Goal: Task Accomplishment & Management: Manage account settings

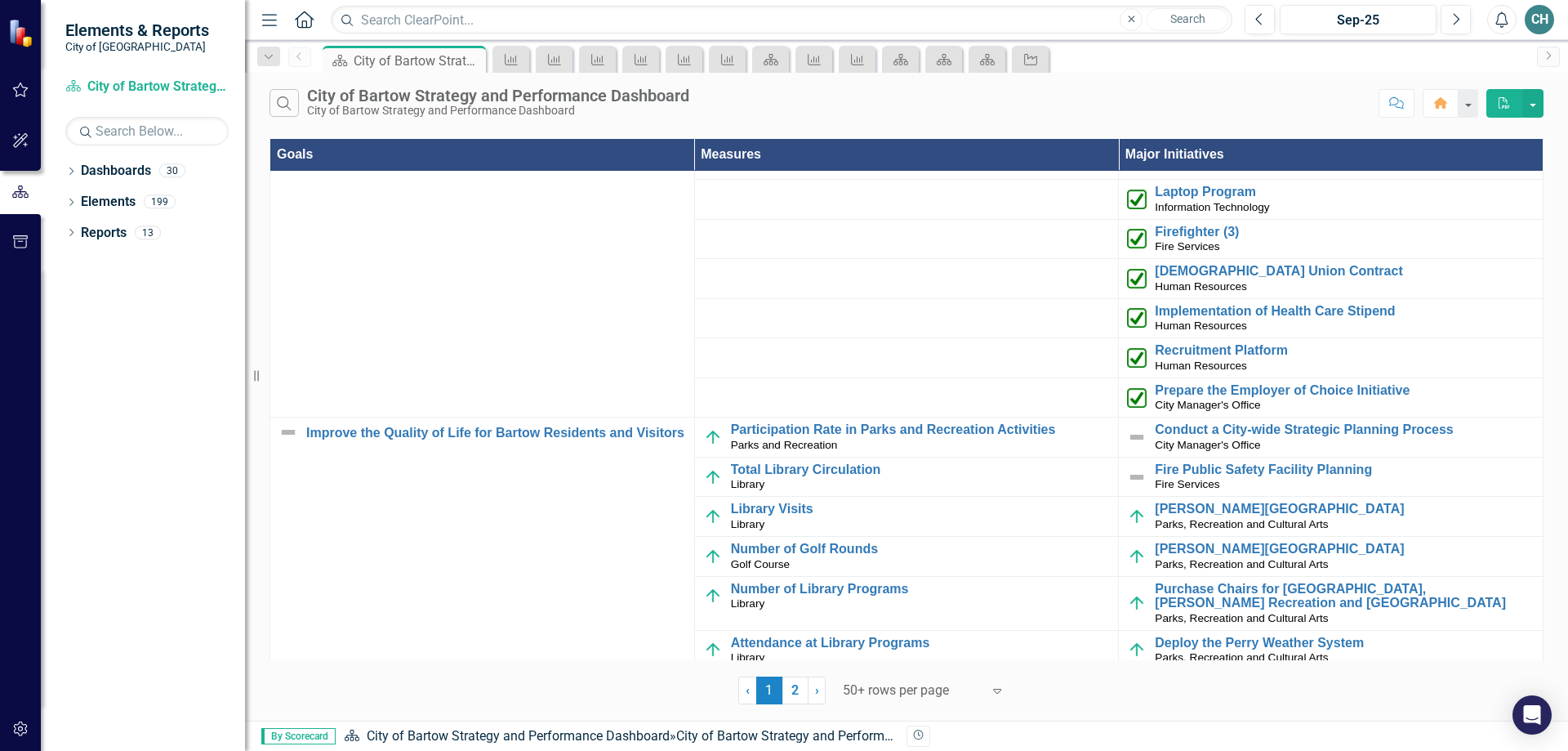
scroll to position [164, 0]
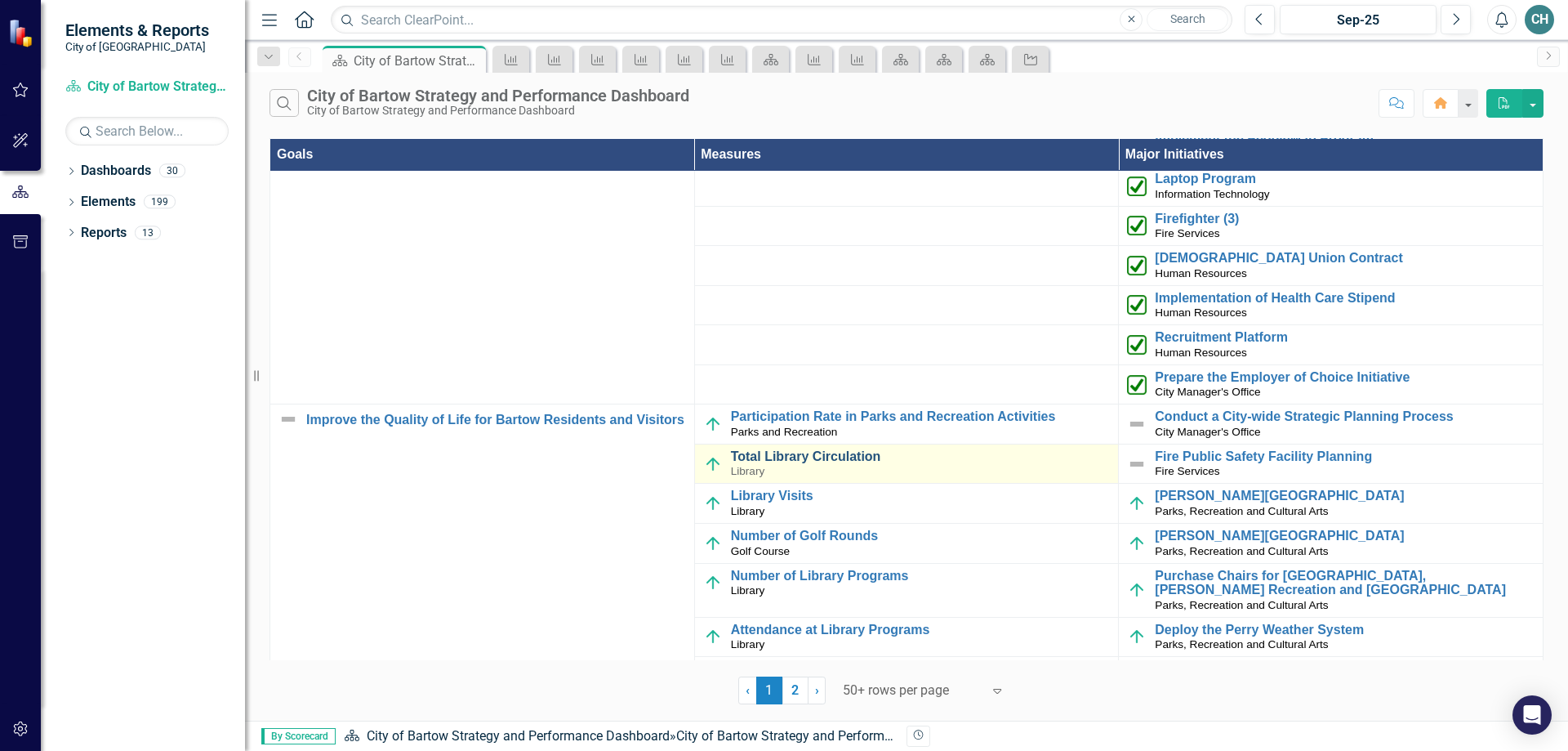
click at [768, 457] on link "Total Library Circulation" at bounding box center [921, 456] width 380 height 15
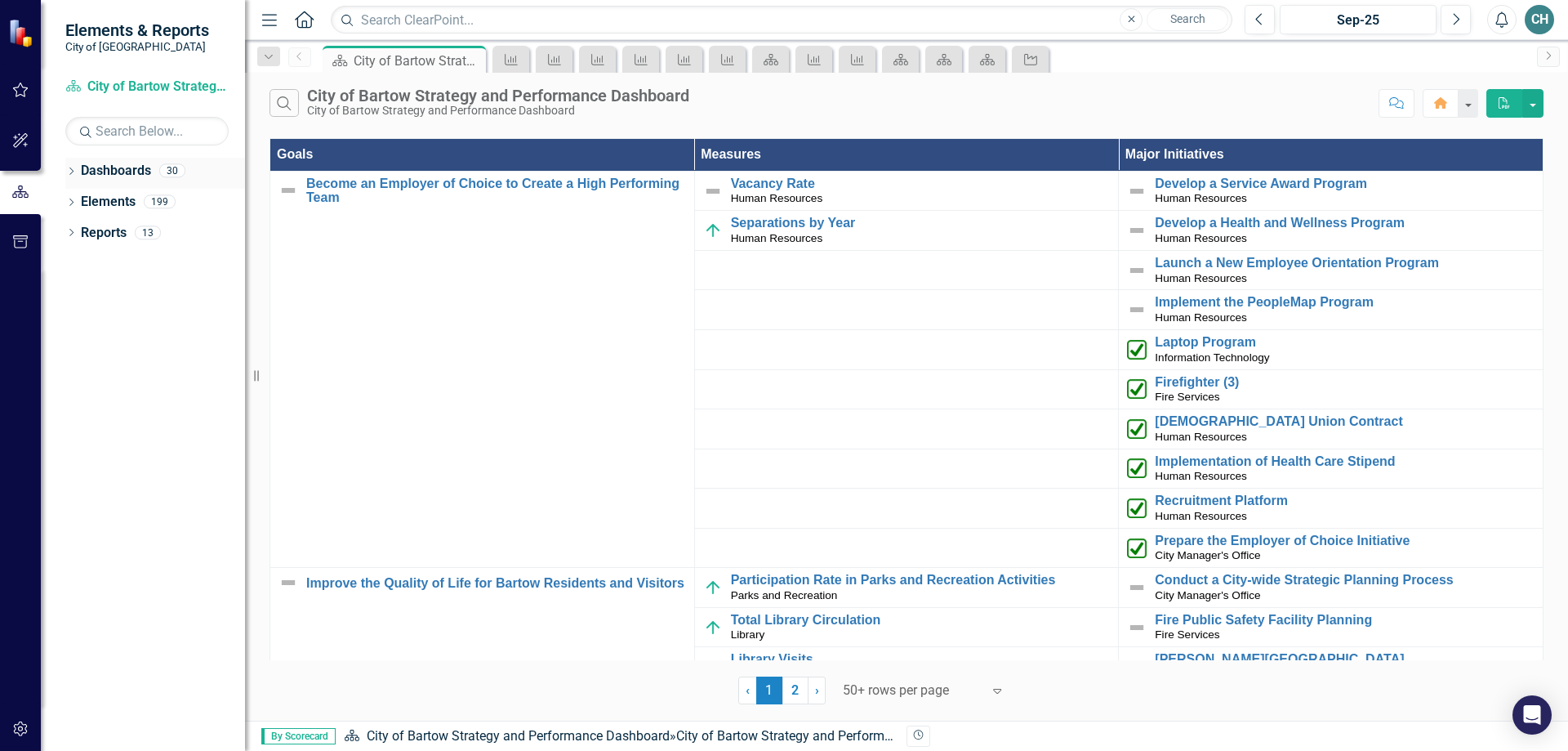
click at [70, 174] on icon "Dropdown" at bounding box center [71, 173] width 11 height 9
click at [83, 198] on icon "Dropdown" at bounding box center [79, 201] width 12 height 10
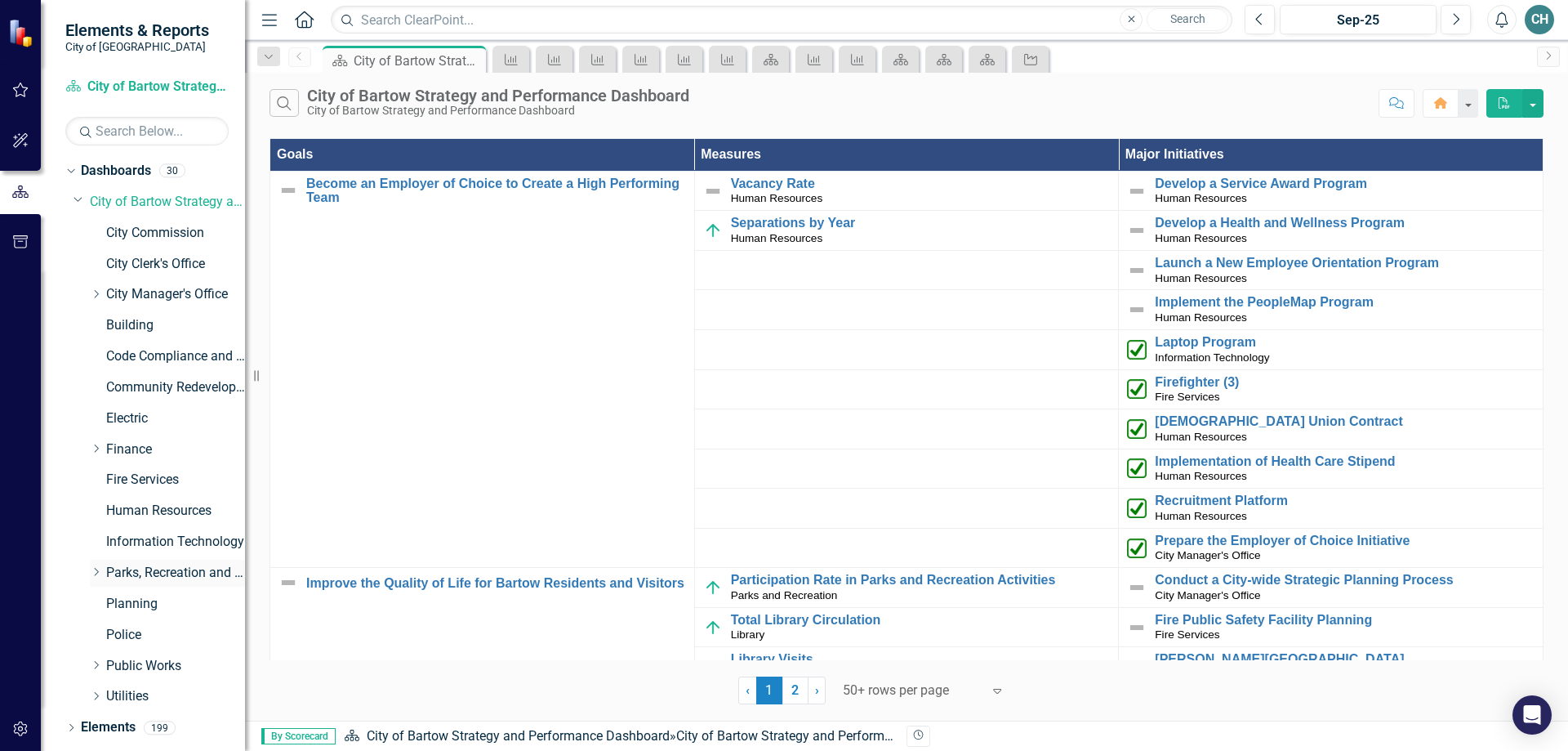
click at [166, 572] on link "Parks, Recreation and Cultural Arts" at bounding box center [176, 573] width 139 height 19
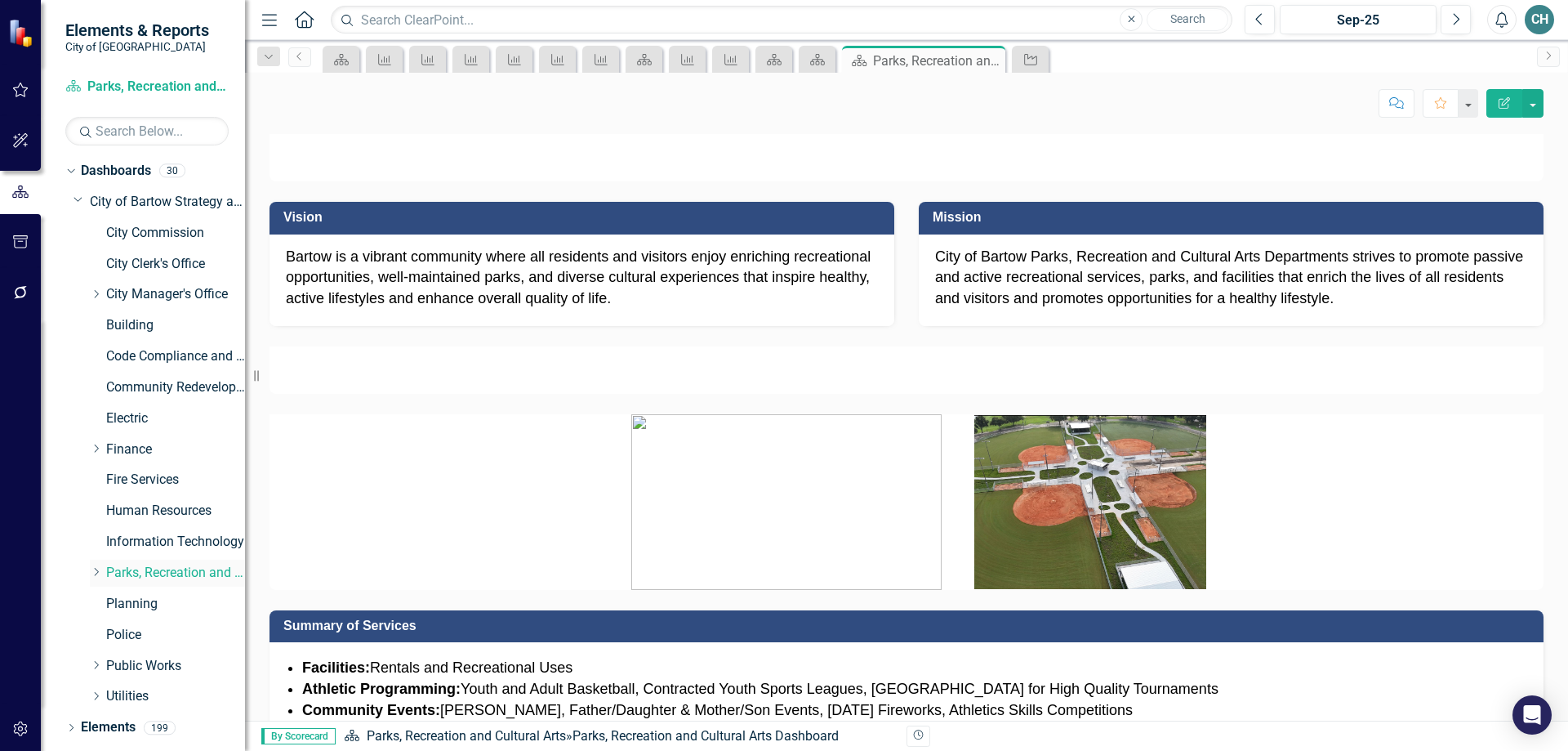
click at [97, 573] on icon "Dropdown" at bounding box center [96, 572] width 12 height 10
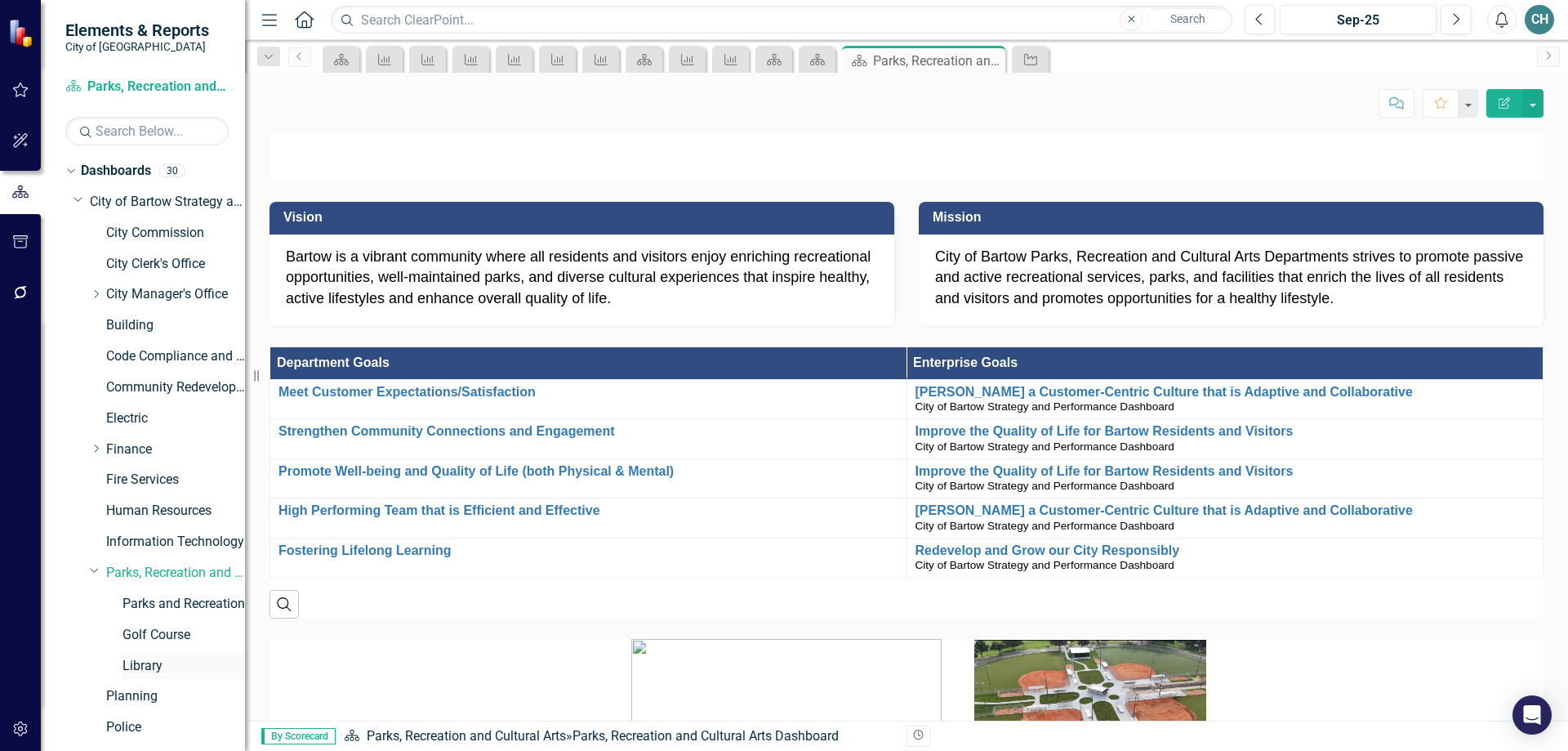
click at [146, 667] on link "Library" at bounding box center [184, 666] width 123 height 19
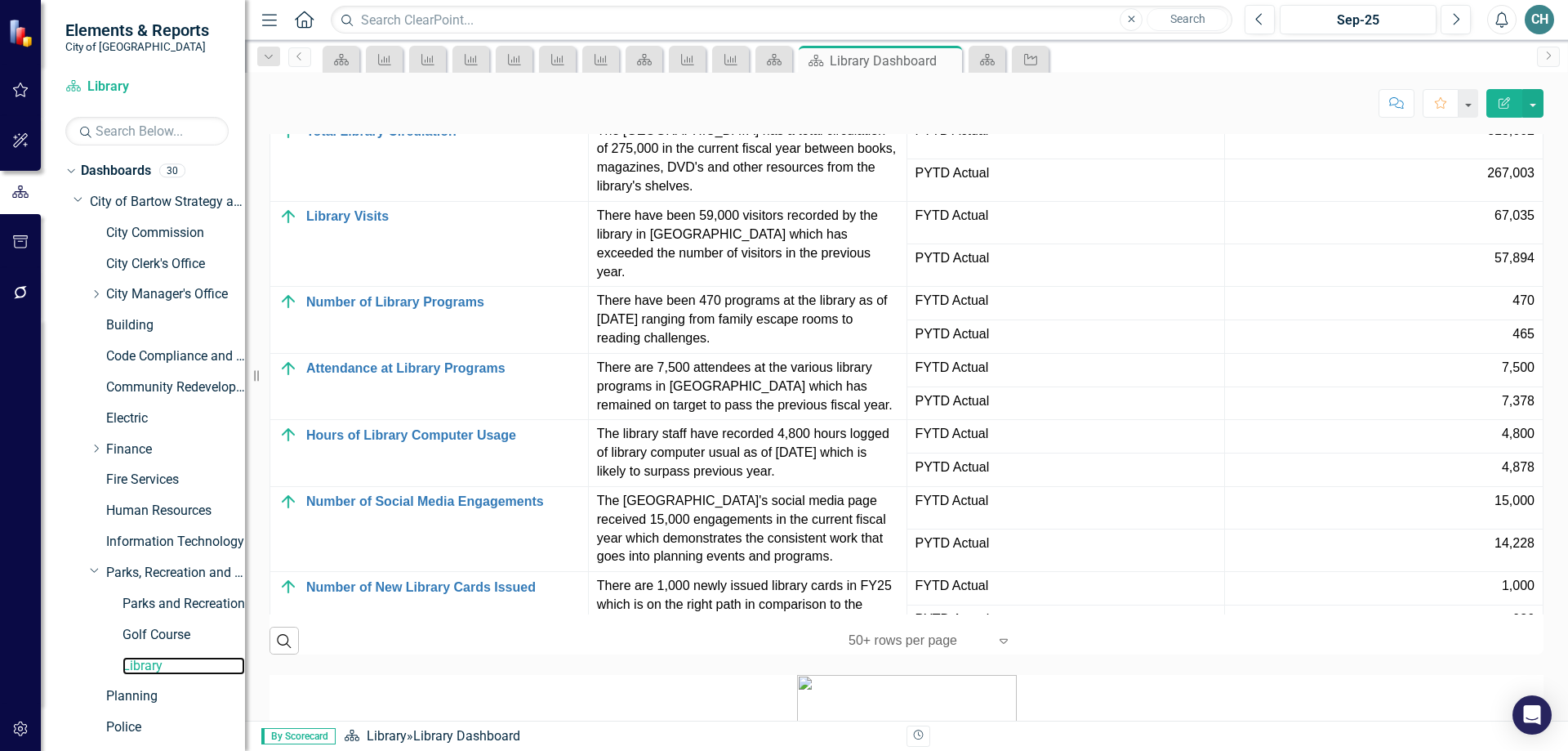
scroll to position [1552, 0]
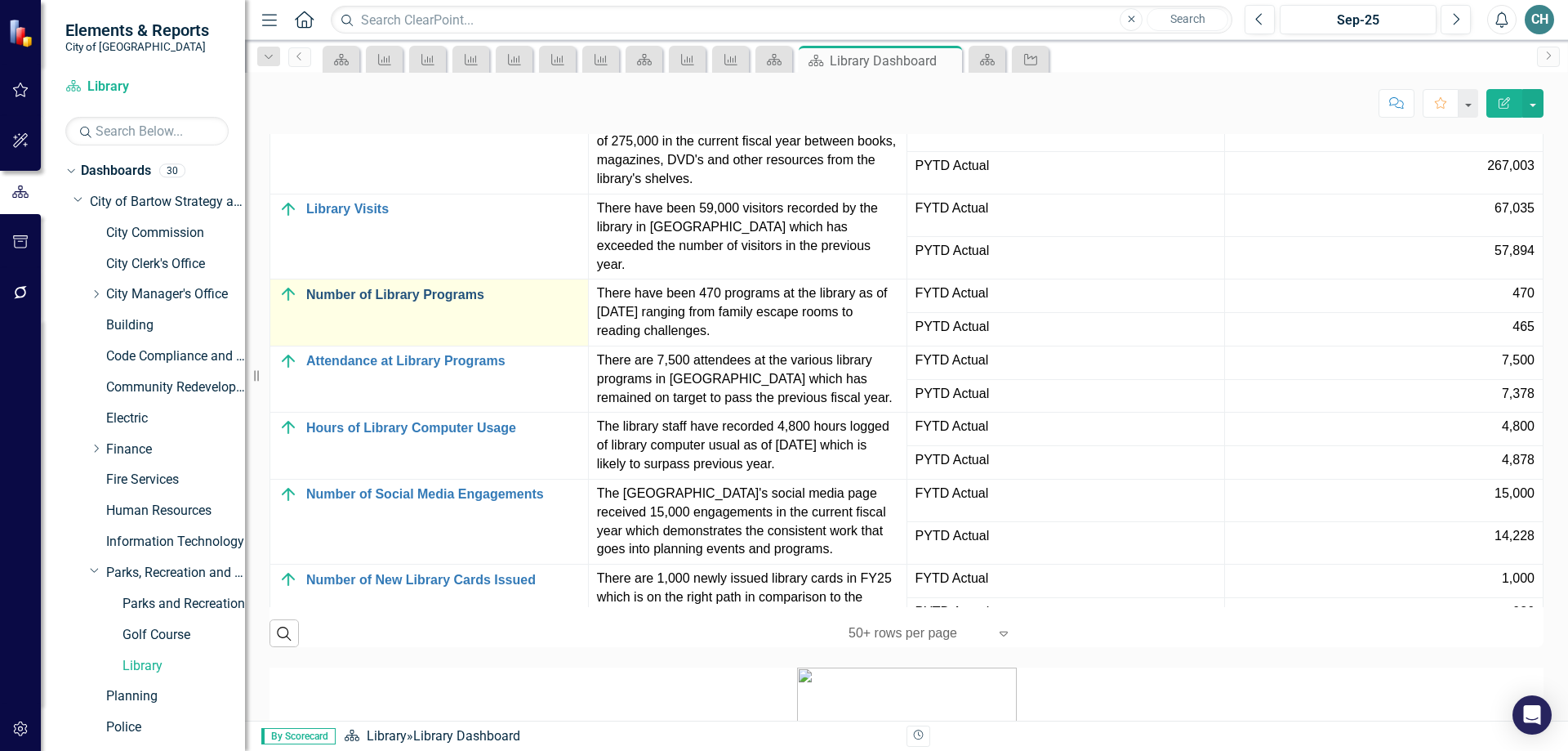
click at [362, 302] on link "Number of Library Programs" at bounding box center [443, 295] width 274 height 15
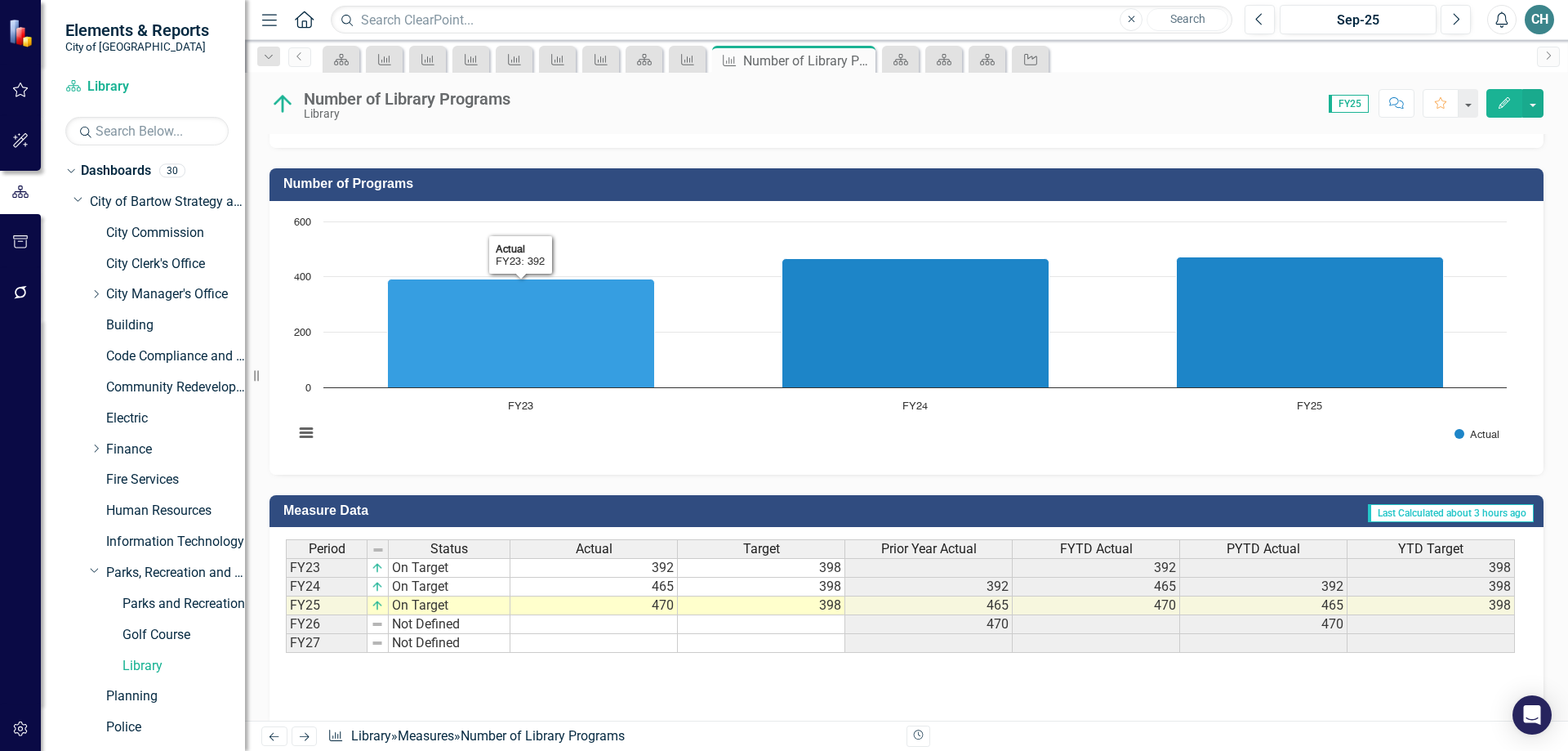
scroll to position [406, 0]
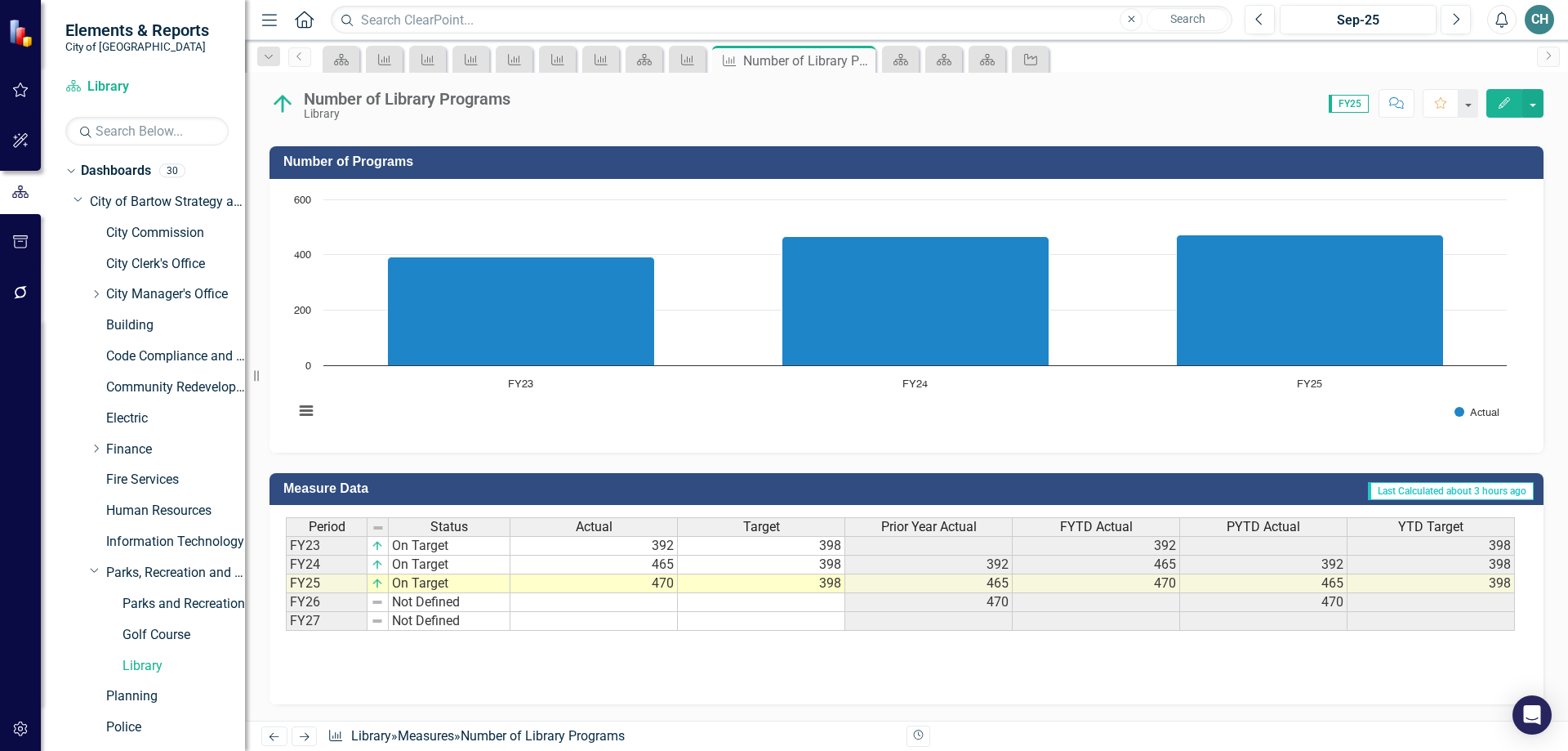
click at [832, 582] on td "398" at bounding box center [762, 583] width 168 height 19
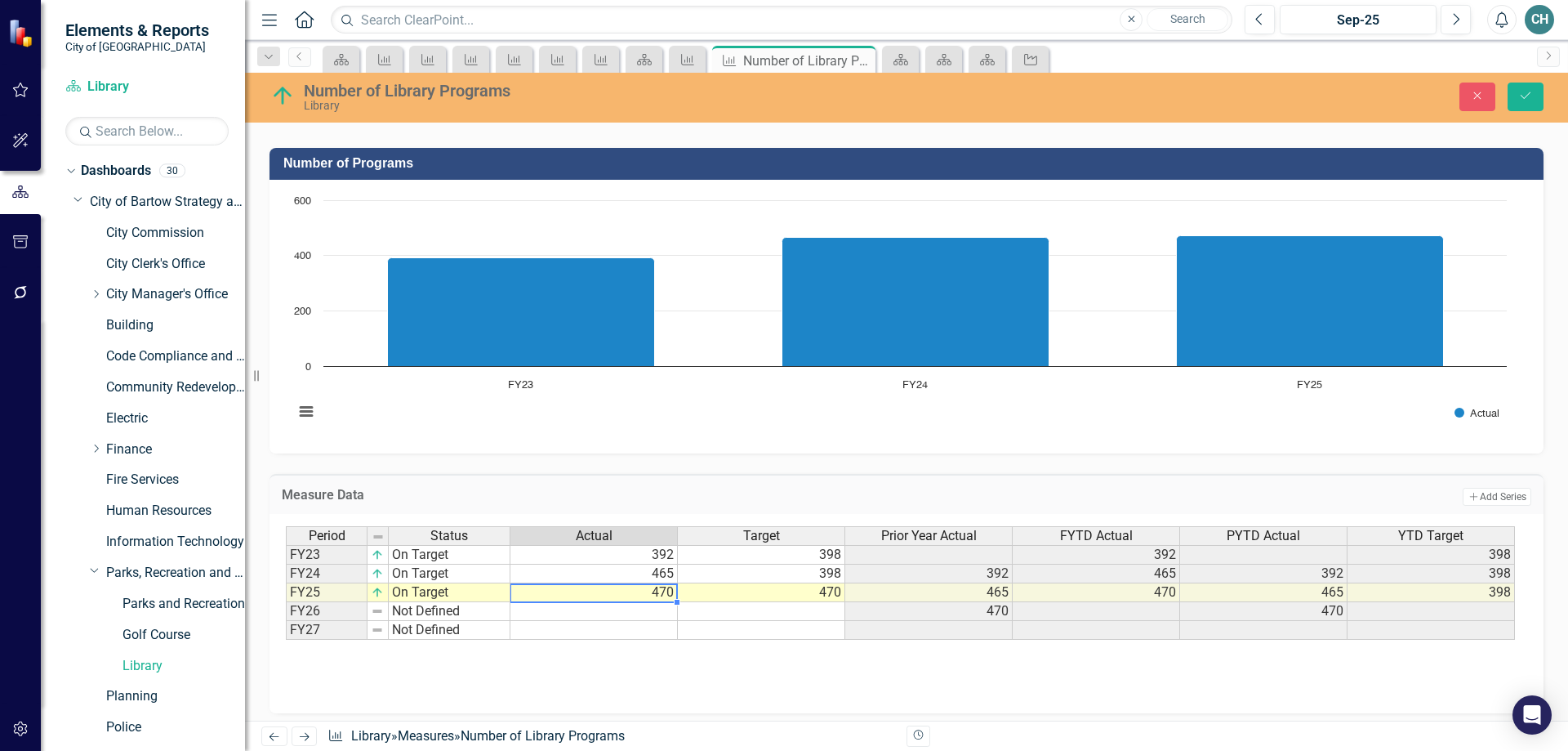
click at [657, 595] on td "470" at bounding box center [594, 592] width 168 height 19
type textarea "484"
click at [1525, 95] on icon "Save" at bounding box center [1525, 96] width 15 height 11
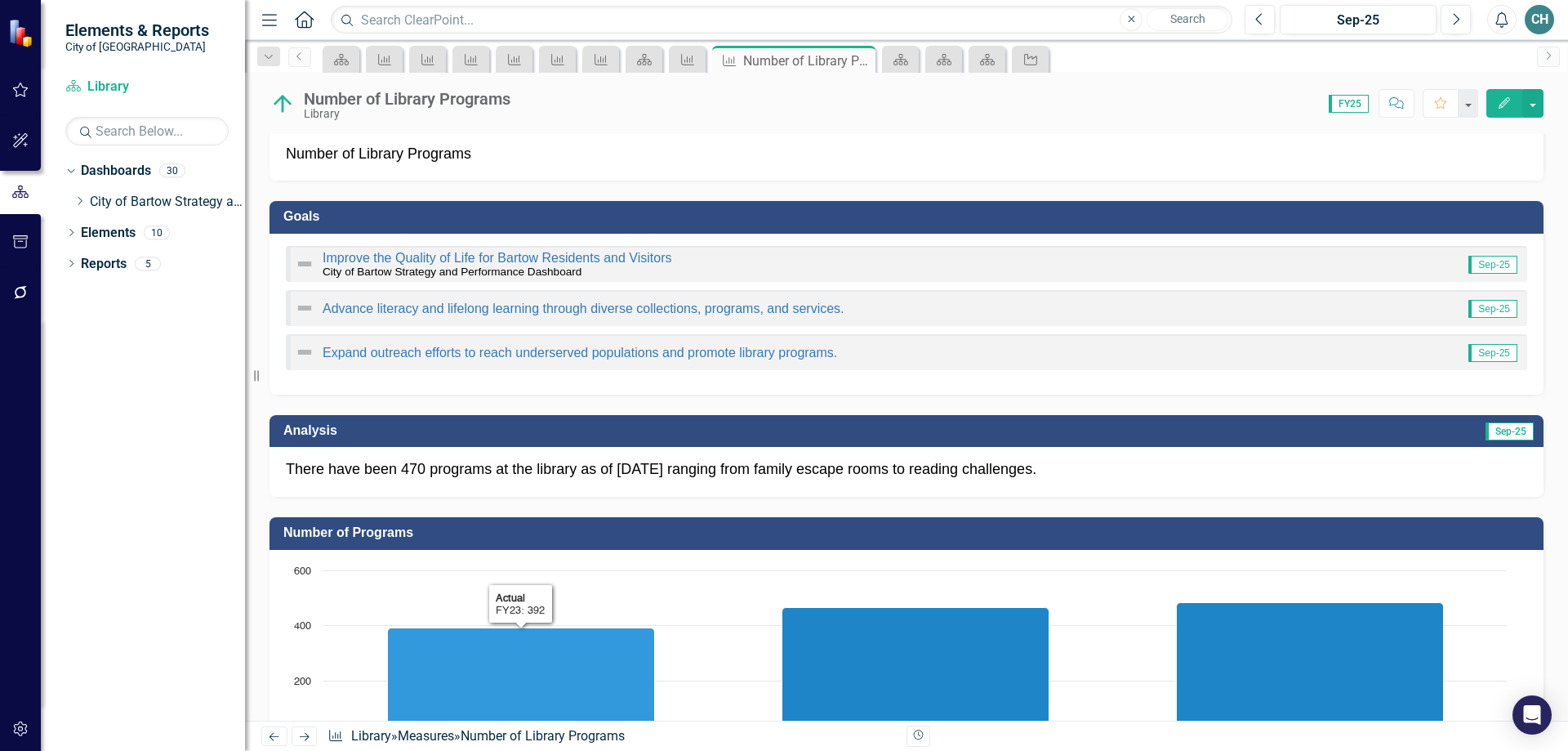
scroll to position [0, 0]
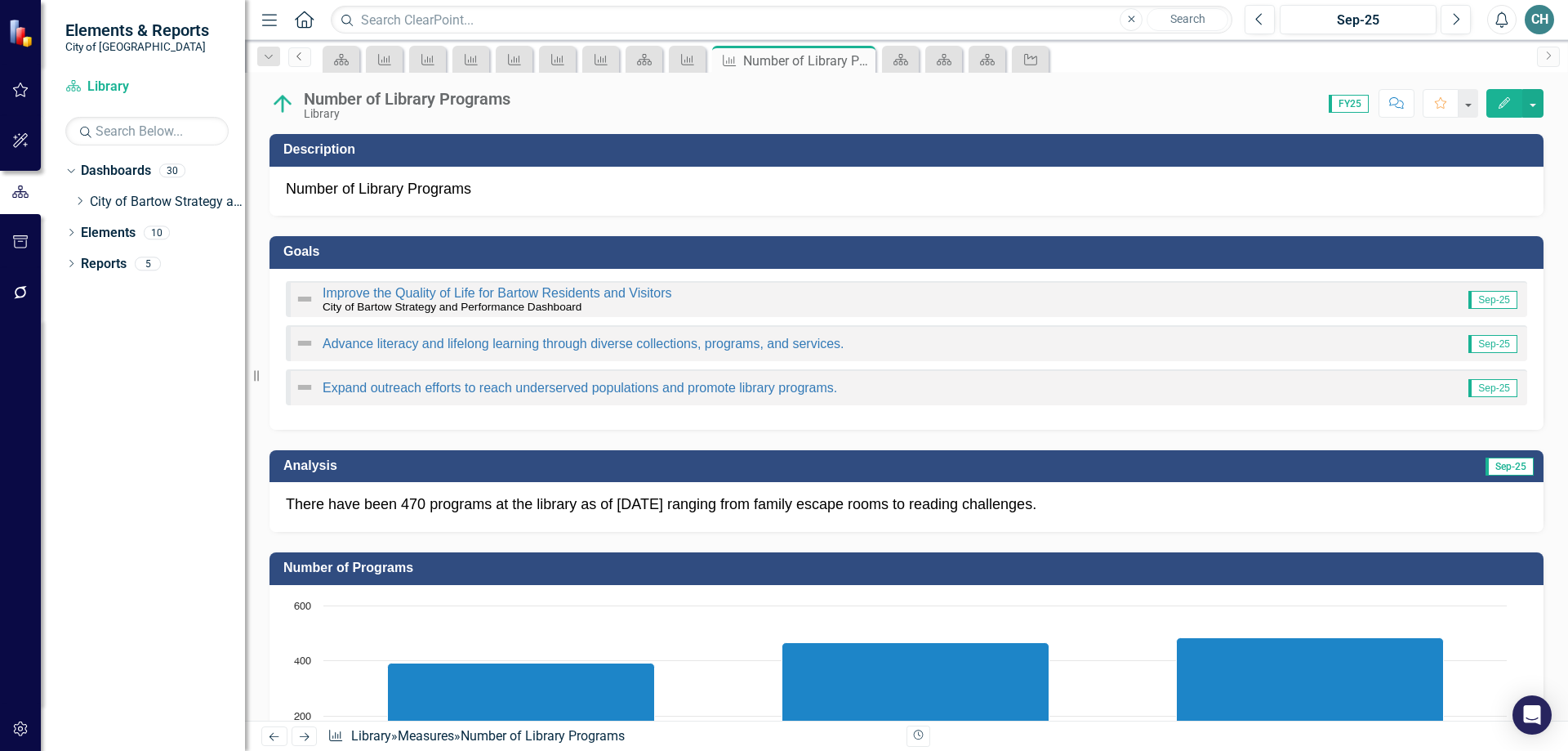
click at [295, 57] on icon "Previous" at bounding box center [299, 56] width 13 height 10
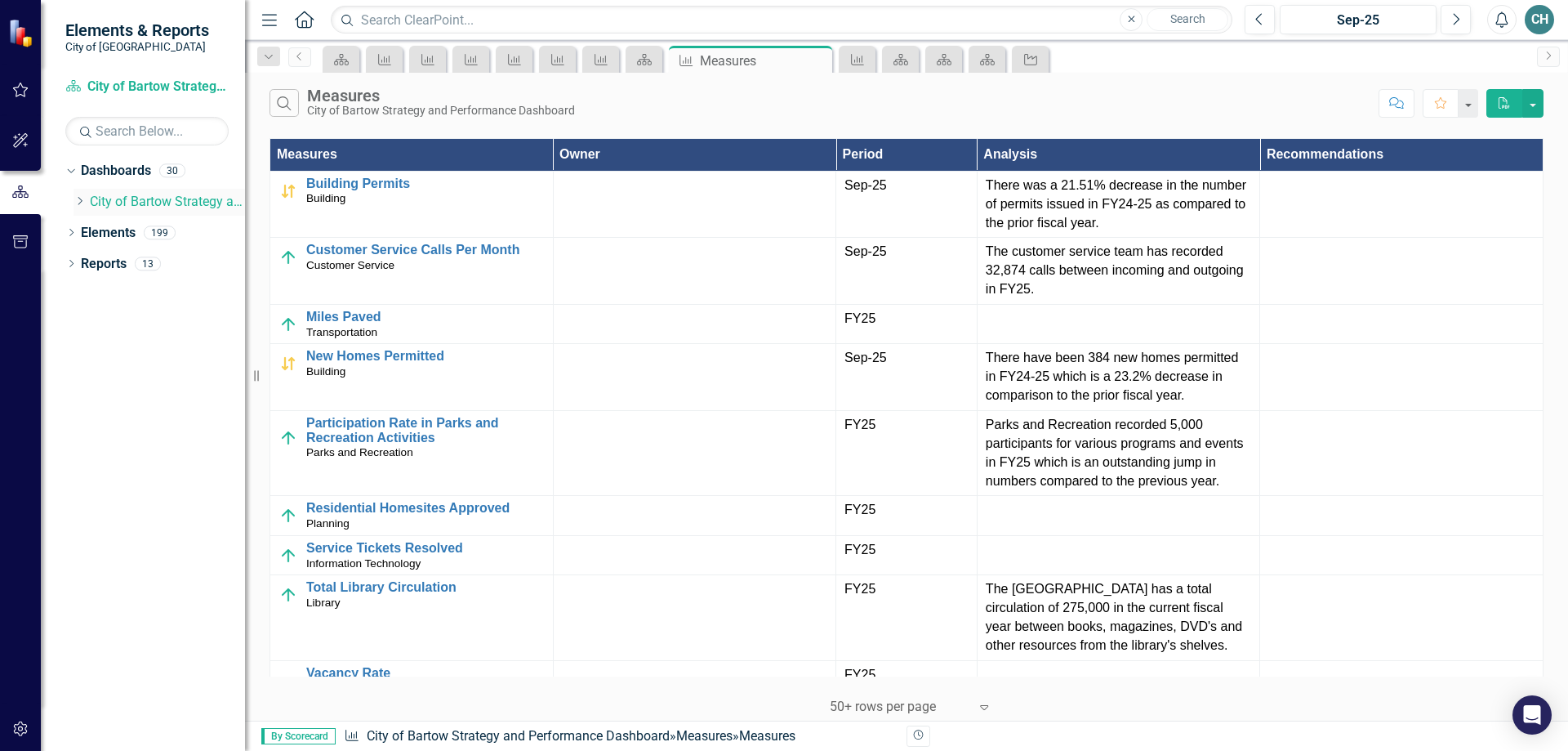
click at [79, 200] on icon "Dropdown" at bounding box center [79, 201] width 12 height 10
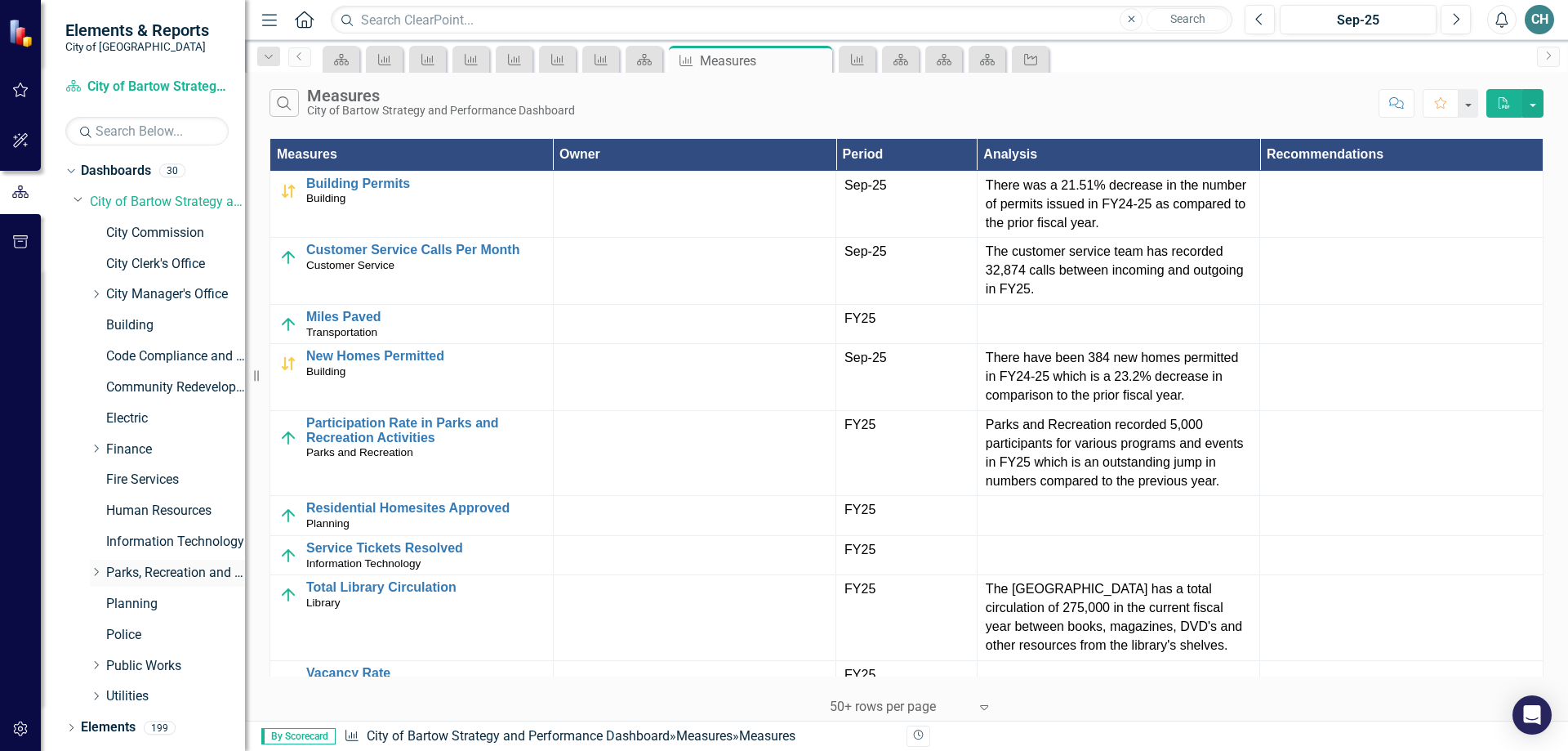
drag, startPoint x: 98, startPoint y: 570, endPoint x: 106, endPoint y: 577, distance: 10.6
click at [98, 569] on icon "Dropdown" at bounding box center [96, 572] width 12 height 10
click at [149, 668] on link "Library" at bounding box center [184, 666] width 123 height 19
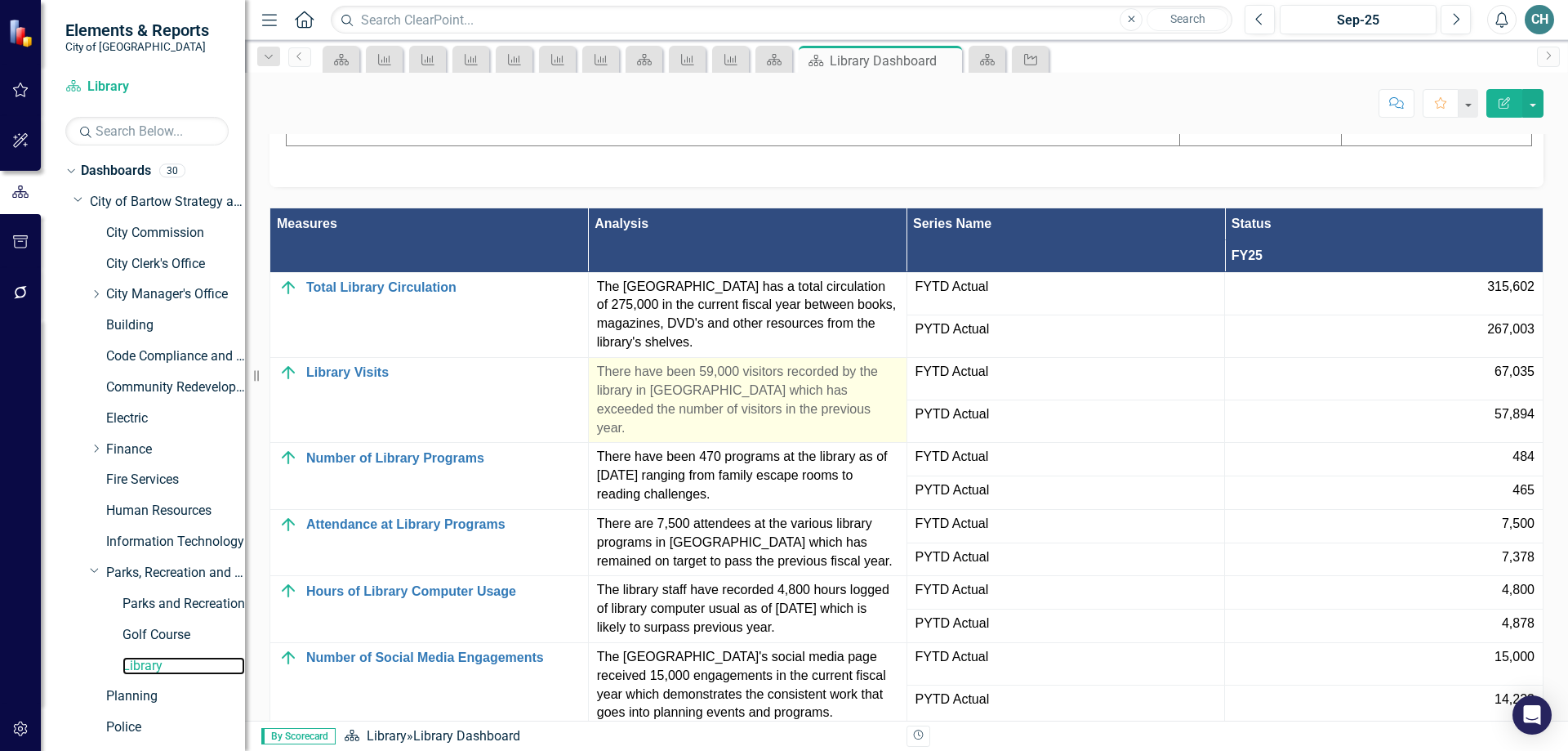
scroll to position [1552, 0]
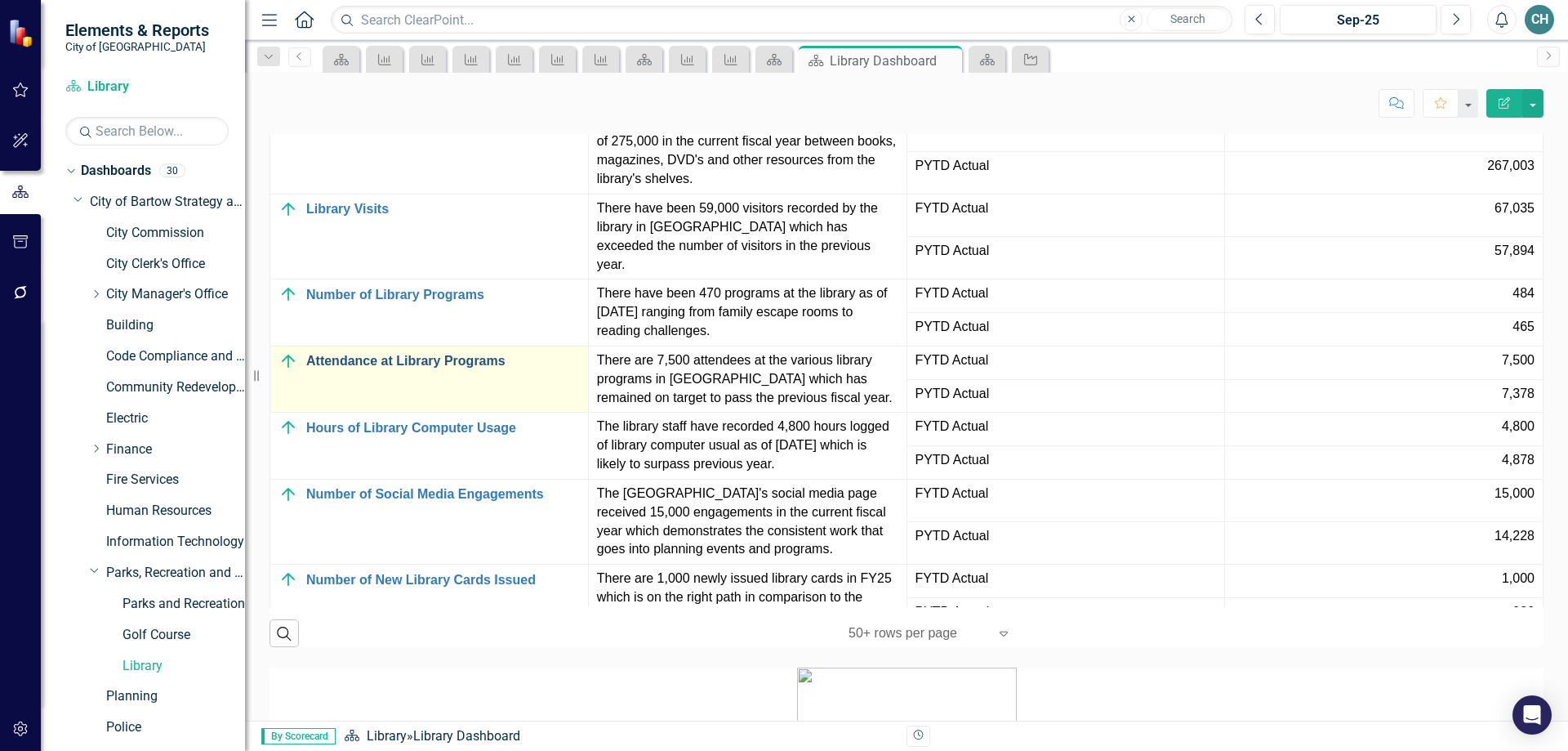
click at [374, 368] on link "Attendance at Library Programs" at bounding box center [443, 361] width 274 height 15
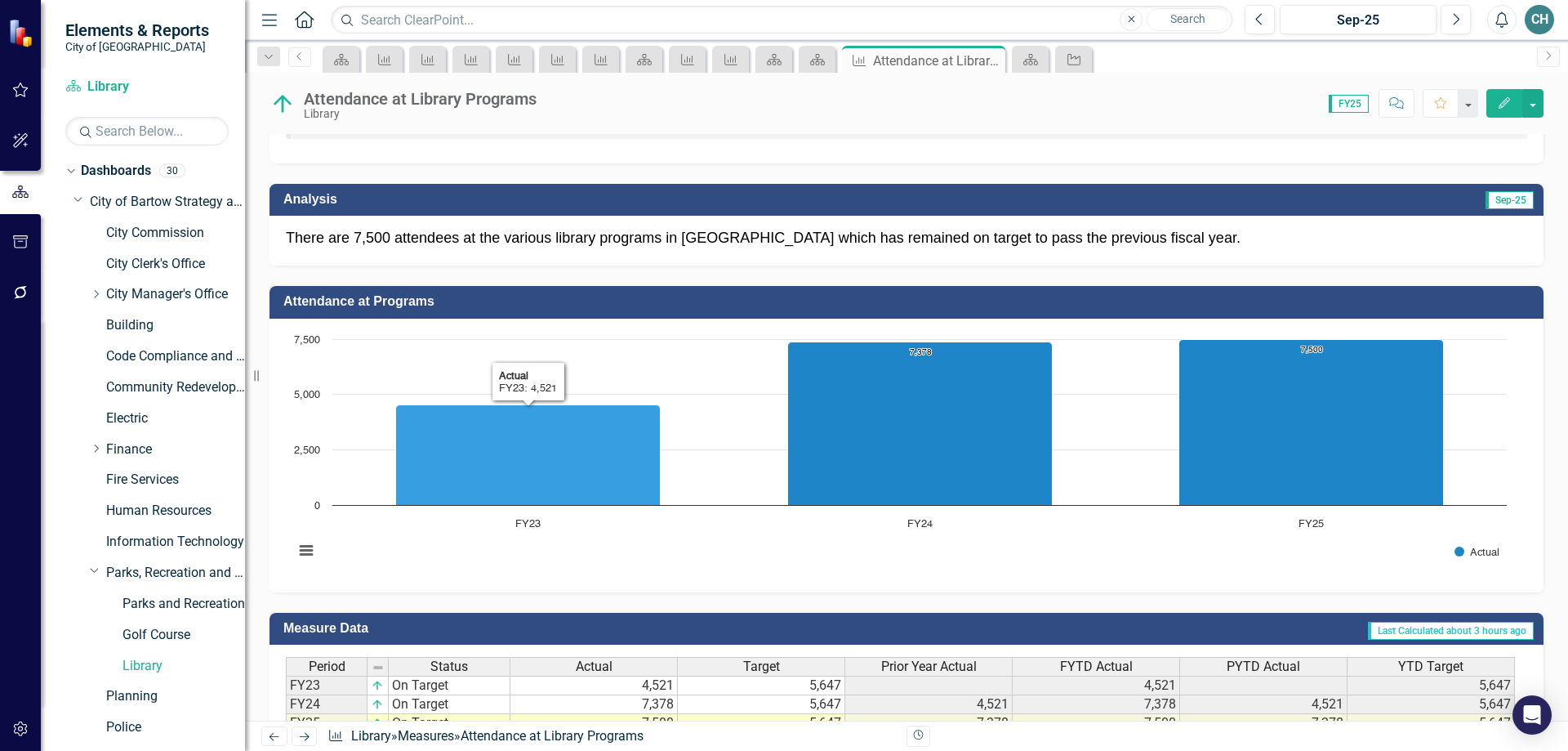
scroll to position [450, 0]
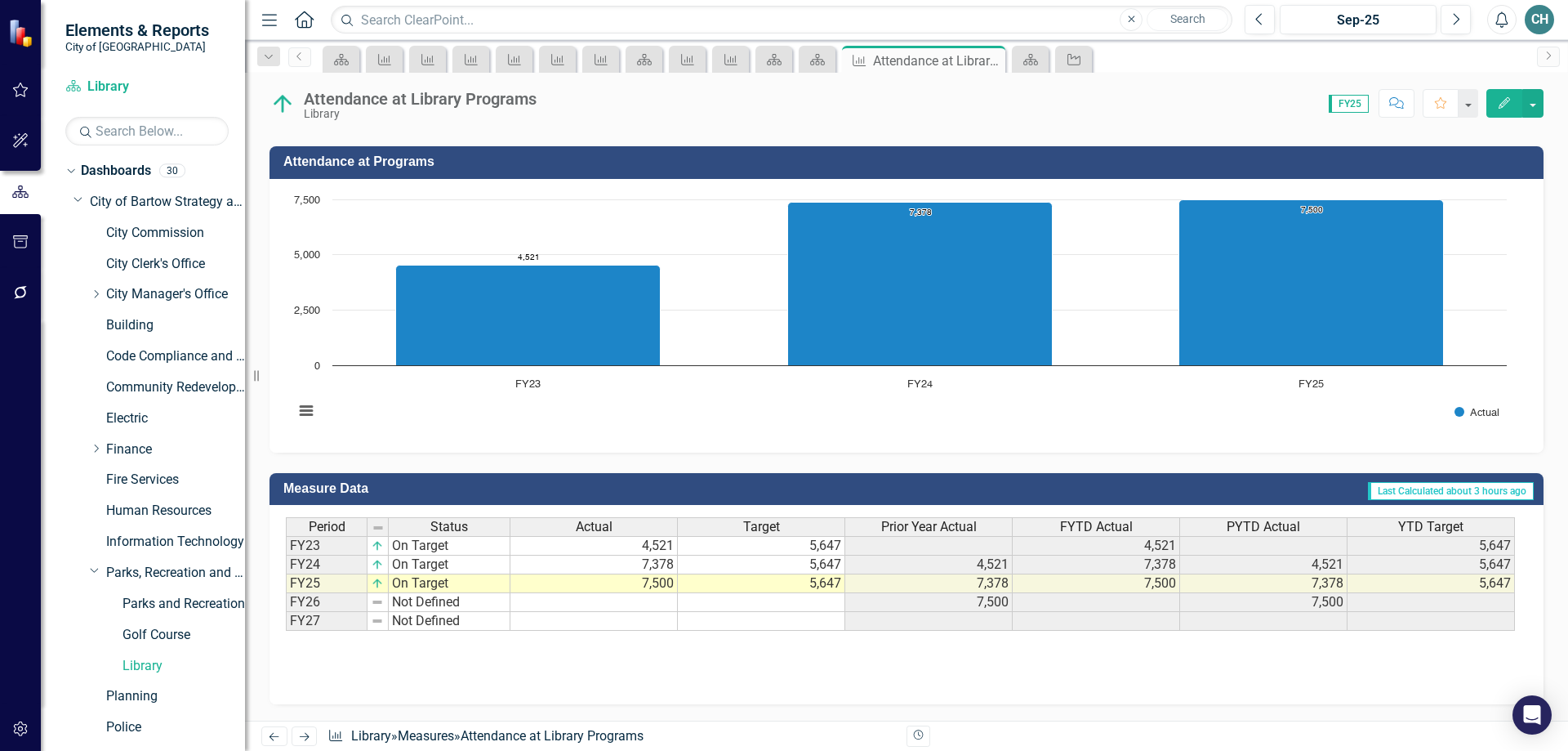
click at [765, 582] on td "5,647" at bounding box center [762, 583] width 168 height 19
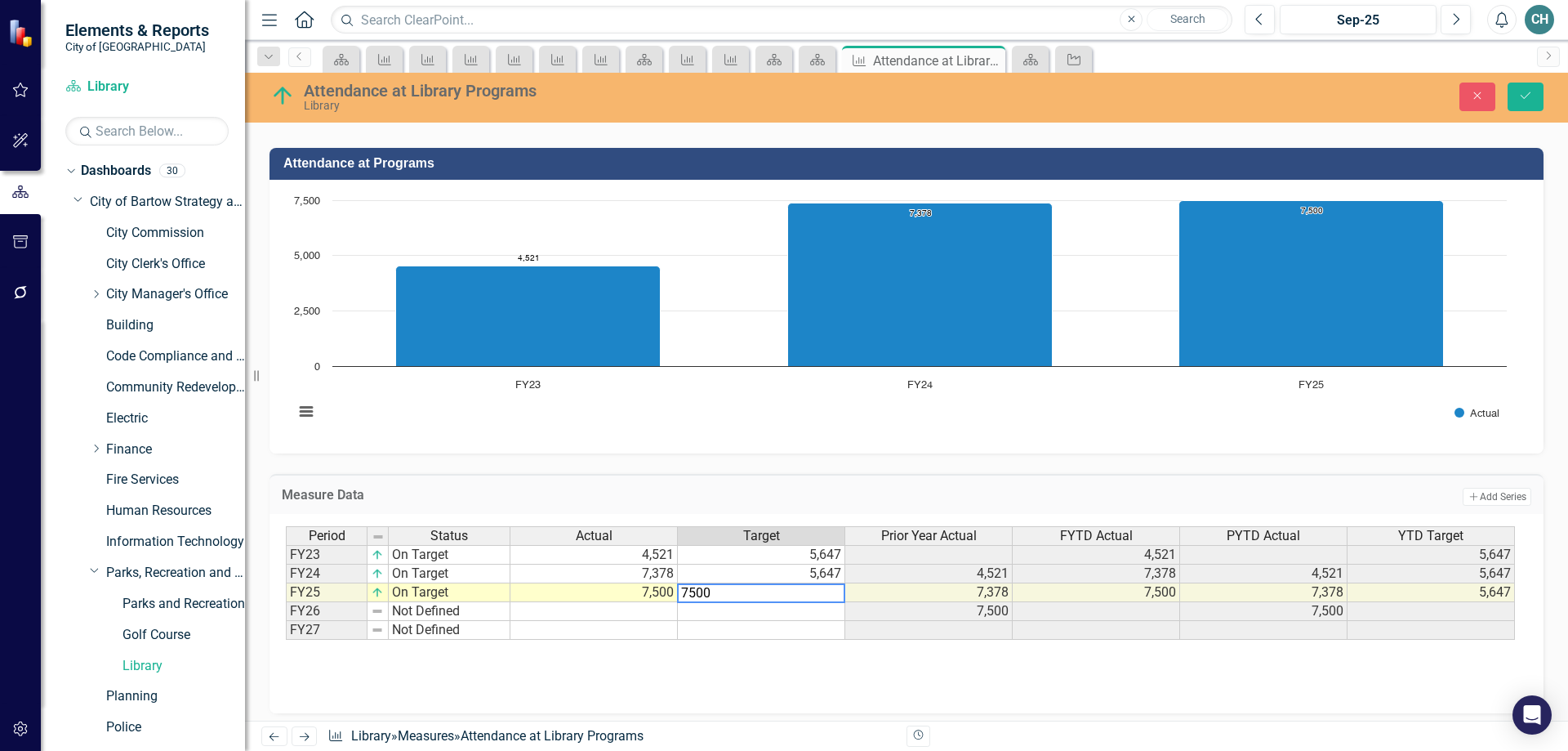
click at [647, 591] on td "7,500" at bounding box center [594, 592] width 168 height 19
type textarea "8616"
click at [1528, 92] on icon "Save" at bounding box center [1525, 96] width 15 height 11
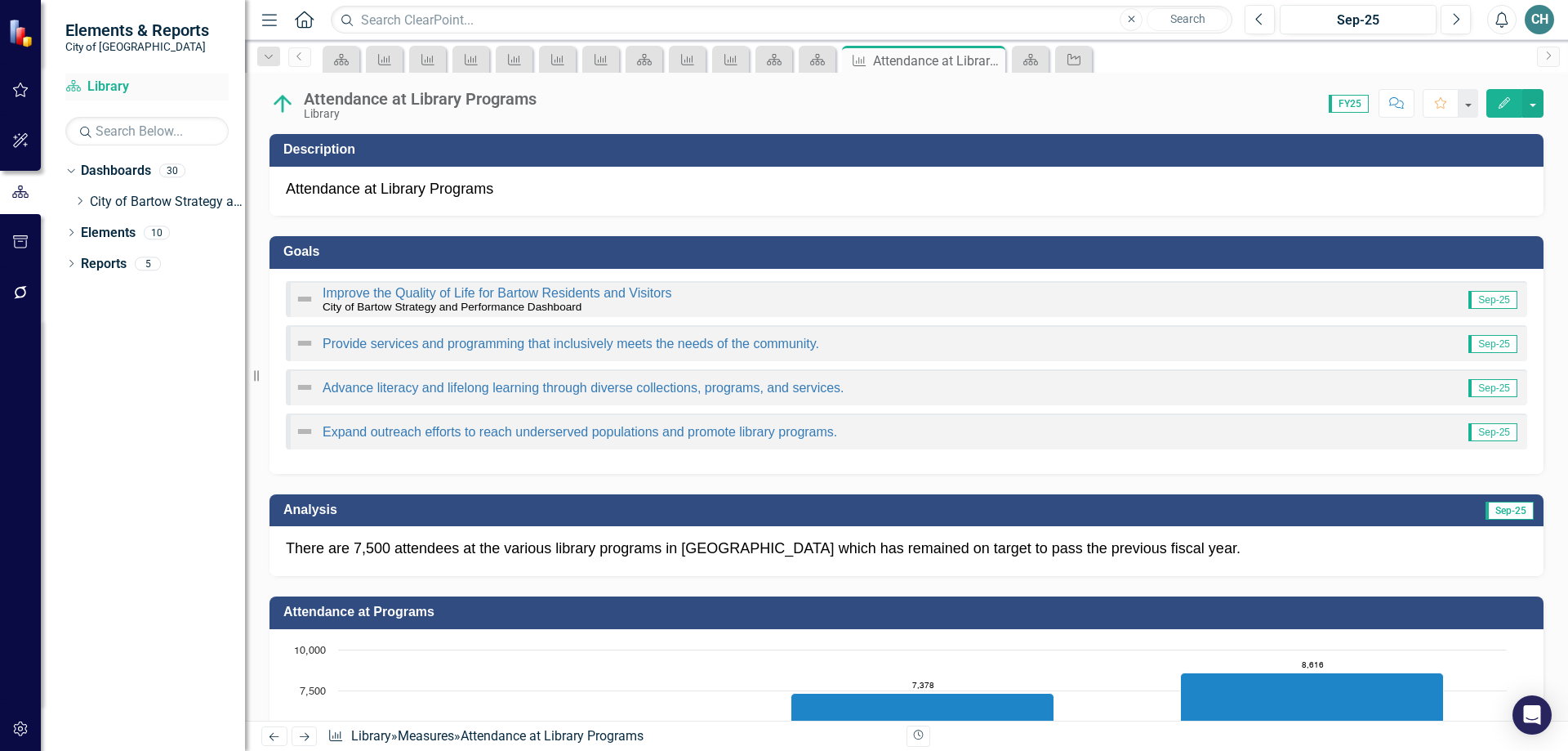
click at [111, 84] on link "Dashboard Library" at bounding box center [147, 87] width 164 height 19
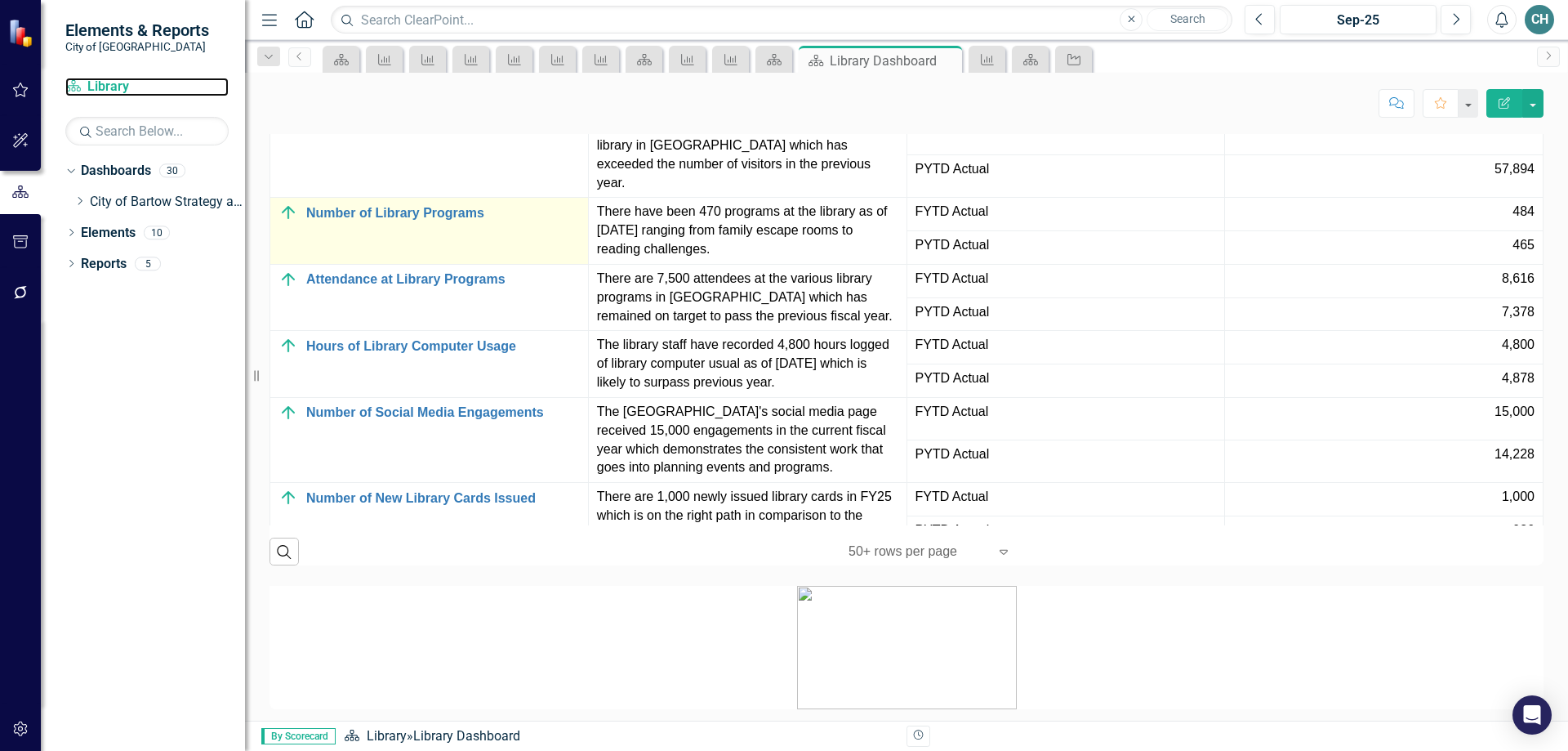
scroll to position [6, 0]
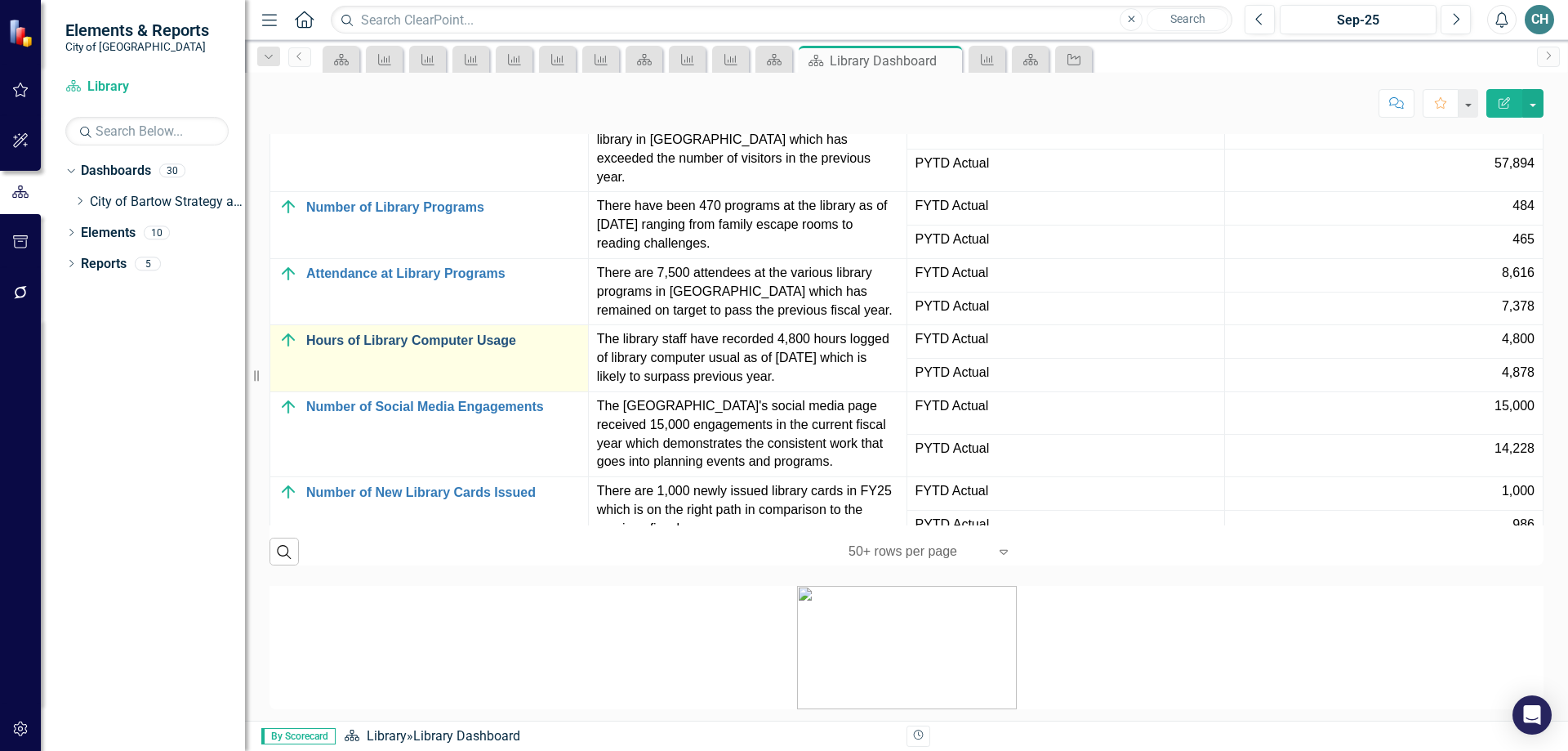
click at [384, 348] on link "Hours of Library Computer Usage" at bounding box center [443, 340] width 274 height 15
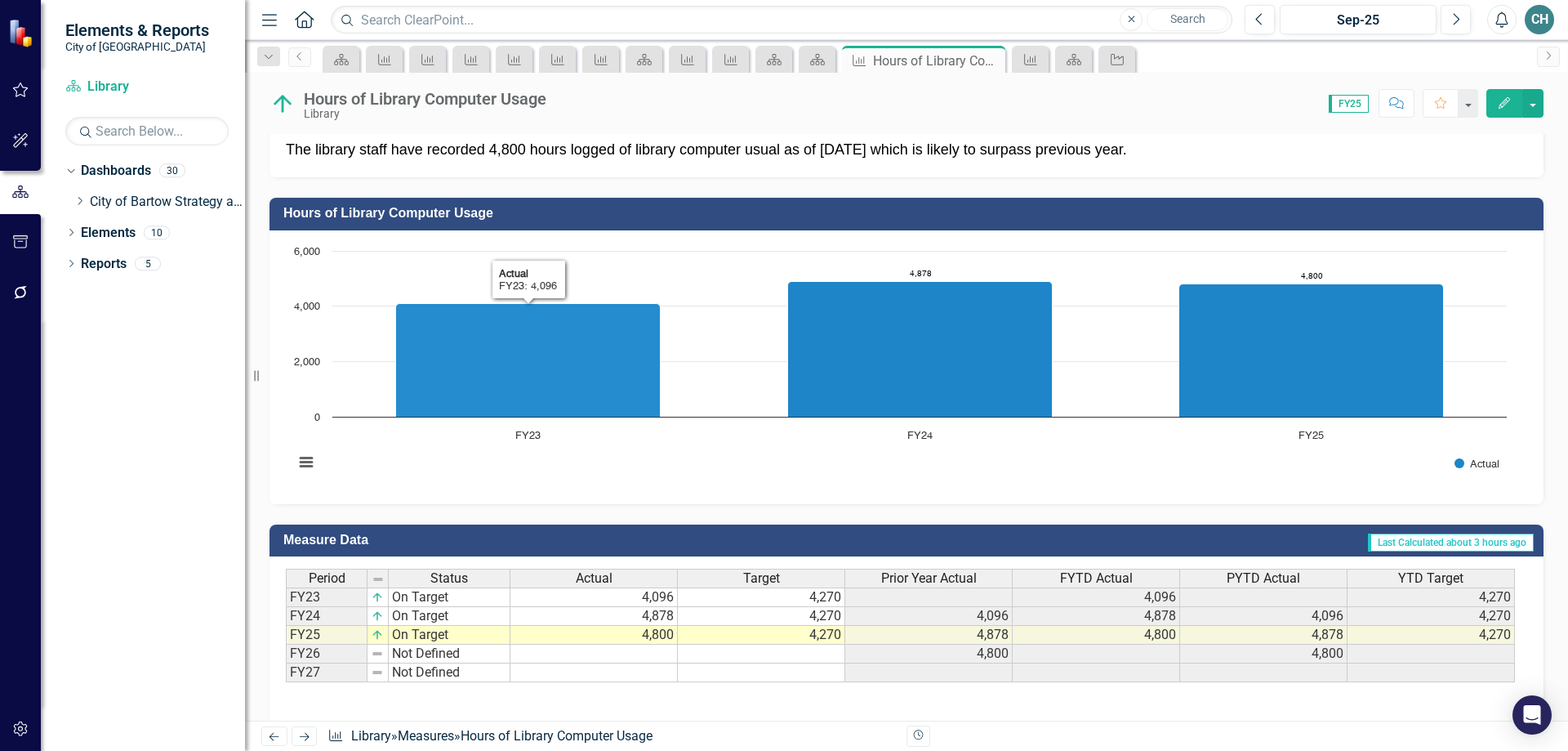
scroll to position [362, 0]
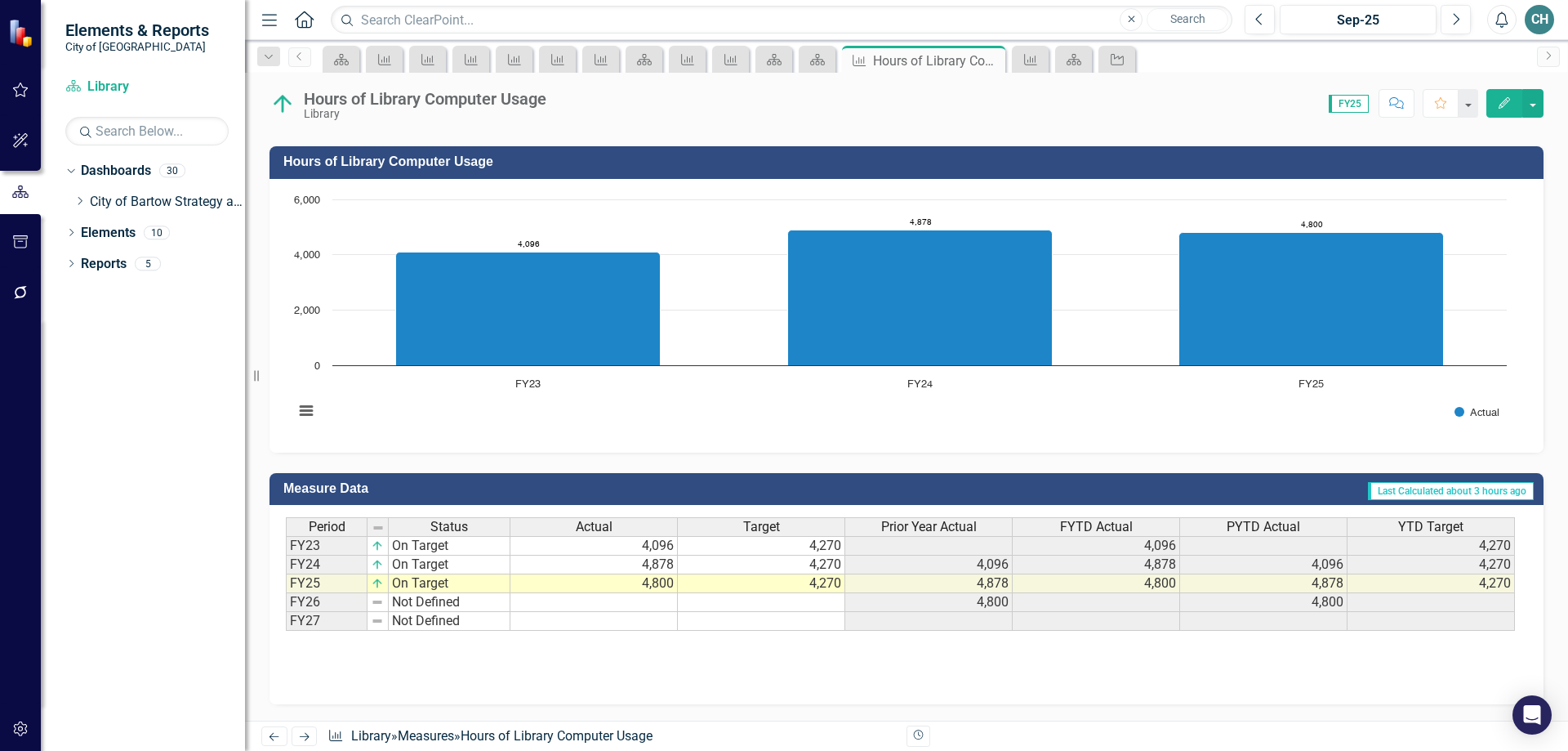
click at [794, 588] on td "4,270" at bounding box center [762, 583] width 168 height 19
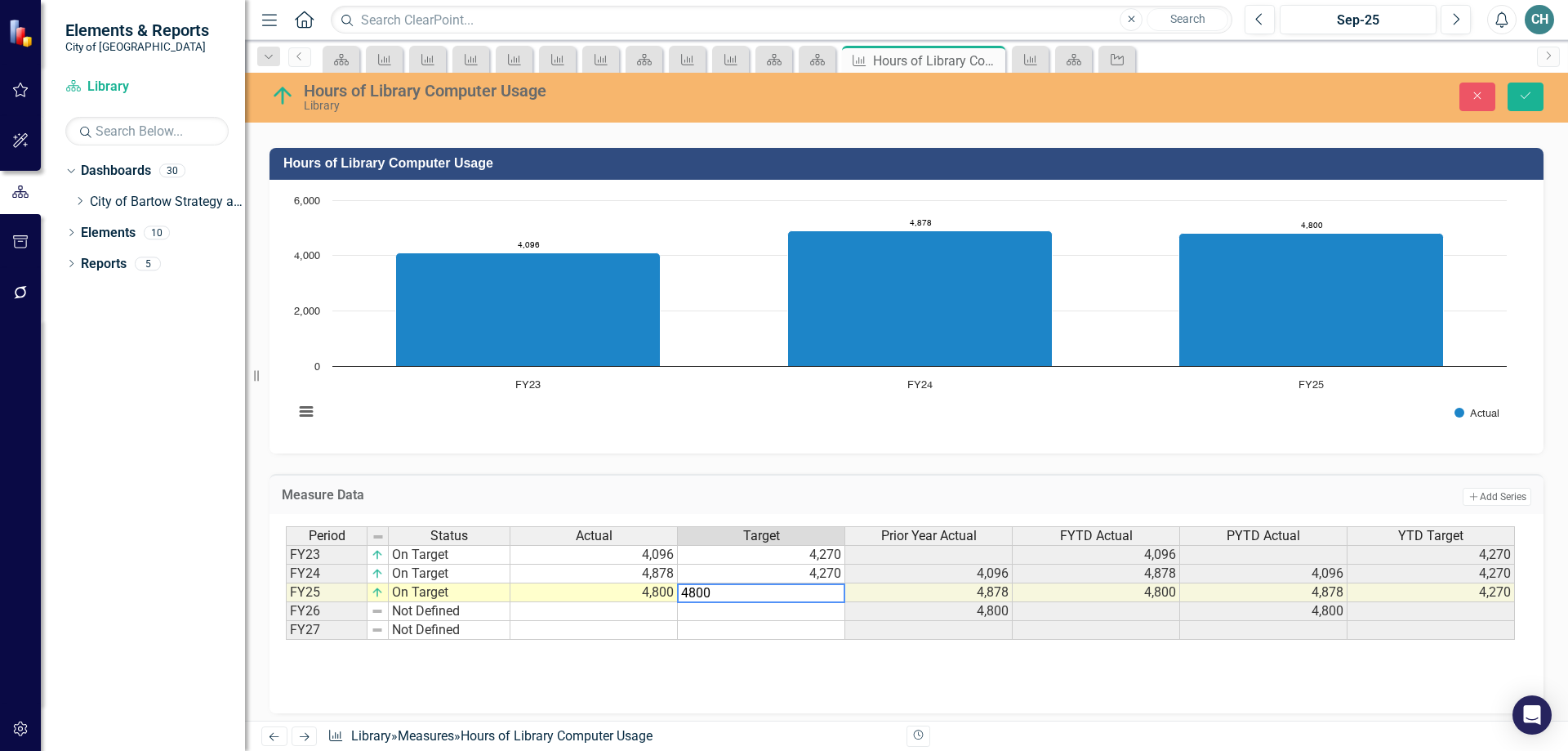
click at [643, 589] on td "4,800" at bounding box center [594, 592] width 168 height 19
type textarea "4878"
click at [640, 589] on td "4,878" at bounding box center [594, 592] width 168 height 19
type textarea "5018"
click at [1529, 88] on button "Save" at bounding box center [1525, 97] width 36 height 29
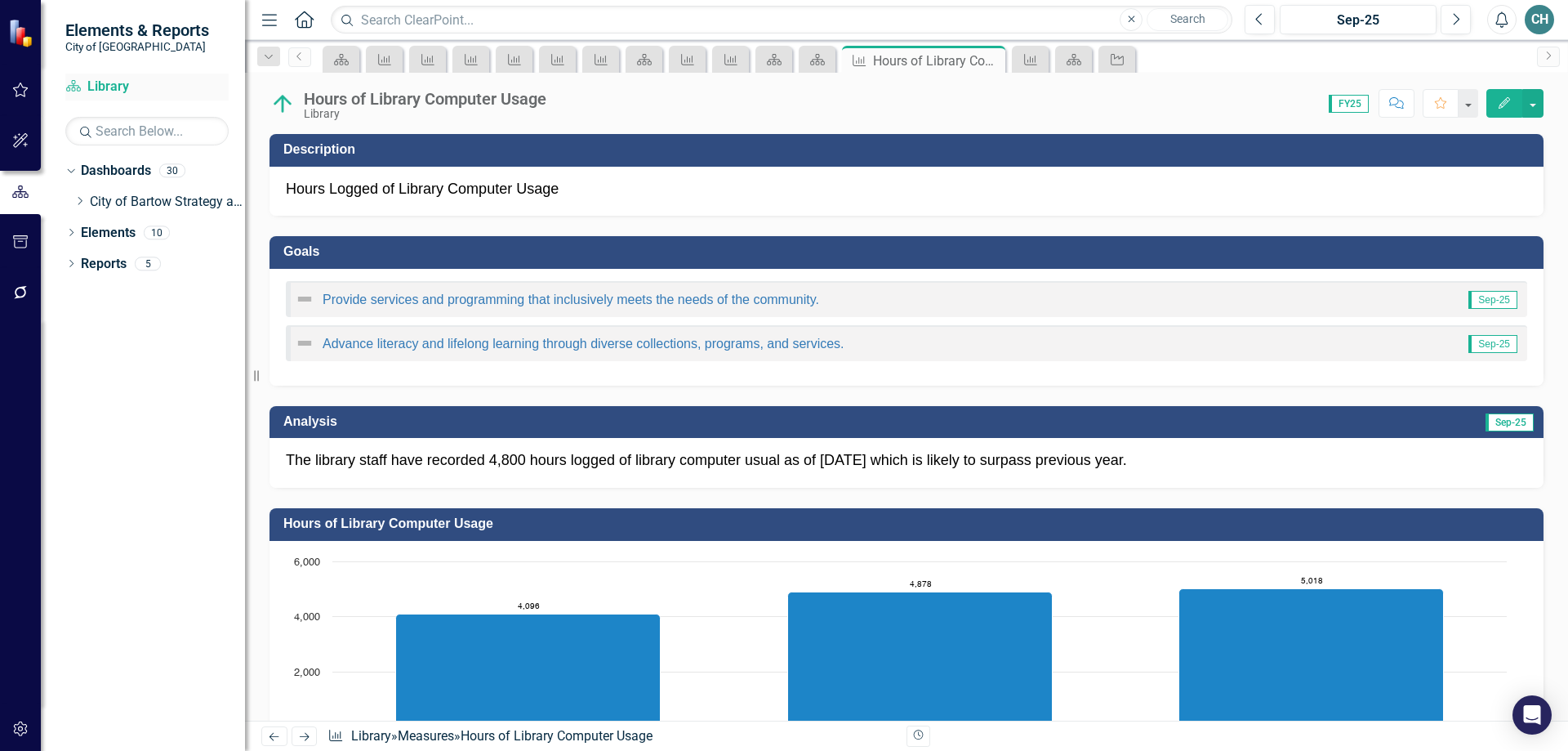
click at [112, 84] on link "Dashboard Library" at bounding box center [147, 87] width 164 height 19
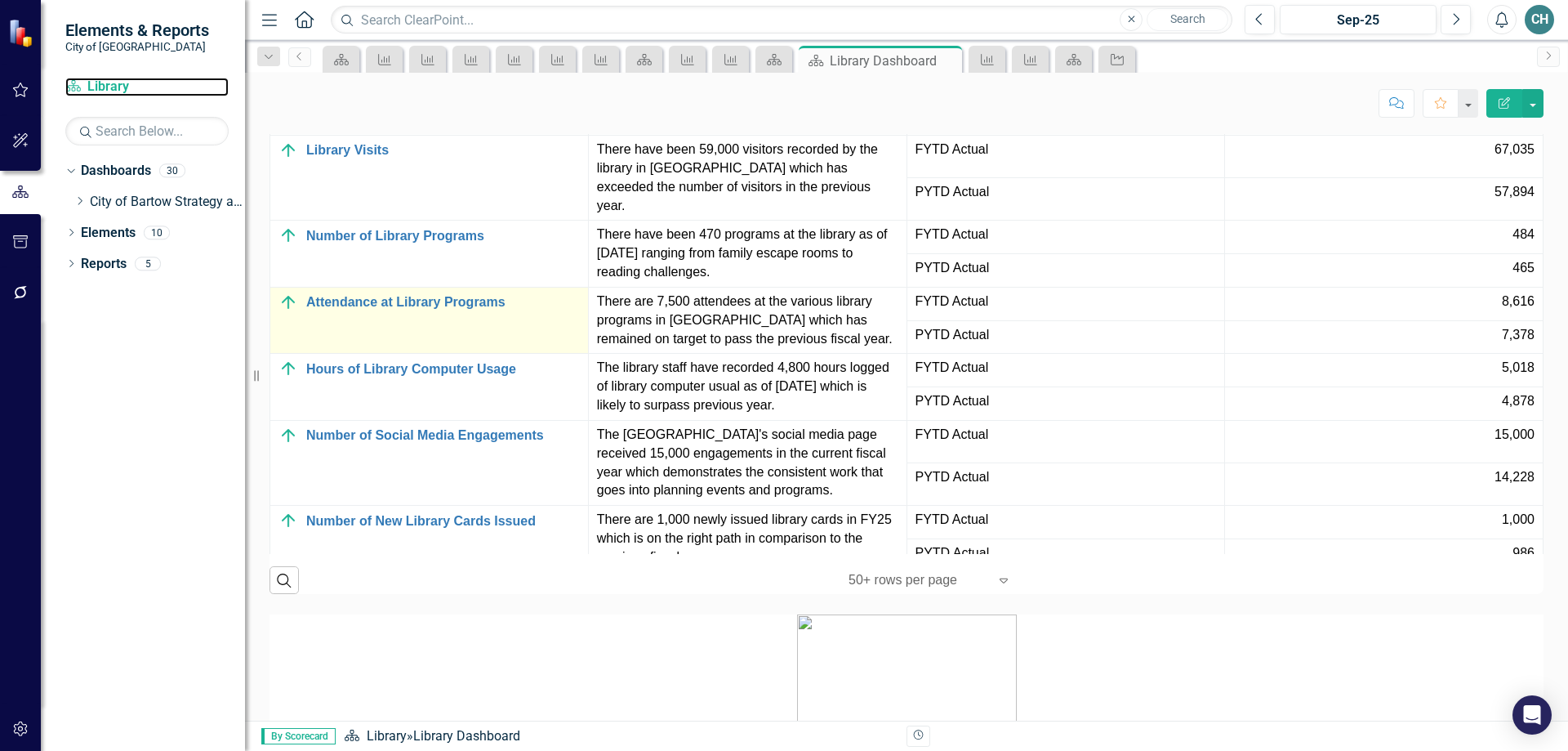
scroll to position [1634, 0]
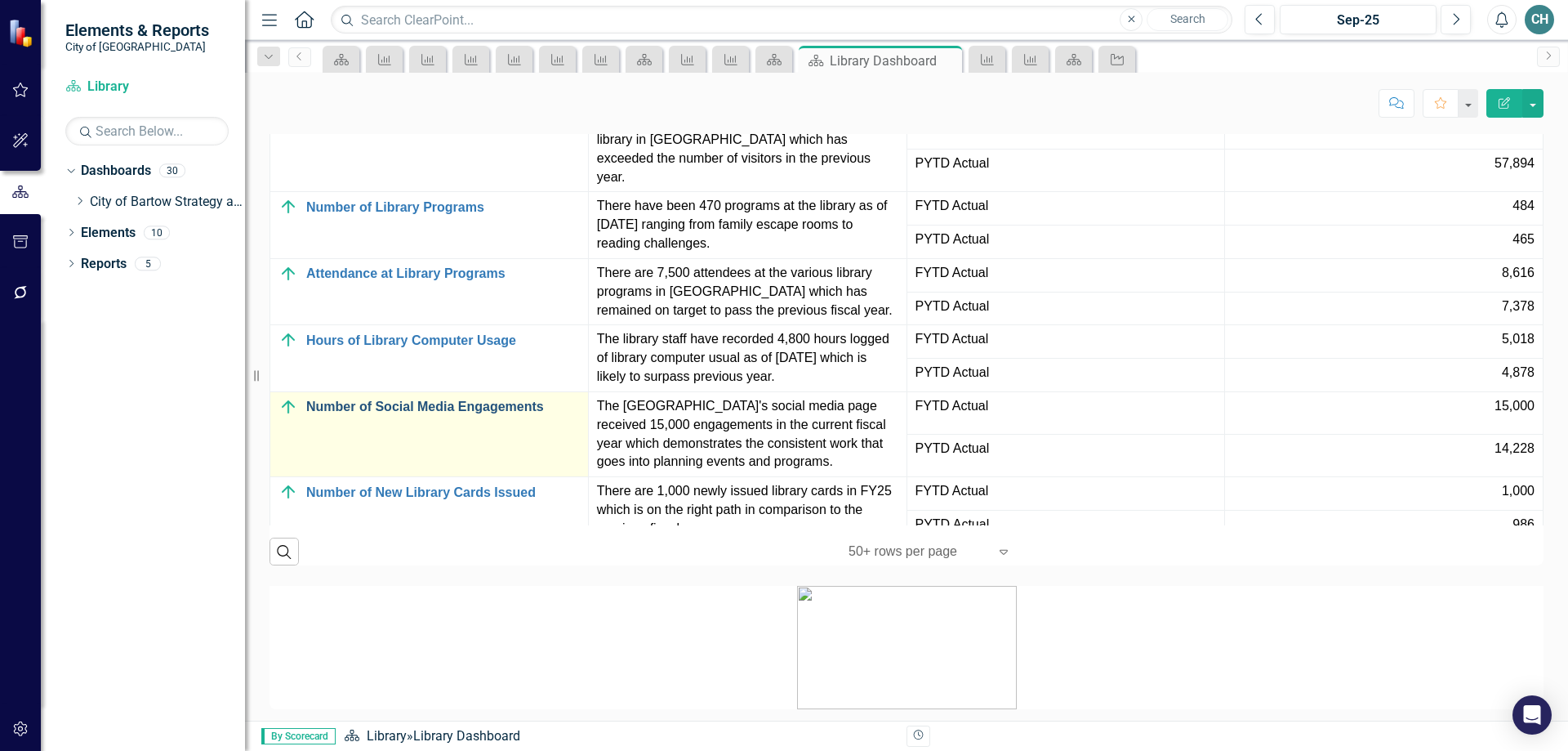
click at [431, 414] on link "Number of Social Media Engagements" at bounding box center [443, 407] width 274 height 15
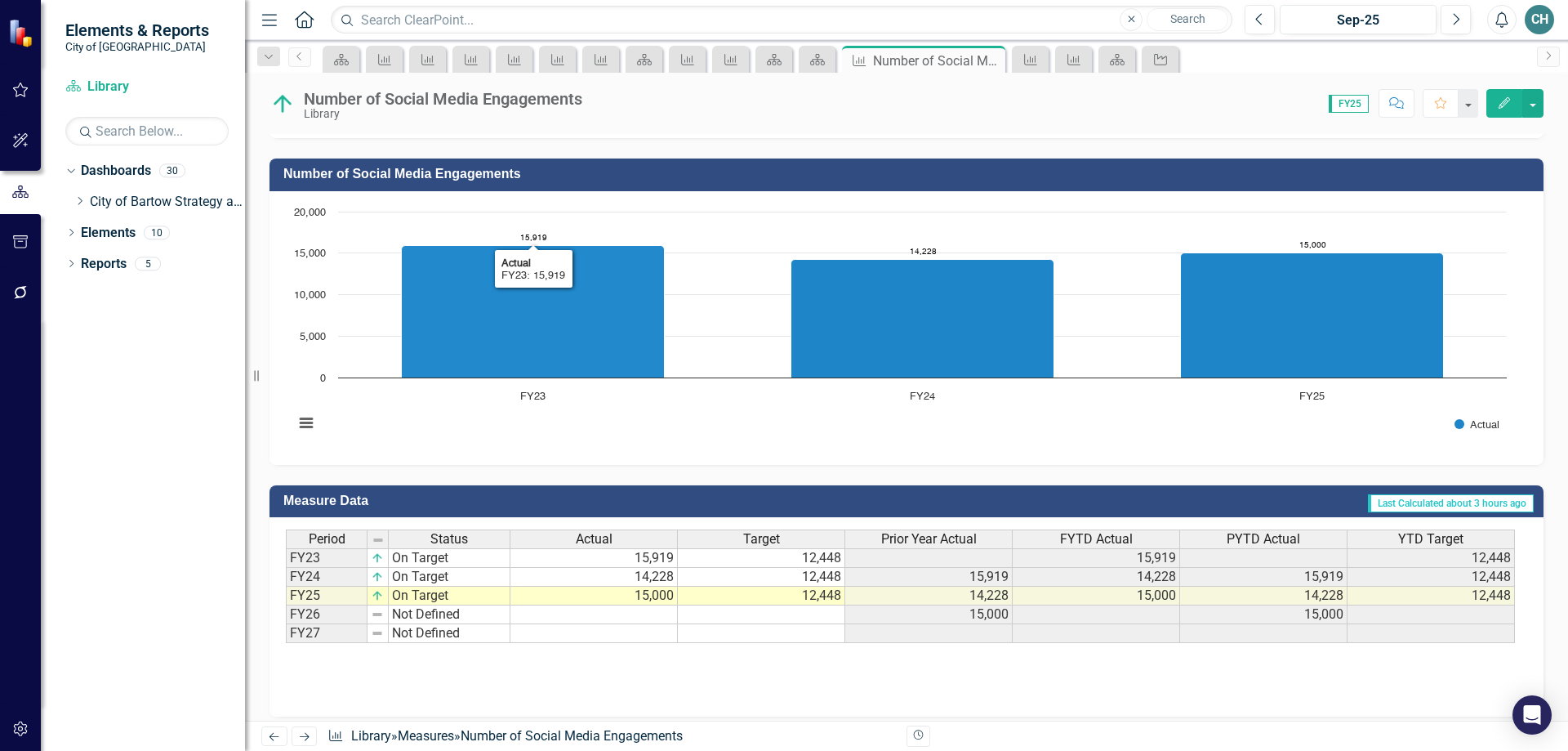
scroll to position [362, 0]
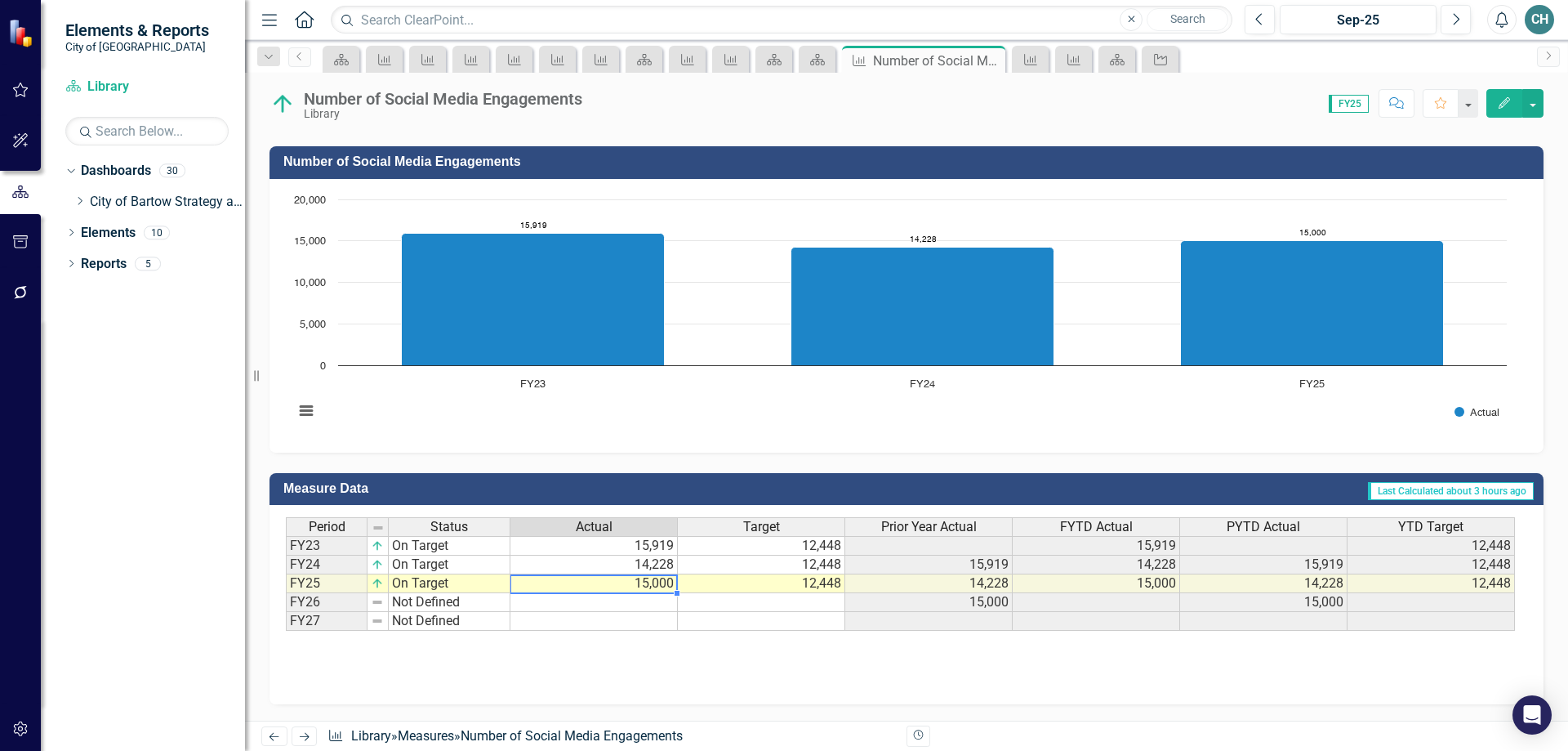
click at [641, 582] on td "15,000" at bounding box center [594, 583] width 168 height 19
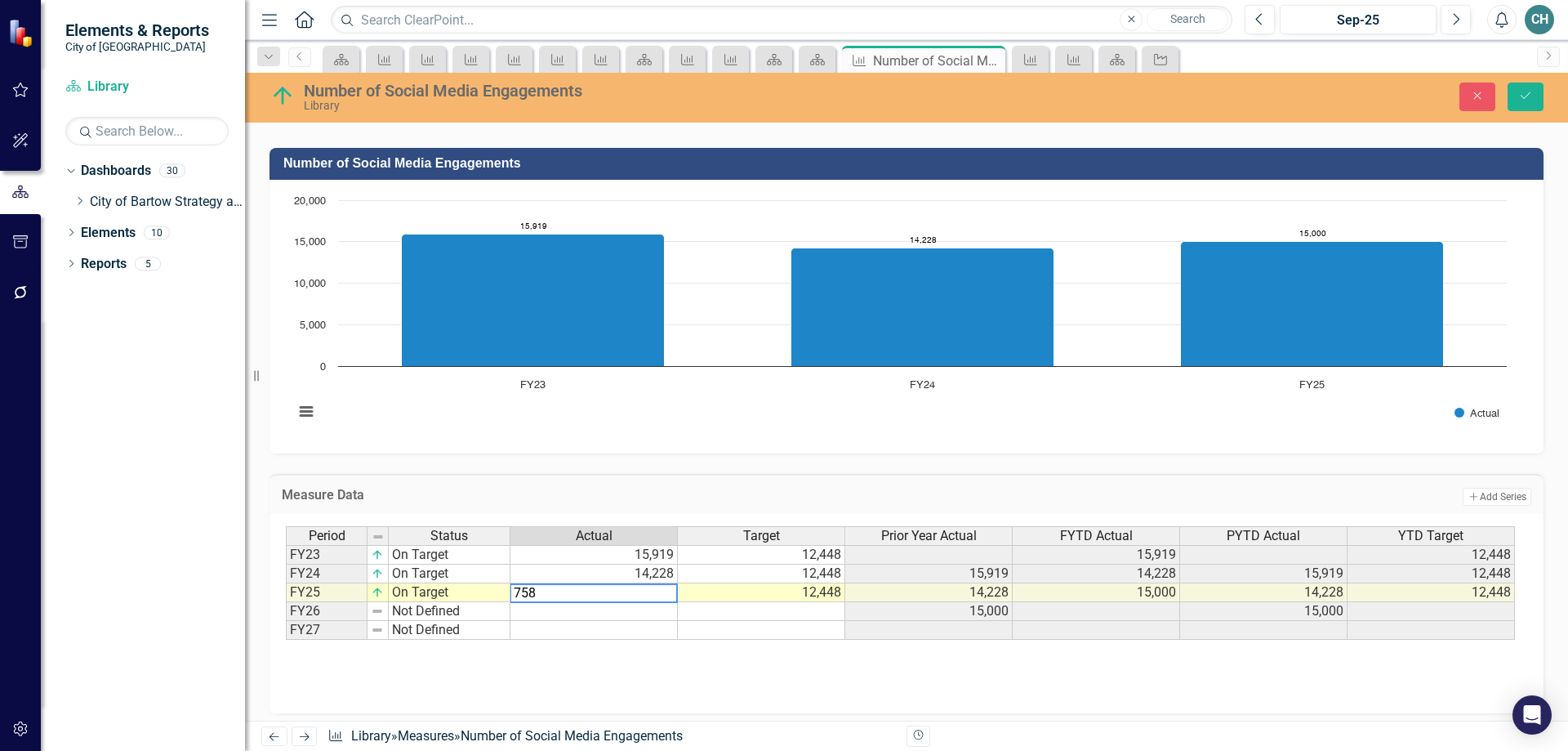
type textarea "7580"
click at [1528, 89] on button "Save" at bounding box center [1525, 97] width 36 height 29
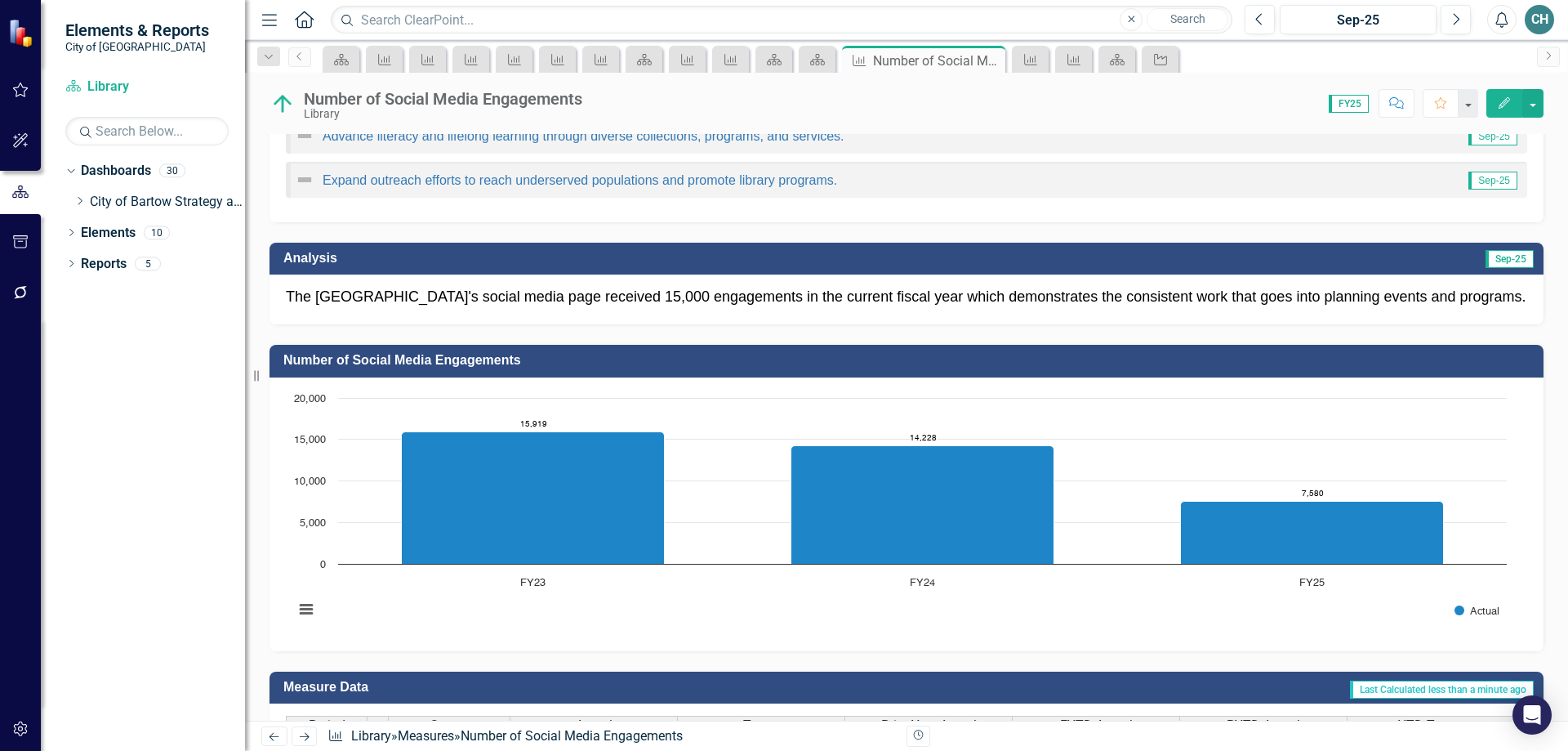
scroll to position [0, 0]
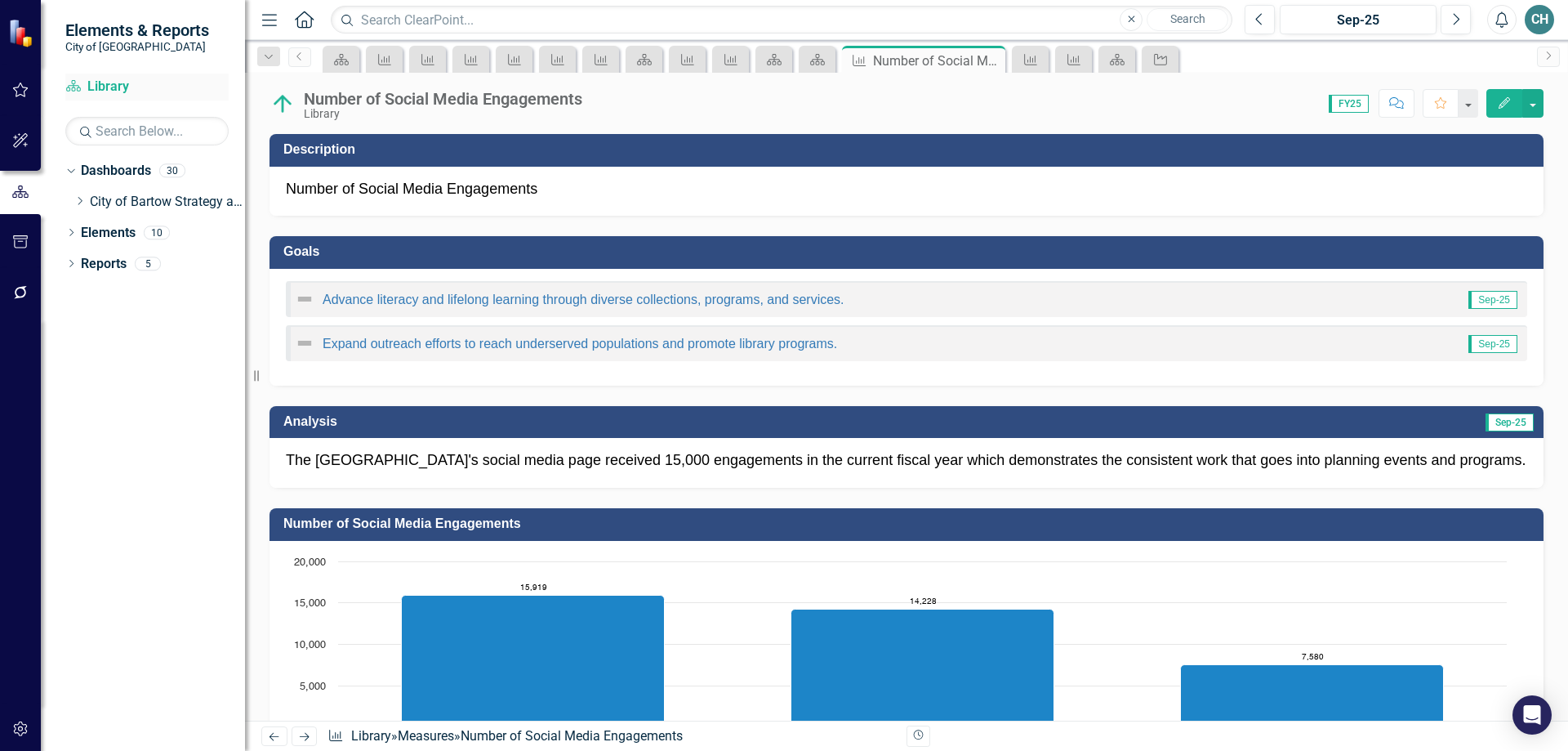
click at [118, 83] on link "Dashboard Library" at bounding box center [147, 87] width 164 height 19
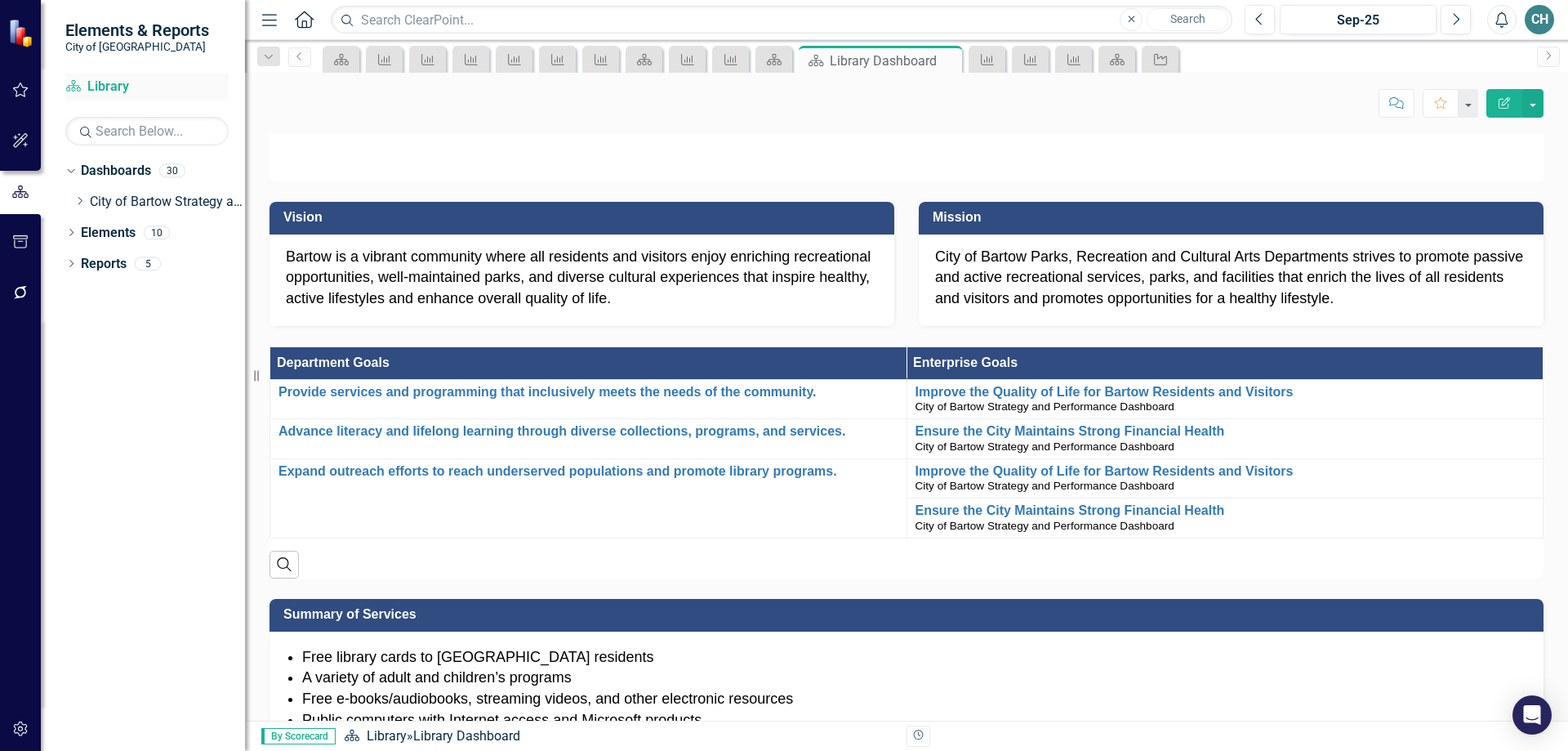
click at [106, 83] on link "Dashboard Library" at bounding box center [147, 87] width 164 height 19
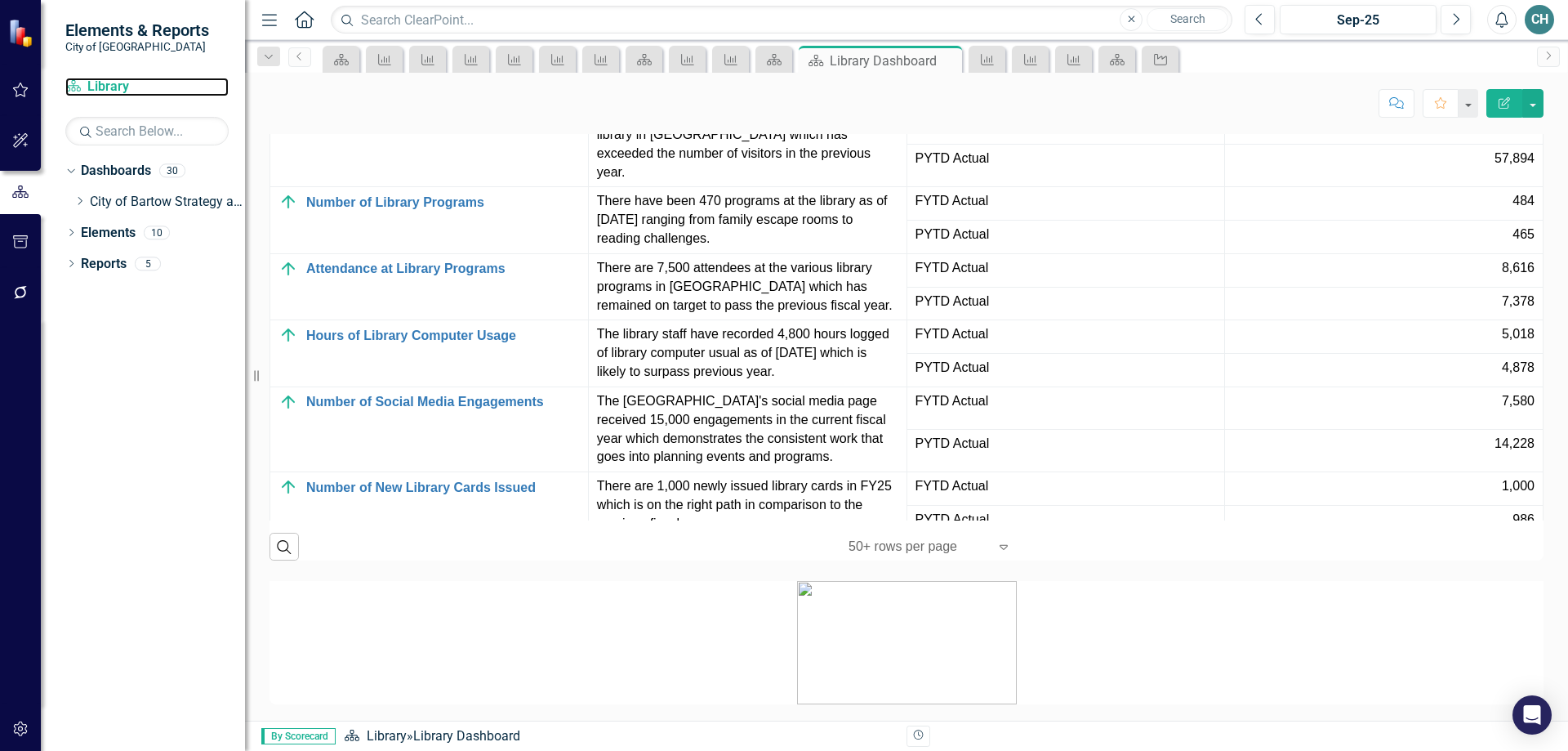
scroll to position [1789, 0]
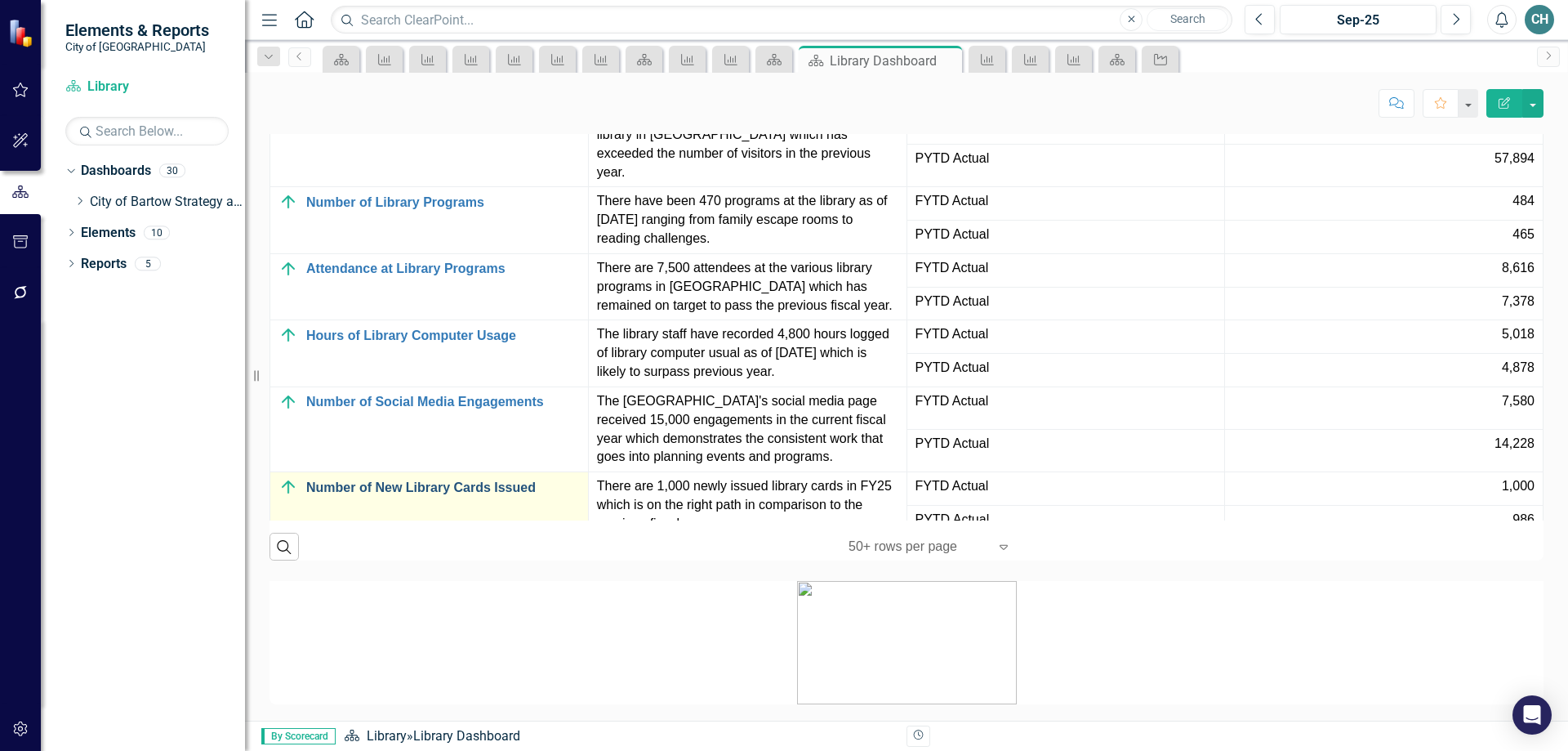
click at [443, 480] on link "Number of New Library Cards Issued" at bounding box center [443, 488] width 274 height 15
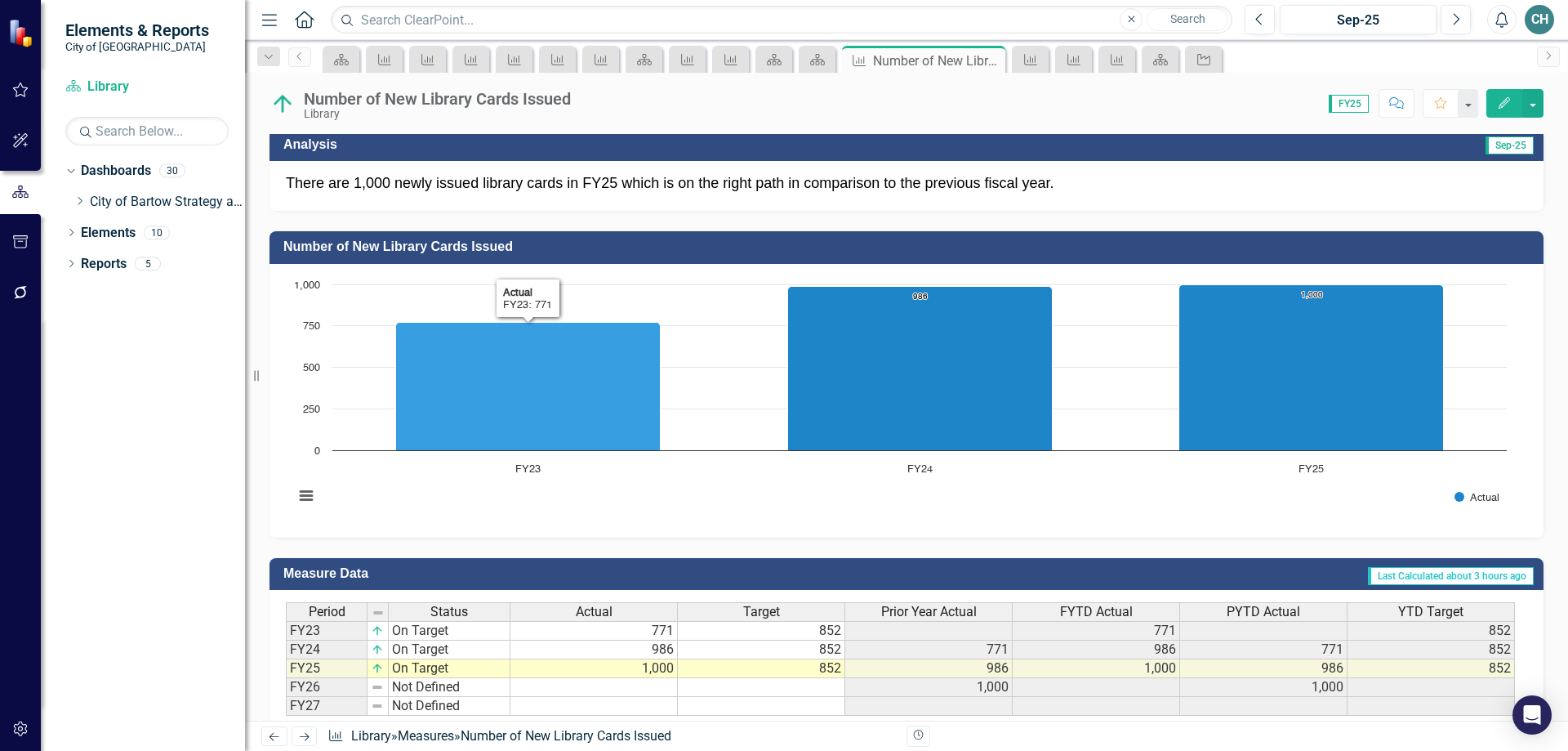
scroll to position [406, 0]
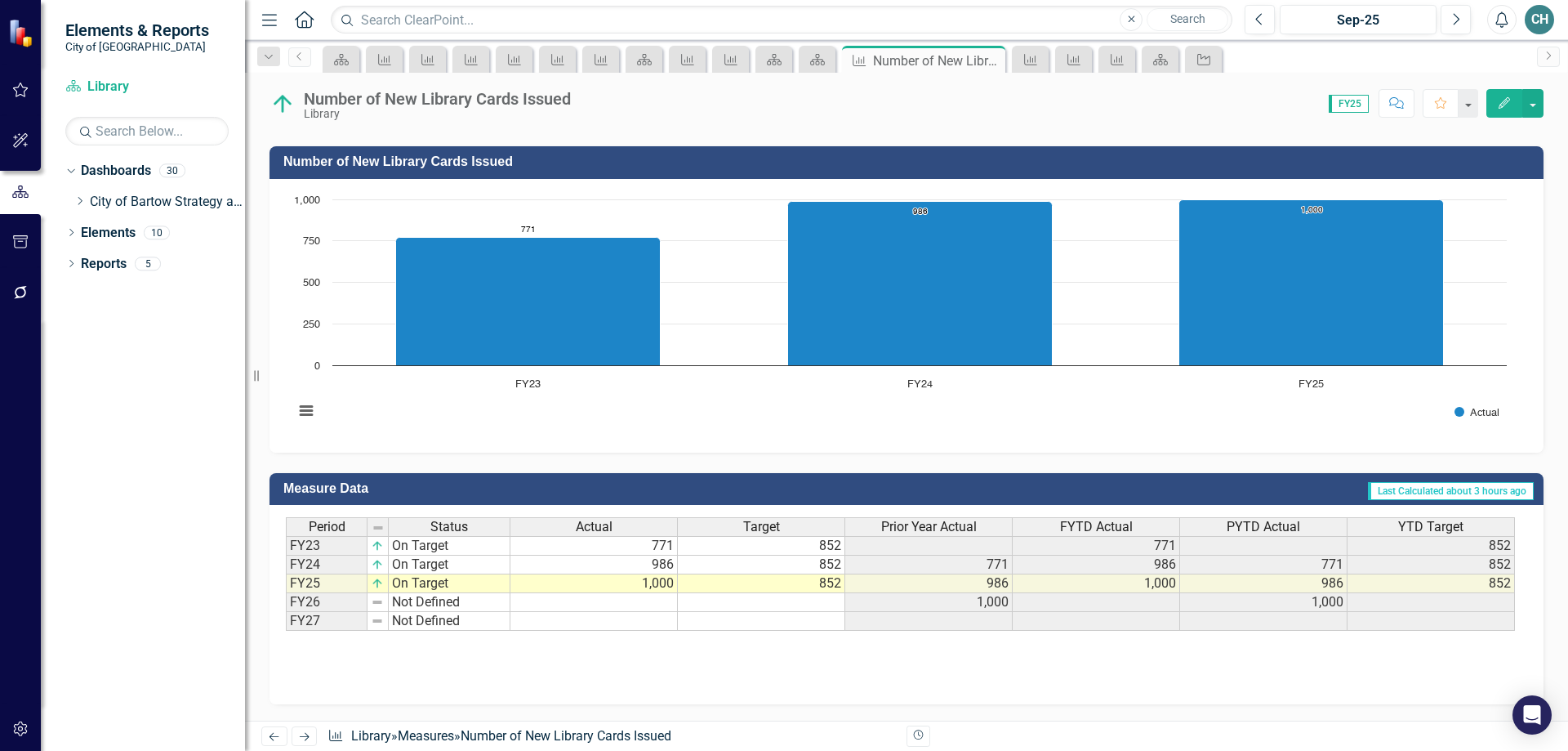
click at [788, 587] on td "852" at bounding box center [762, 583] width 168 height 19
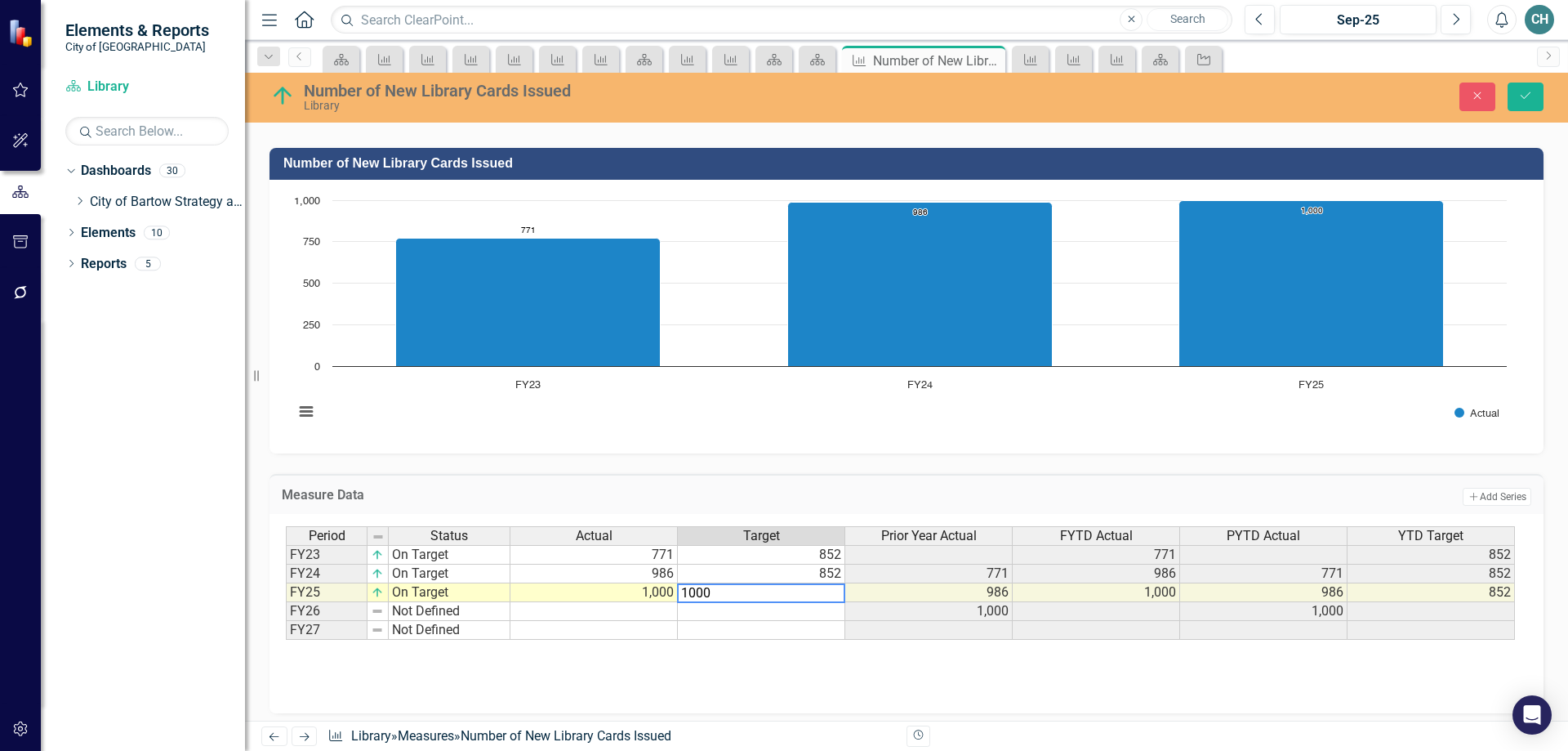
click at [646, 595] on td "1,000" at bounding box center [594, 592] width 168 height 19
type textarea "1114"
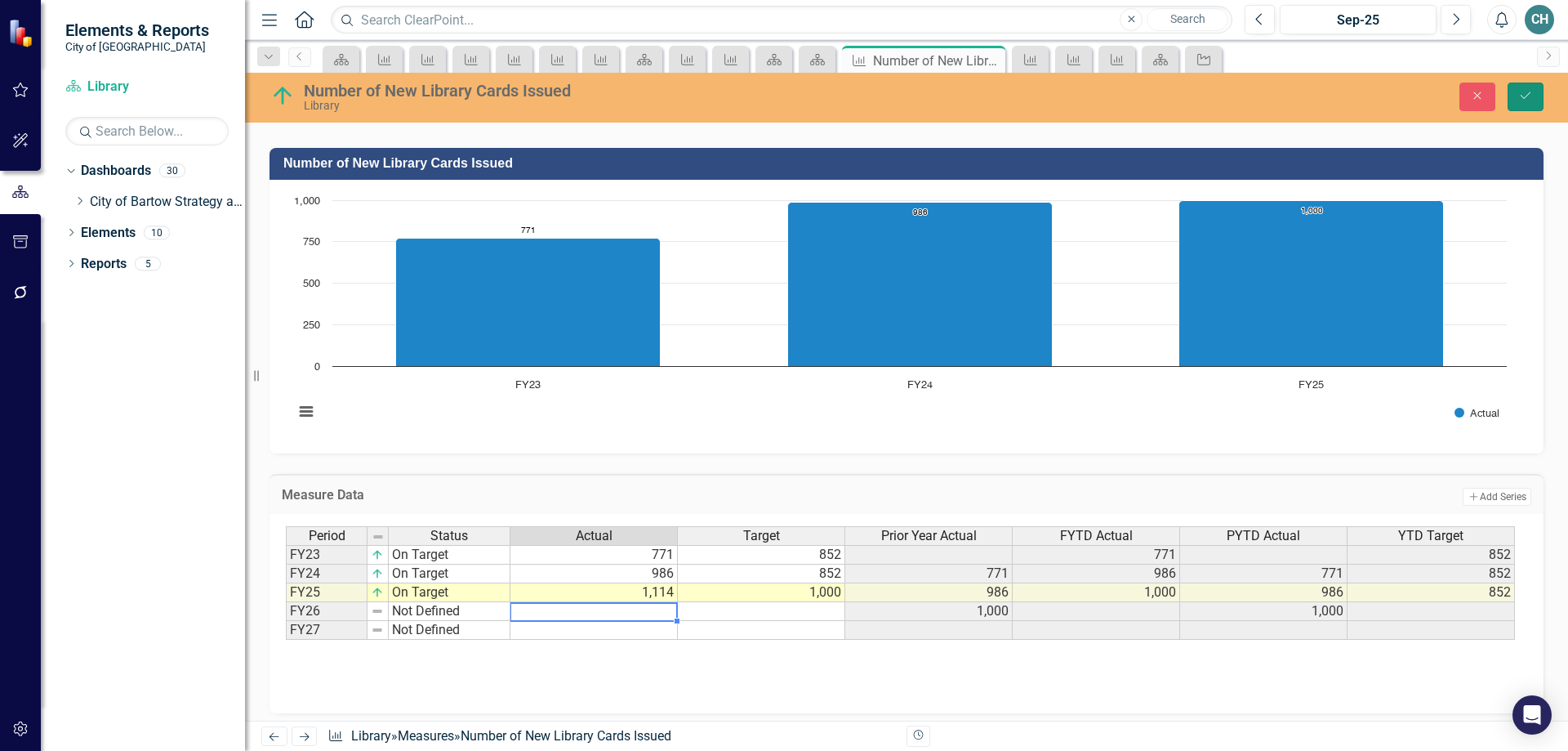
click at [1530, 89] on button "Save" at bounding box center [1525, 97] width 36 height 29
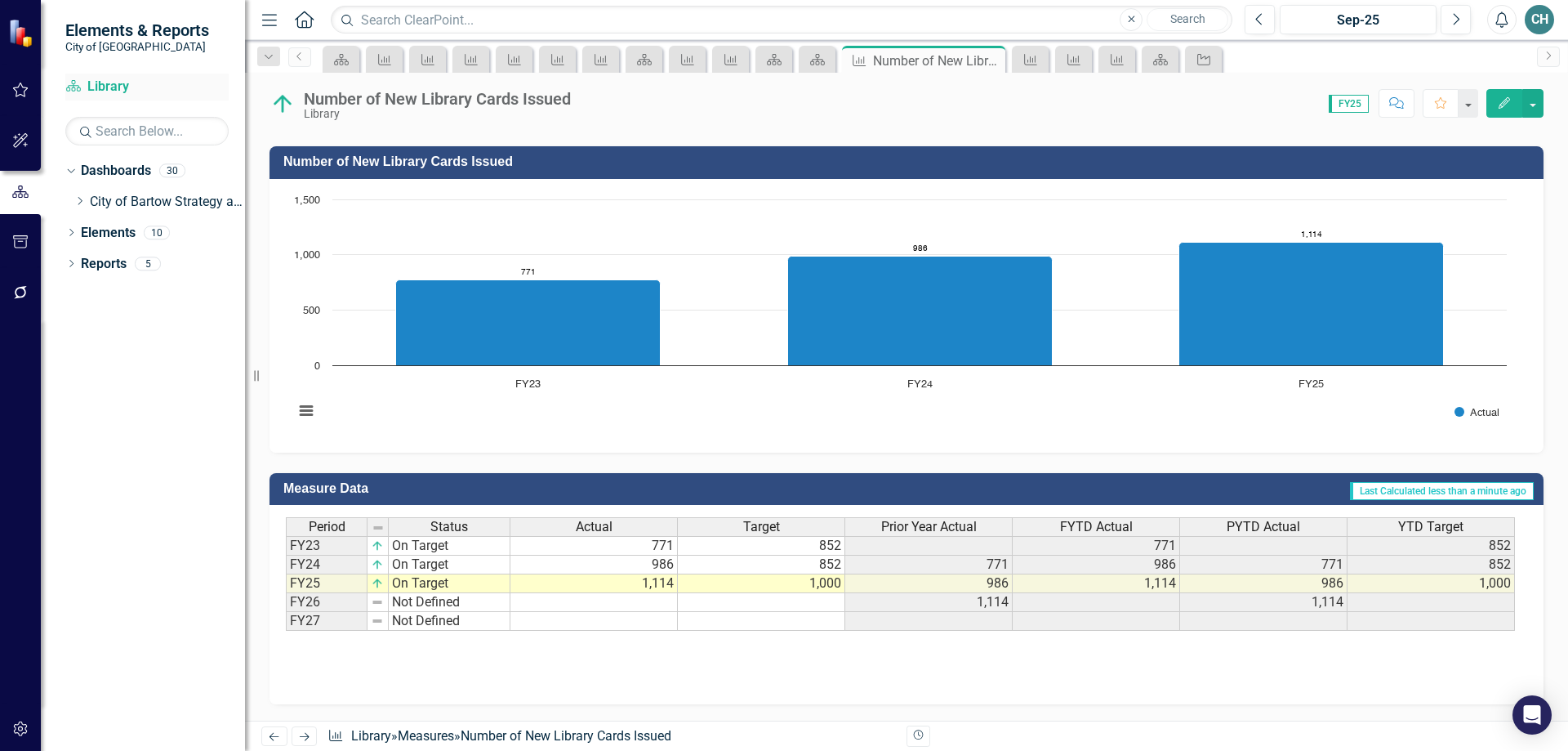
click at [106, 89] on link "Dashboard Library" at bounding box center [147, 87] width 164 height 19
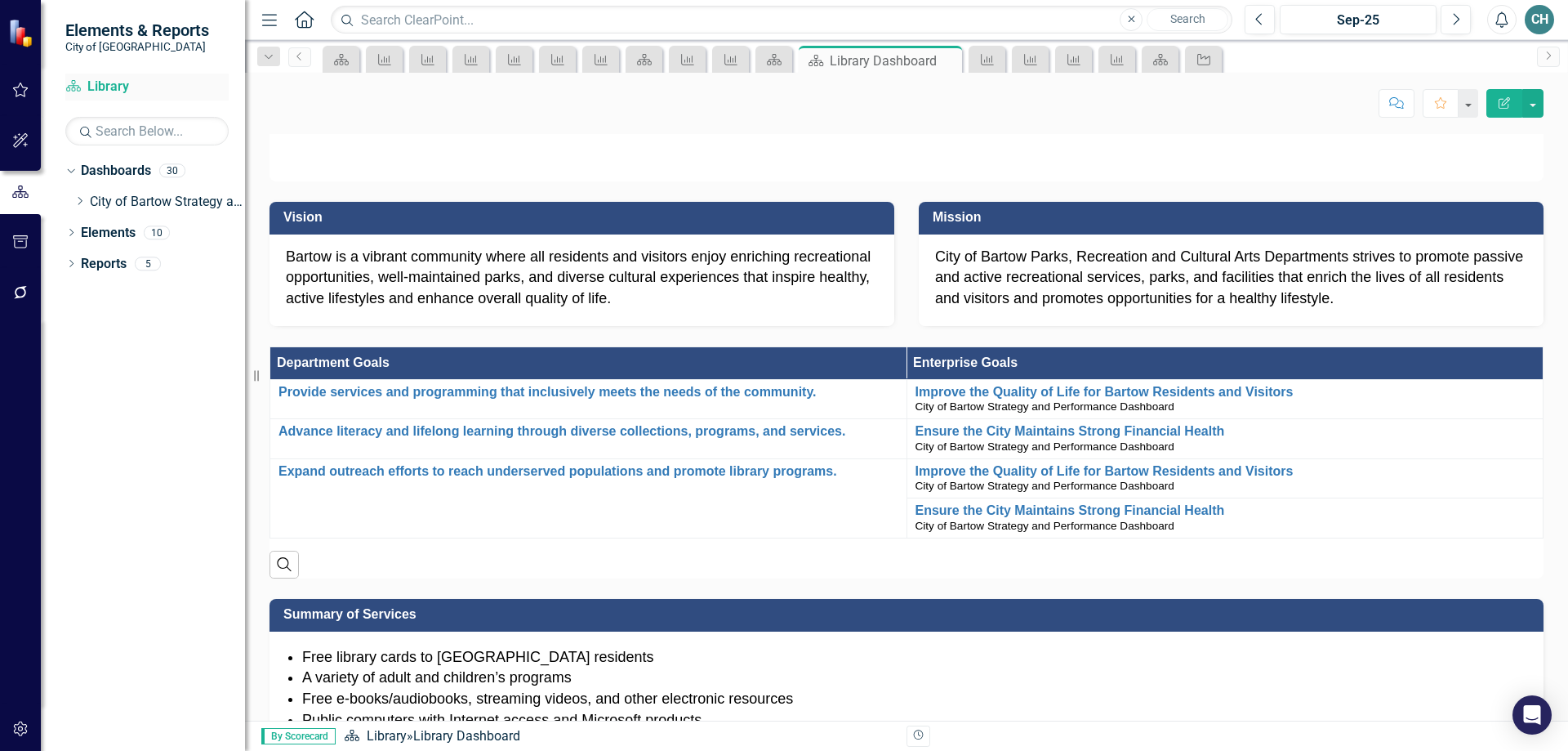
click at [106, 90] on link "Dashboard Library" at bounding box center [147, 87] width 164 height 19
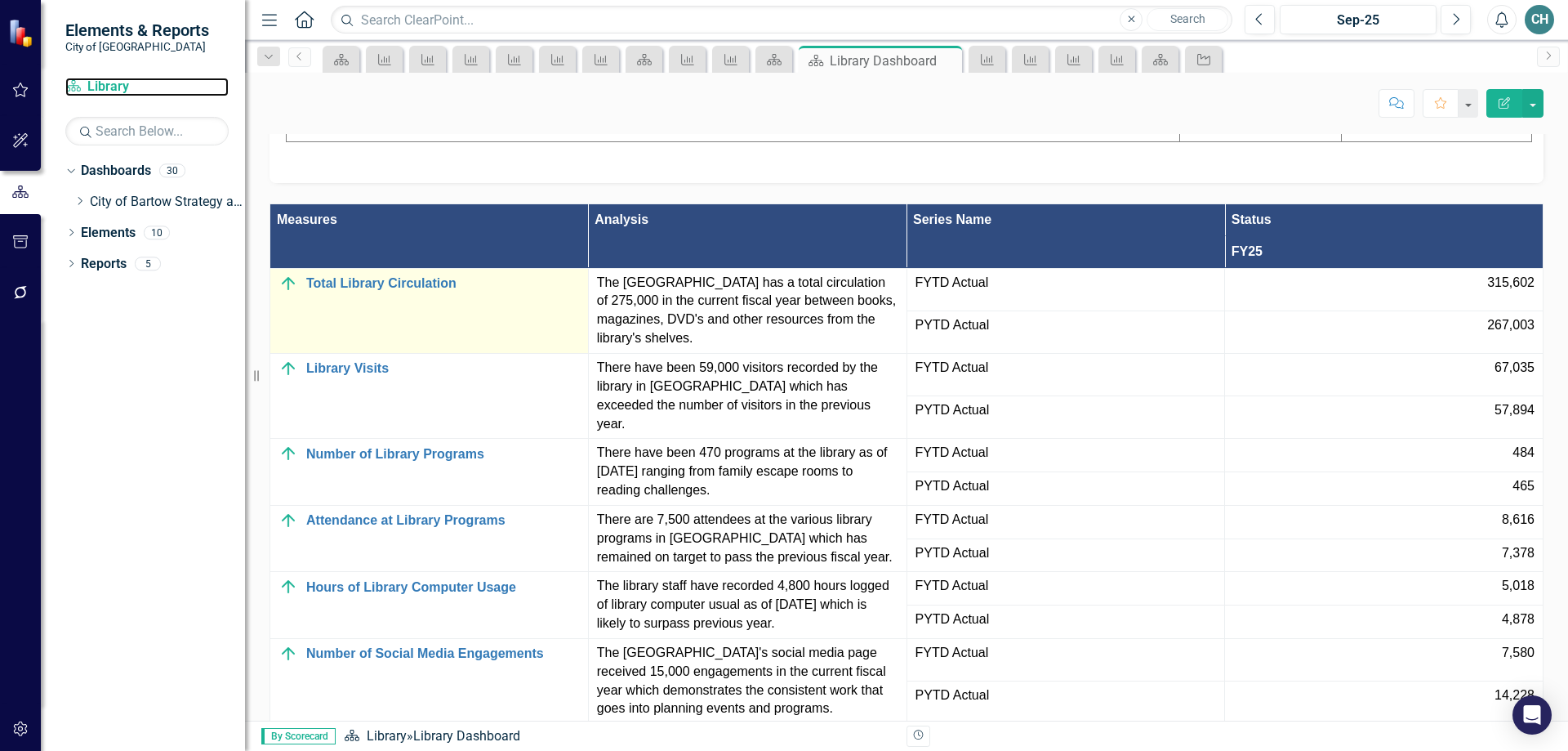
scroll to position [1299, 0]
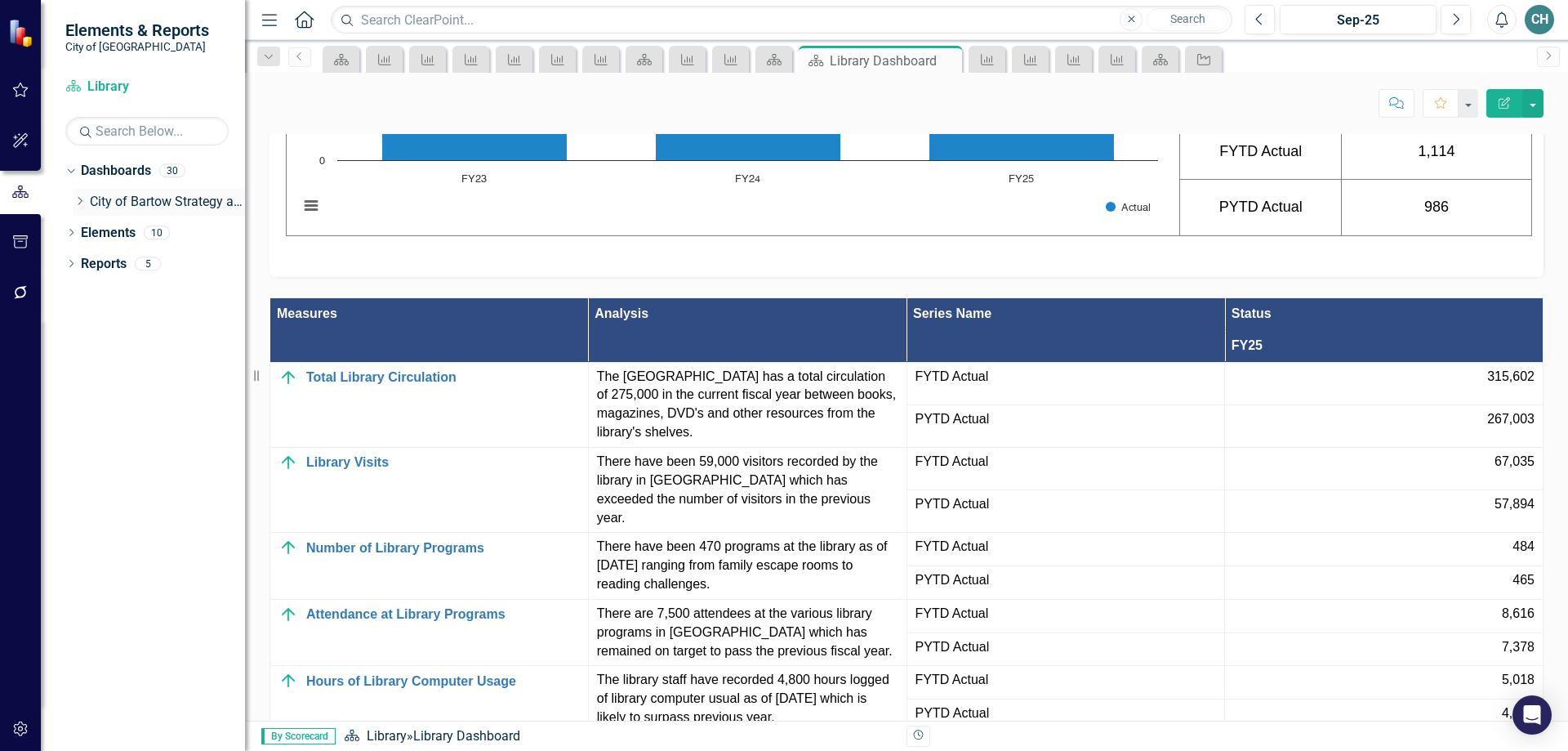
click at [78, 201] on icon "Dropdown" at bounding box center [79, 201] width 12 height 10
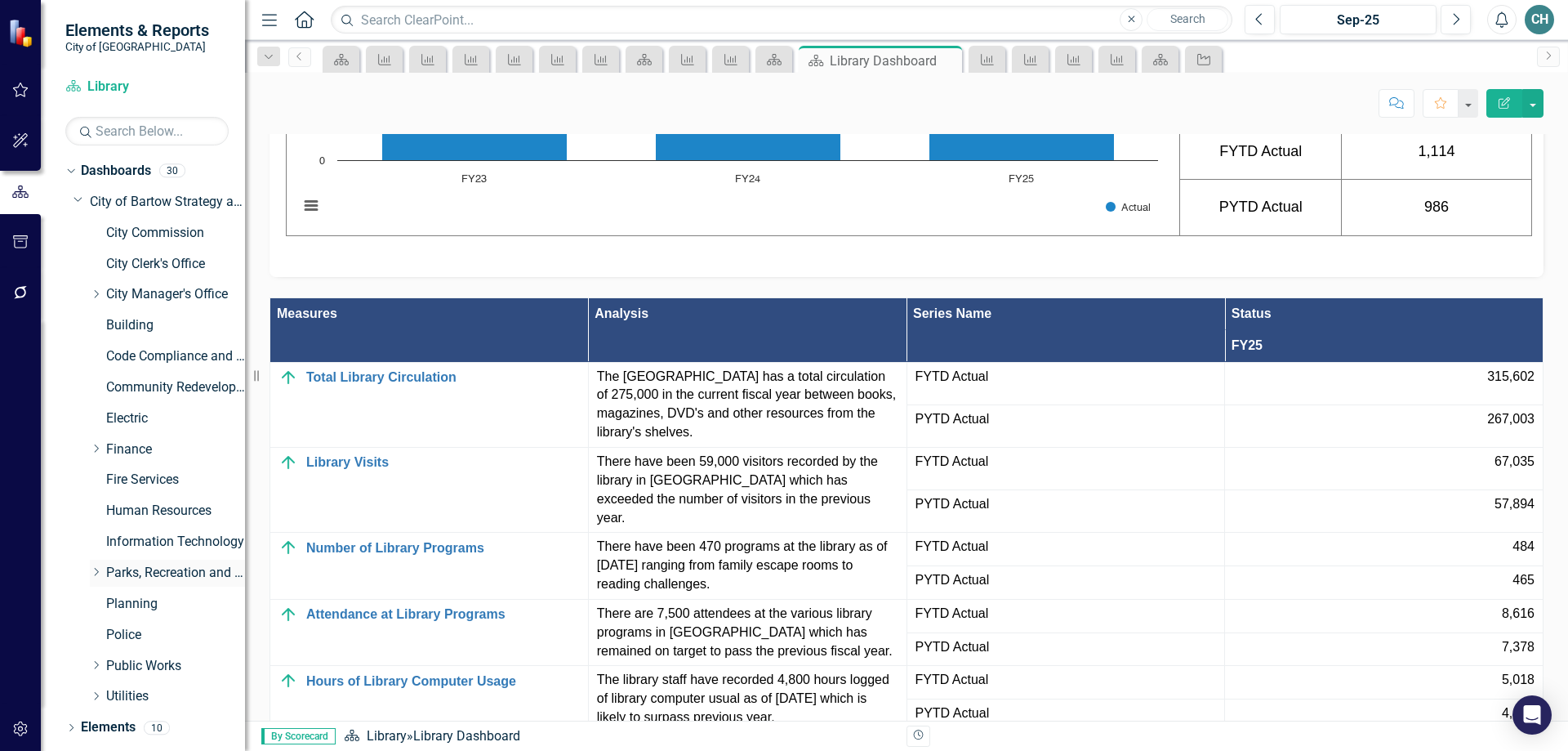
click at [99, 570] on icon "Dropdown" at bounding box center [96, 572] width 12 height 10
click at [129, 663] on link "Library" at bounding box center [184, 666] width 123 height 19
click at [184, 574] on link "Parks, Recreation and Cultural Arts" at bounding box center [176, 573] width 139 height 19
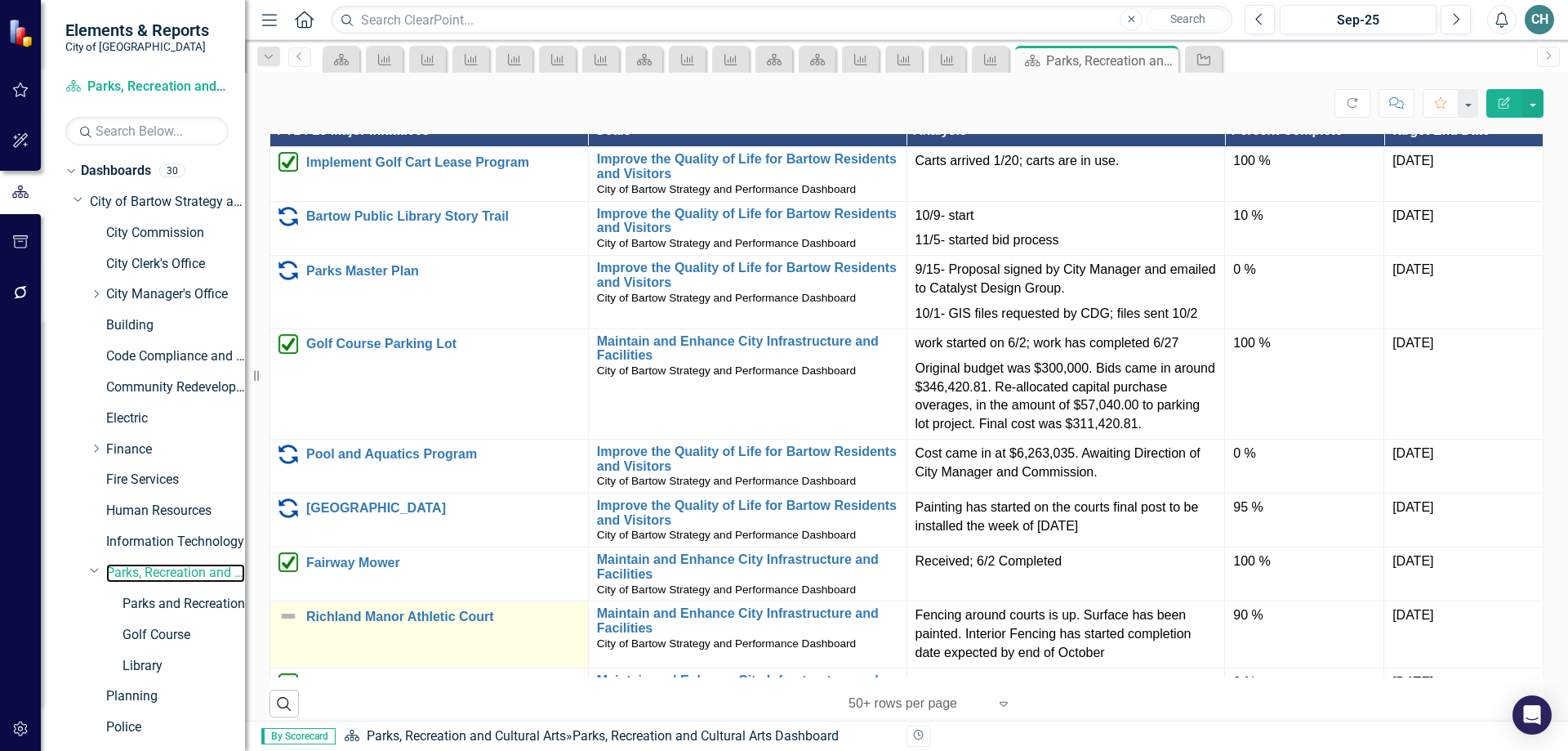
scroll to position [898, 0]
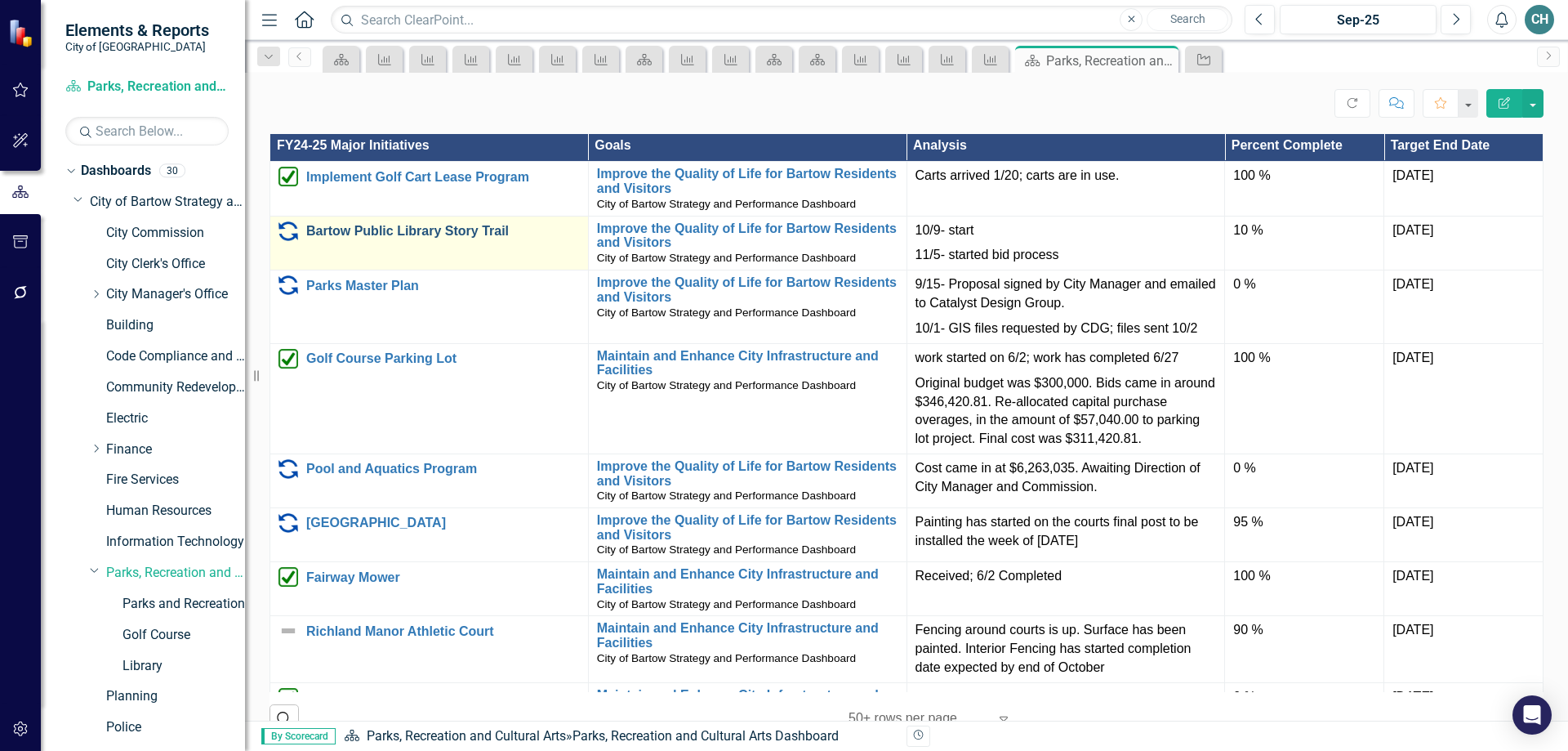
click at [430, 239] on link "Bartow Public Library Story Trail" at bounding box center [443, 232] width 274 height 15
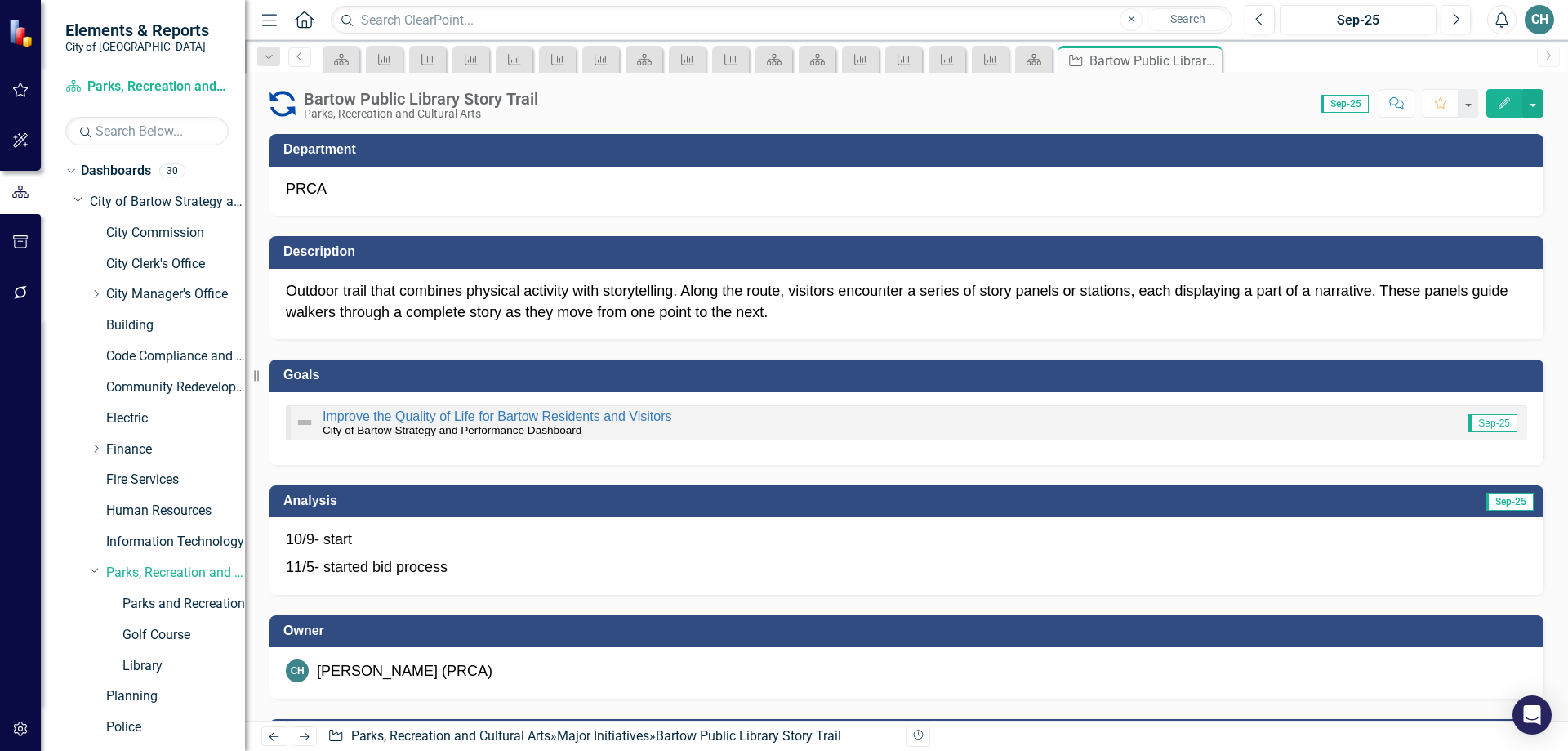
click at [524, 500] on h3 "Analysis" at bounding box center [609, 501] width 650 height 15
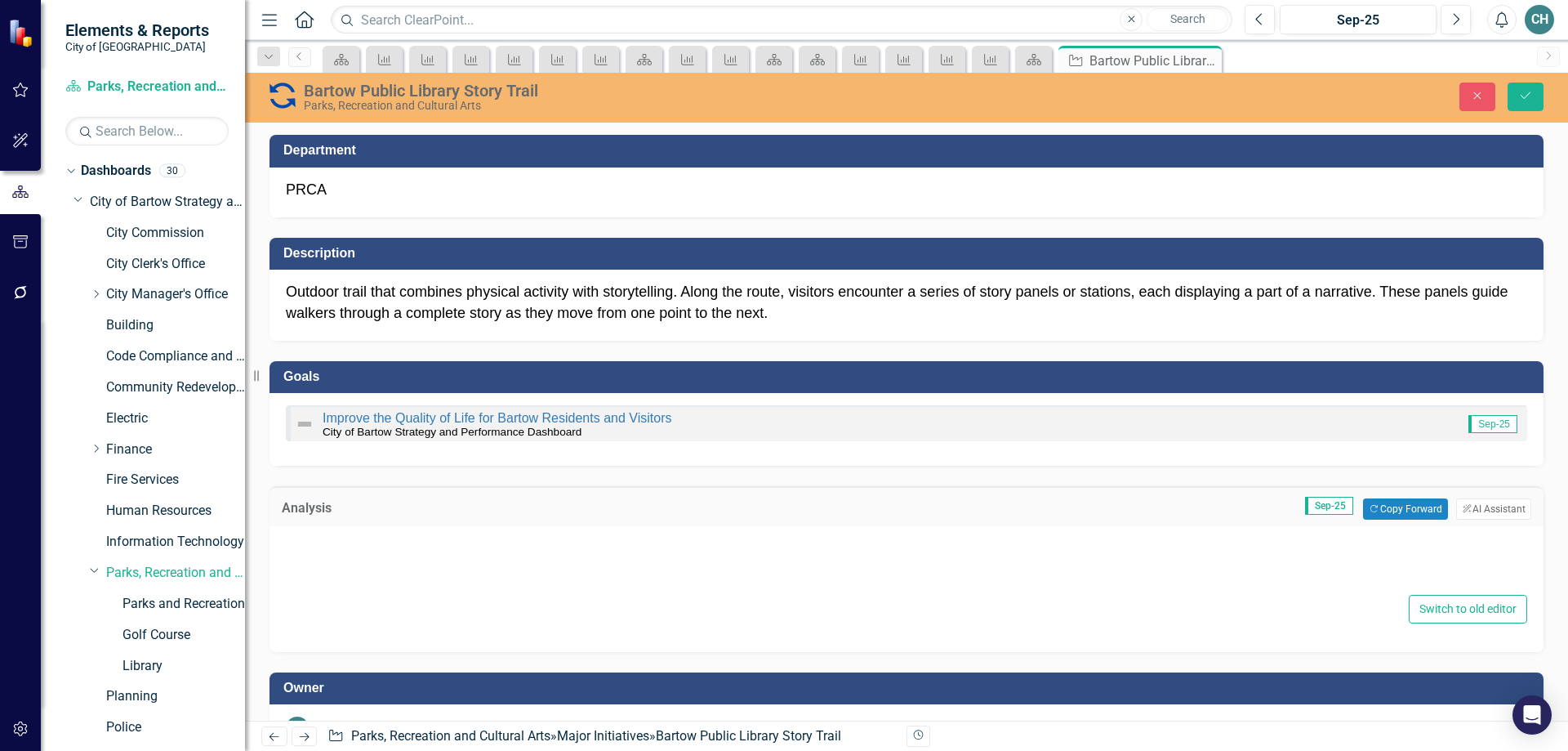
type textarea "<p>10/9- start</p> <p>11/5- started bid process</p>"
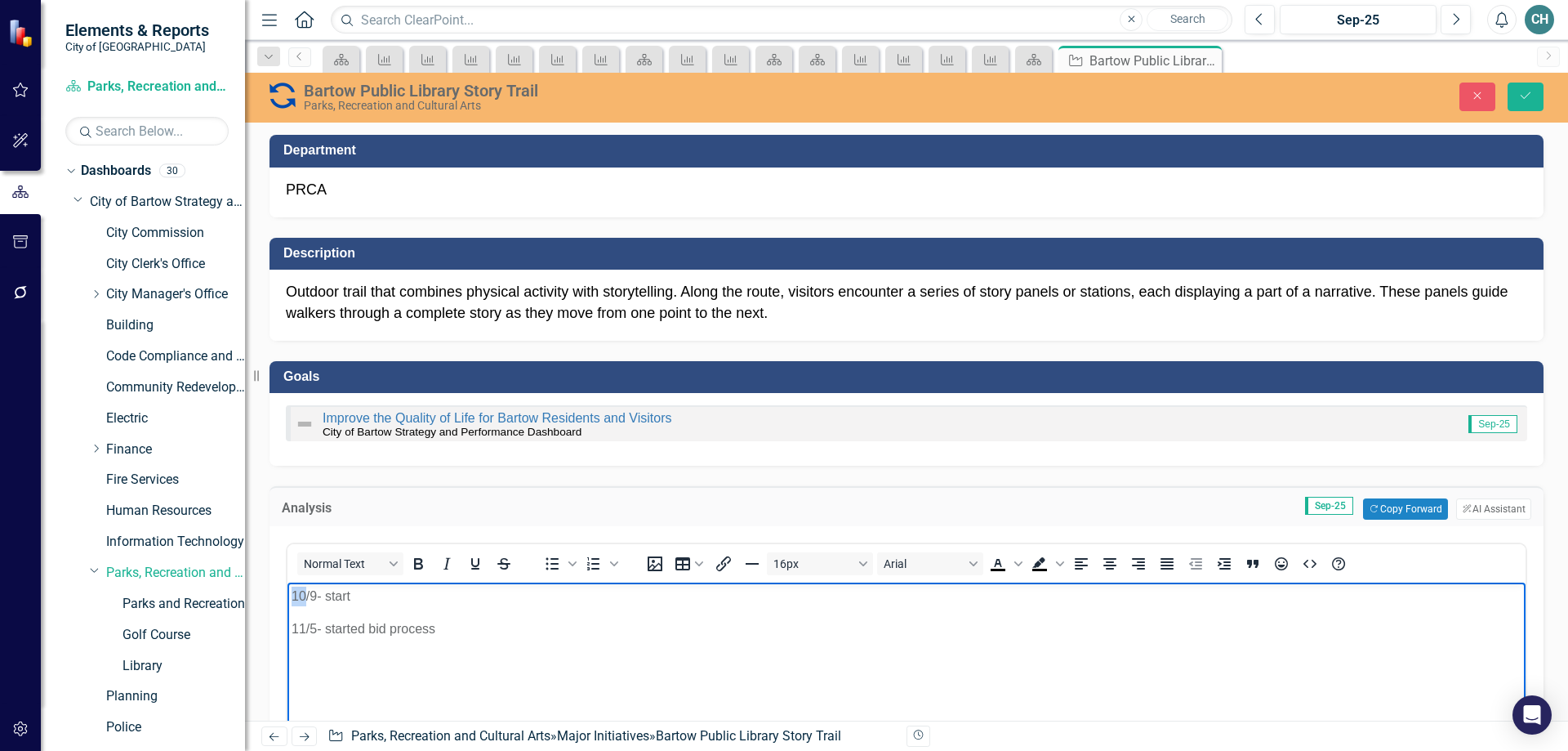
drag, startPoint x: 299, startPoint y: 593, endPoint x: 358, endPoint y: 600, distance: 59.4
click at [358, 600] on p "10/9- start" at bounding box center [906, 596] width 1230 height 20
drag, startPoint x: 348, startPoint y: 606, endPoint x: 340, endPoint y: 598, distance: 11.3
click at [348, 603] on body "10/9- start 11/5- started bid process" at bounding box center [907, 705] width 1238 height 245
drag, startPoint x: 332, startPoint y: 594, endPoint x: 371, endPoint y: 599, distance: 39.3
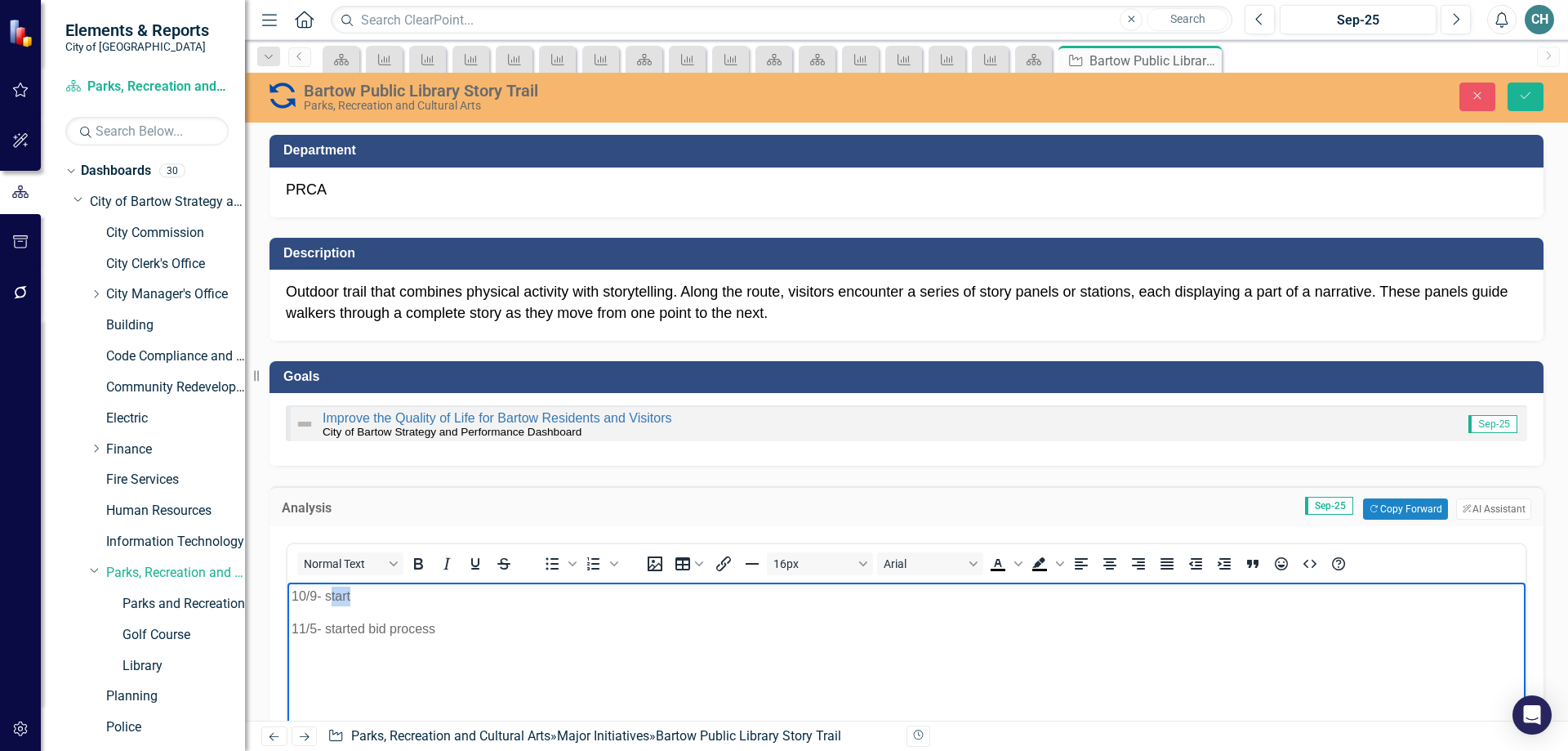
click at [371, 599] on p "10/9- start" at bounding box center [906, 596] width 1230 height 20
drag, startPoint x: 384, startPoint y: 590, endPoint x: 420, endPoint y: 594, distance: 36.2
click at [420, 594] on p "10/9- Design is 100% completed." at bounding box center [906, 596] width 1230 height 20
click at [449, 600] on p "10/9- Design is completed." at bounding box center [906, 596] width 1230 height 20
click at [367, 593] on p "10/9- Design is completed. Awaiting final approval from Swfwmd" at bounding box center [906, 596] width 1230 height 20
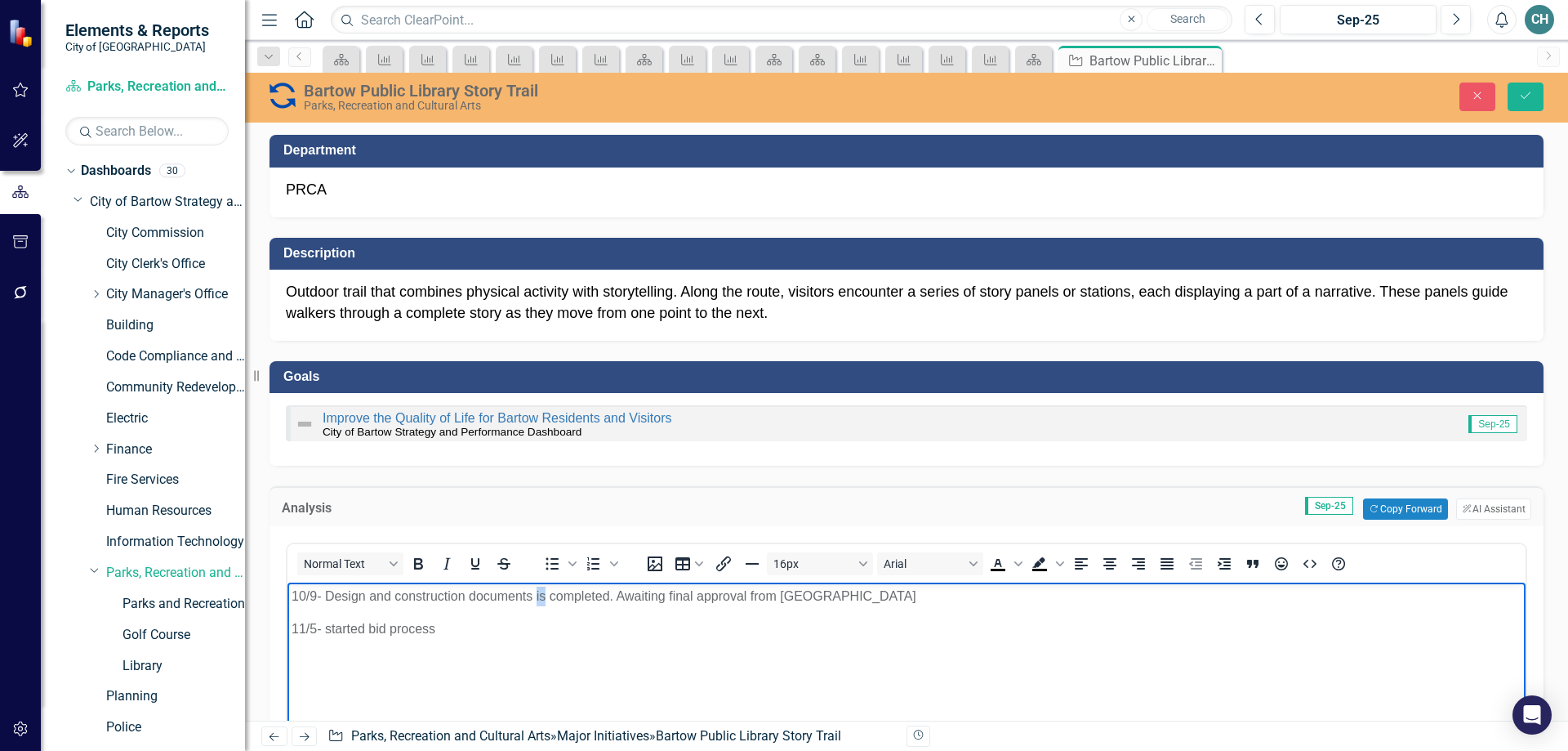
drag, startPoint x: 546, startPoint y: 598, endPoint x: 533, endPoint y: 584, distance: 19.1
click at [534, 597] on p "10/9- Design and construction documents is completed. Awaiting final approval f…" at bounding box center [906, 596] width 1230 height 20
click at [531, 594] on p "10/9- Design and construction documentsare completed. Awaiting final approval f…" at bounding box center [906, 596] width 1230 height 20
click at [843, 596] on p "10/9- Design and construction documents are completed. Awaiting final approval …" at bounding box center [906, 596] width 1230 height 20
drag, startPoint x: 292, startPoint y: 627, endPoint x: 451, endPoint y: 630, distance: 159.0
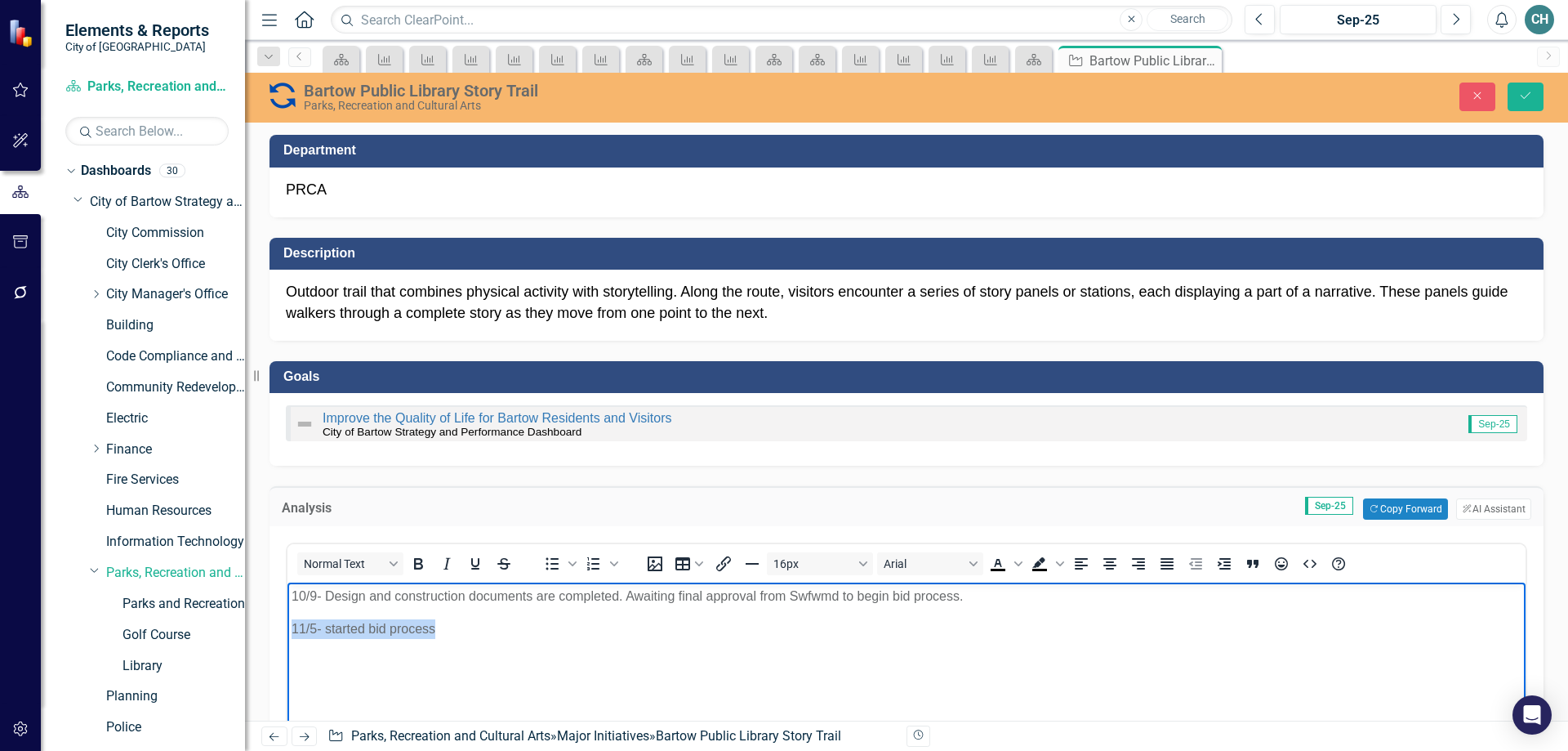
click at [451, 630] on p "11/5- started bid process" at bounding box center [906, 629] width 1230 height 20
click at [773, 313] on p "Outdoor trail that combines physical activity with storytelling. Along the rout…" at bounding box center [907, 303] width 1242 height 42
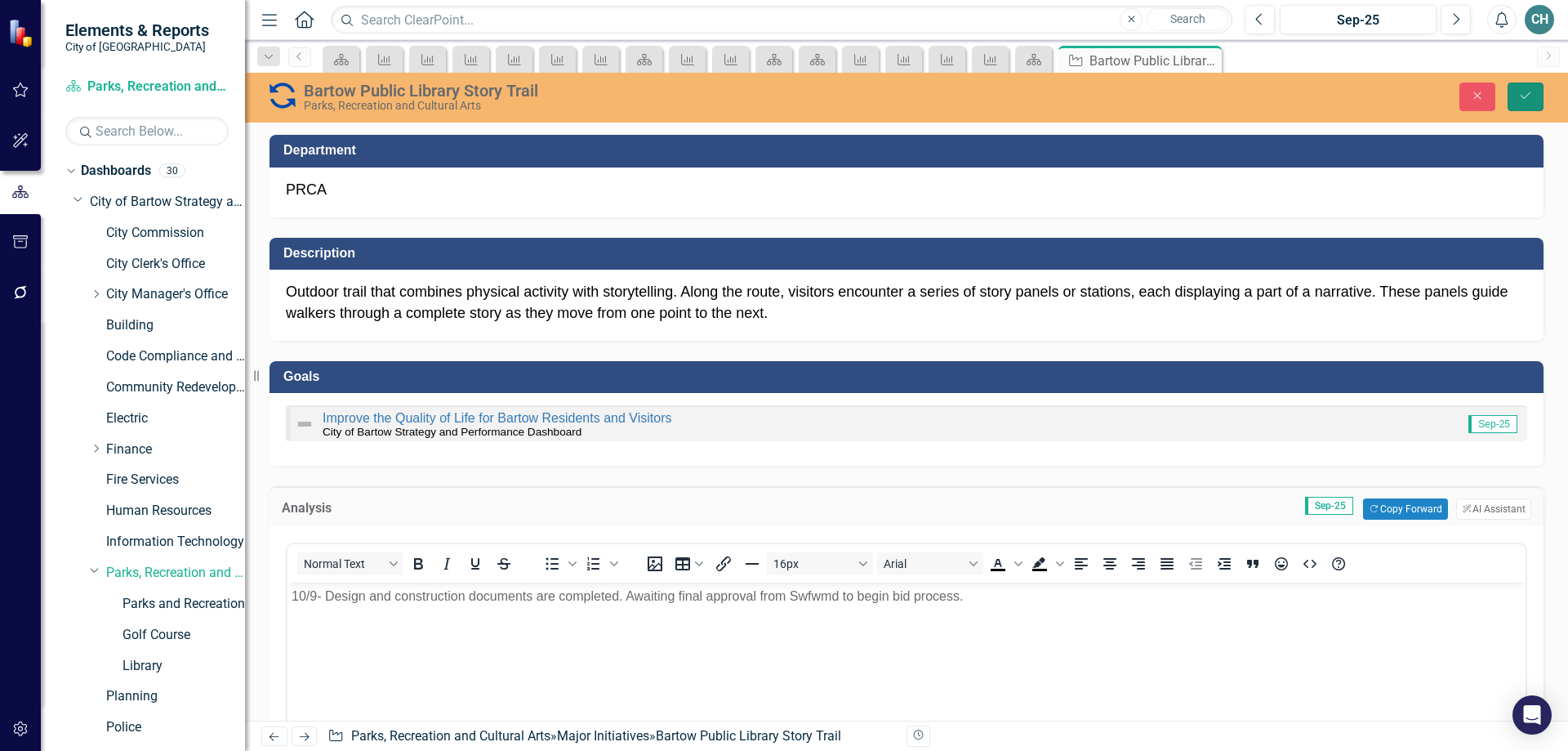
click at [1530, 93] on icon "submit" at bounding box center [1525, 96] width 10 height 7
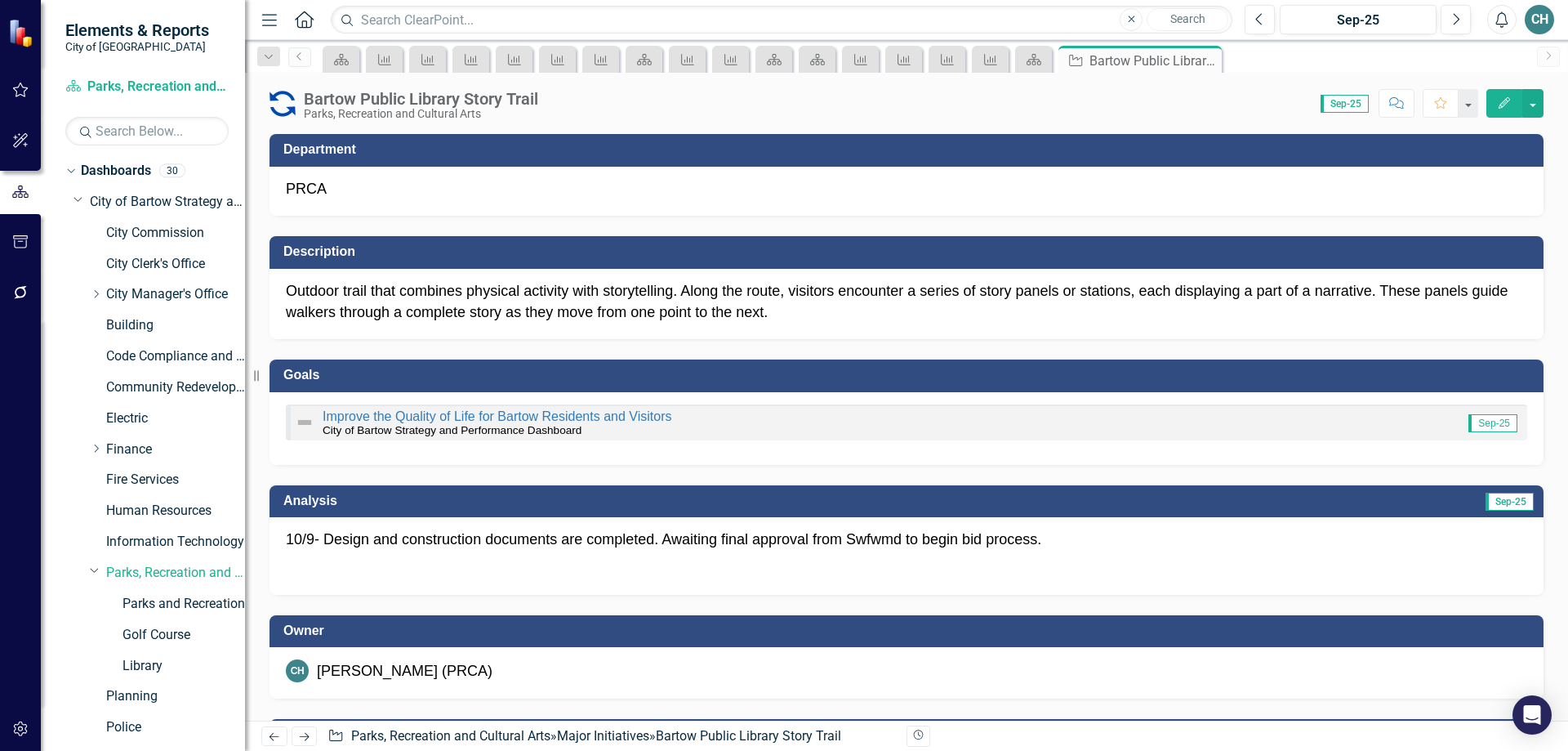
click at [447, 296] on p "Outdoor trail that combines physical activity with storytelling. Along the rout…" at bounding box center [907, 302] width 1242 height 42
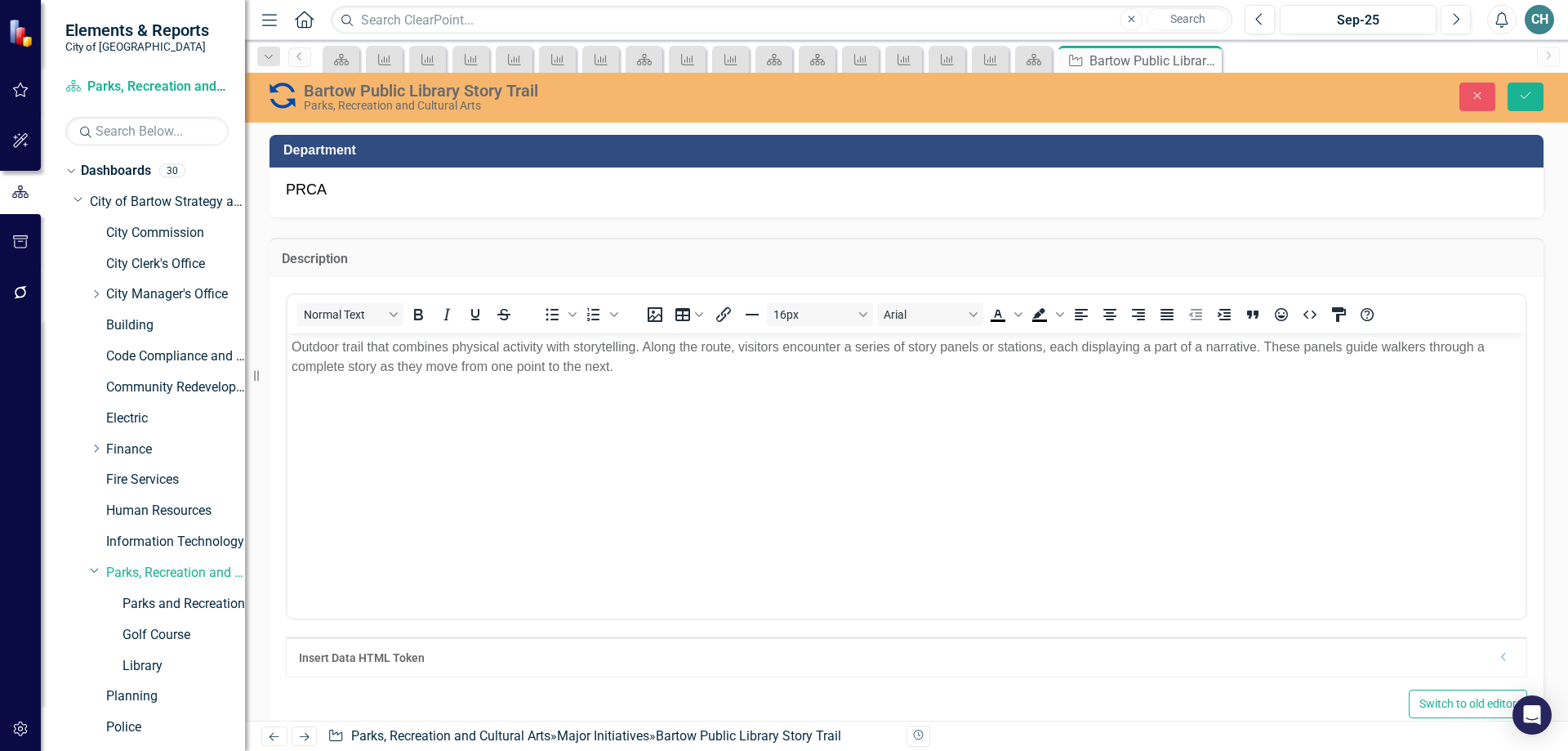
click at [623, 369] on p "Outdoor trail that combines physical activity with storytelling. Along the rout…" at bounding box center [906, 357] width 1230 height 39
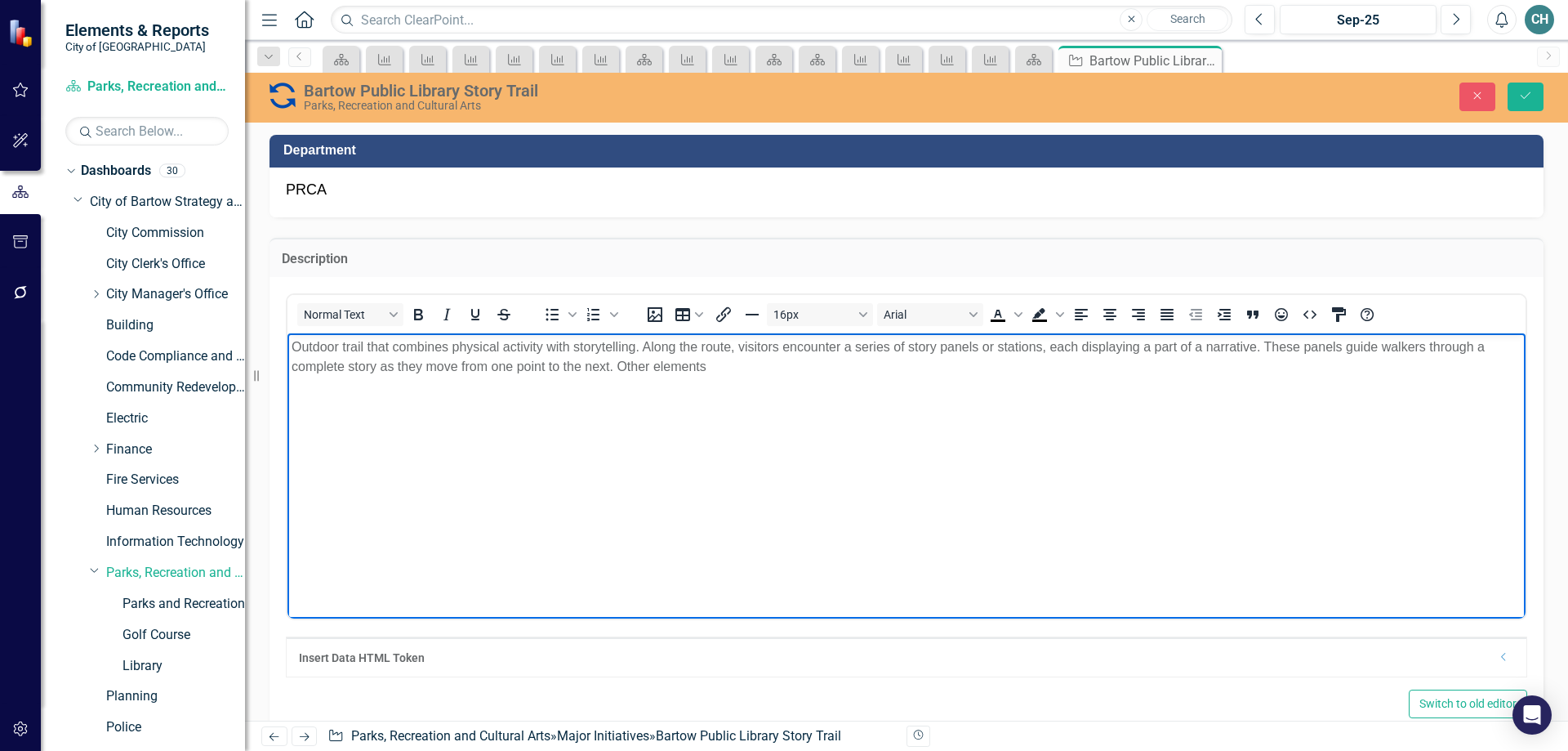
click at [656, 366] on p "Outdoor trail that combines physical activity with storytelling. Along the rout…" at bounding box center [906, 357] width 1230 height 39
click at [736, 371] on p "Outdoor trail that combines physical activity with storytelling. Along the rout…" at bounding box center [906, 357] width 1230 height 39
drag, startPoint x: 937, startPoint y: 364, endPoint x: 972, endPoint y: 367, distance: 35.1
click at [972, 367] on p "Outdoor trail that combines physical activity with storytelling. Along the rout…" at bounding box center [906, 357] width 1230 height 39
click at [938, 370] on p "Outdoor trail that combines physical activity with storytelling. Along the rout…" at bounding box center [906, 357] width 1230 height 39
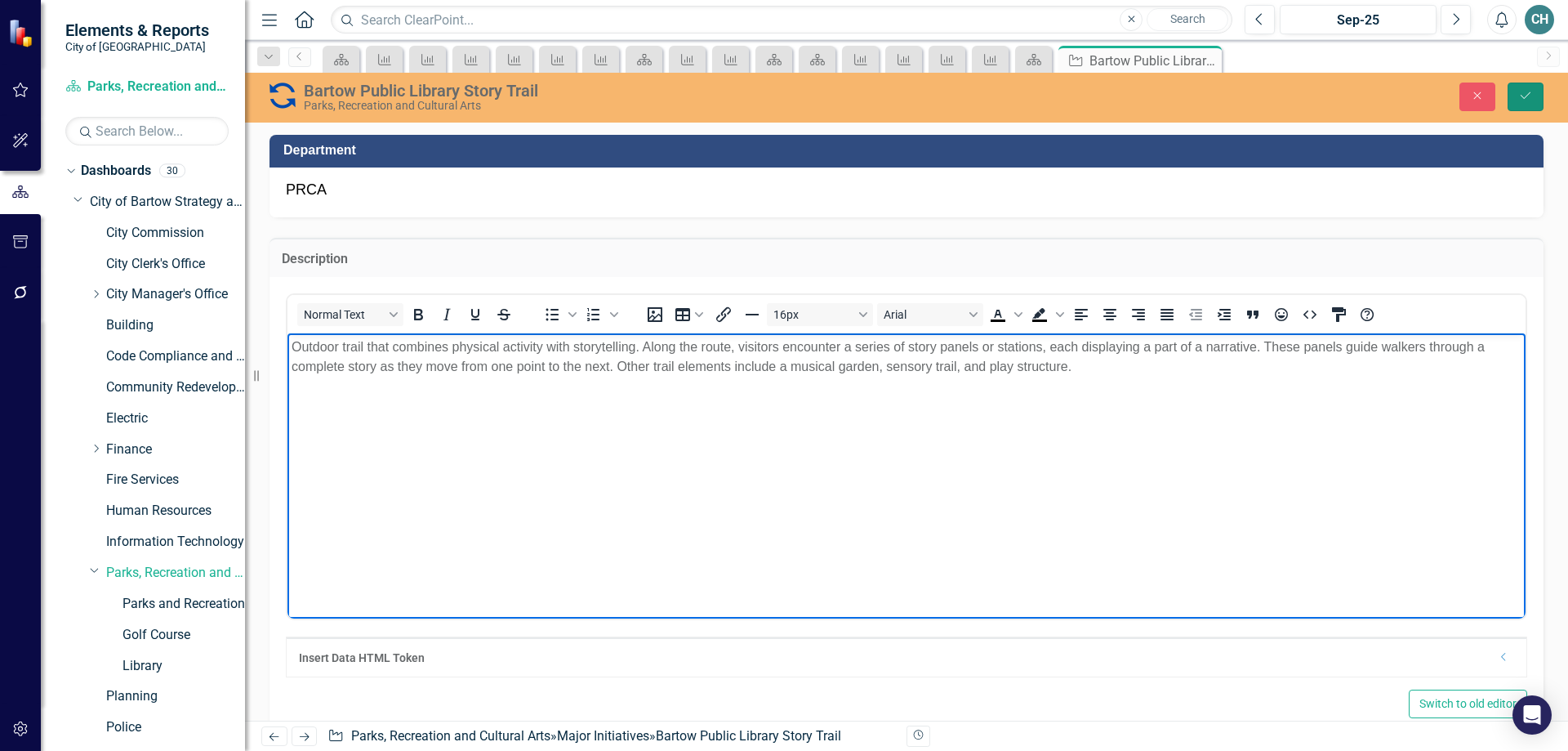
click at [1526, 94] on icon "Save" at bounding box center [1525, 96] width 15 height 11
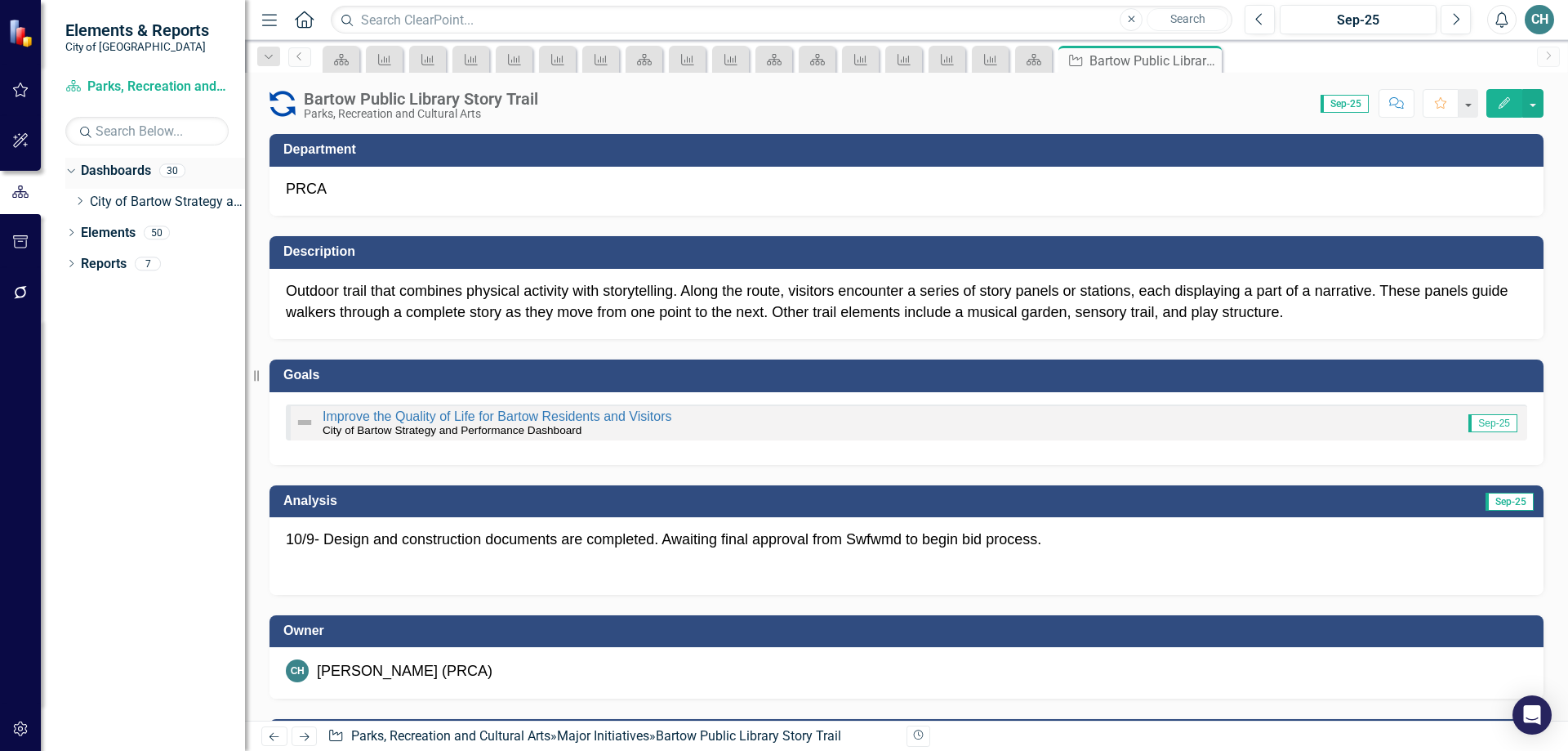
click at [99, 165] on link "Dashboards" at bounding box center [116, 171] width 70 height 19
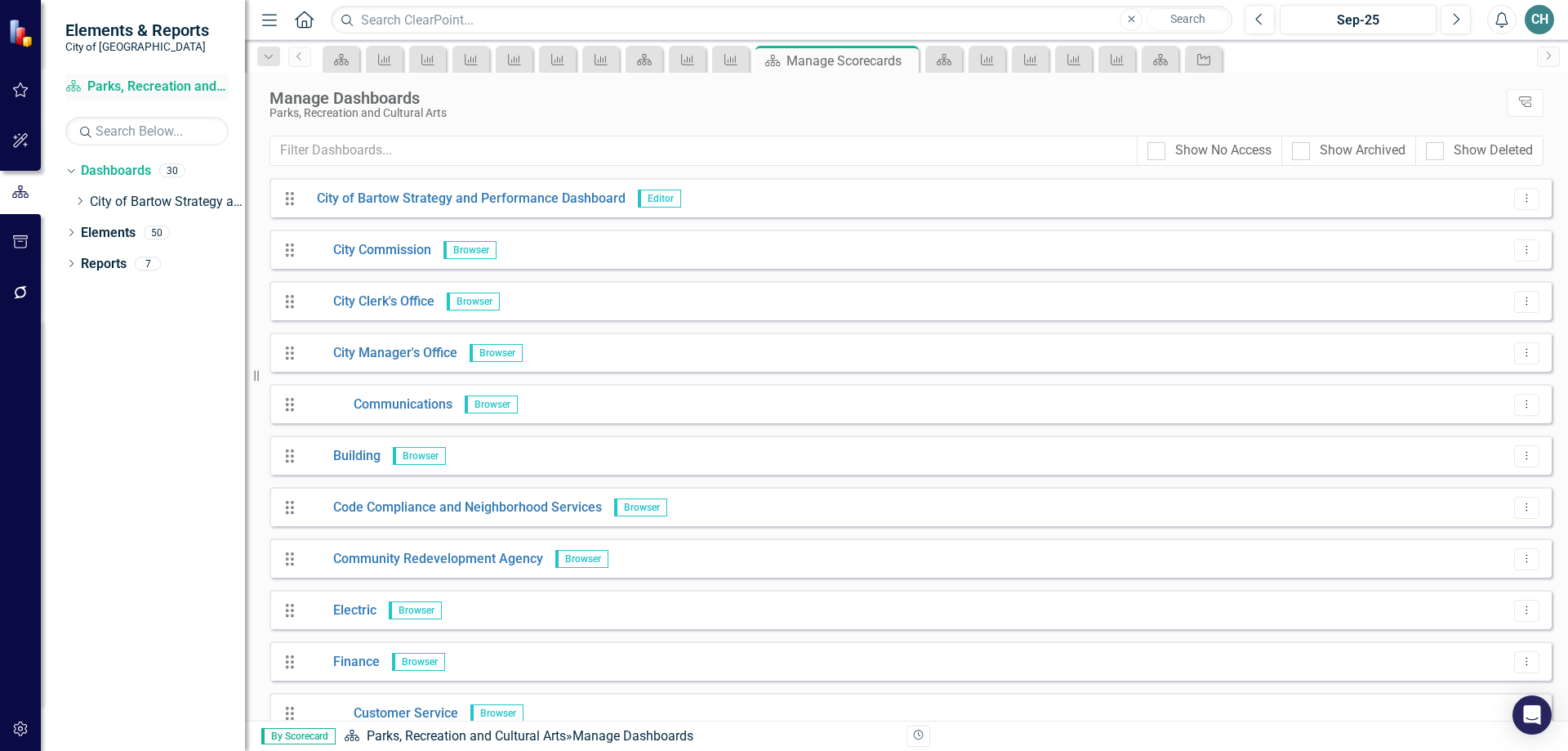
click at [128, 86] on link "Dashboard Parks, Recreation and Cultural Arts" at bounding box center [147, 87] width 164 height 19
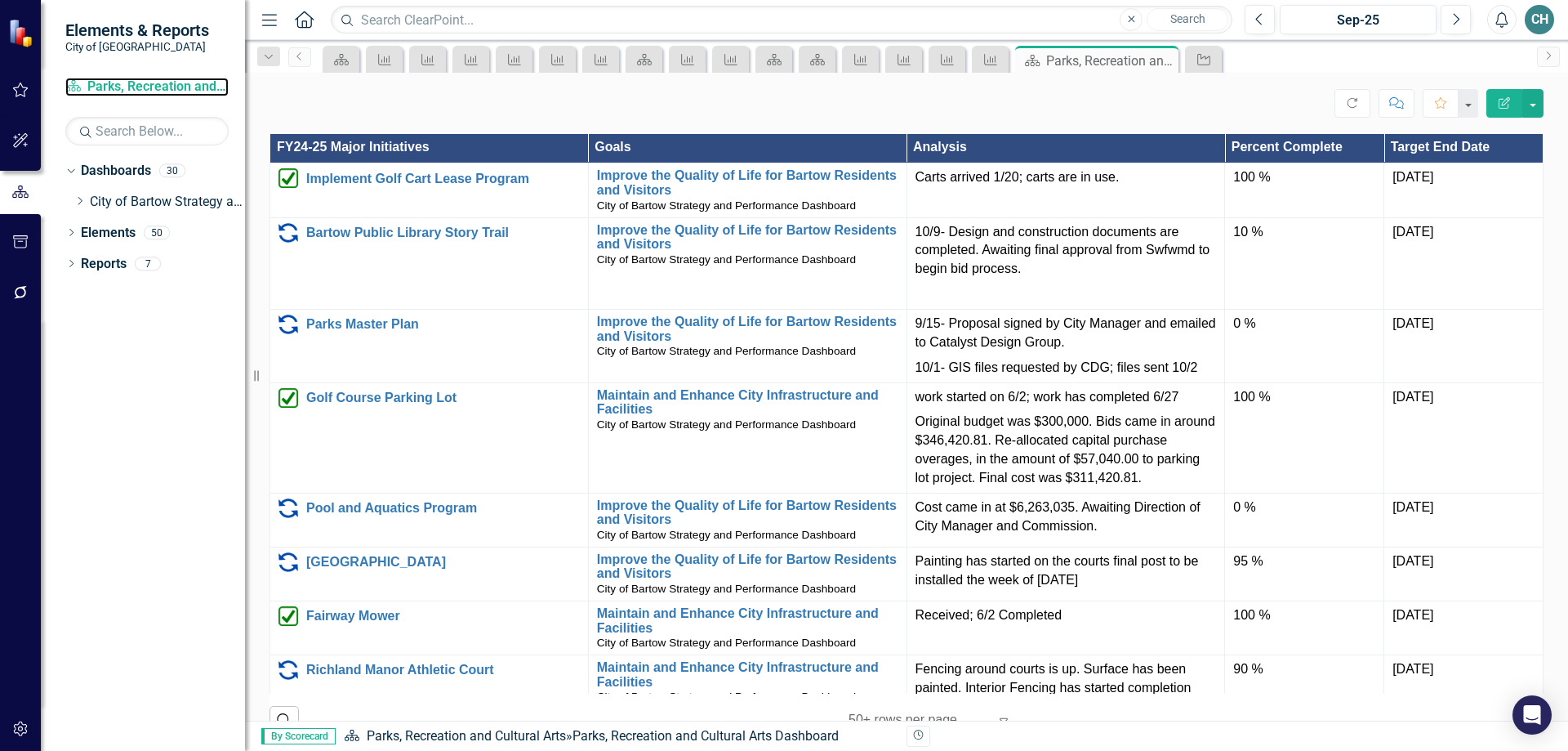
scroll to position [735, 0]
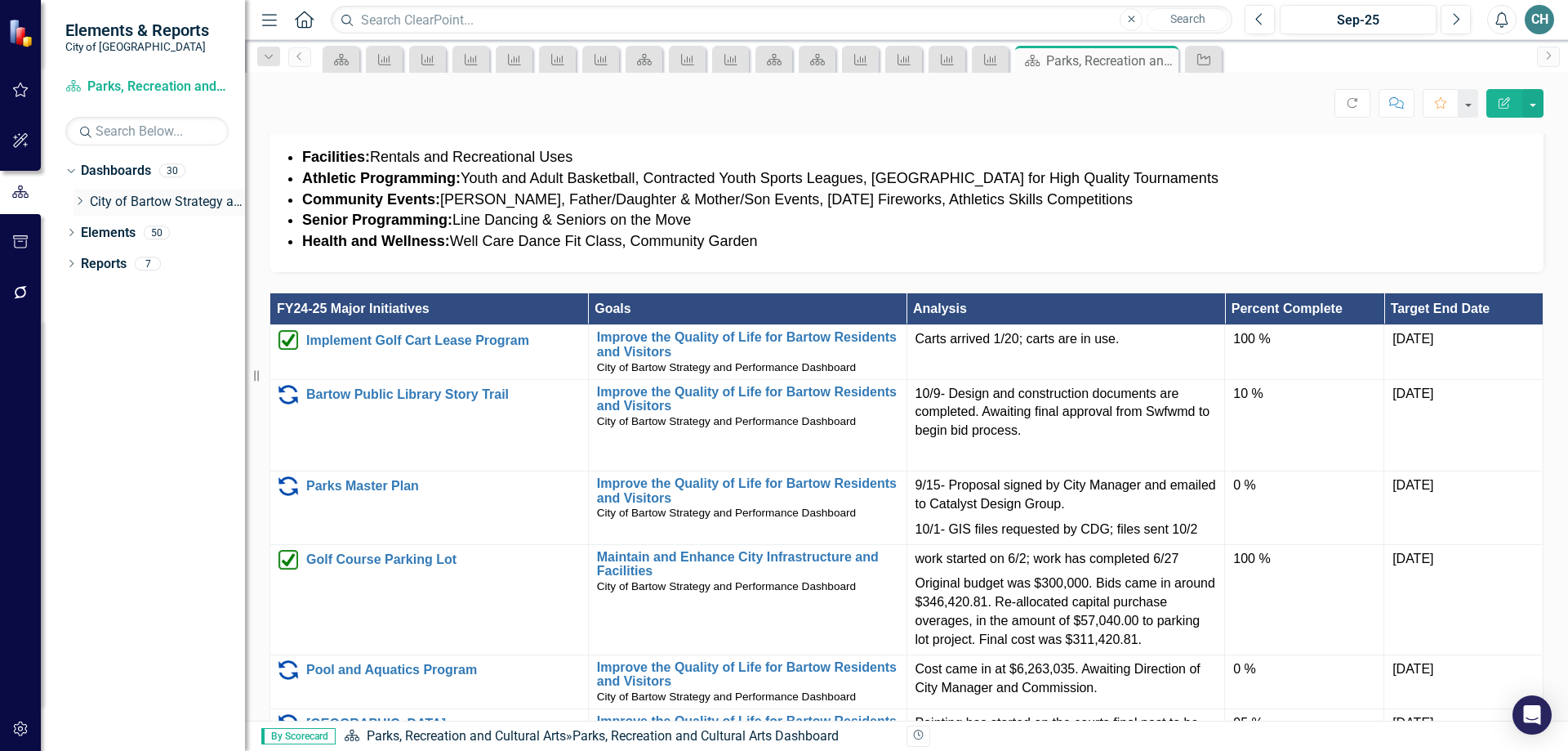
click at [81, 201] on icon "Dropdown" at bounding box center [79, 201] width 12 height 10
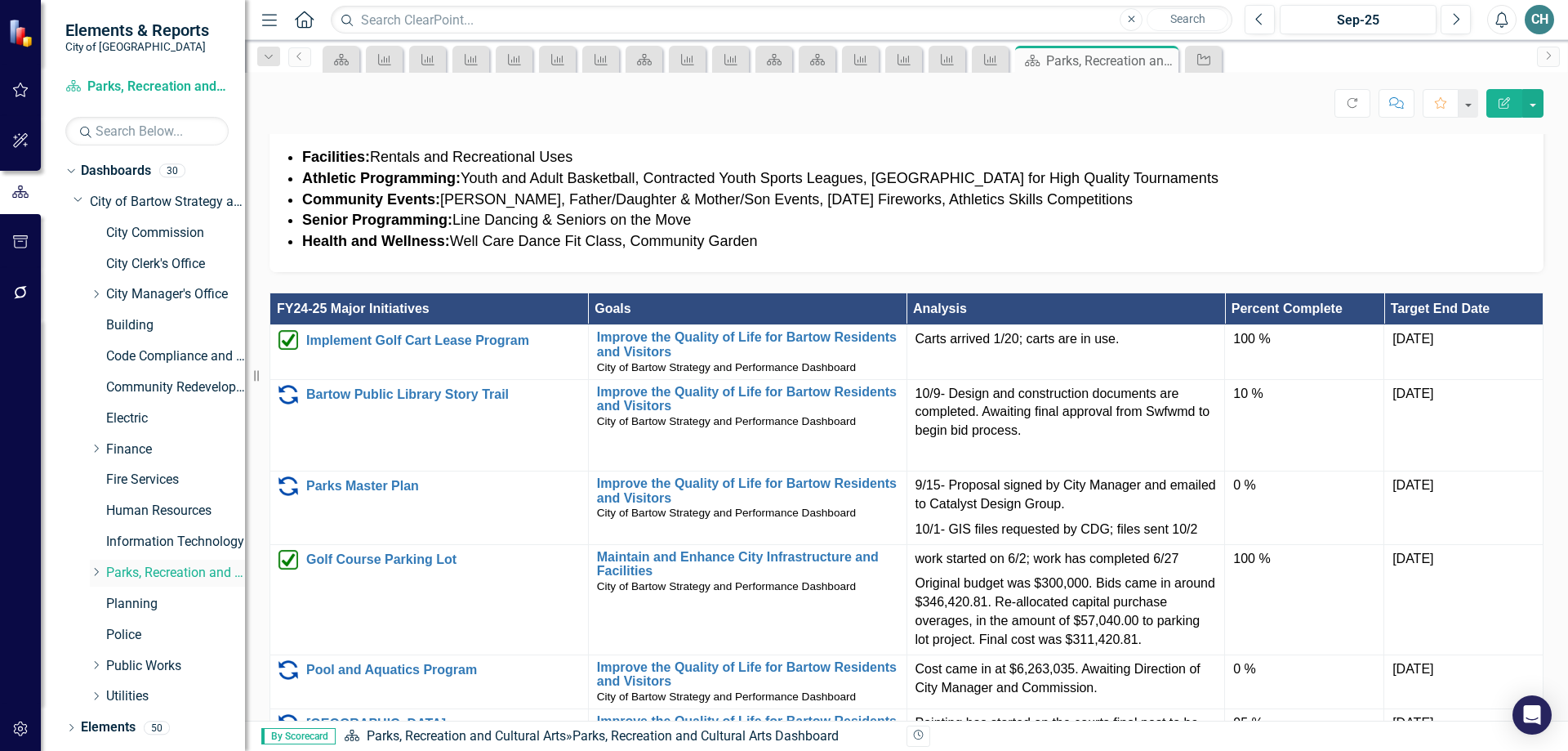
click at [97, 571] on icon "Dropdown" at bounding box center [96, 572] width 12 height 10
click at [150, 666] on link "Library" at bounding box center [184, 666] width 123 height 19
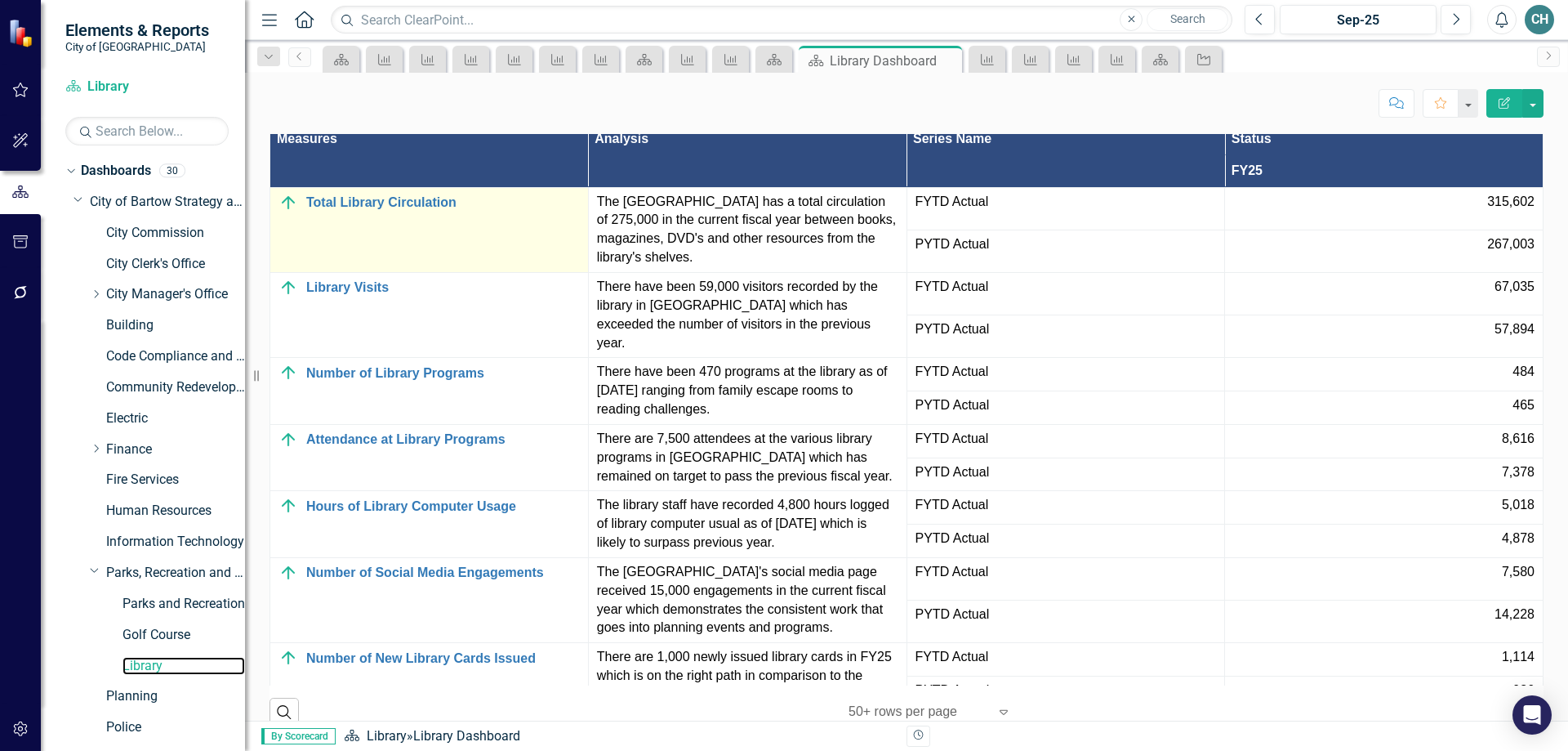
scroll to position [1634, 0]
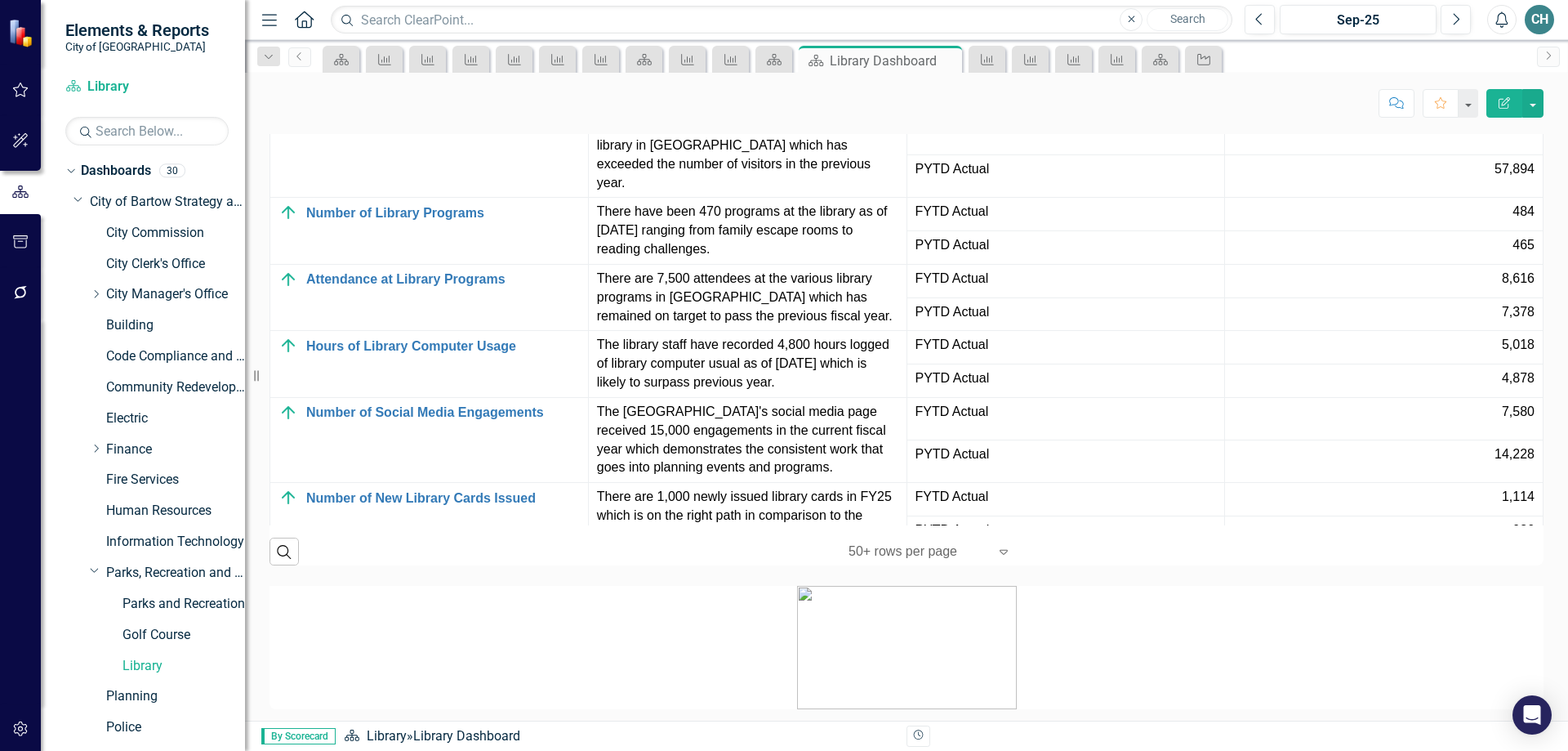
click at [391, 52] on div "Total Library Circulation" at bounding box center [429, 43] width 301 height 20
click at [416, 50] on link "Total Library Circulation" at bounding box center [443, 43] width 274 height 15
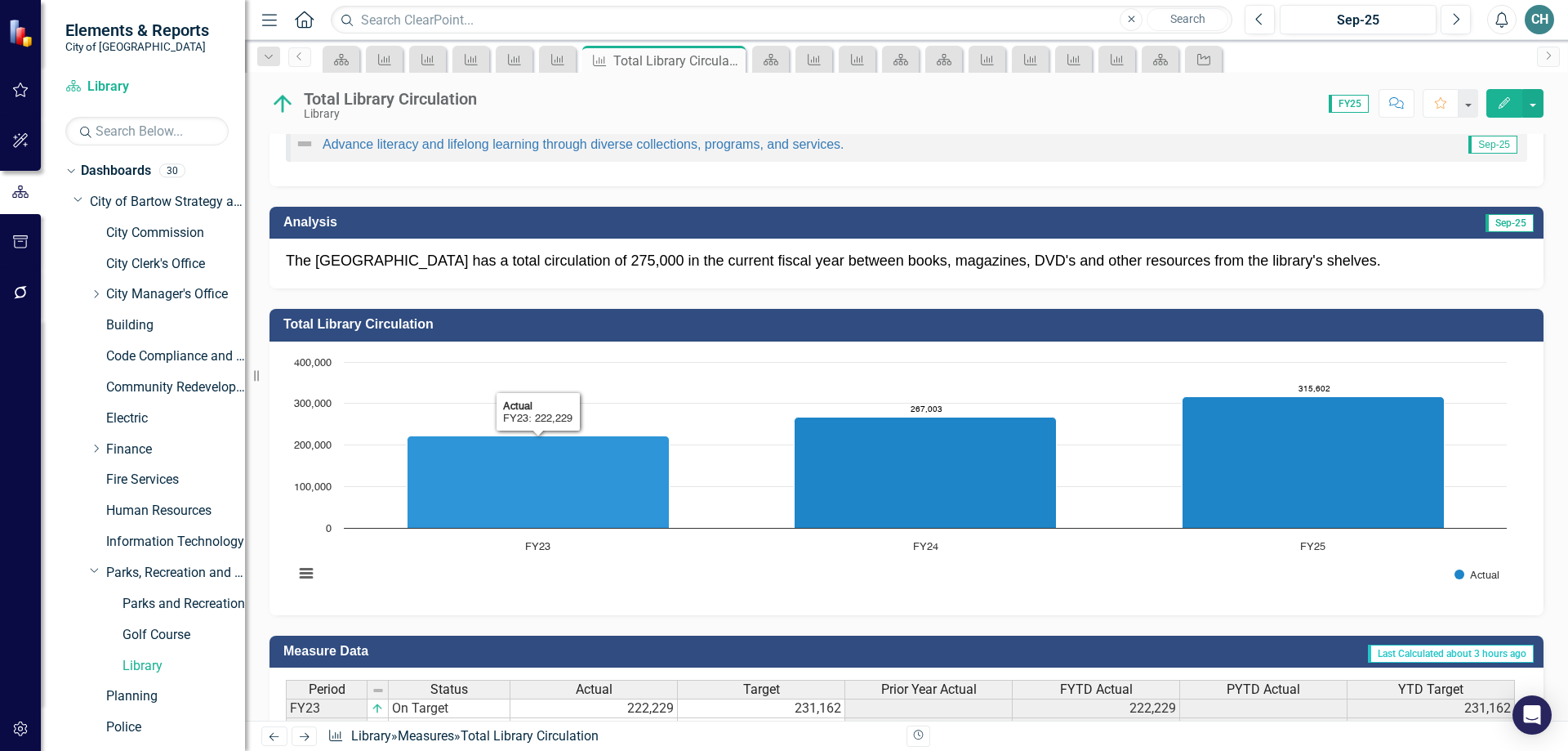
scroll to position [243, 0]
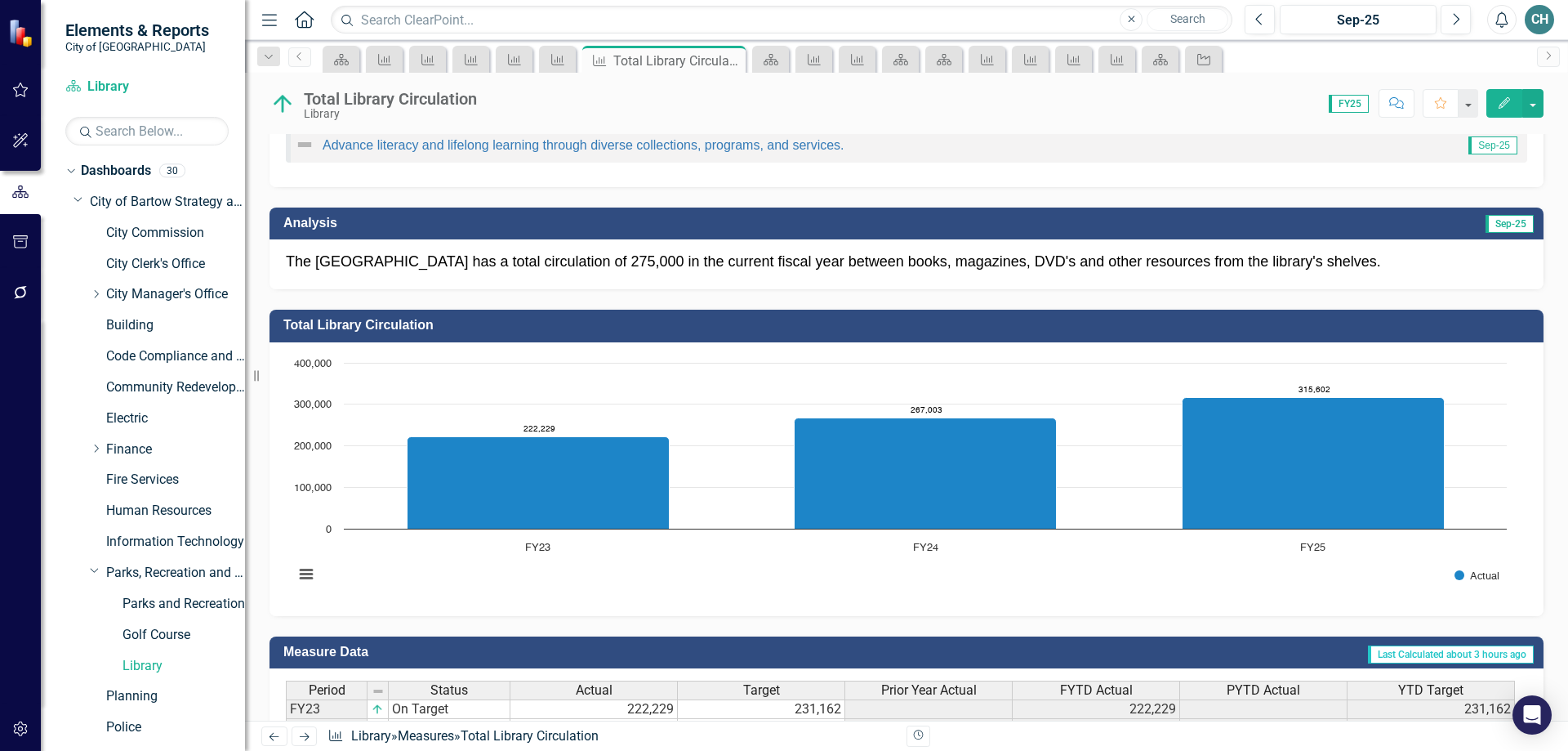
click at [583, 263] on p "The Bartow Library has a total circulation of 275,000 in the current fiscal yea…" at bounding box center [907, 263] width 1242 height 21
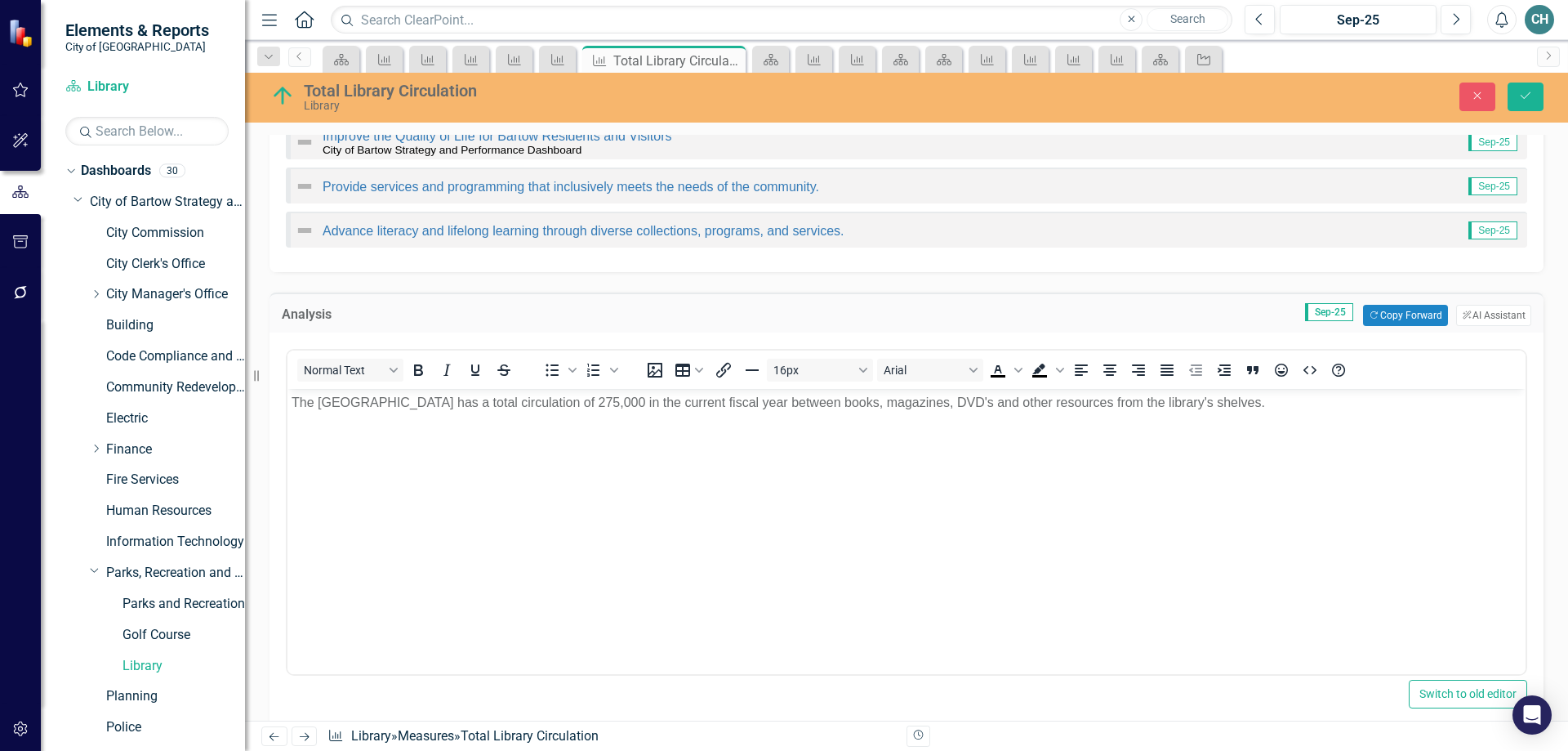
scroll to position [79, 0]
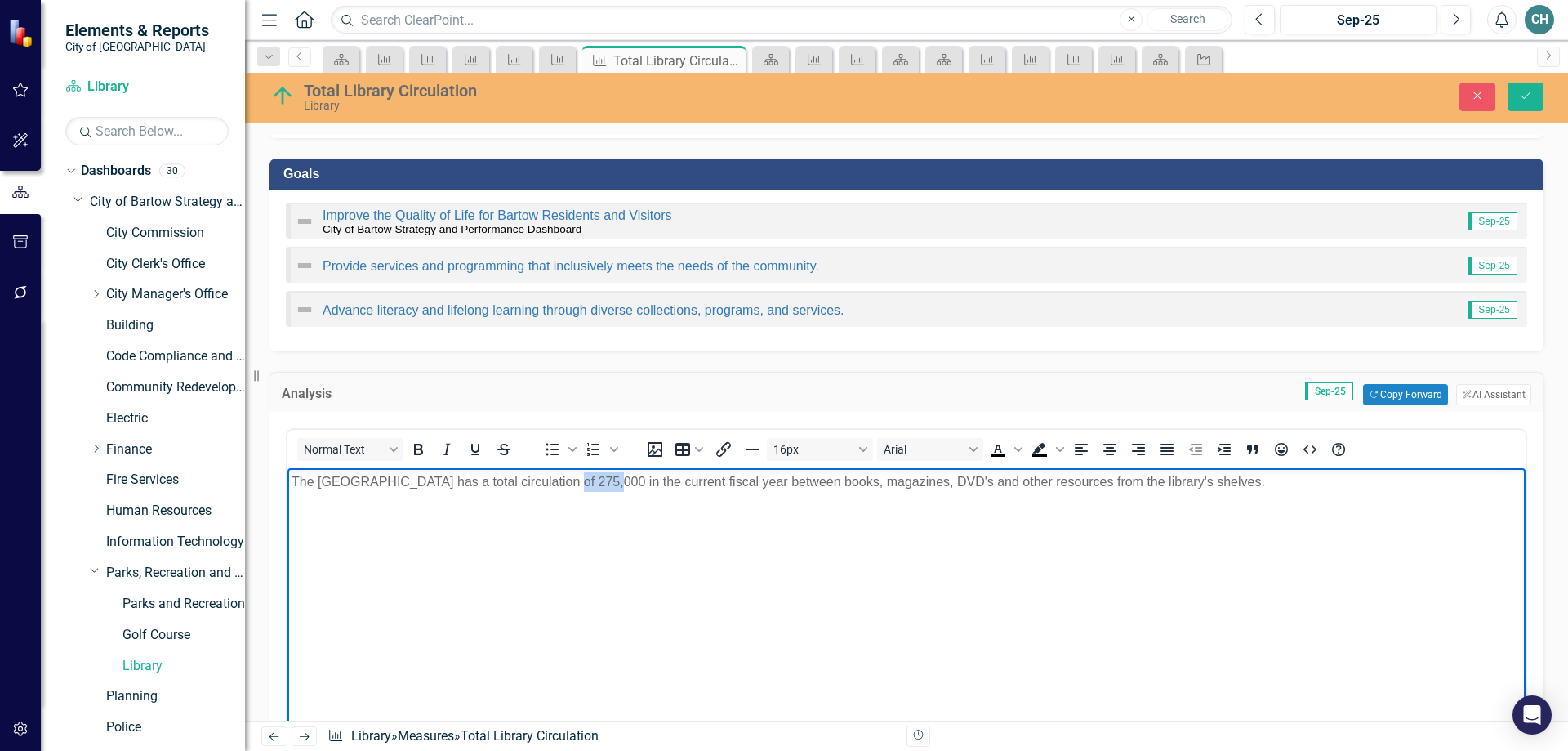
drag, startPoint x: 548, startPoint y: 475, endPoint x: 592, endPoint y: 472, distance: 44.1
click at [592, 472] on p "The Bartow Library has a total circulation of 275,000 in the current fiscal yea…" at bounding box center [906, 482] width 1230 height 20
click at [577, 481] on p "The Bartow Library has a total circulation of 315, 062 in the current fiscal ye…" at bounding box center [906, 482] width 1230 height 20
click at [425, 483] on p "The Bartow Library has a total circulation of 315,062 in the current fiscal yea…" at bounding box center [906, 482] width 1230 height 20
drag, startPoint x: 613, startPoint y: 480, endPoint x: 736, endPoint y: 479, distance: 123.0
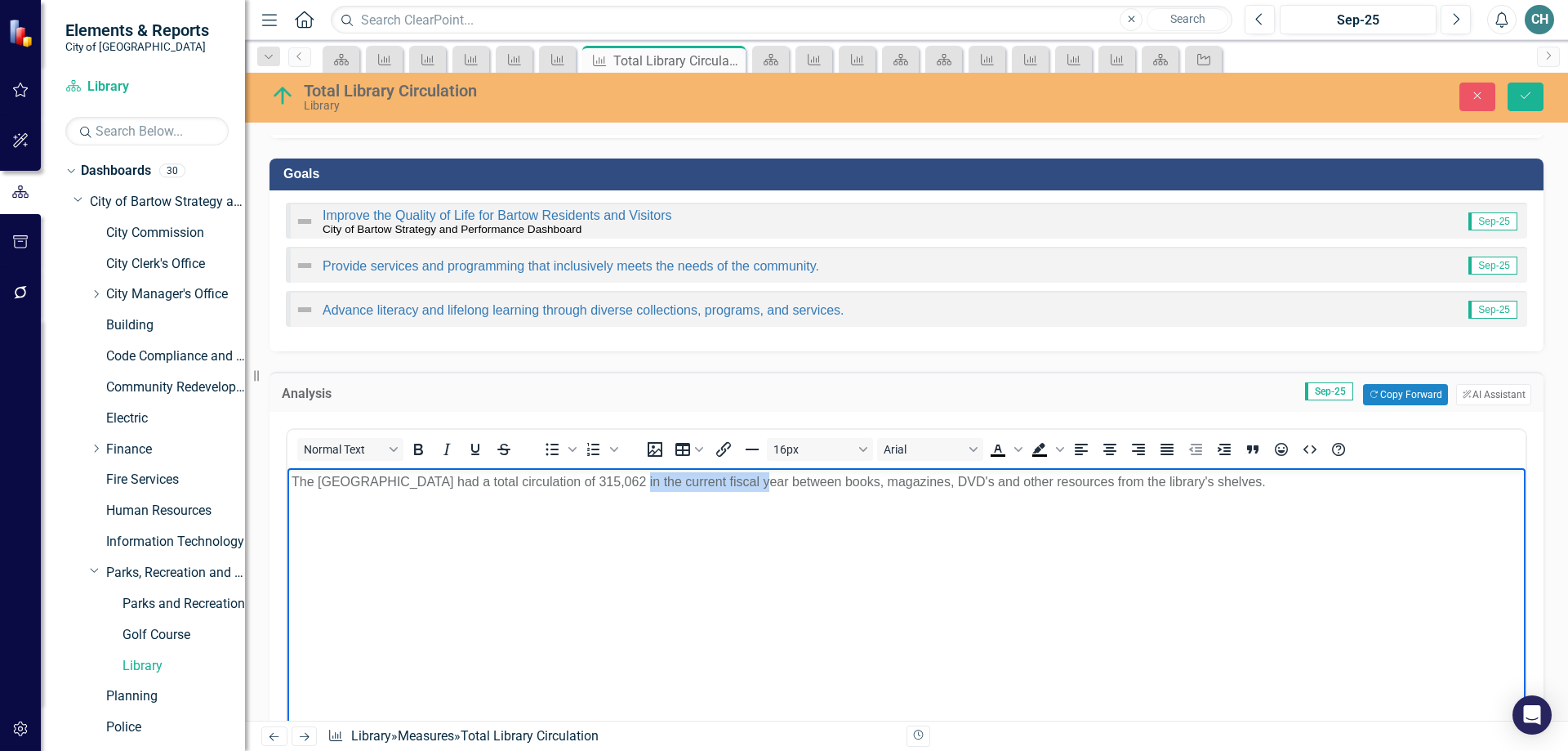
click at [736, 479] on p "The Bartow Library had a total circulation of 315,062 in the current fiscal yea…" at bounding box center [906, 482] width 1230 height 20
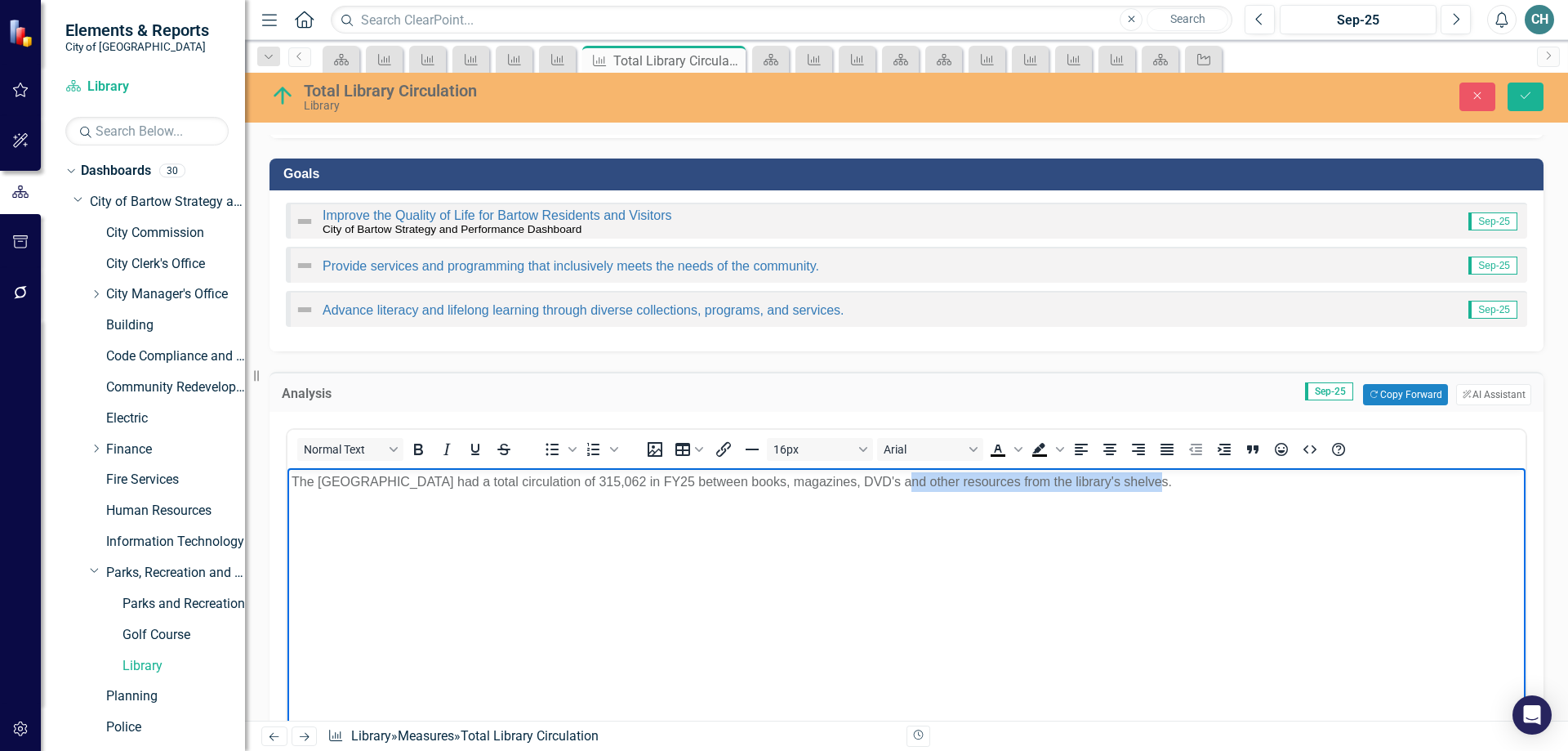
drag, startPoint x: 880, startPoint y: 481, endPoint x: 1125, endPoint y: 462, distance: 245.7
click at [1125, 468] on html "The Bartow Library had a total circulation of 315,062 in FY25 between books, ma…" at bounding box center [907, 591] width 1238 height 245
click at [1005, 506] on body "The Bartow Library had a total circulation of 315,062 in FY25 between books, ma…" at bounding box center [907, 591] width 1238 height 245
click at [849, 483] on p "The Bartow Library had a total circulation of 315,062 in FY25 between books, ma…" at bounding box center [906, 482] width 1230 height 20
drag, startPoint x: 699, startPoint y: 480, endPoint x: 1337, endPoint y: 935, distance: 783.6
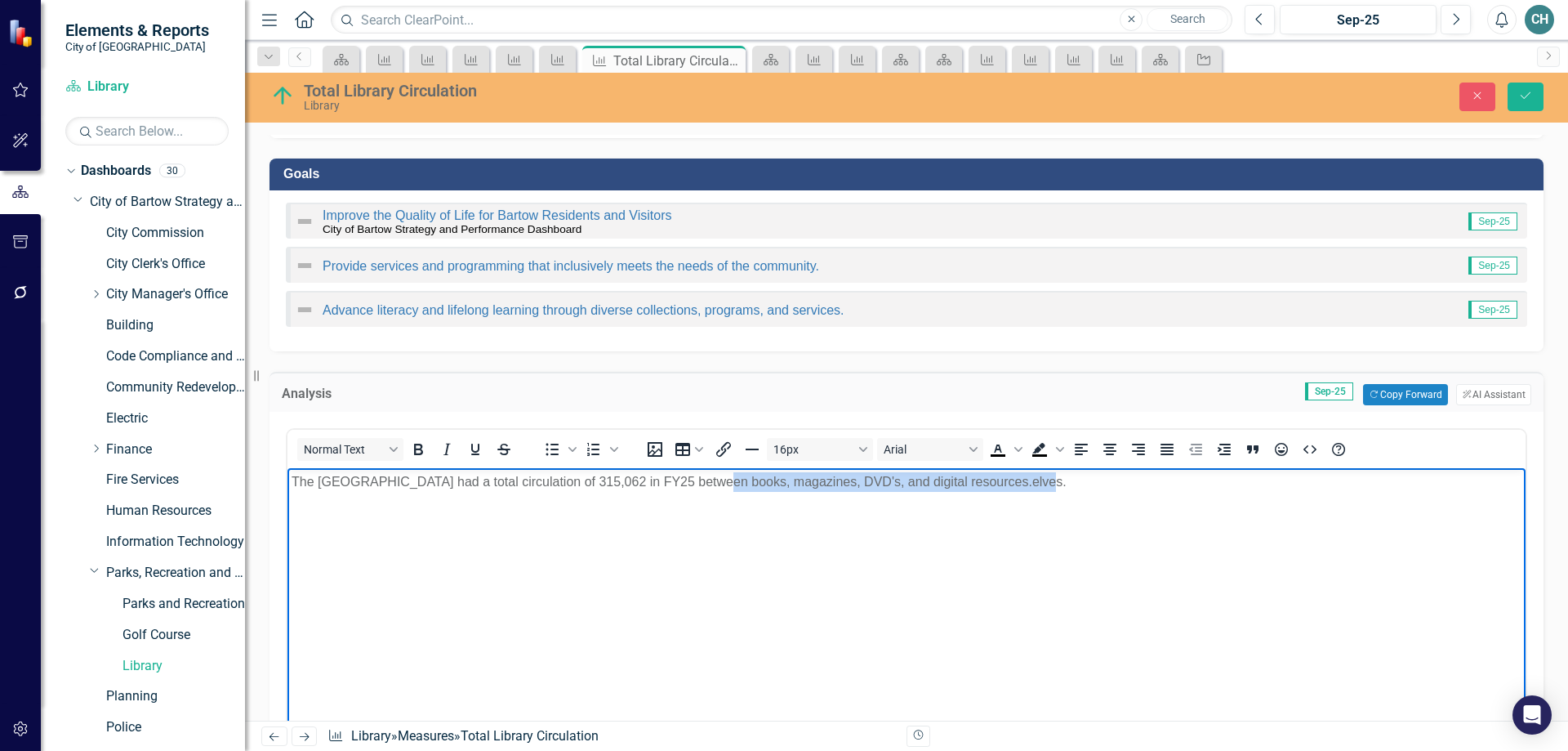
click at [1049, 468] on html "The Bartow Library had a total circulation of 315,062 in FY25 between books, ma…" at bounding box center [907, 591] width 1238 height 245
drag, startPoint x: 1013, startPoint y: 485, endPoint x: 1033, endPoint y: 483, distance: 20.1
click at [1014, 485] on p "The Bartow Library had a total circulation of 315,062 in FY25 between books, ma…" at bounding box center [906, 482] width 1230 height 20
click at [1022, 481] on p "The Bartow Library had a total circulation of 315,062 in FY25 between books, ma…" at bounding box center [906, 482] width 1230 height 20
drag, startPoint x: 702, startPoint y: 479, endPoint x: 878, endPoint y: 471, distance: 176.2
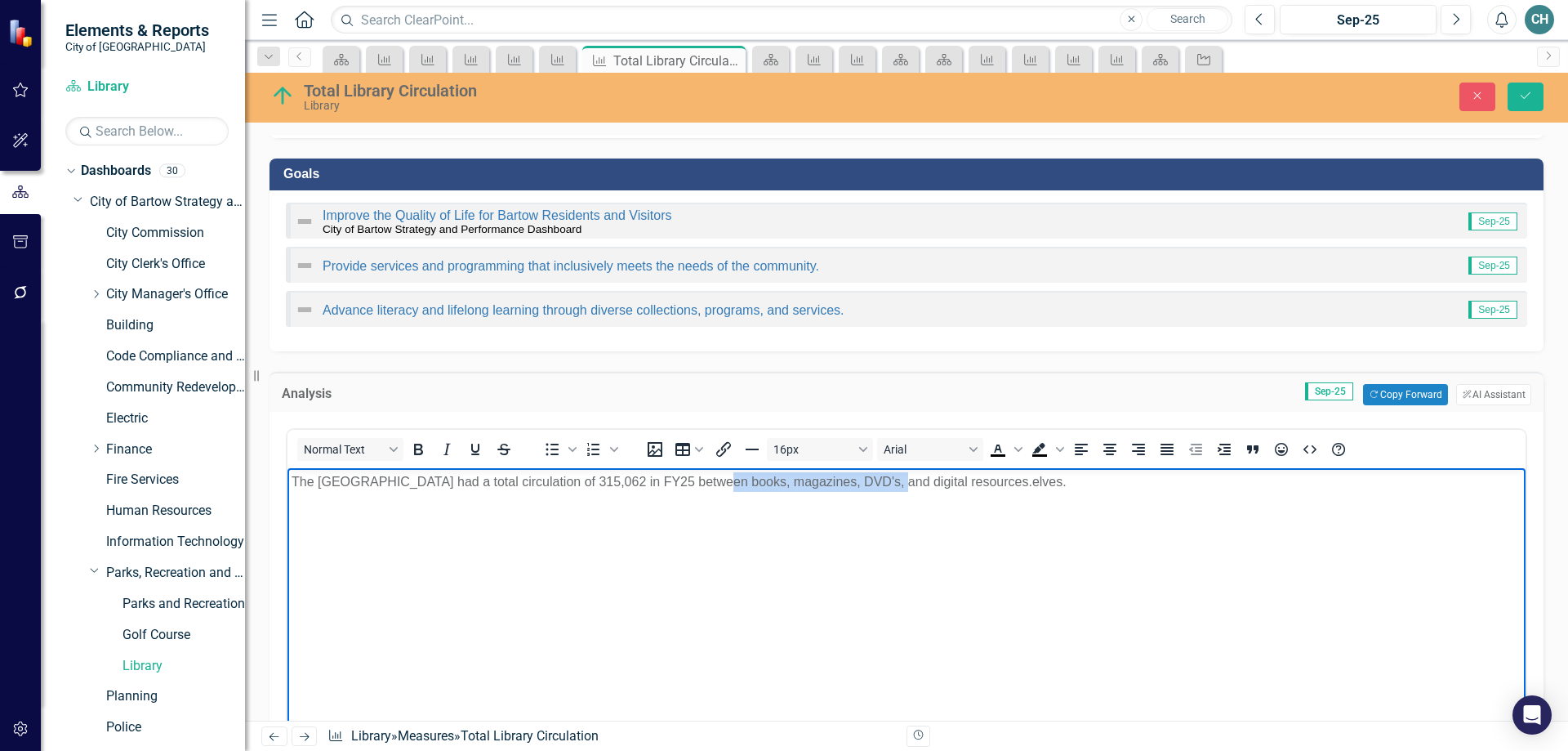
click at [878, 472] on p "The Bartow Library had a total circulation of 315,062 in FY25 between books, ma…" at bounding box center [906, 482] width 1230 height 20
click at [965, 484] on p "The Bartow Library had a total circulation of 315,062 in FY25 between physical …" at bounding box center [906, 482] width 1230 height 20
click at [1525, 96] on icon "Save" at bounding box center [1525, 96] width 15 height 11
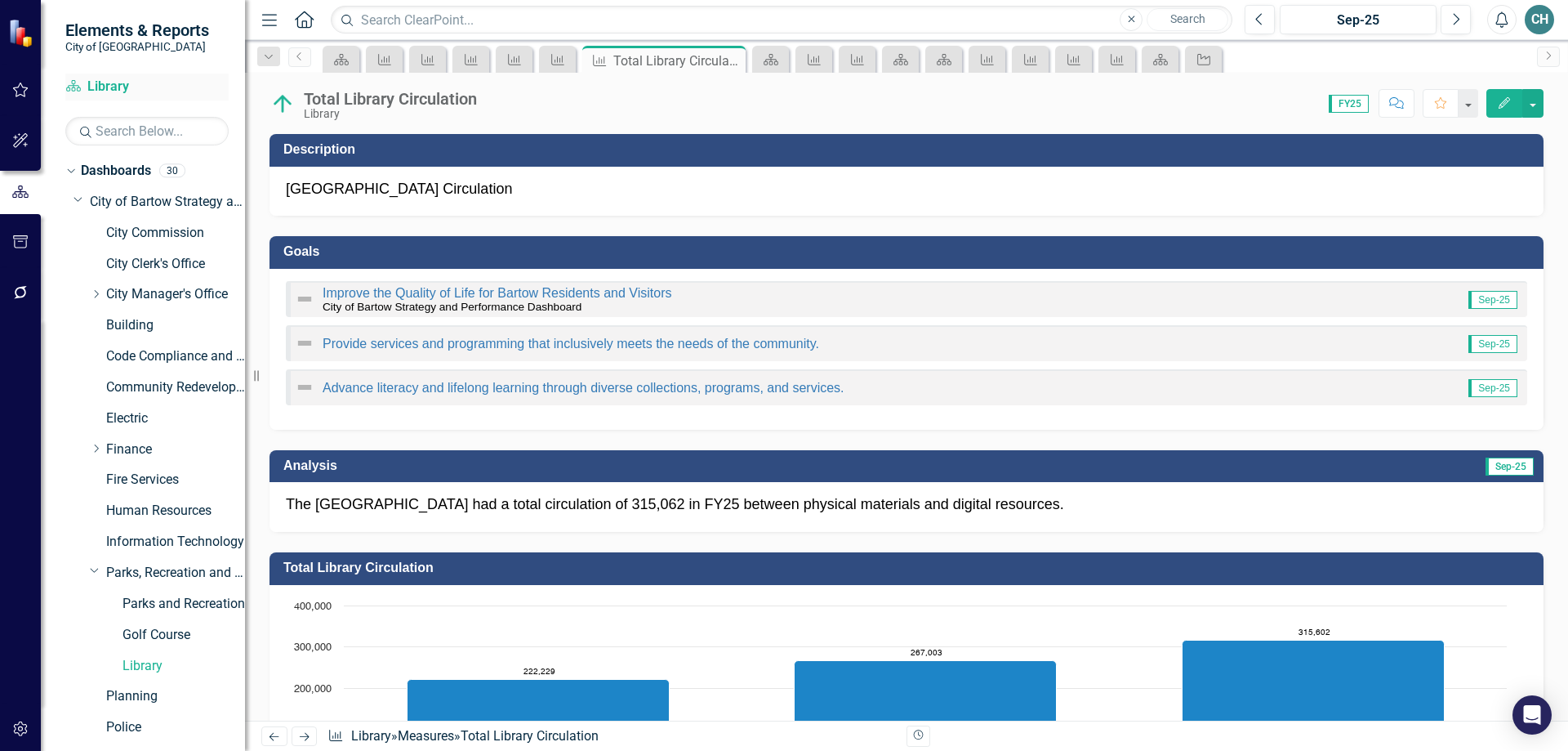
click at [115, 84] on link "Dashboard Library" at bounding box center [147, 87] width 164 height 19
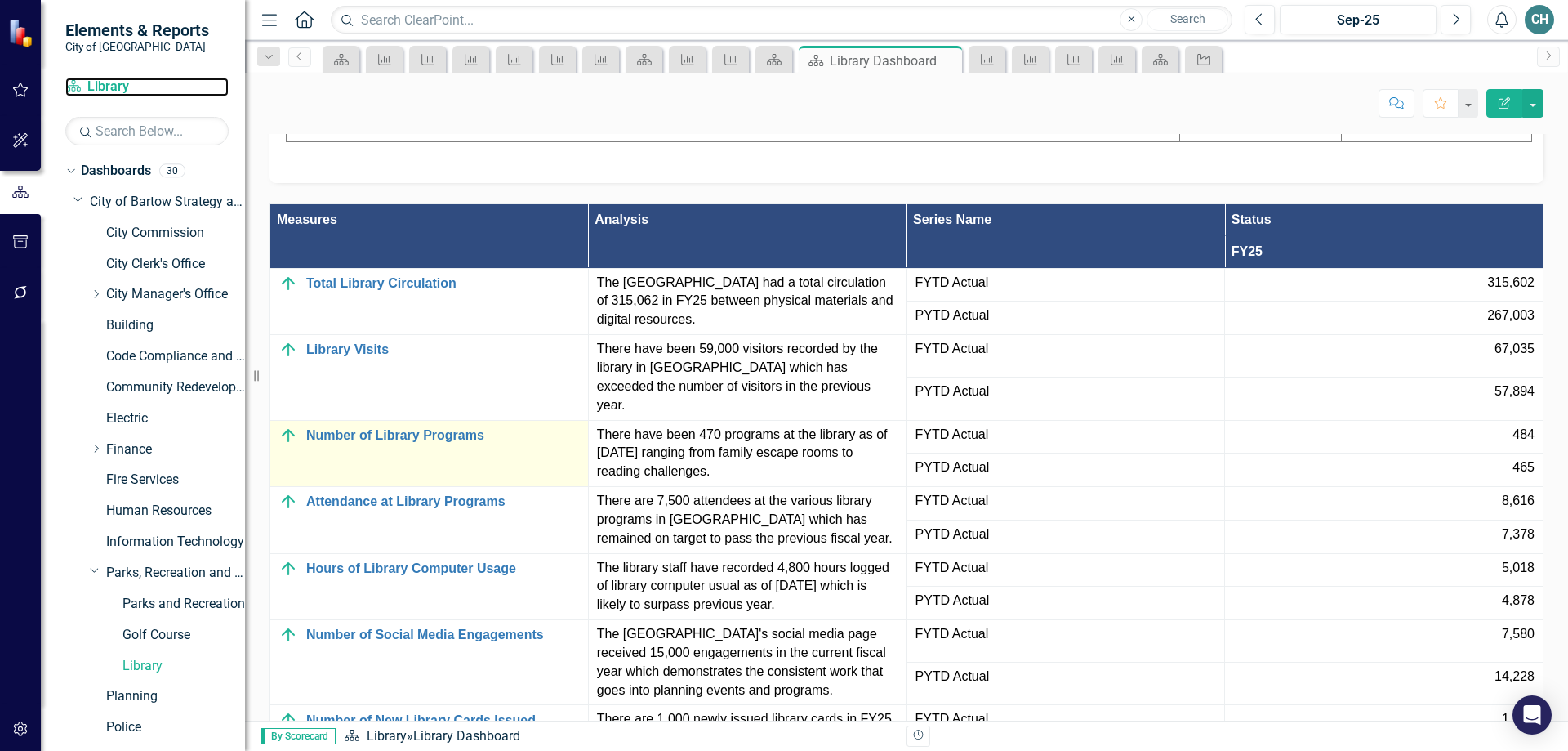
scroll to position [1307, 0]
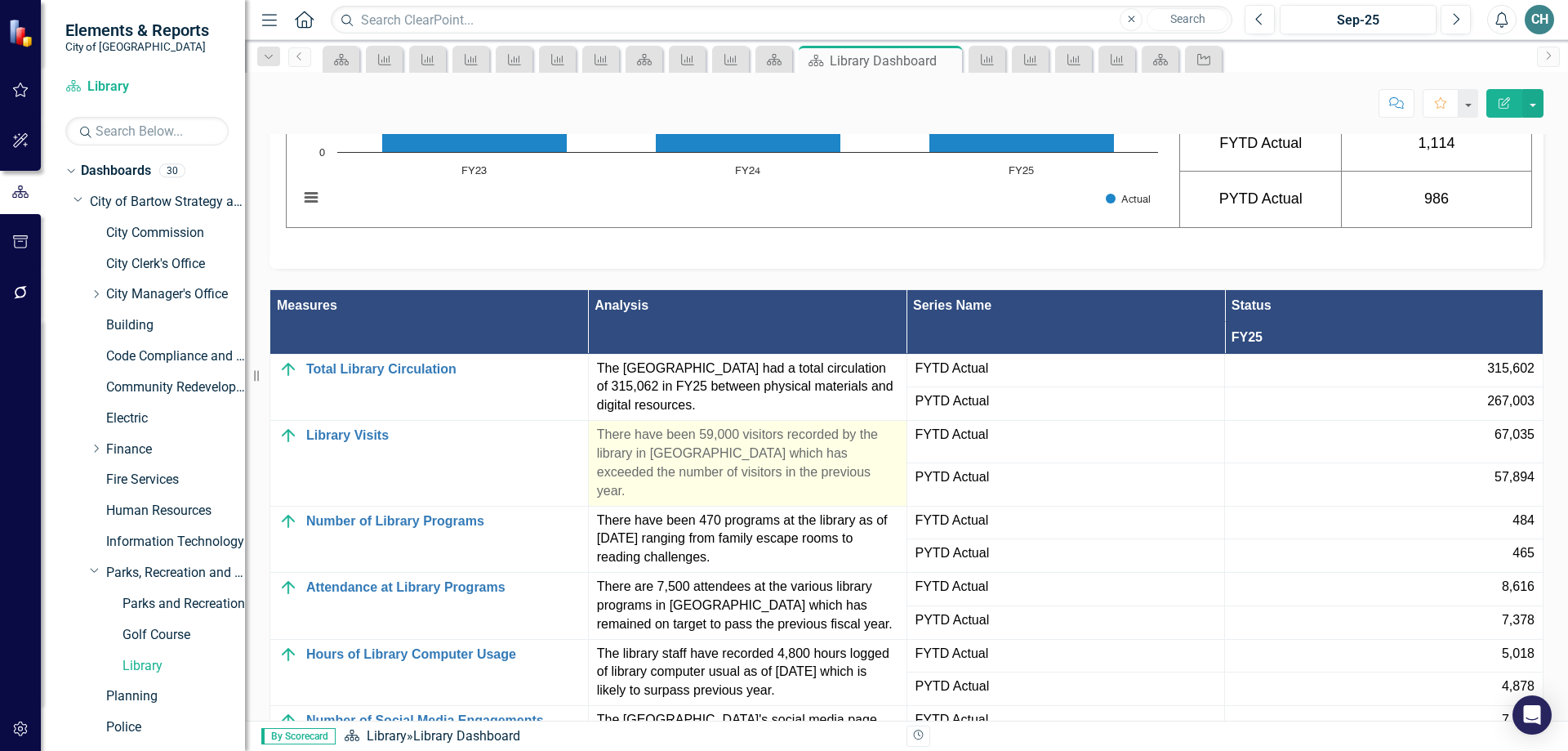
click at [685, 500] on p "There have been 59,000 visitors recorded by the library in FY25 which has excee…" at bounding box center [748, 462] width 301 height 74
click at [684, 500] on p "There have been 59,000 visitors recorded by the library in FY25 which has excee…" at bounding box center [748, 462] width 301 height 74
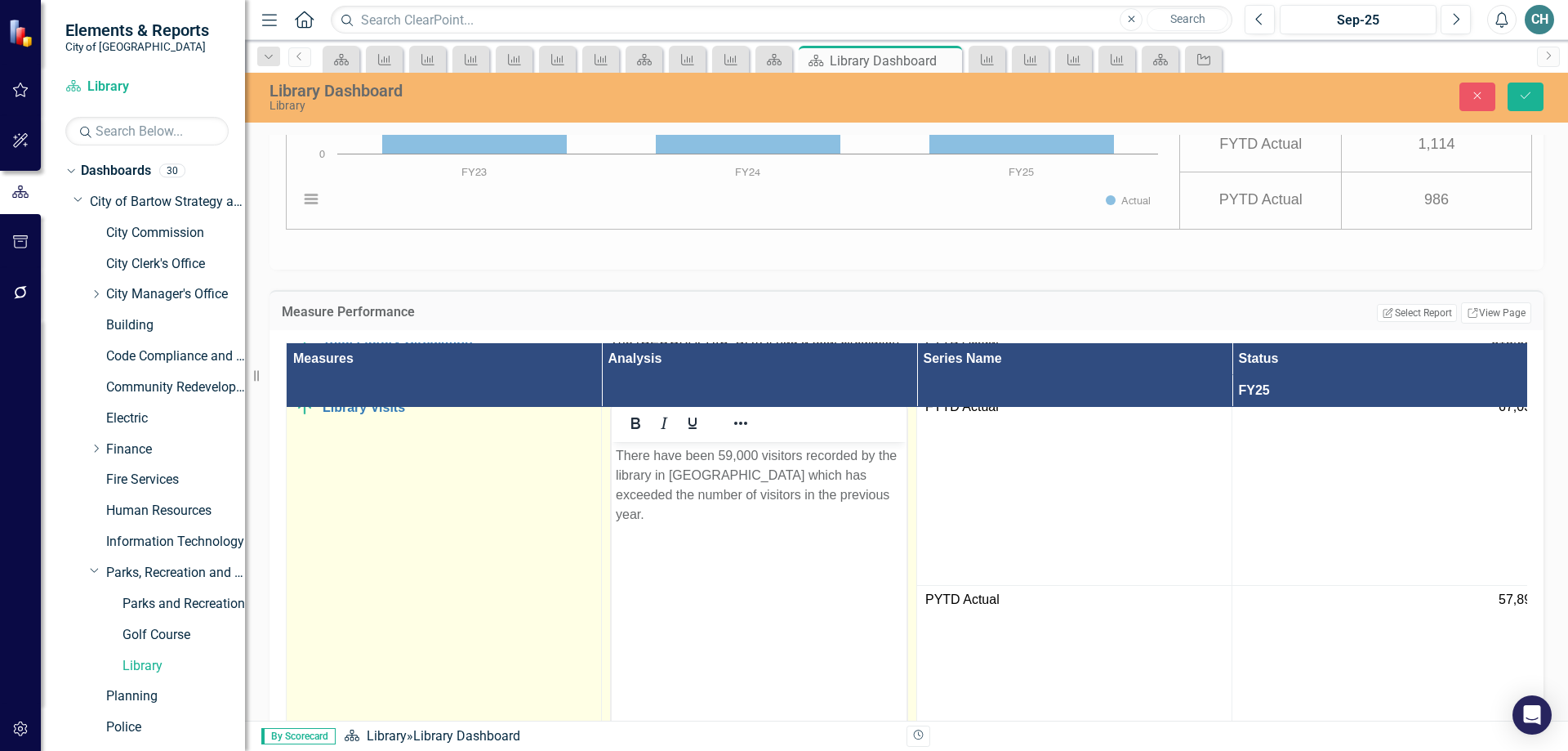
scroll to position [0, 0]
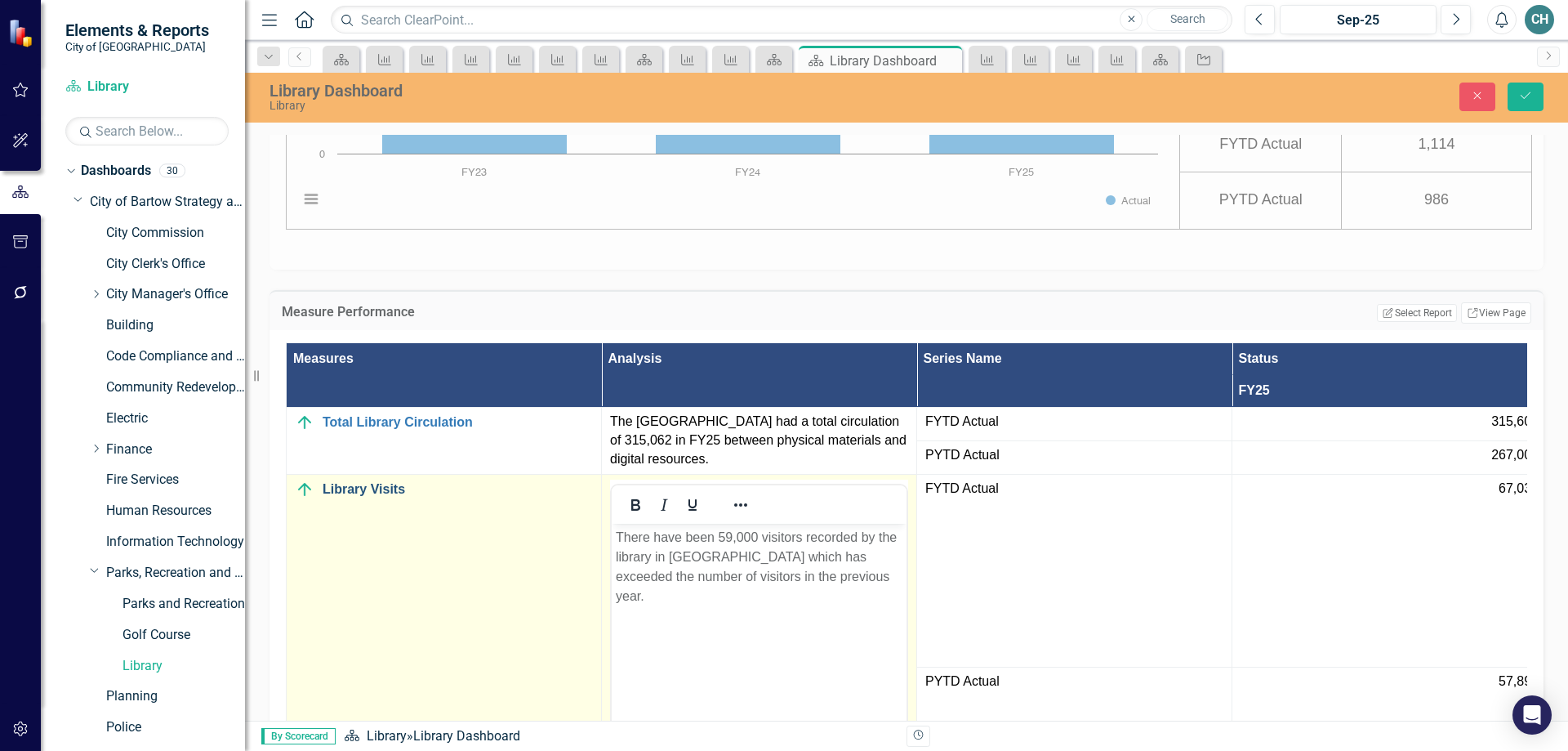
click at [366, 497] on link "Library Visits" at bounding box center [457, 489] width 271 height 15
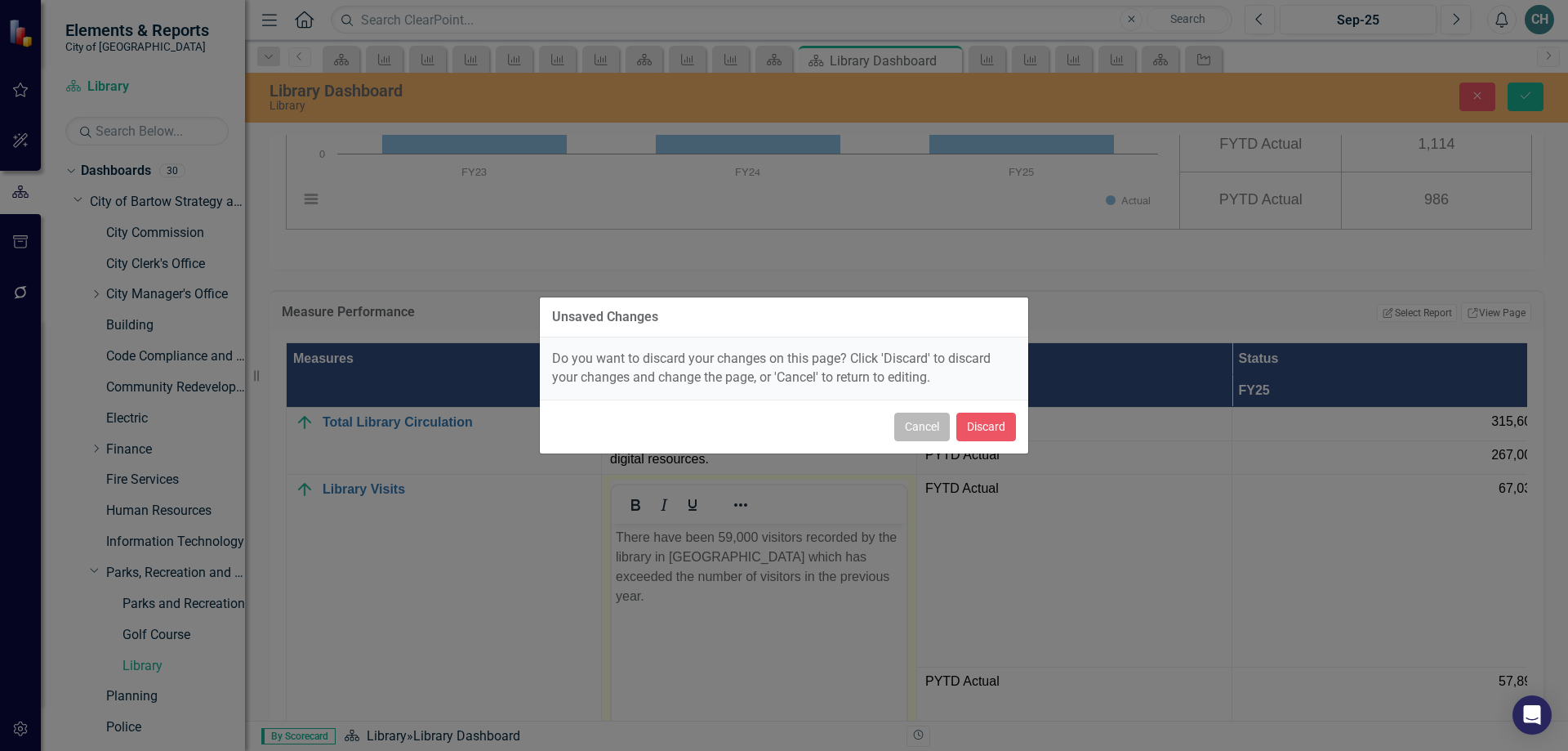
click at [916, 427] on button "Cancel" at bounding box center [922, 426] width 56 height 29
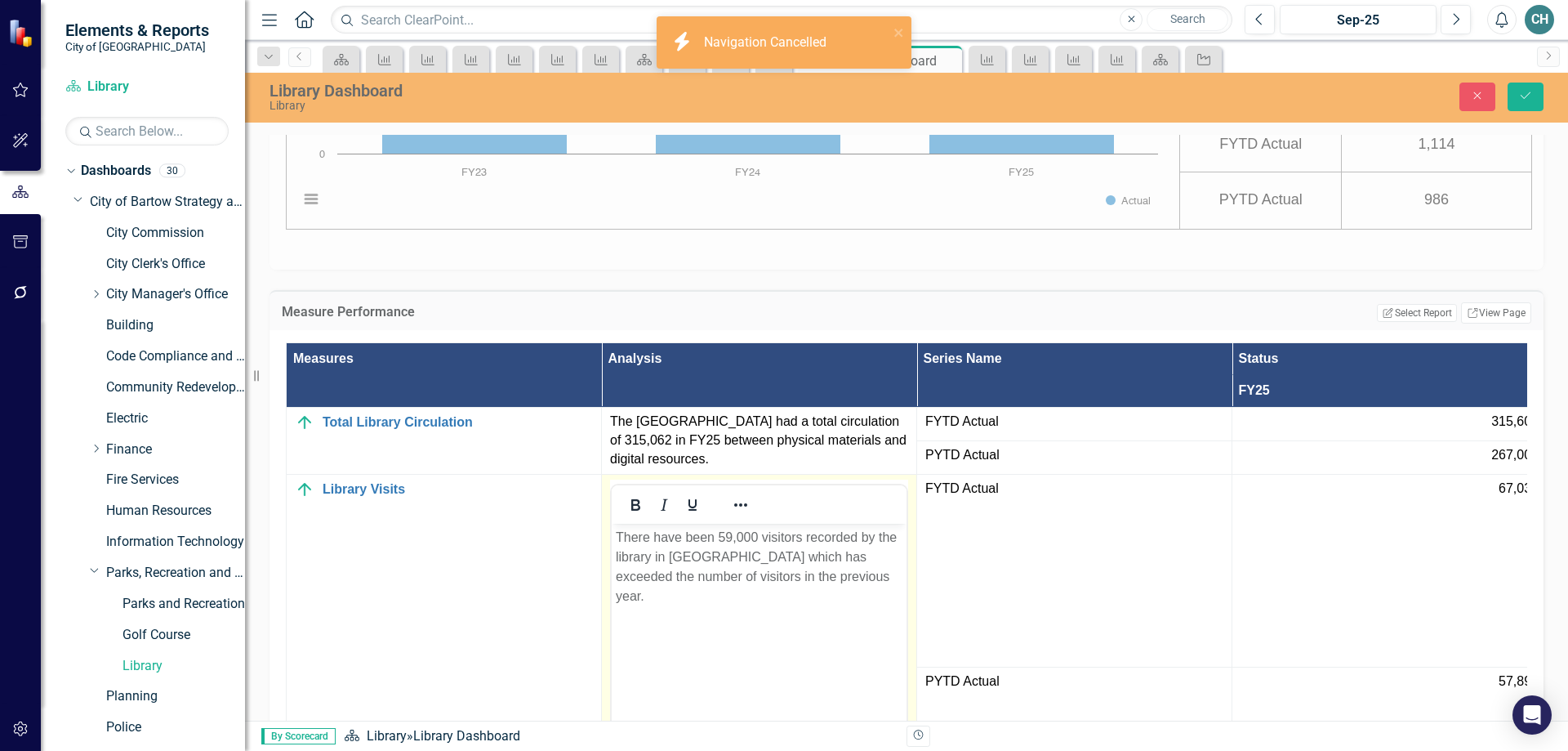
click at [1055, 651] on td "FYTD Actual" at bounding box center [1074, 570] width 315 height 194
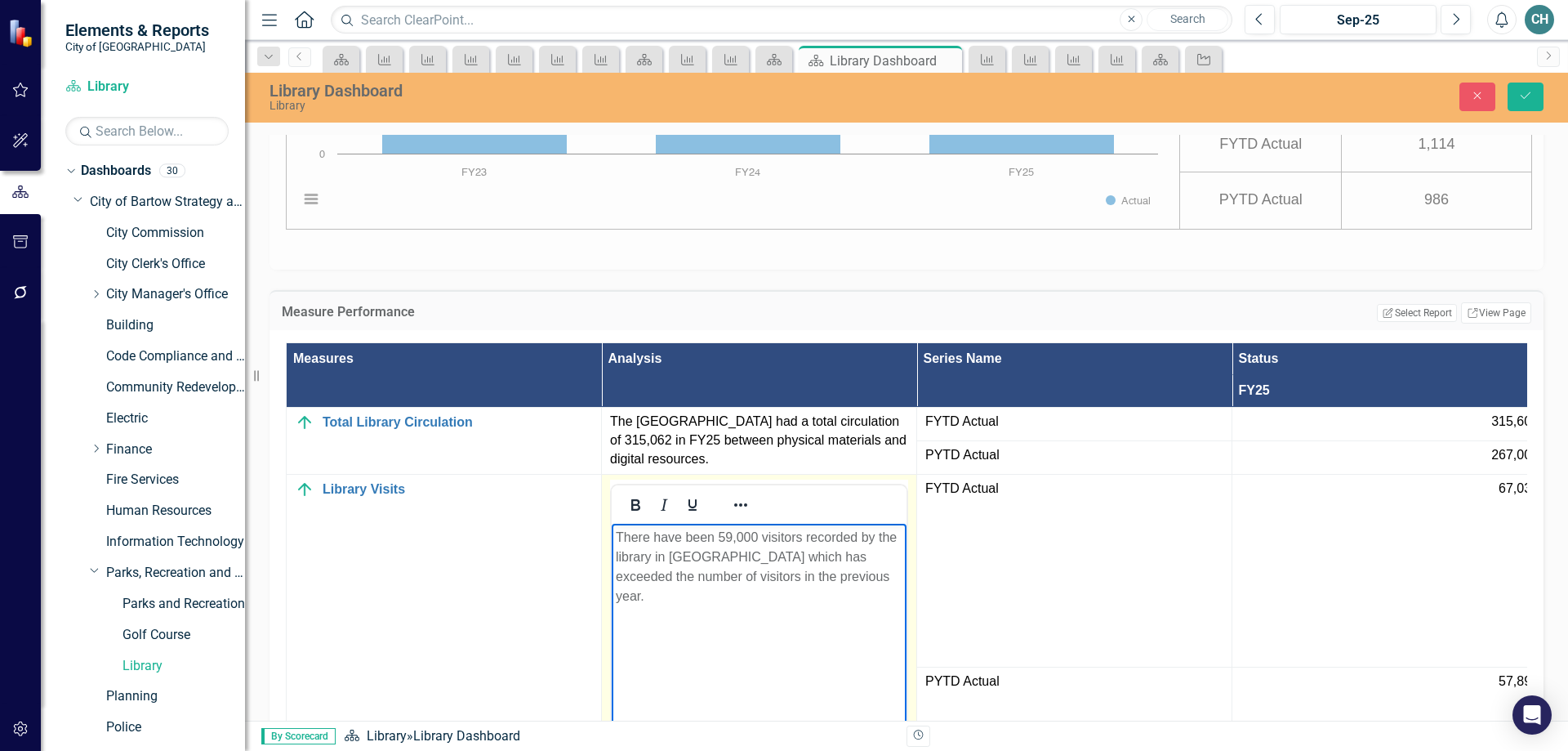
click at [757, 536] on p "There have been 59,000 visitors recorded by the library in FY25 which has excee…" at bounding box center [759, 566] width 287 height 79
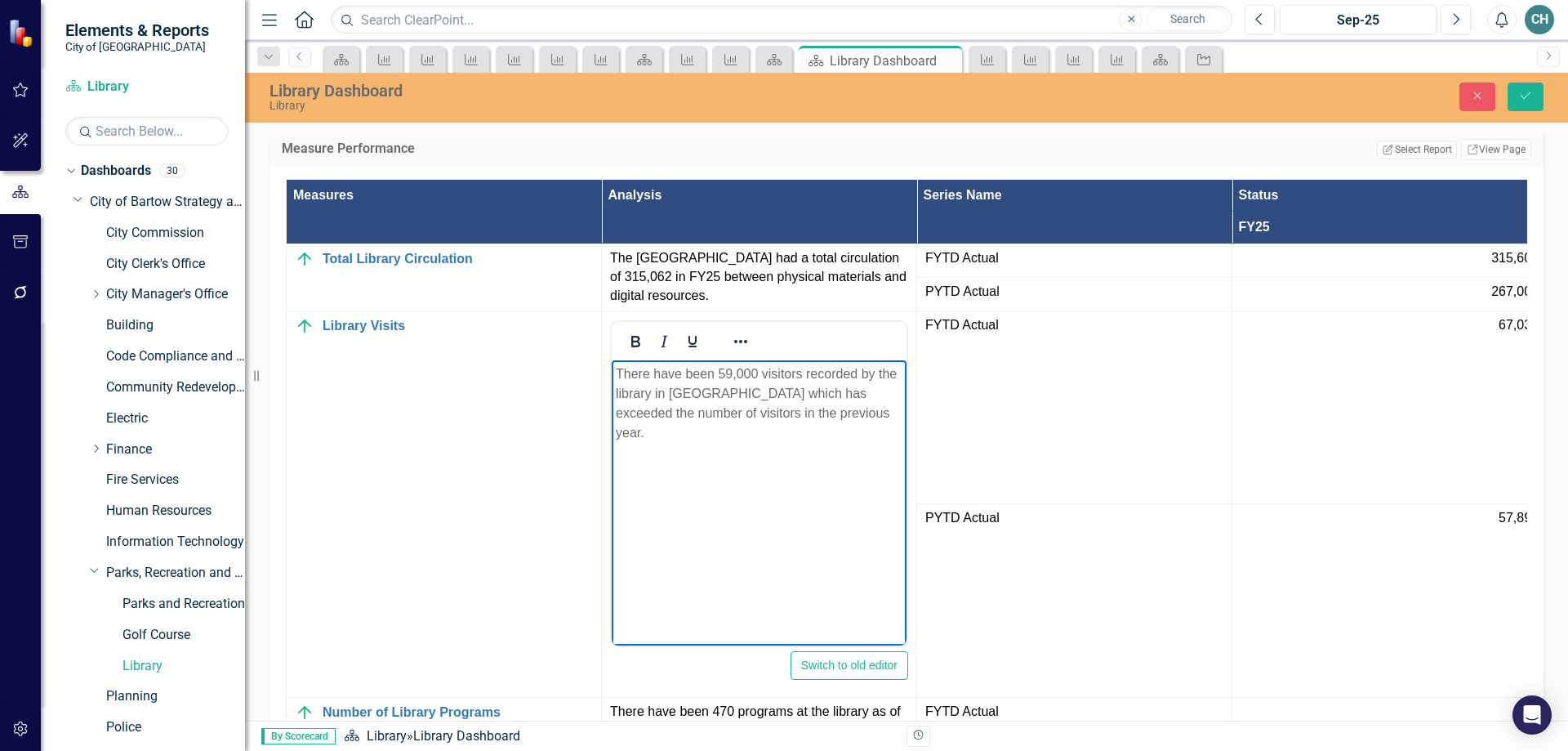
scroll to position [1307, 0]
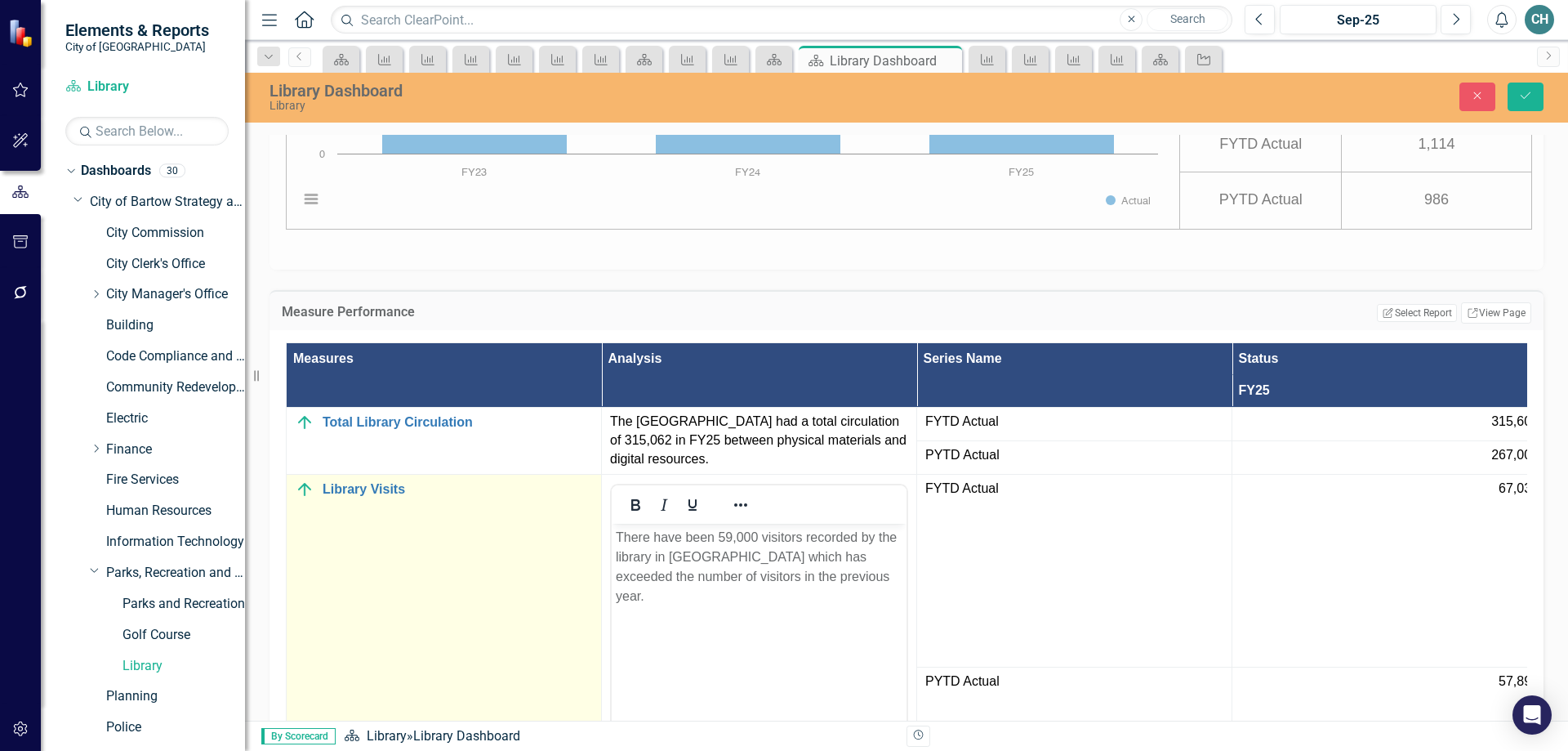
click at [529, 666] on td "Library Visits Edit Edit Measure Link Open Element" at bounding box center [444, 667] width 315 height 386
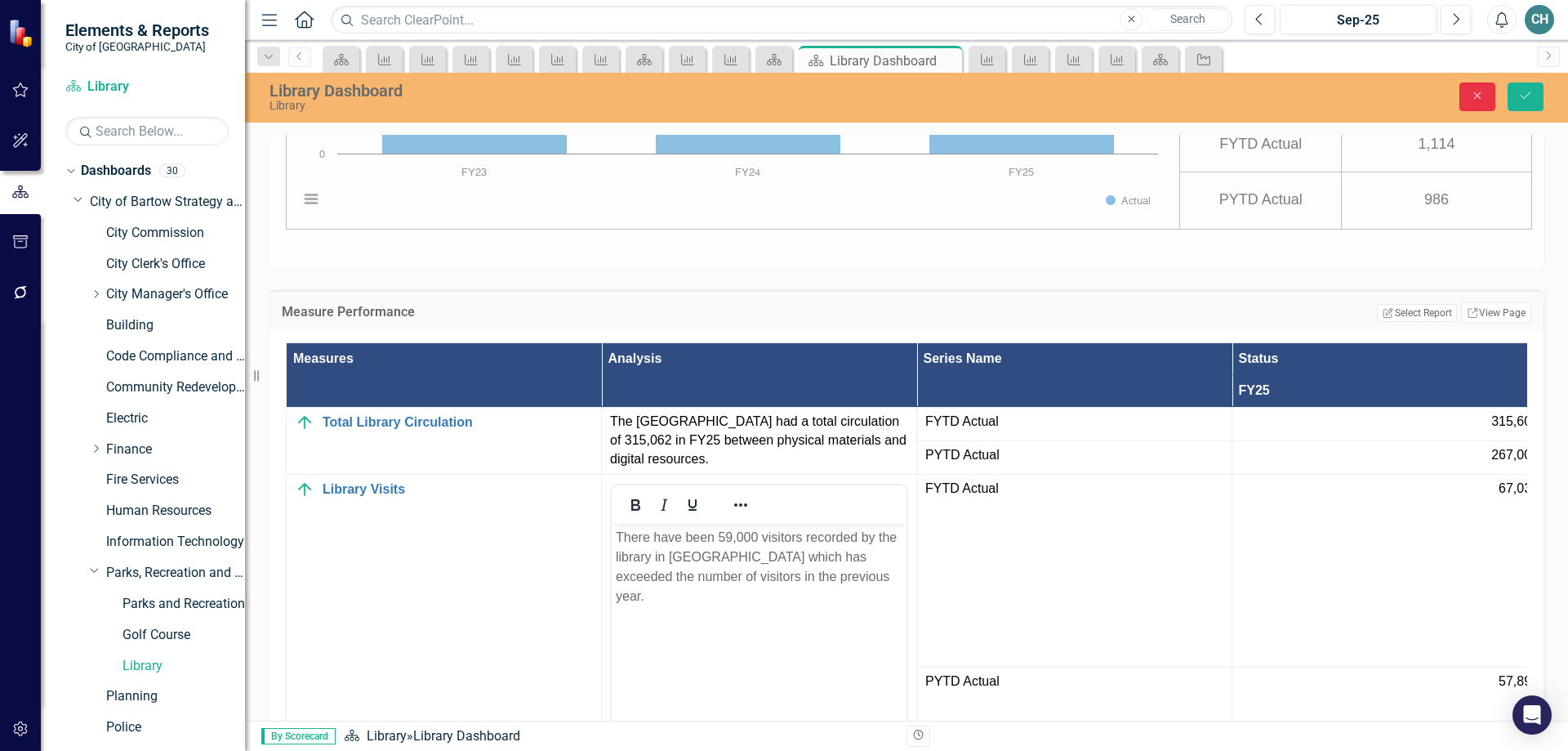
click at [1474, 92] on icon "Close" at bounding box center [1477, 96] width 15 height 11
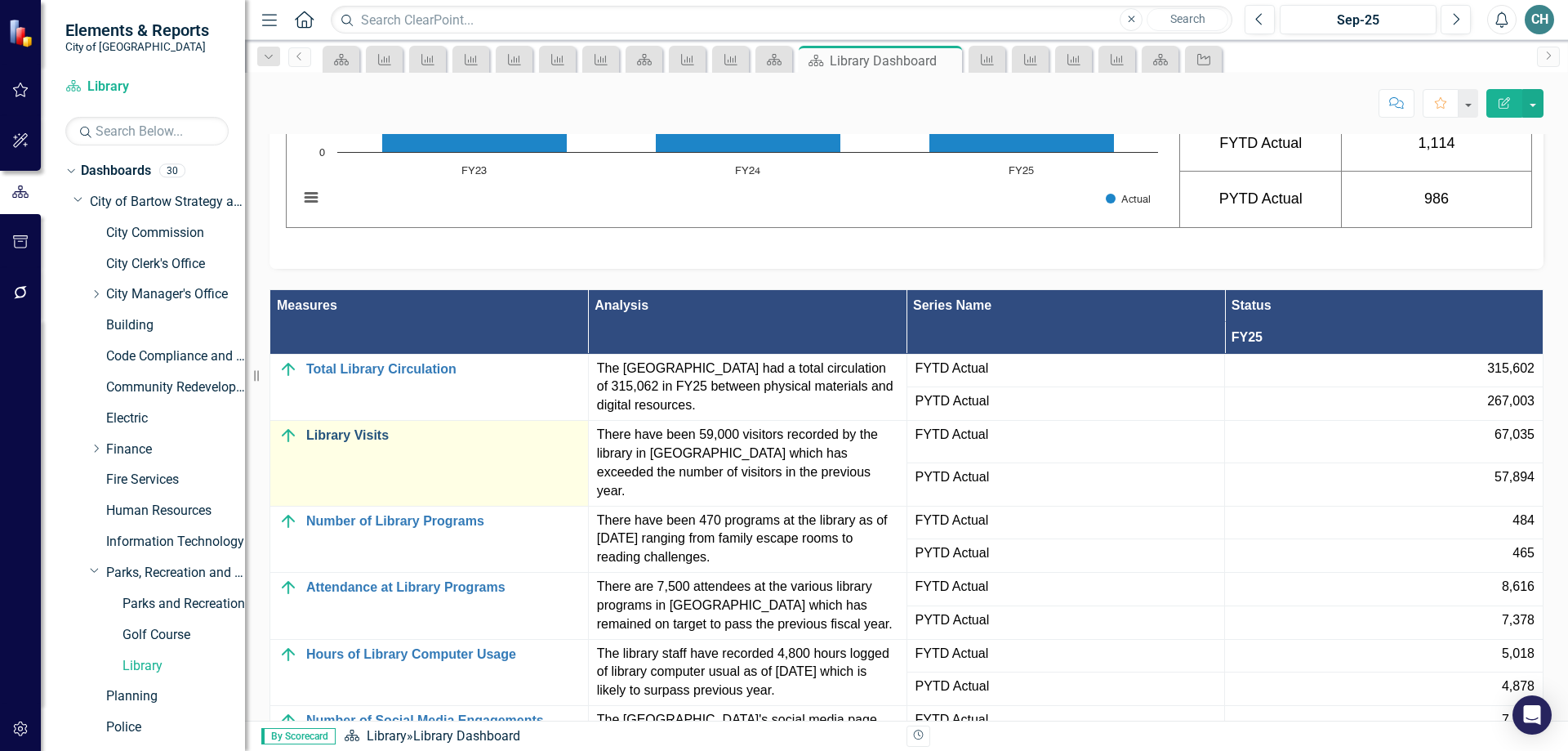
click at [340, 443] on link "Library Visits" at bounding box center [443, 435] width 274 height 15
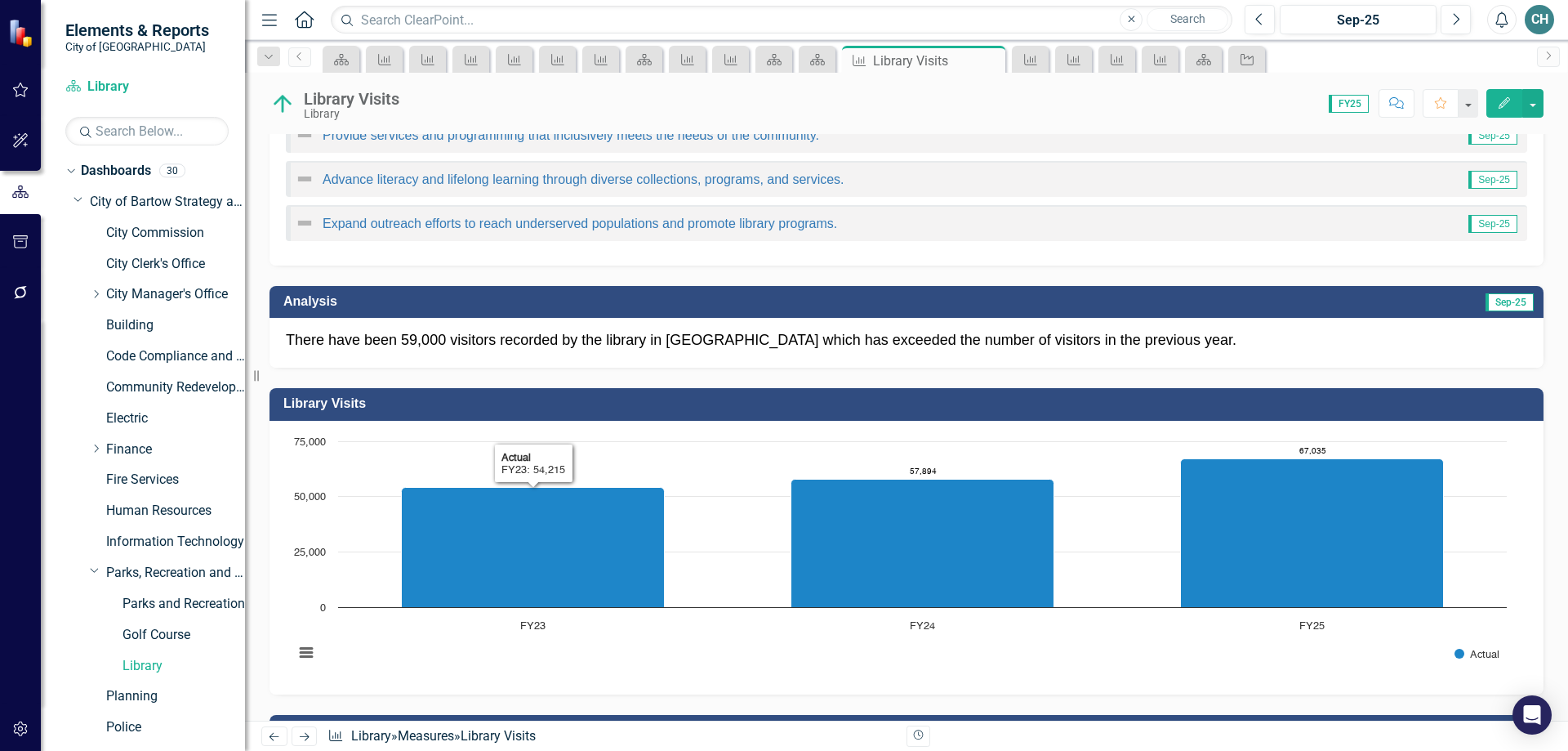
scroll to position [205, 0]
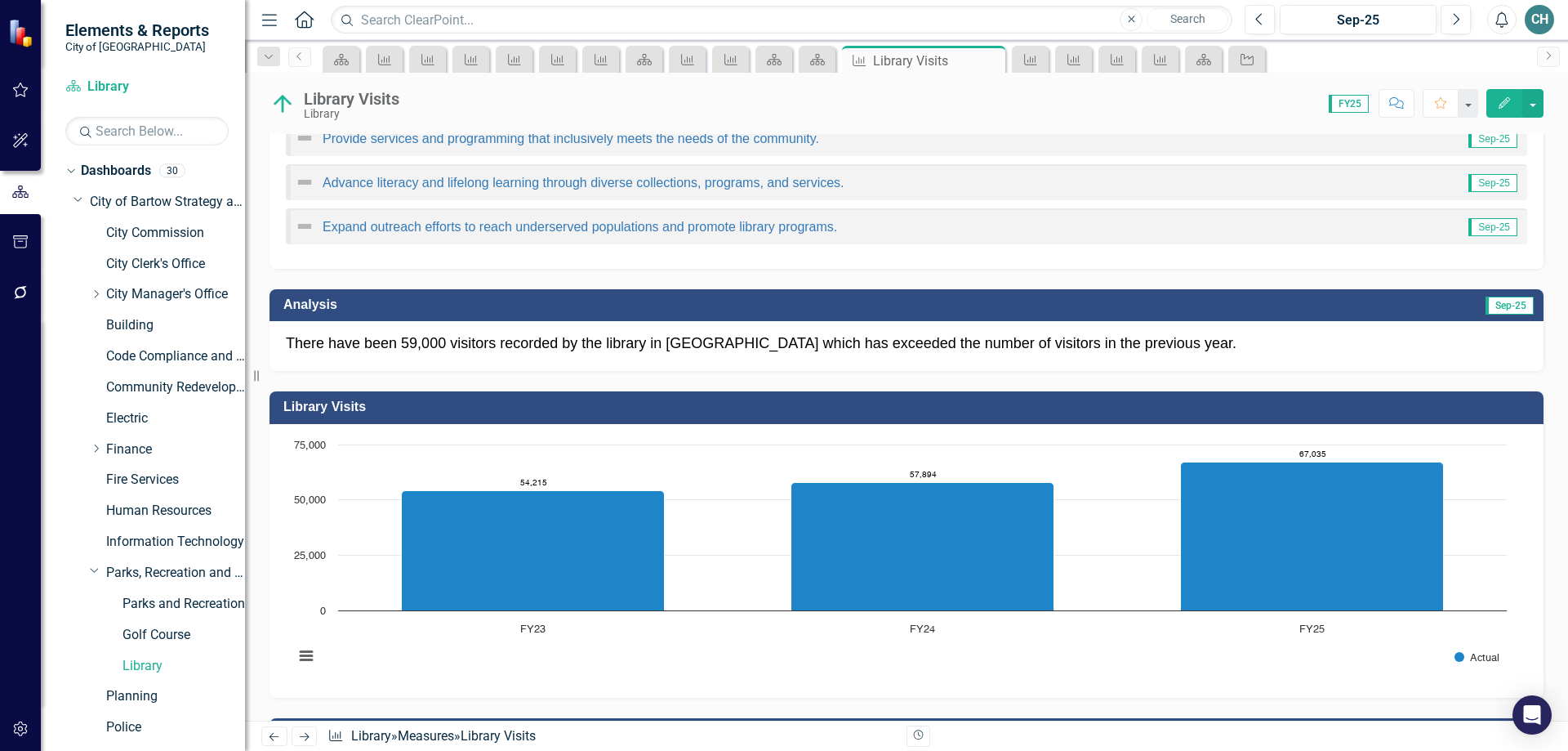
click at [655, 343] on p "There have been 59,000 visitors recorded by the library in FY25 which has excee…" at bounding box center [907, 344] width 1242 height 21
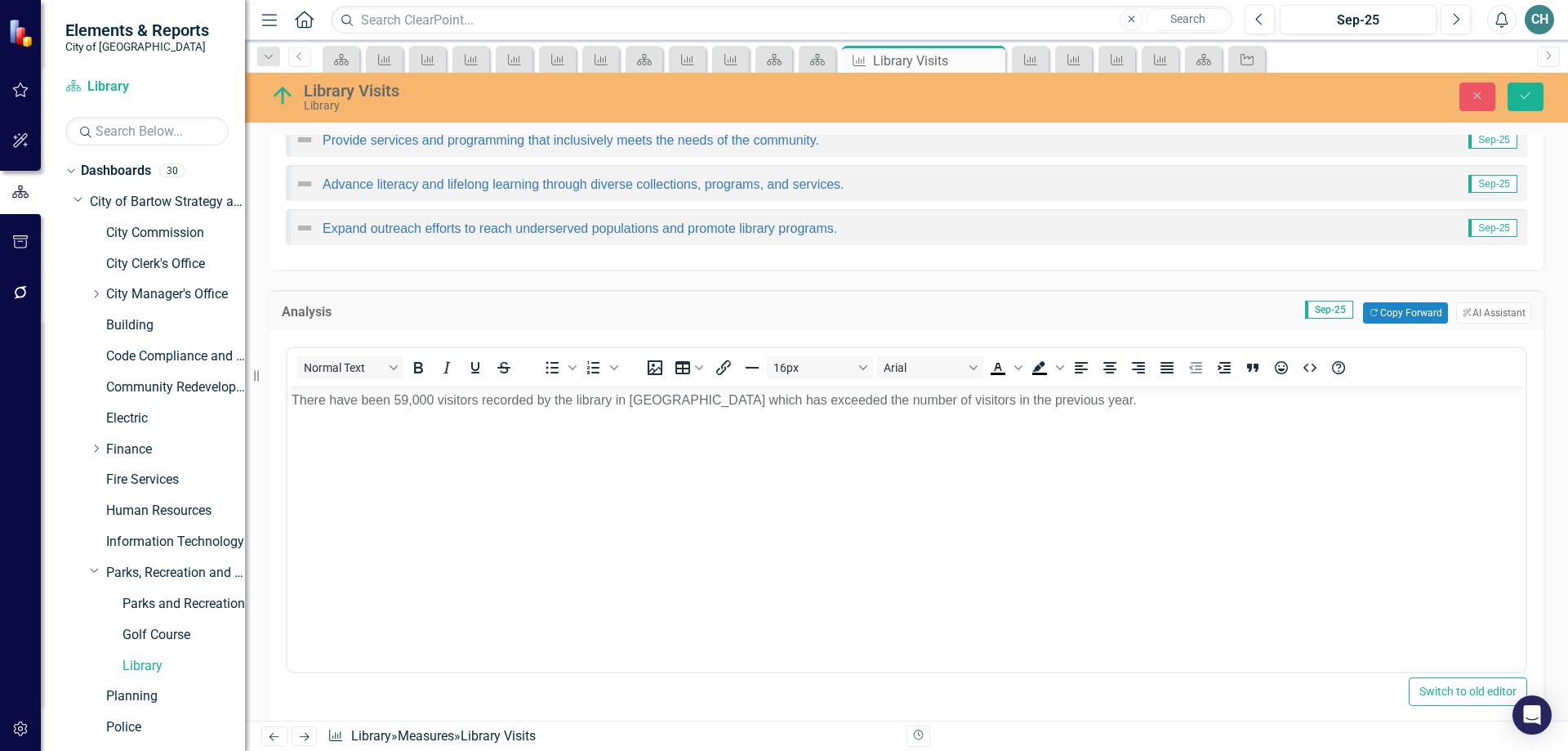
scroll to position [0, 0]
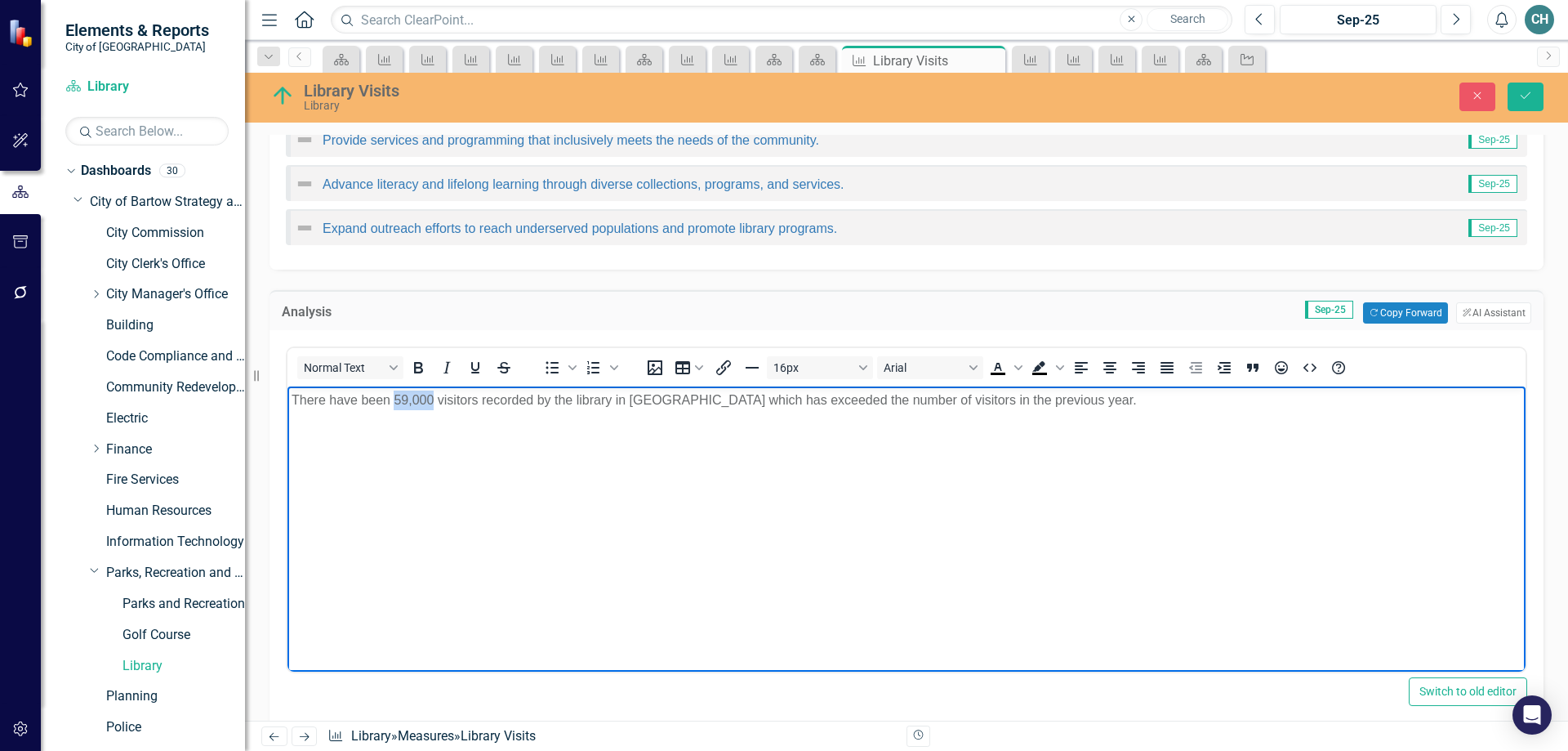
drag, startPoint x: 396, startPoint y: 394, endPoint x: 434, endPoint y: 394, distance: 38.0
click at [434, 394] on p "There have been 59,000 visitors recorded by the library in FY25 which has excee…" at bounding box center [906, 400] width 1230 height 20
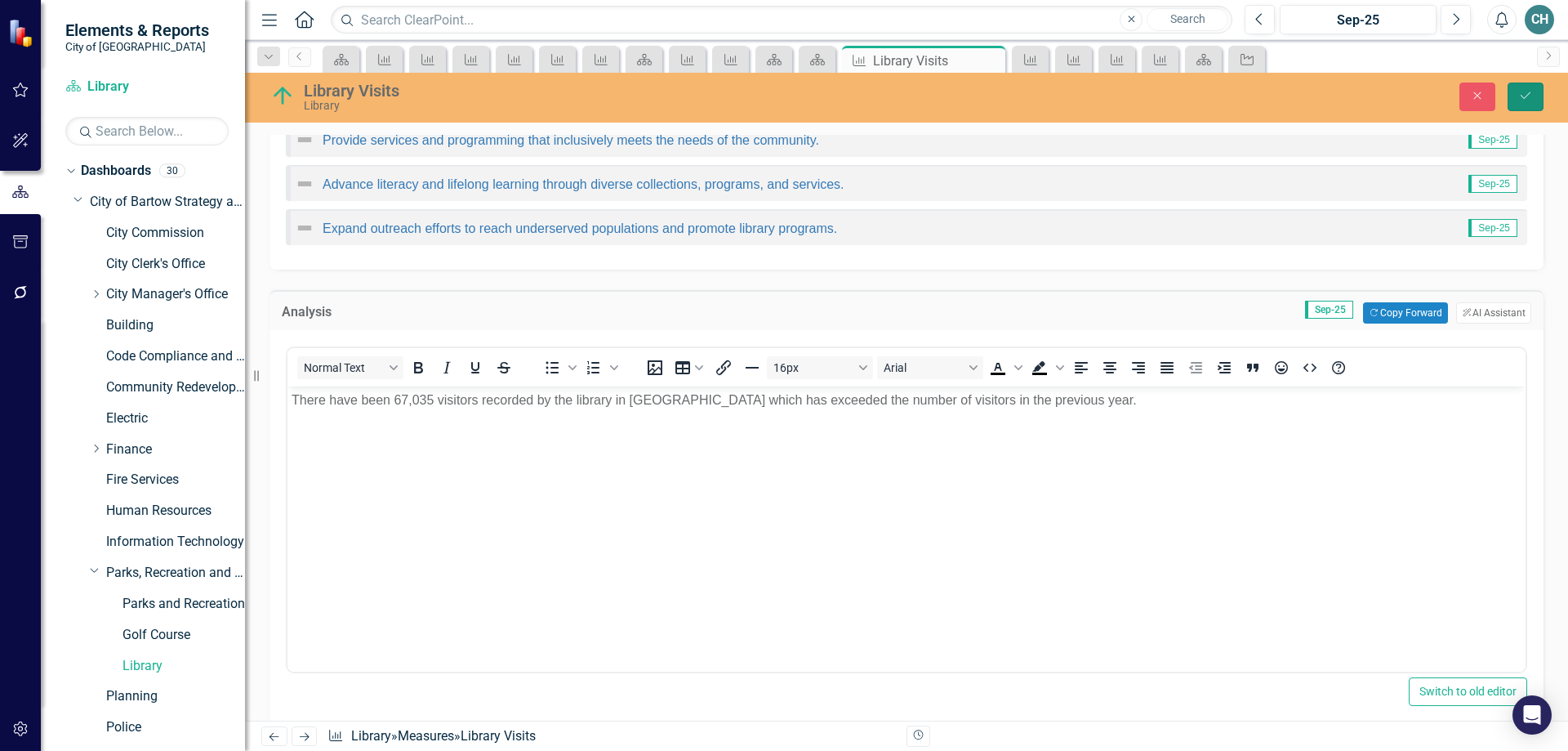
click at [1525, 92] on icon "Save" at bounding box center [1525, 96] width 15 height 11
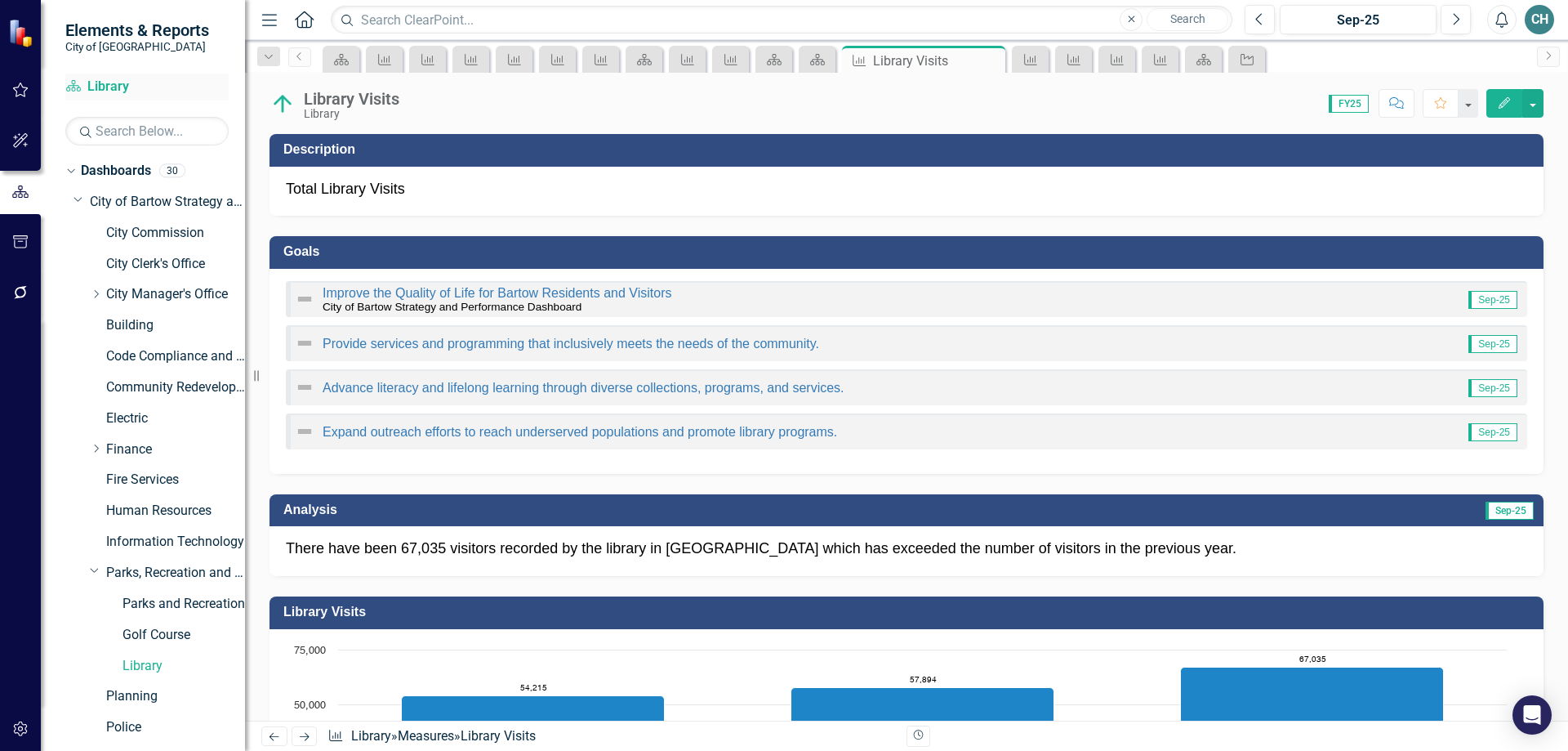
click at [103, 85] on link "Dashboard Library" at bounding box center [147, 87] width 164 height 19
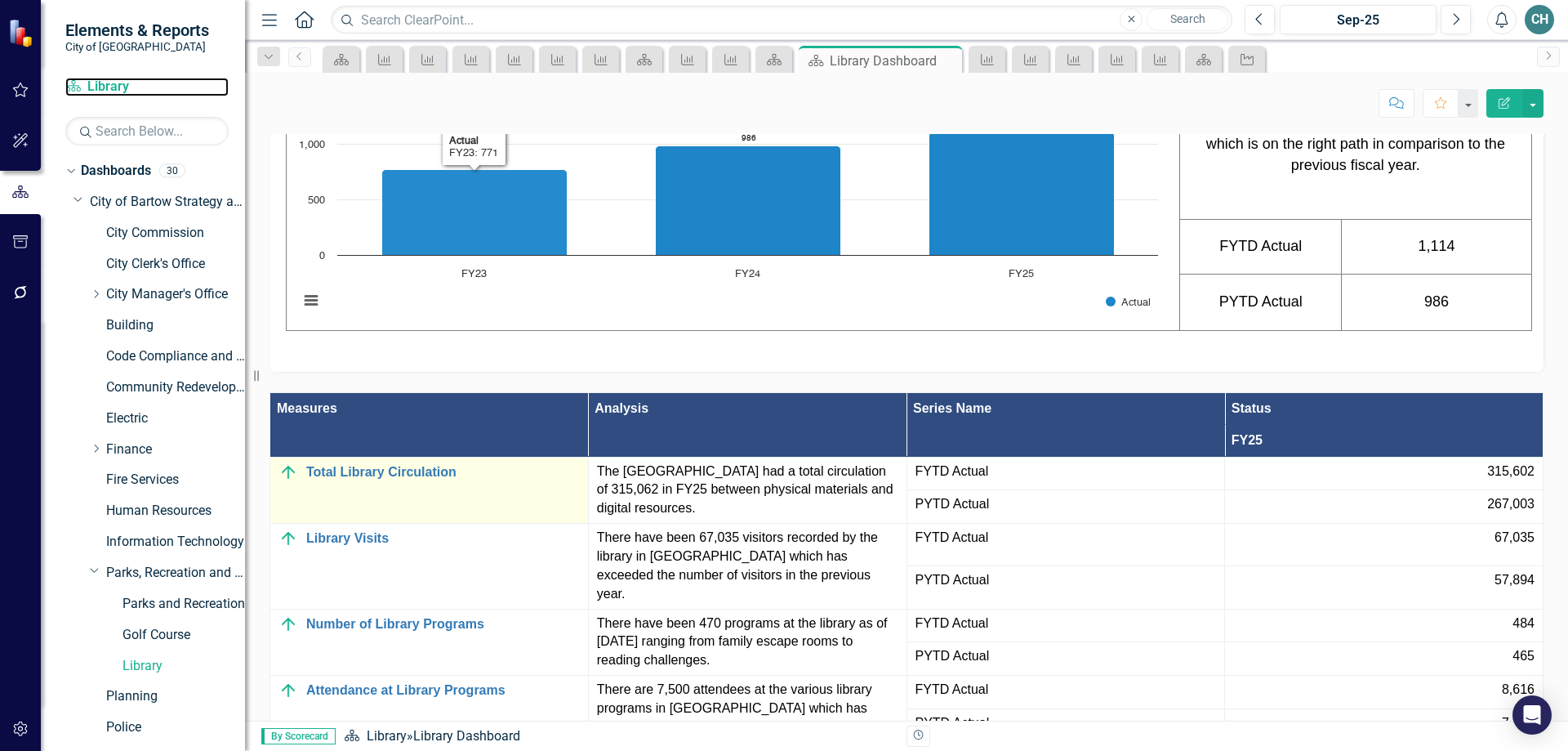
scroll to position [1389, 0]
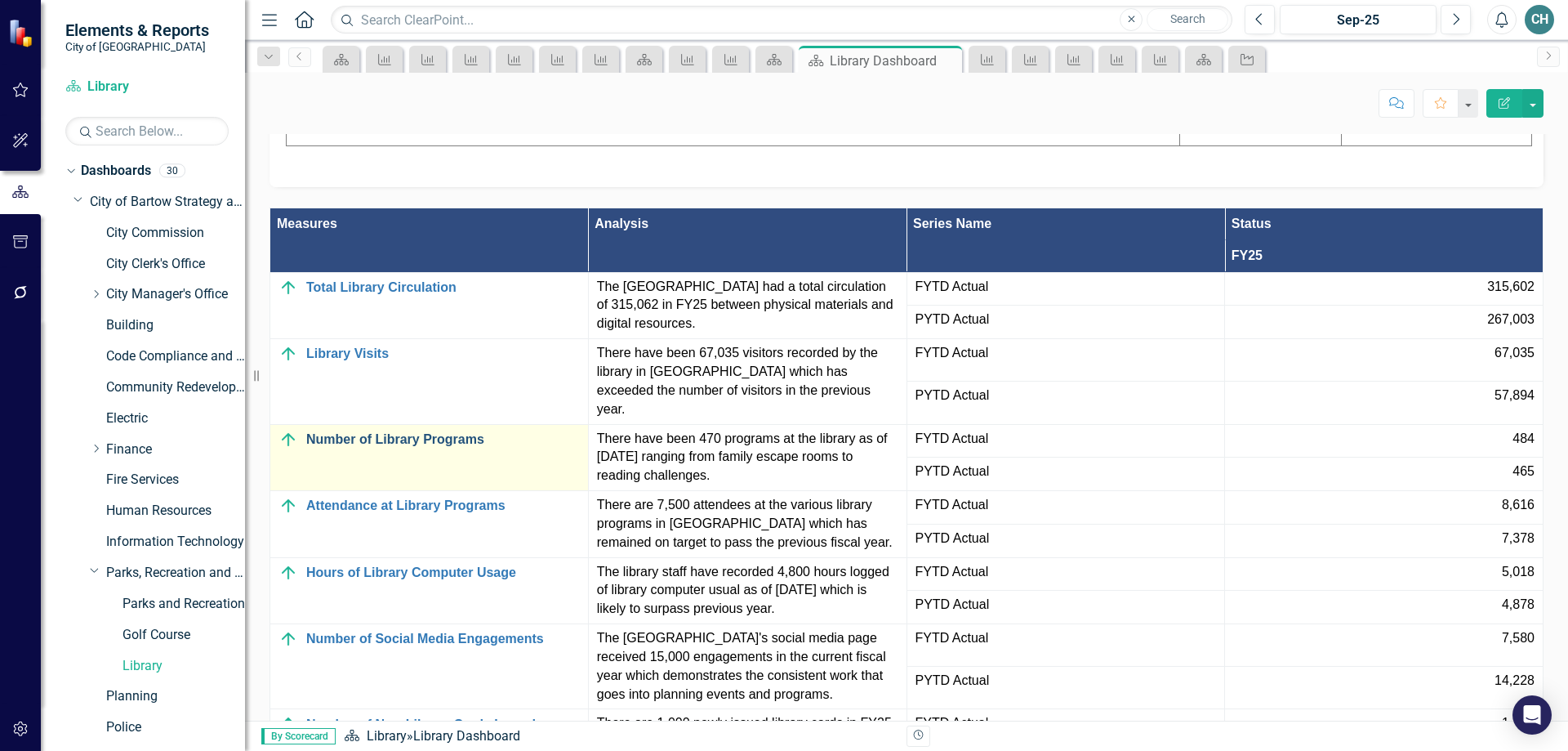
click at [427, 447] on link "Number of Library Programs" at bounding box center [443, 439] width 274 height 15
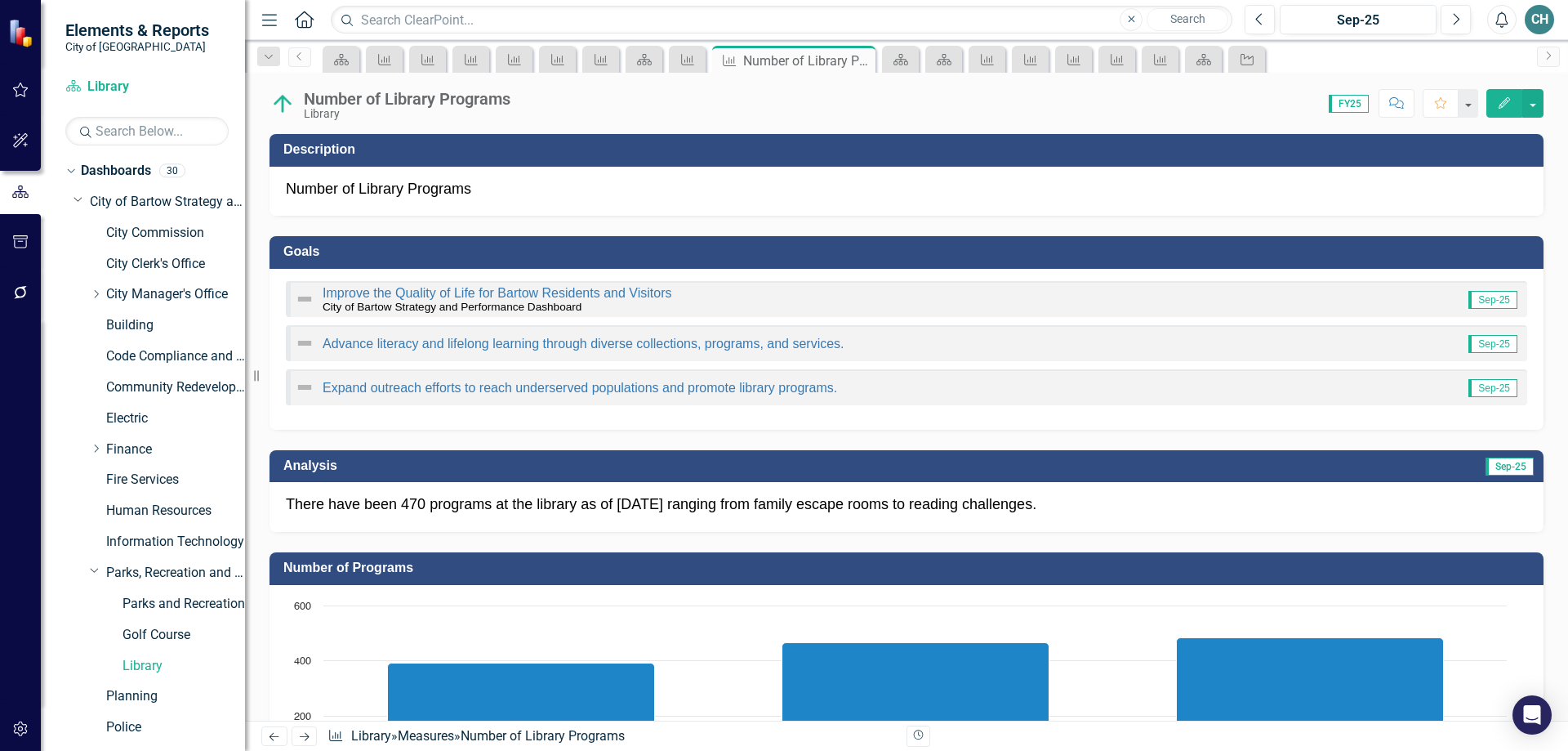
click at [532, 505] on p "There have been 470 programs at the library as of [DATE] ranging from family es…" at bounding box center [907, 505] width 1242 height 21
click at [532, 505] on p "There have been 470 programs at the library as of [DATE] ranging from family es…" at bounding box center [907, 505] width 1242 height 21
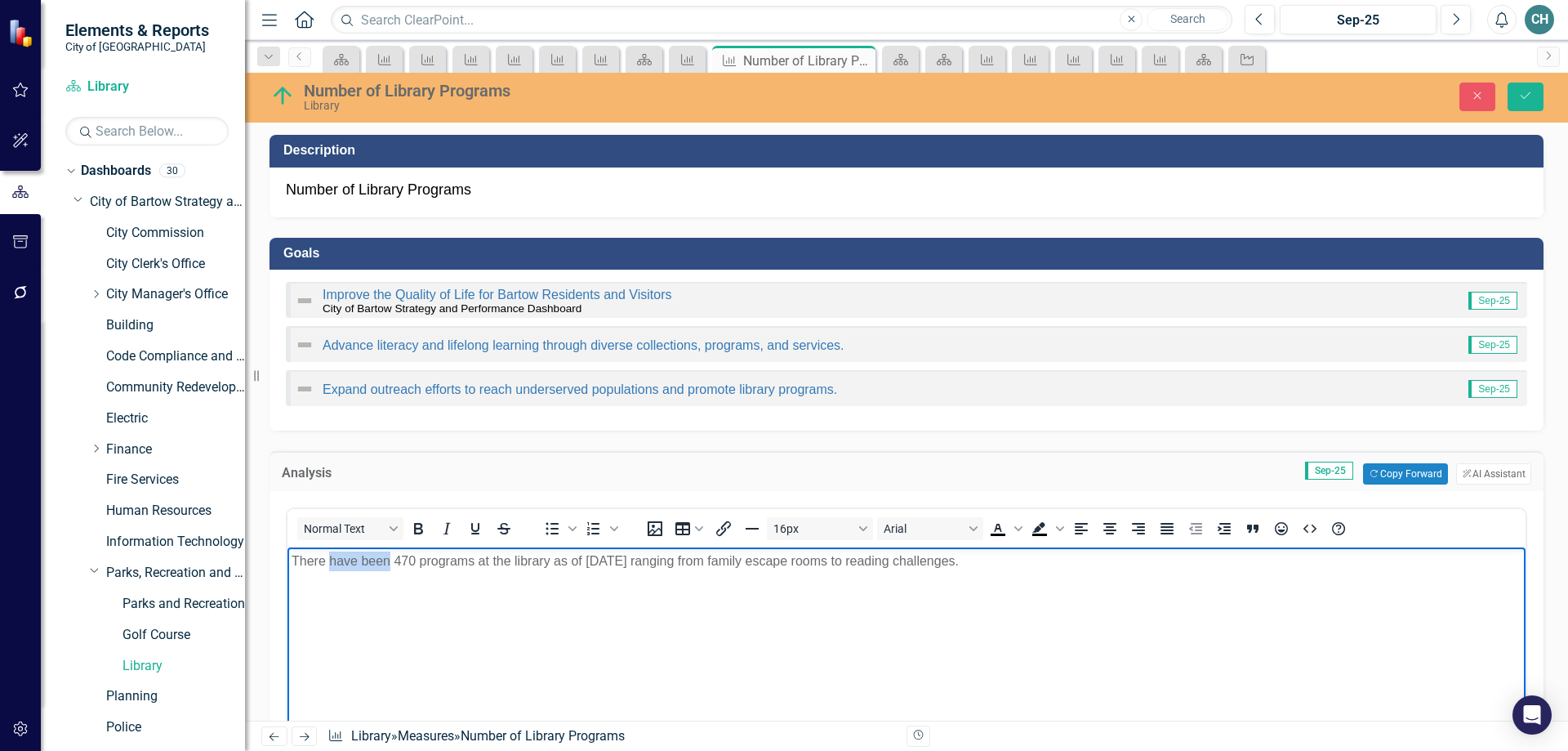
drag, startPoint x: 330, startPoint y: 556, endPoint x: 389, endPoint y: 560, distance: 59.1
click at [389, 560] on p "There have been 470 programs at the library as of [DATE] ranging from family es…" at bounding box center [906, 561] width 1230 height 20
drag, startPoint x: 396, startPoint y: 560, endPoint x: 422, endPoint y: 562, distance: 26.1
click at [420, 561] on p "There have been 470 programs at the library as of [DATE] ranging from family es…" at bounding box center [906, 561] width 1230 height 20
drag, startPoint x: 330, startPoint y: 556, endPoint x: 389, endPoint y: 561, distance: 59.2
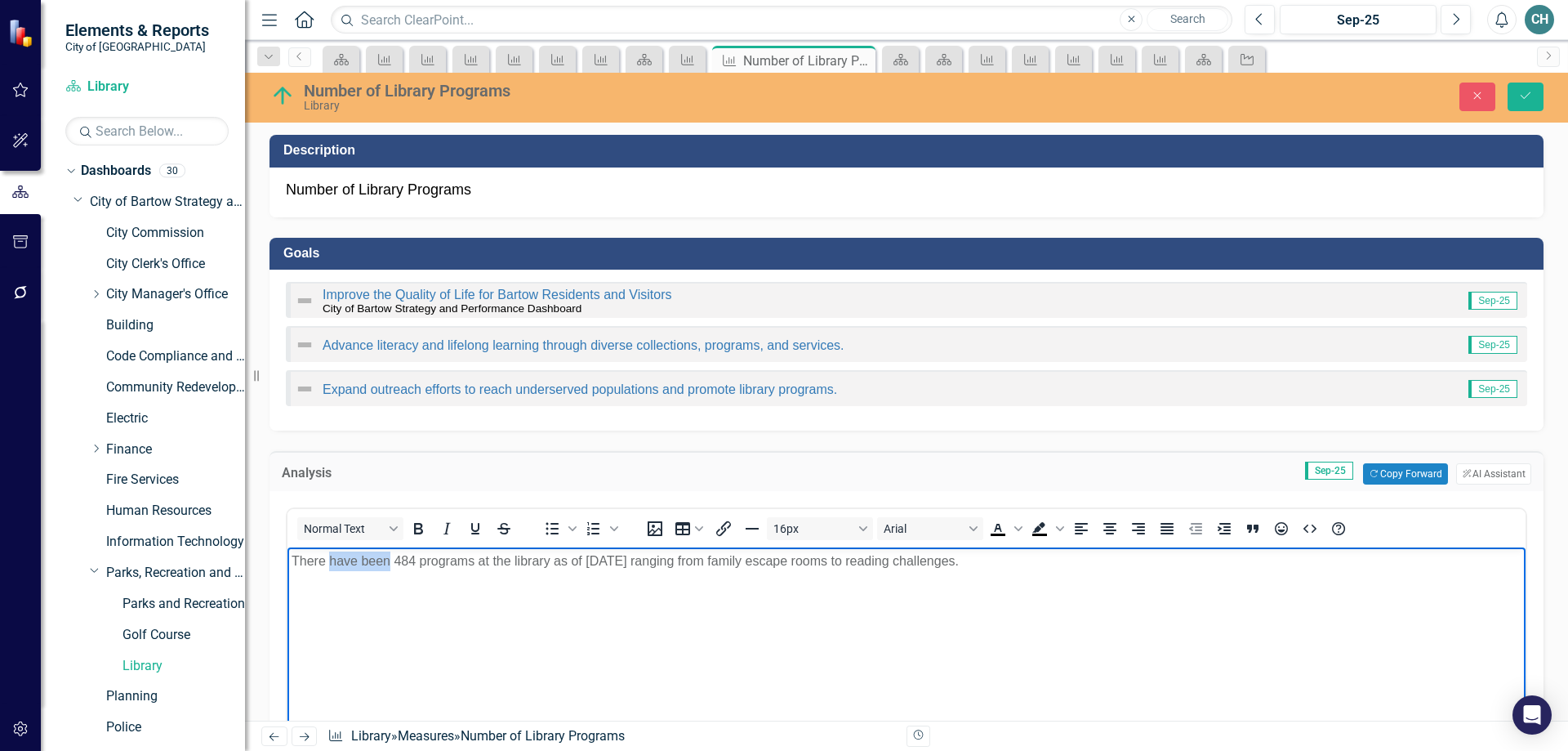
click at [389, 561] on p "There have been 484 programs at the library as of [DATE] ranging from family es…" at bounding box center [906, 561] width 1230 height 20
drag, startPoint x: 541, startPoint y: 560, endPoint x: 608, endPoint y: 551, distance: 67.6
click at [608, 551] on p "There were 484 programs at the library as of [DATE] ranging from family escape …" at bounding box center [906, 561] width 1230 height 20
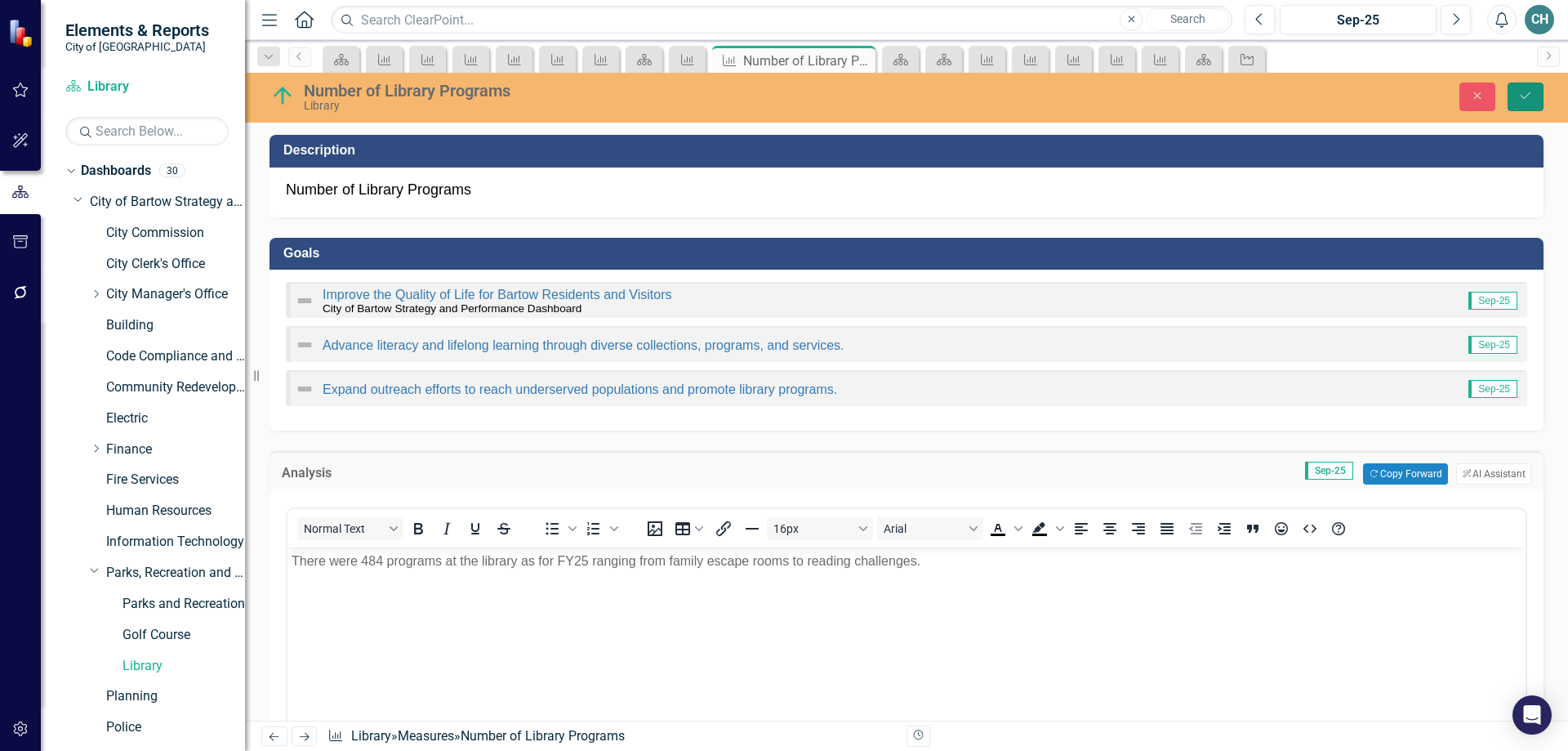
click at [1521, 94] on icon "Save" at bounding box center [1525, 96] width 15 height 11
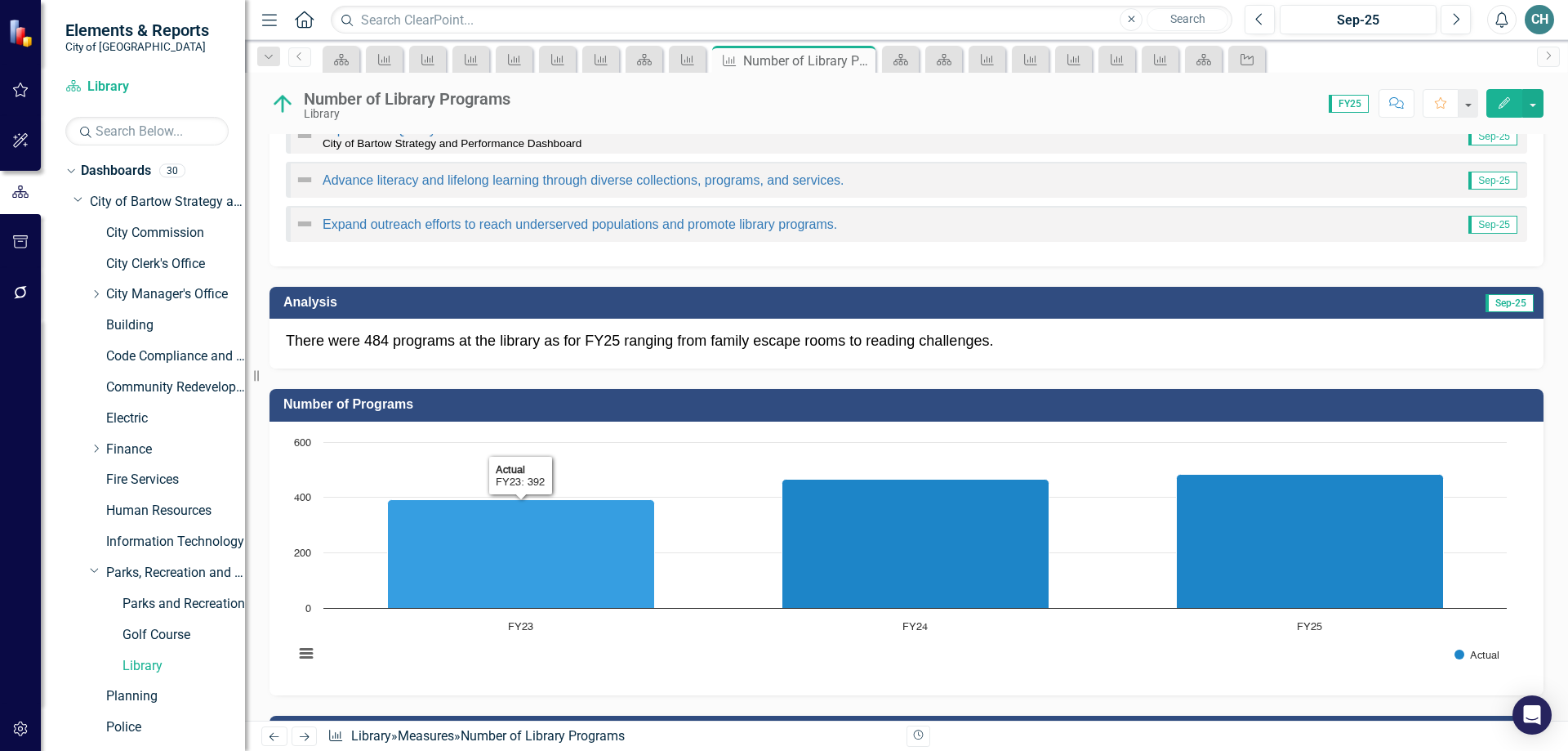
scroll to position [326, 0]
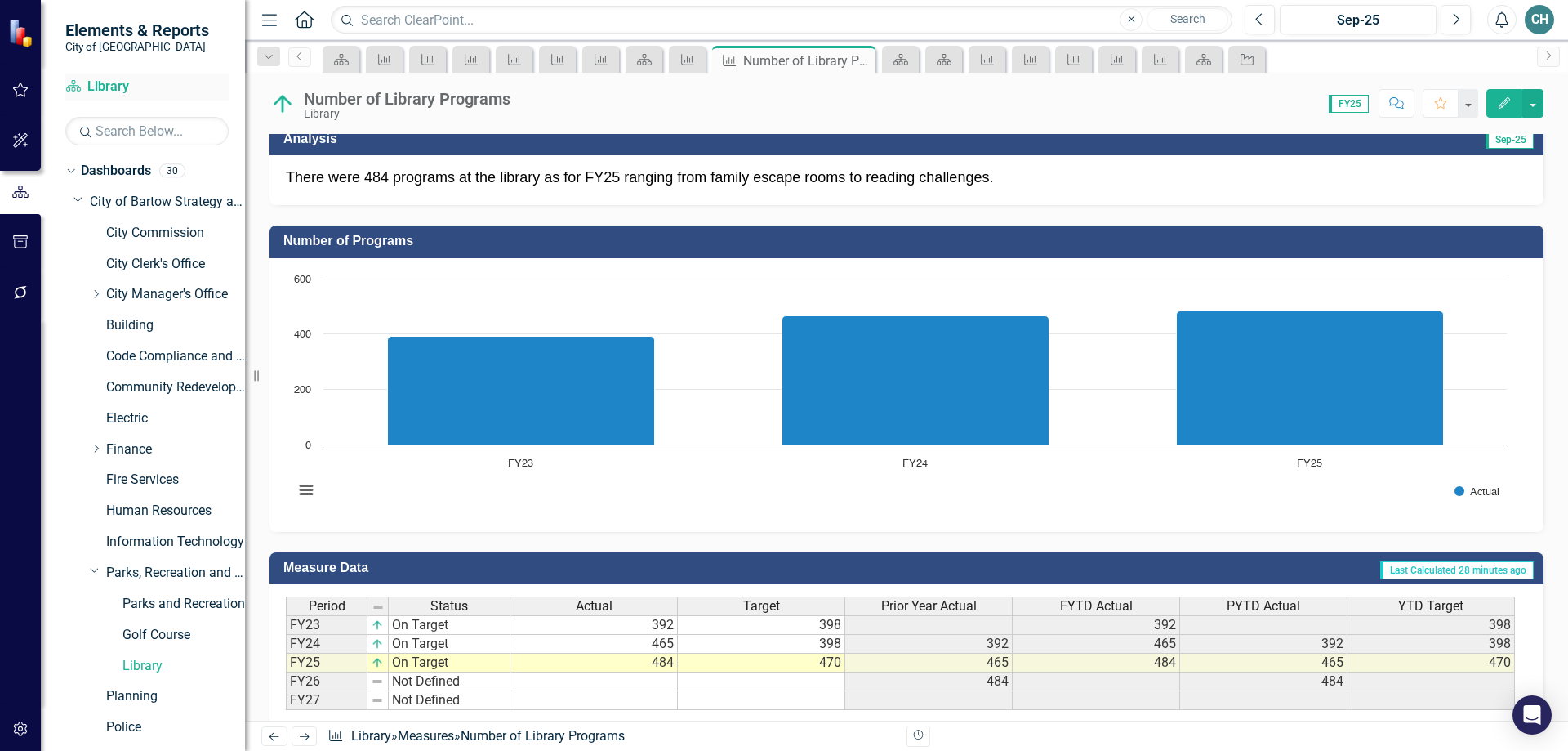
click at [92, 88] on link "Dashboard Library" at bounding box center [147, 87] width 164 height 19
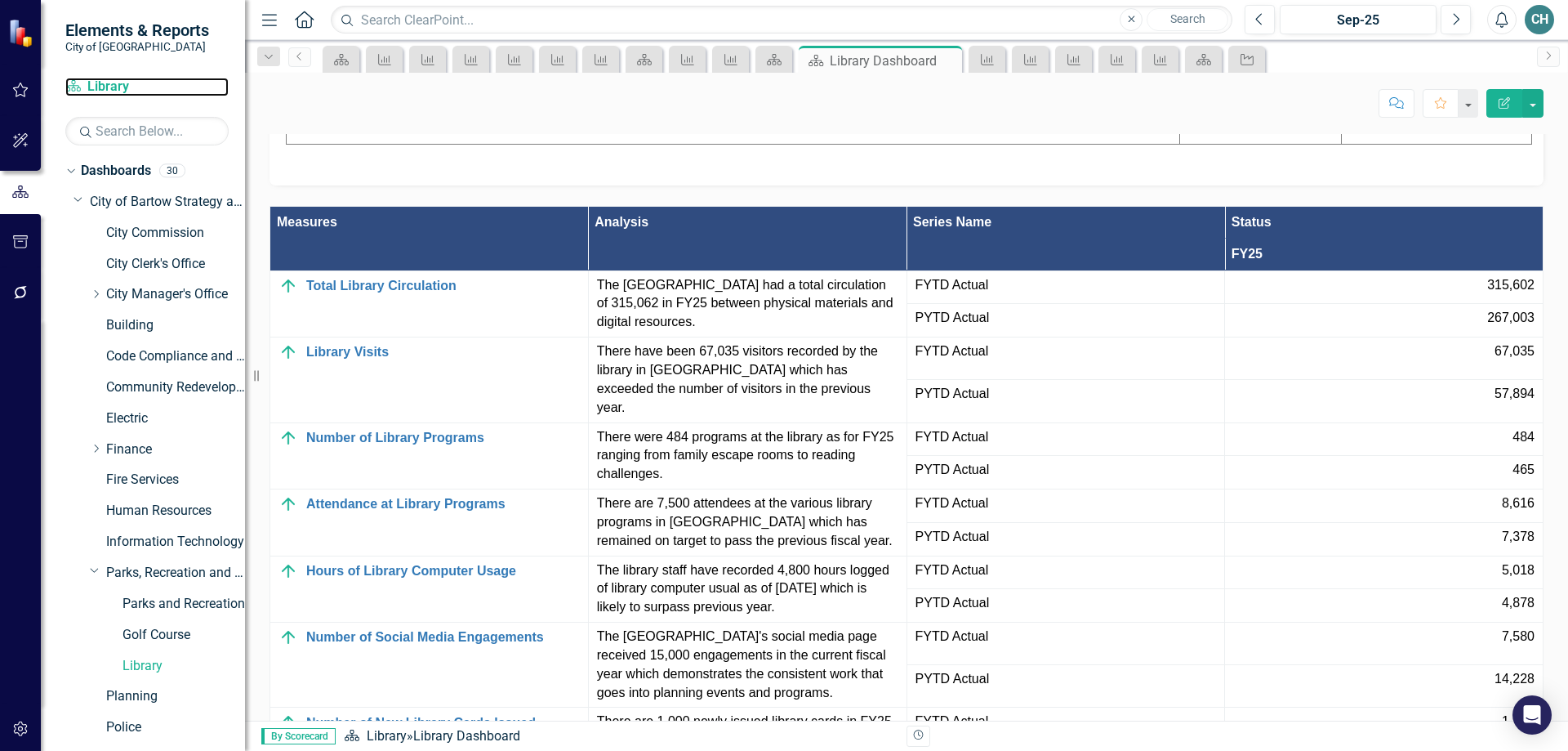
scroll to position [1470, 0]
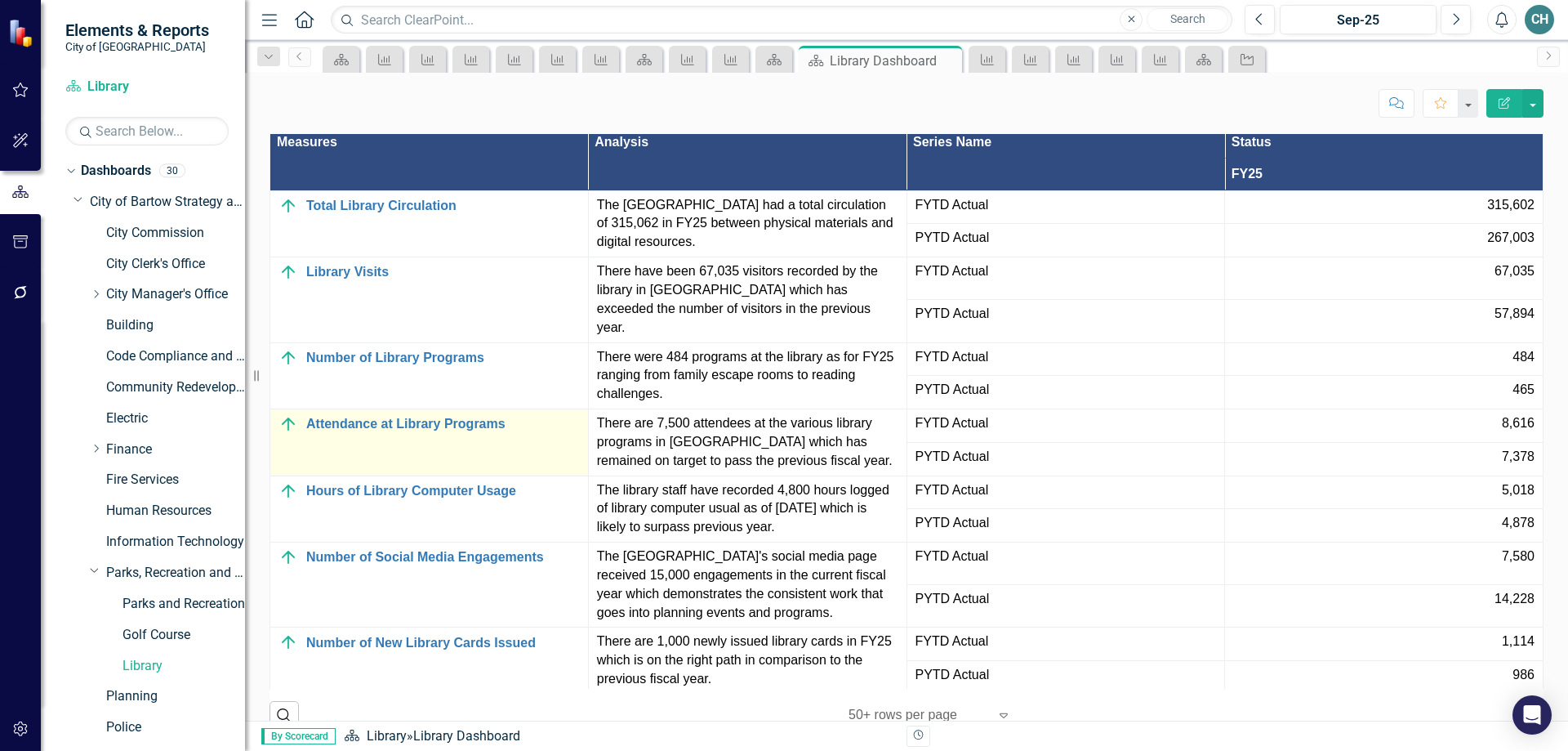
click at [350, 476] on td "Attendance at Library Programs Edit Edit Measure Link Open Element" at bounding box center [429, 443] width 318 height 67
click at [362, 431] on link "Attendance at Library Programs" at bounding box center [443, 424] width 274 height 15
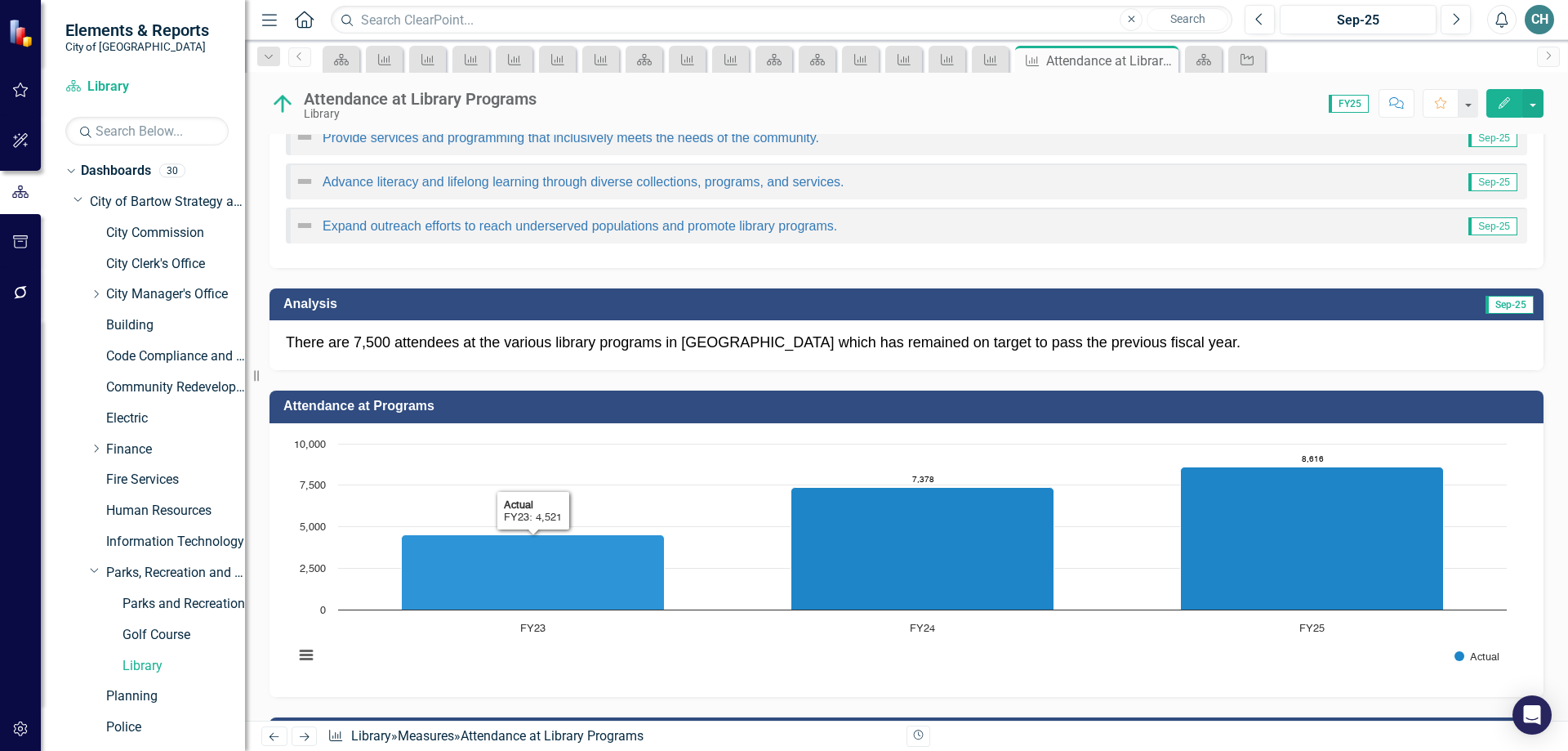
scroll to position [205, 0]
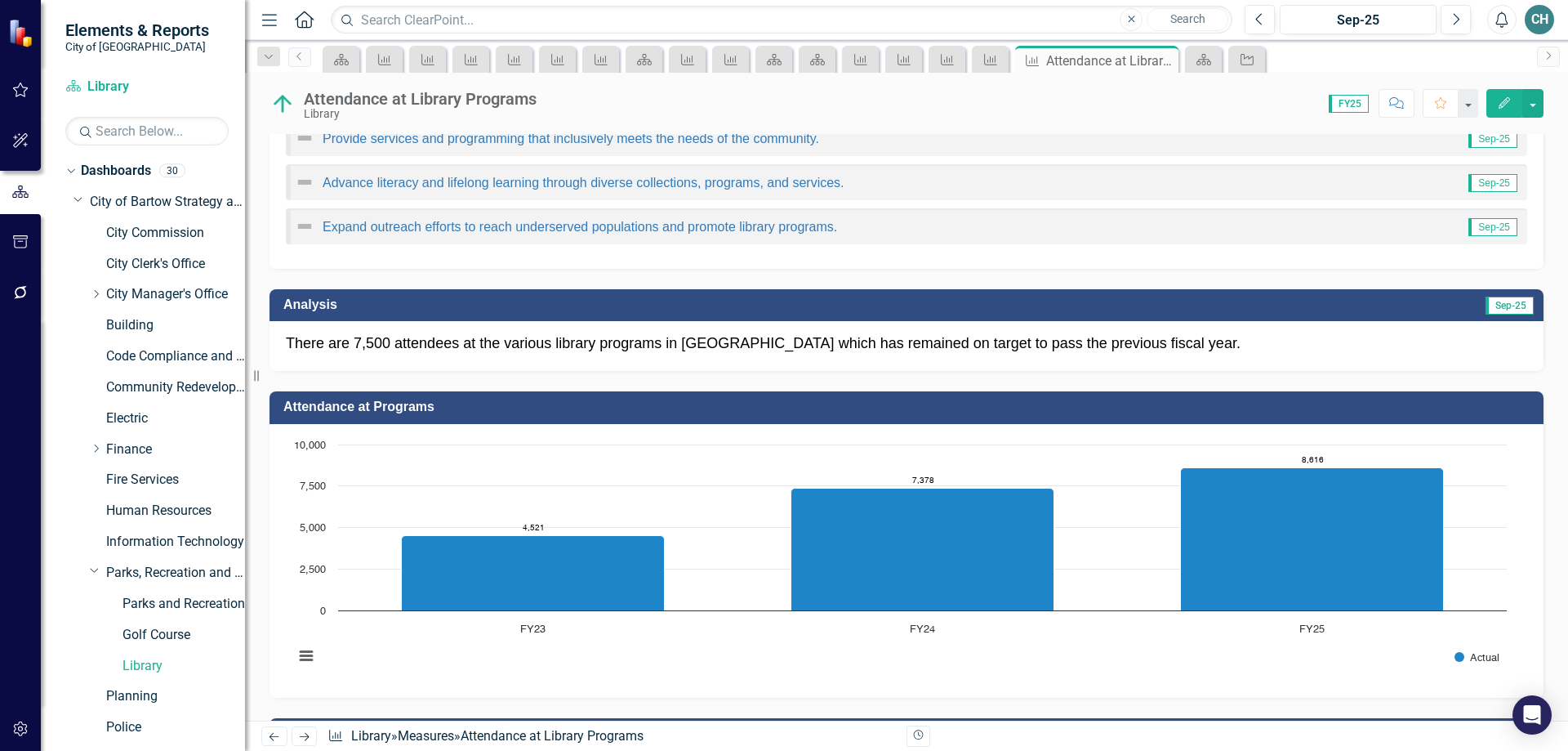
click at [388, 344] on p "There are 7,500 attendees at the various library programs in [GEOGRAPHIC_DATA] …" at bounding box center [907, 344] width 1242 height 21
click at [389, 344] on p "There are 7,500 attendees at the various library programs in [GEOGRAPHIC_DATA] …" at bounding box center [907, 344] width 1242 height 21
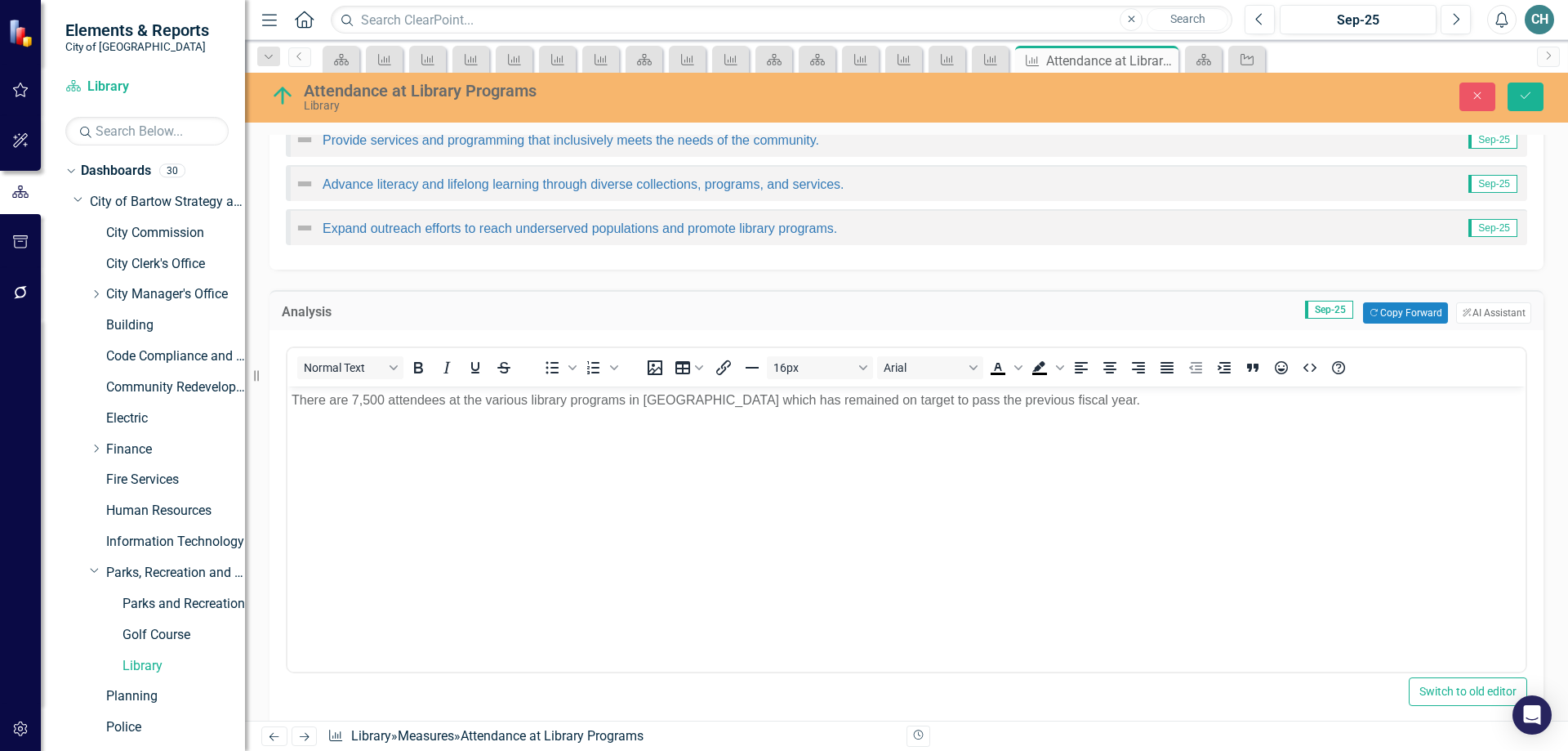
scroll to position [0, 0]
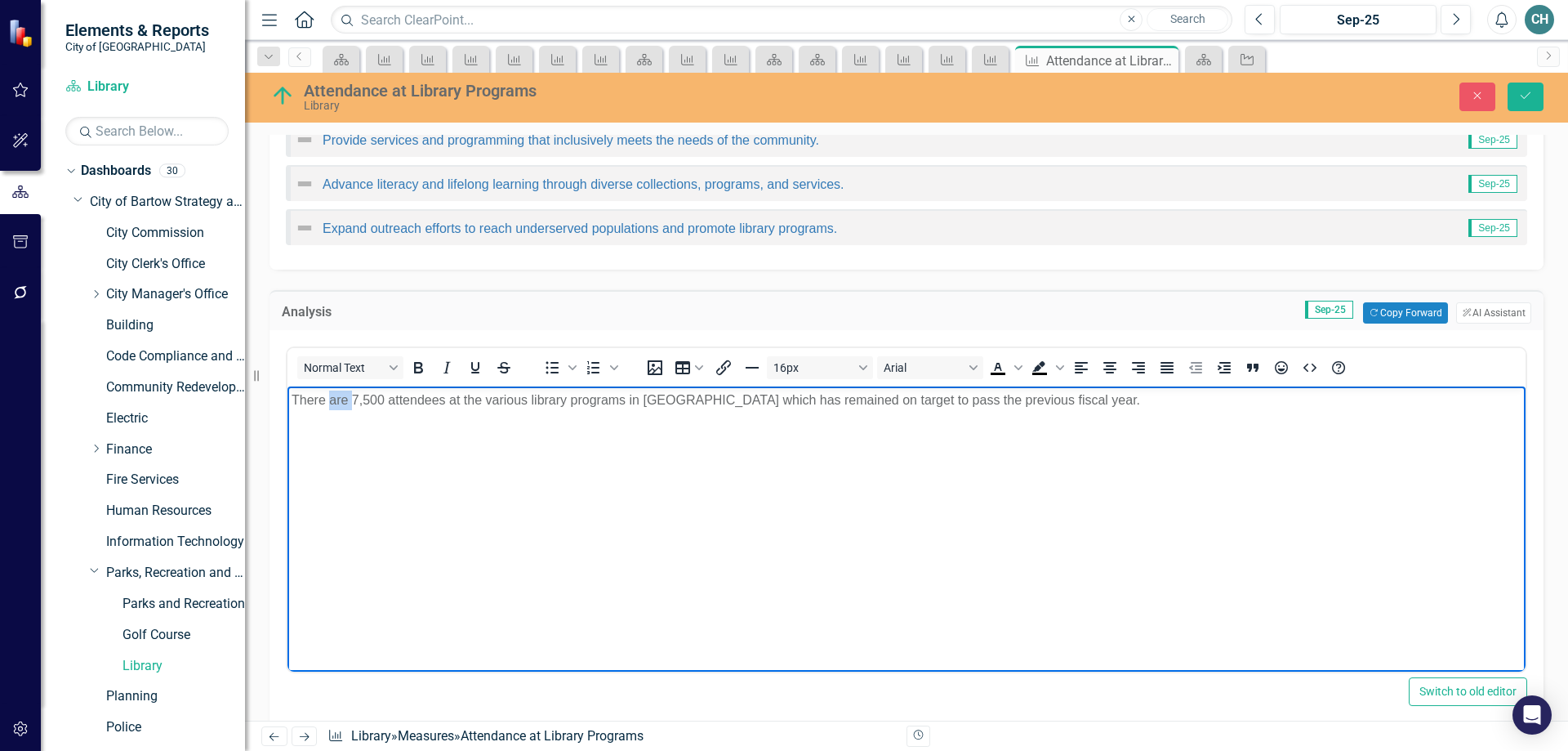
drag, startPoint x: 330, startPoint y: 397, endPoint x: 351, endPoint y: 398, distance: 21.0
click at [351, 398] on p "There are 7,500 attendees at the various library programs in [GEOGRAPHIC_DATA] …" at bounding box center [906, 400] width 1230 height 20
drag, startPoint x: 364, startPoint y: 392, endPoint x: 391, endPoint y: 391, distance: 27.0
click at [391, 391] on p "There were 7,500 attendees at the various library programs in [GEOGRAPHIC_DATA]…" at bounding box center [906, 400] width 1230 height 20
drag, startPoint x: 375, startPoint y: 399, endPoint x: 392, endPoint y: 400, distance: 17.0
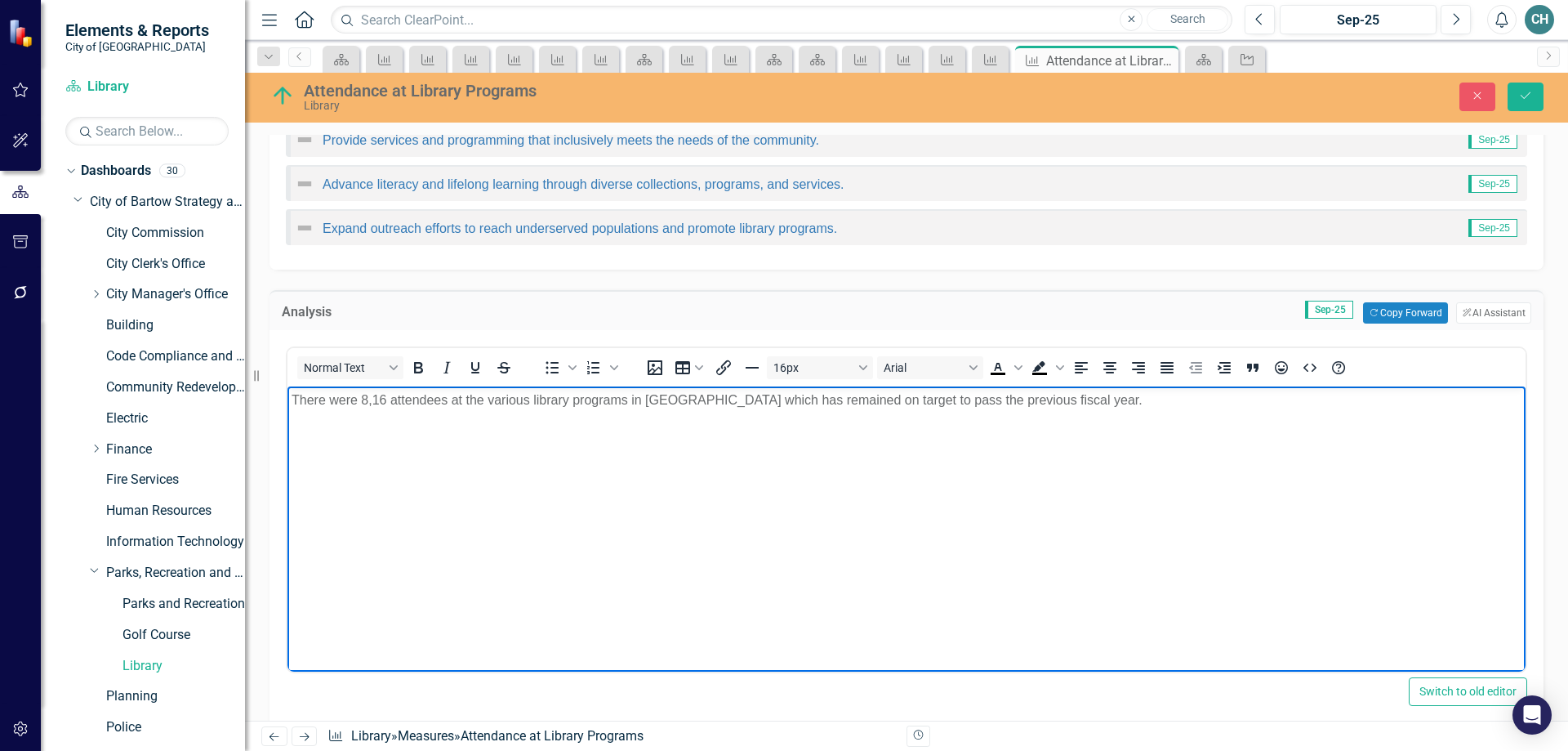
click at [376, 399] on p "There were 8,16 attendees at the various library programs in [GEOGRAPHIC_DATA] …" at bounding box center [906, 400] width 1230 height 20
drag, startPoint x: 725, startPoint y: 398, endPoint x: 910, endPoint y: 401, distance: 185.0
click at [910, 401] on p "There were 8,616 attendees at the various library programs in [GEOGRAPHIC_DATA]…" at bounding box center [906, 400] width 1230 height 20
click at [1521, 95] on icon "Save" at bounding box center [1525, 96] width 15 height 11
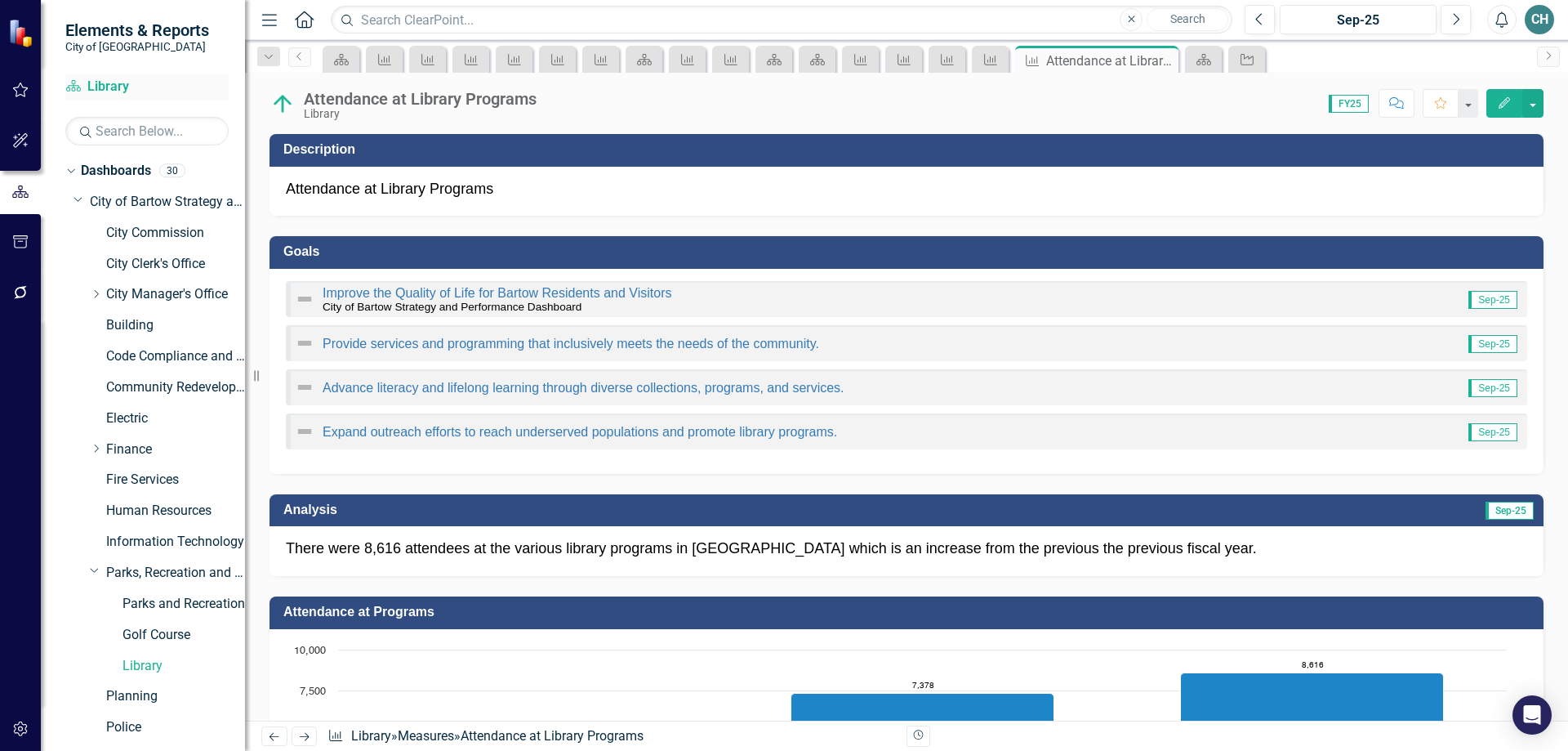
click at [105, 86] on link "Dashboard Library" at bounding box center [147, 87] width 164 height 19
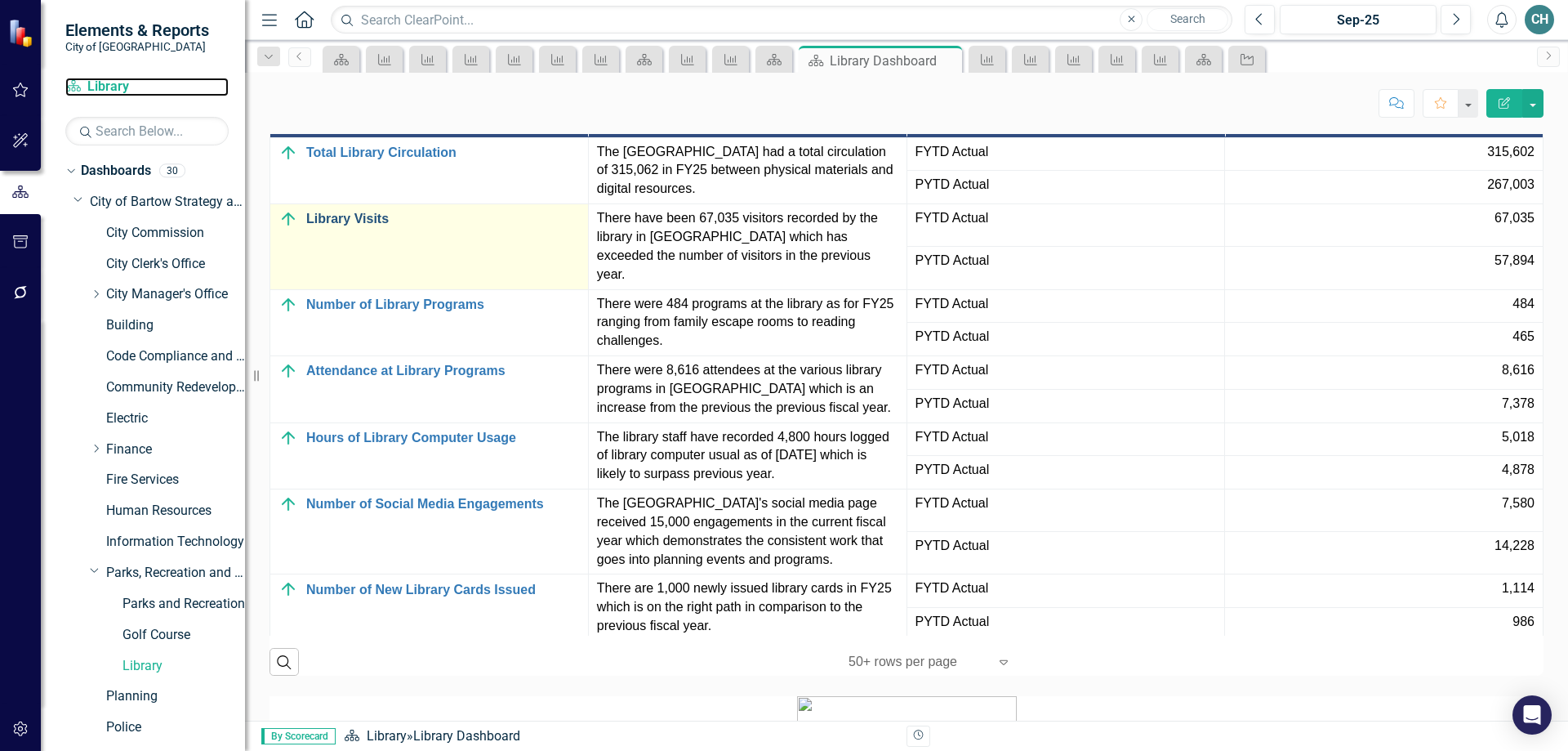
scroll to position [1634, 0]
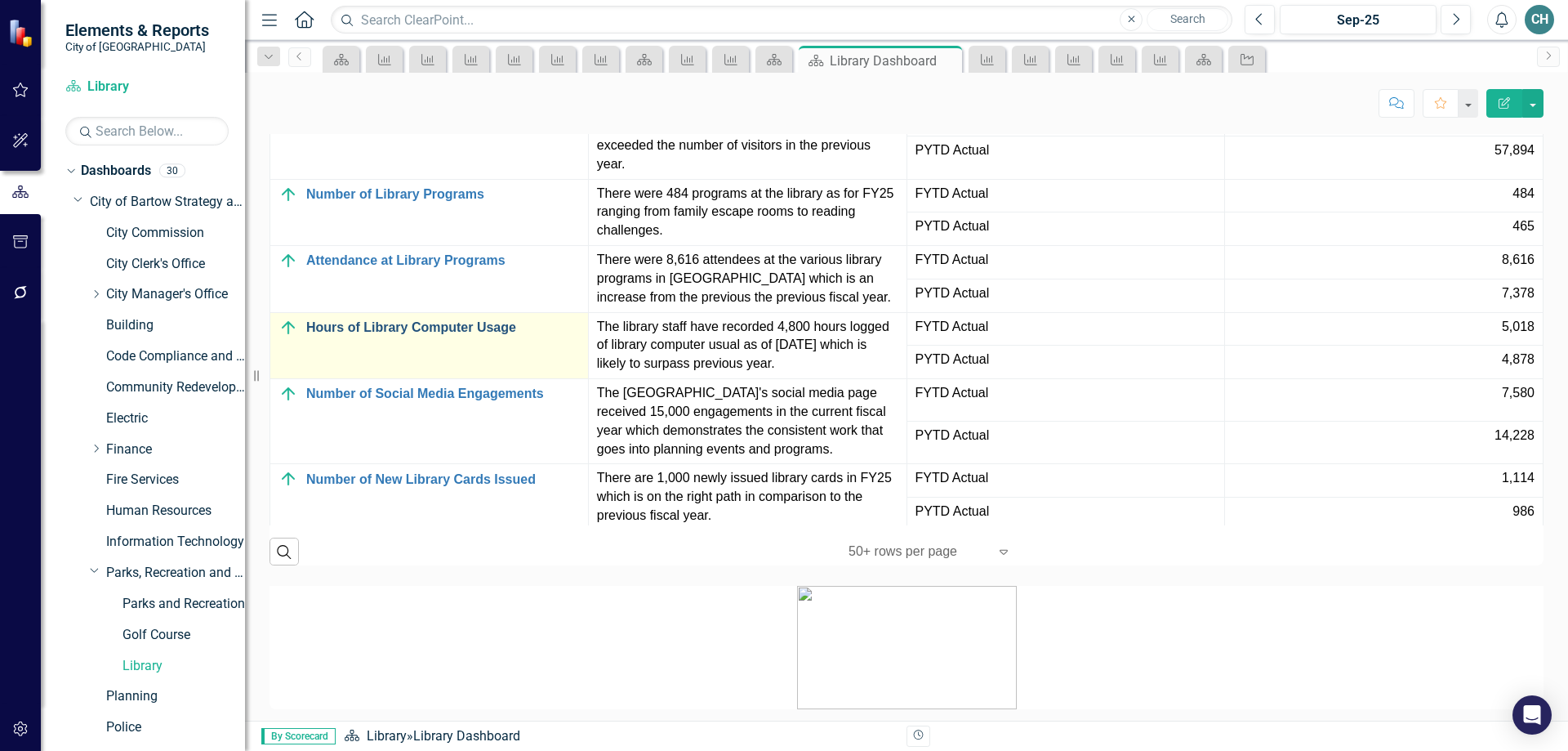
click at [423, 335] on link "Hours of Library Computer Usage" at bounding box center [443, 327] width 274 height 15
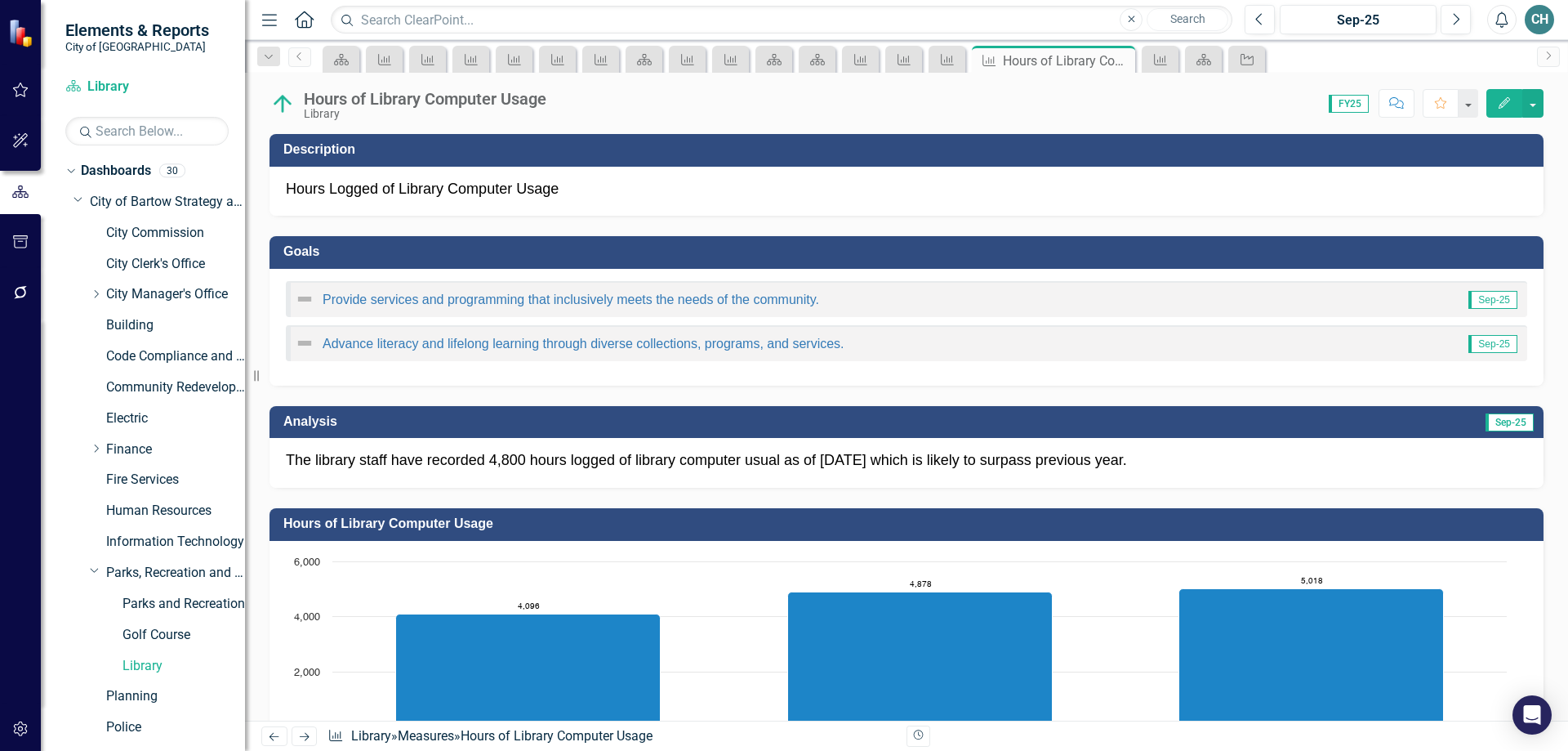
click at [458, 458] on p "The library staff have recorded 4,800 hours logged of library computer usual as…" at bounding box center [907, 461] width 1242 height 21
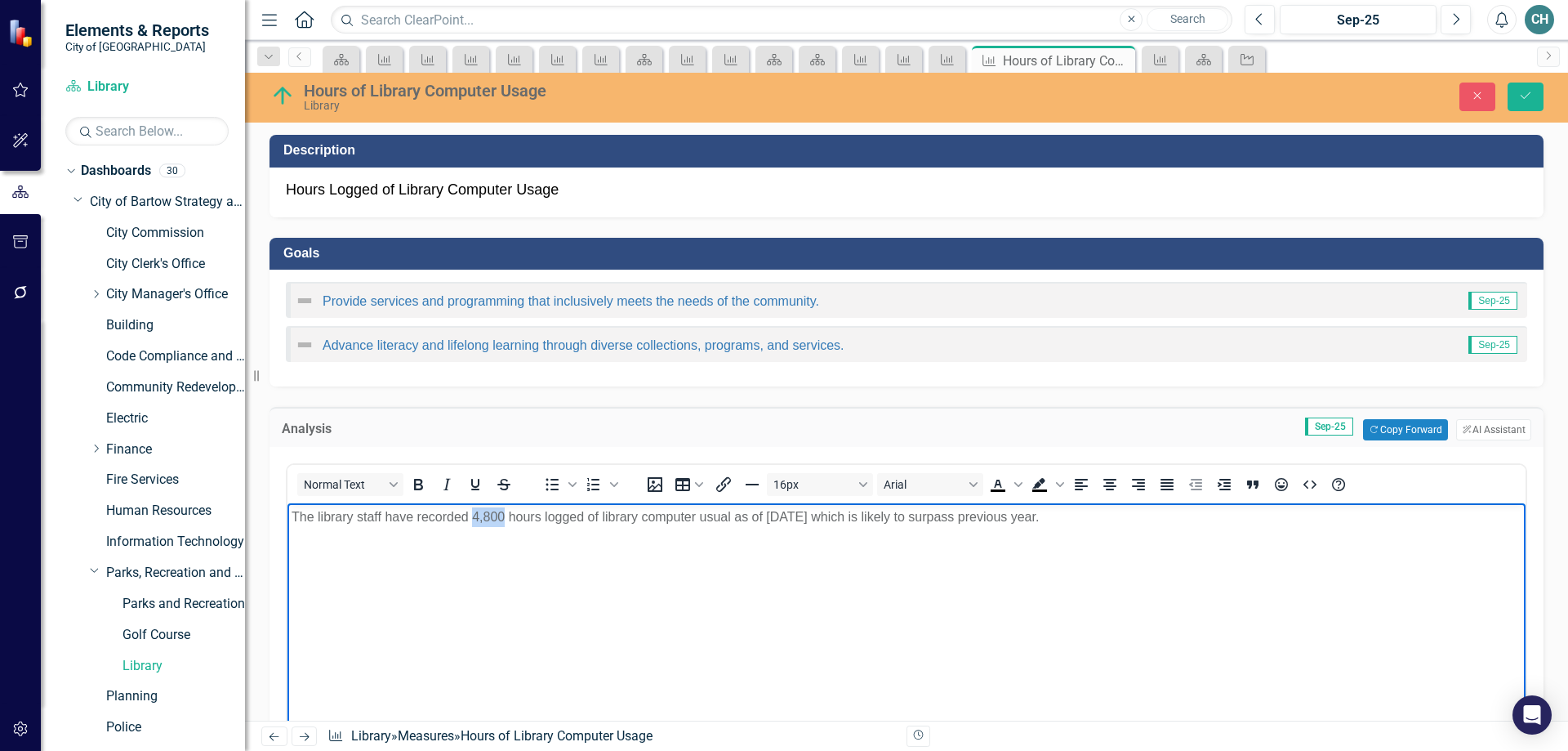
drag, startPoint x: 473, startPoint y: 515, endPoint x: 501, endPoint y: 511, distance: 28.3
click at [501, 511] on p "The library staff have recorded 4,800 hours logged of library computer usual as…" at bounding box center [906, 517] width 1230 height 20
drag, startPoint x: 737, startPoint y: 516, endPoint x: 765, endPoint y: 516, distance: 28.0
click at [765, 516] on p "The library staff have recorded 5,018 hours logged of library computer usual as…" at bounding box center [906, 517] width 1230 height 20
click at [729, 517] on p "The library staff have recorded 5,018 hours logged of library computer usual as…" at bounding box center [906, 517] width 1230 height 20
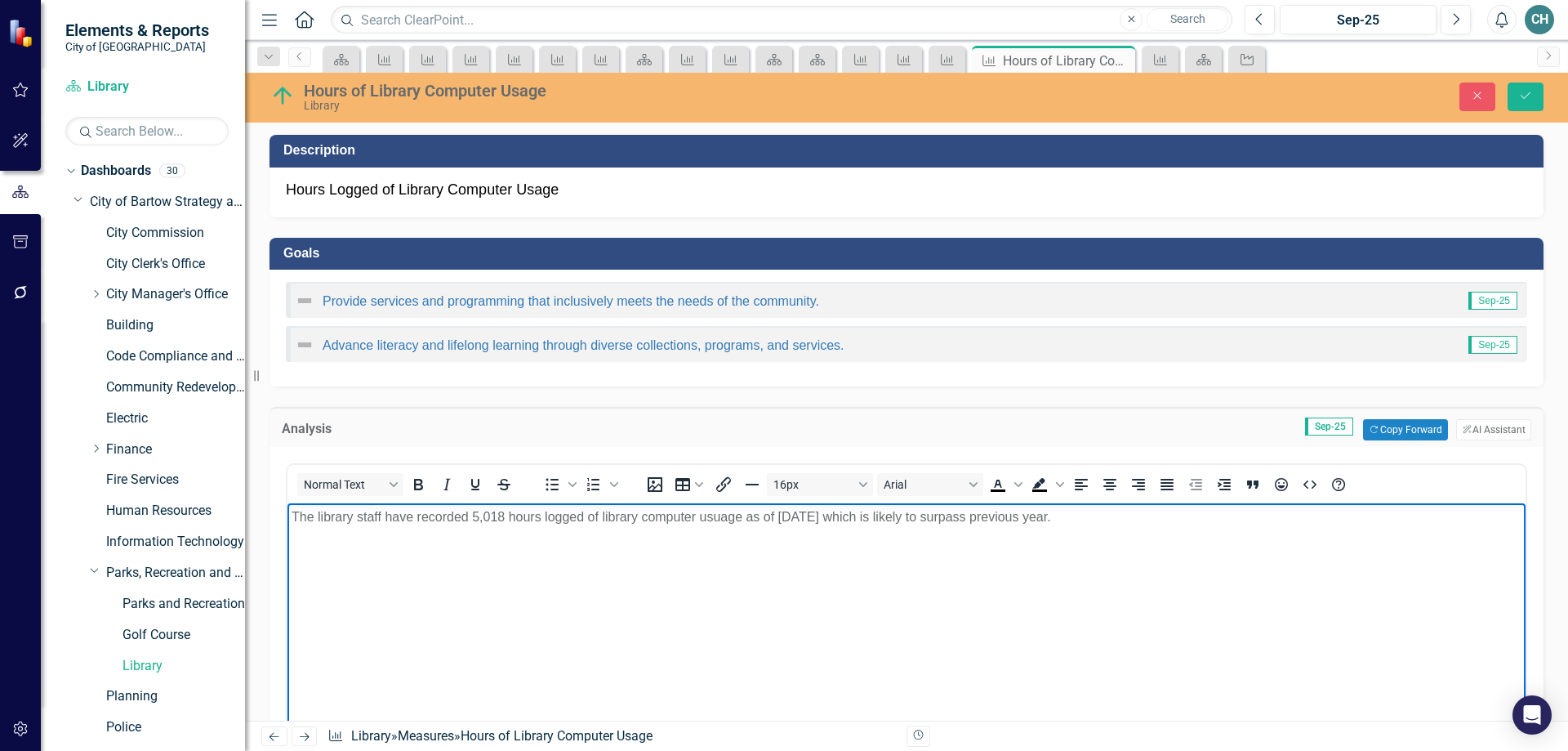
click at [720, 515] on p "The library staff have recorded 5,018 hours logged of library computer usuage a…" at bounding box center [906, 517] width 1230 height 20
drag, startPoint x: 744, startPoint y: 515, endPoint x: 797, endPoint y: 511, distance: 53.2
click at [797, 511] on p "The library staff have recorded 5,018 hours logged of library computer usage as…" at bounding box center [906, 517] width 1230 height 20
drag, startPoint x: 795, startPoint y: 511, endPoint x: 821, endPoint y: 512, distance: 26.0
click at [821, 512] on p "The library staff have recorded 5,018 hours logged of library computer usage fo…" at bounding box center [906, 517] width 1230 height 20
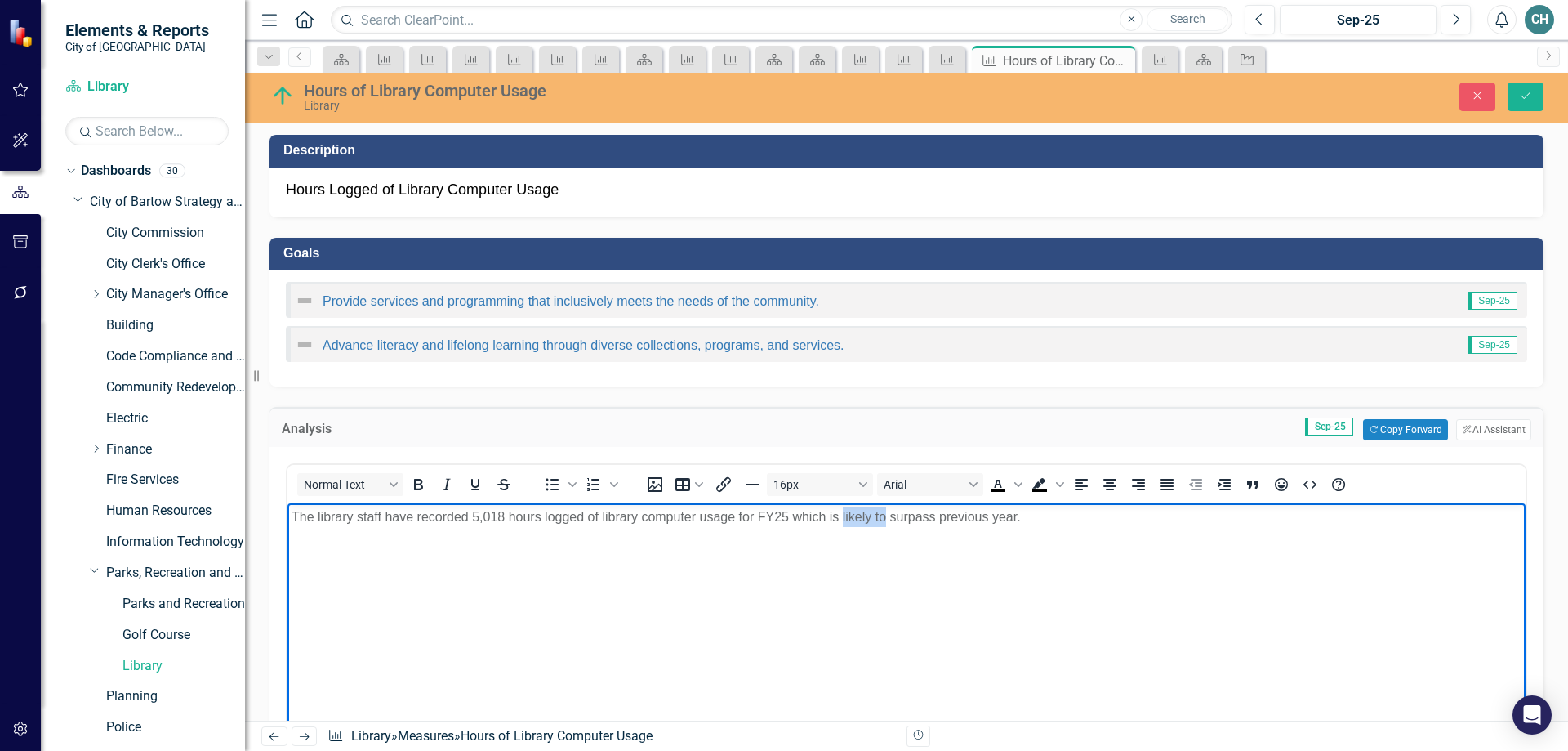
drag, startPoint x: 844, startPoint y: 515, endPoint x: 886, endPoint y: 513, distance: 42.0
click at [886, 513] on p "The library staff have recorded 5,018 hours logged of library computer usage fo…" at bounding box center [906, 517] width 1230 height 20
drag, startPoint x: 1087, startPoint y: 515, endPoint x: 1233, endPoint y: 515, distance: 146.0
click at [1233, 515] on p "The library staff have recorded 5,018 hours logged of library computer usage fo…" at bounding box center [906, 517] width 1230 height 20
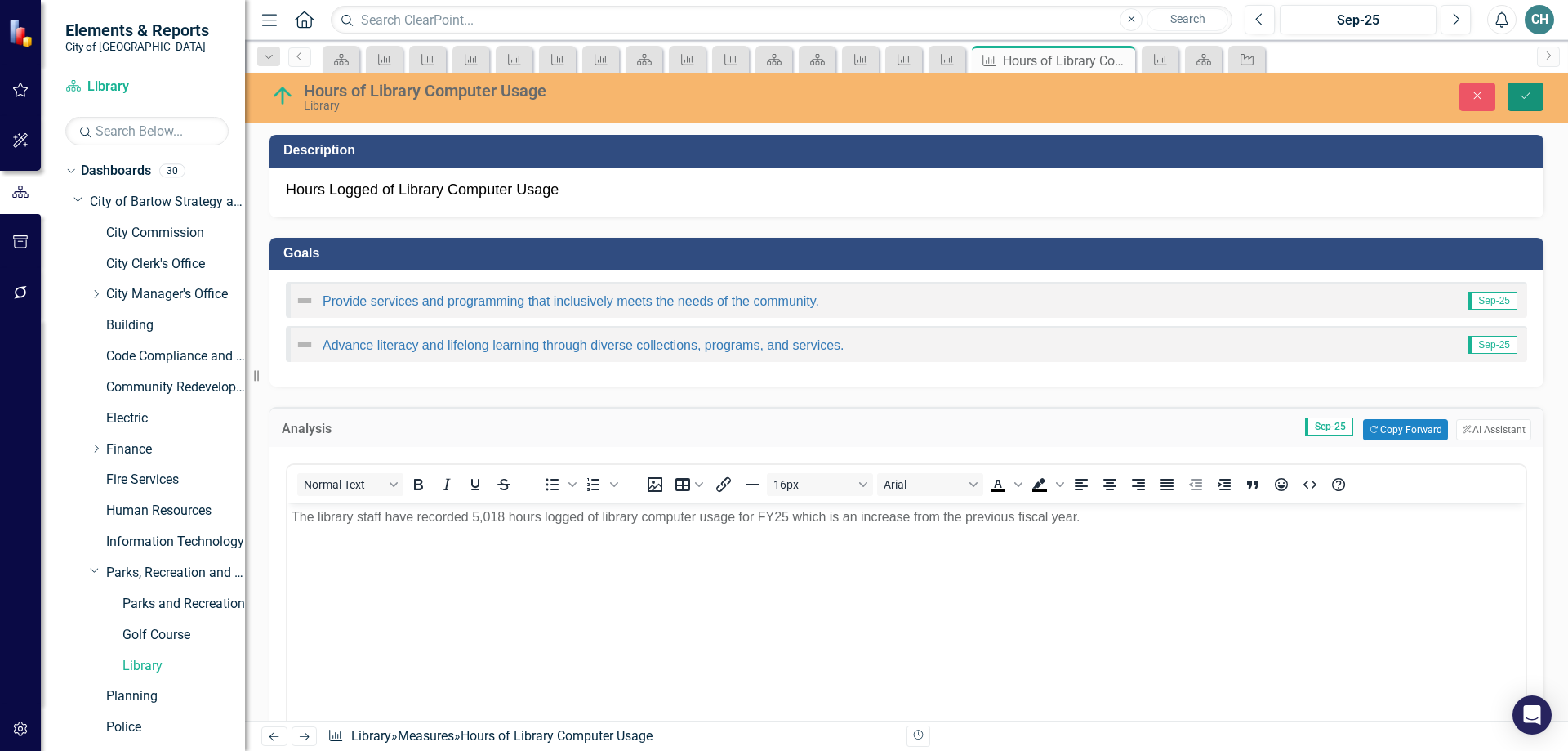
click at [1524, 93] on icon "Save" at bounding box center [1525, 96] width 15 height 11
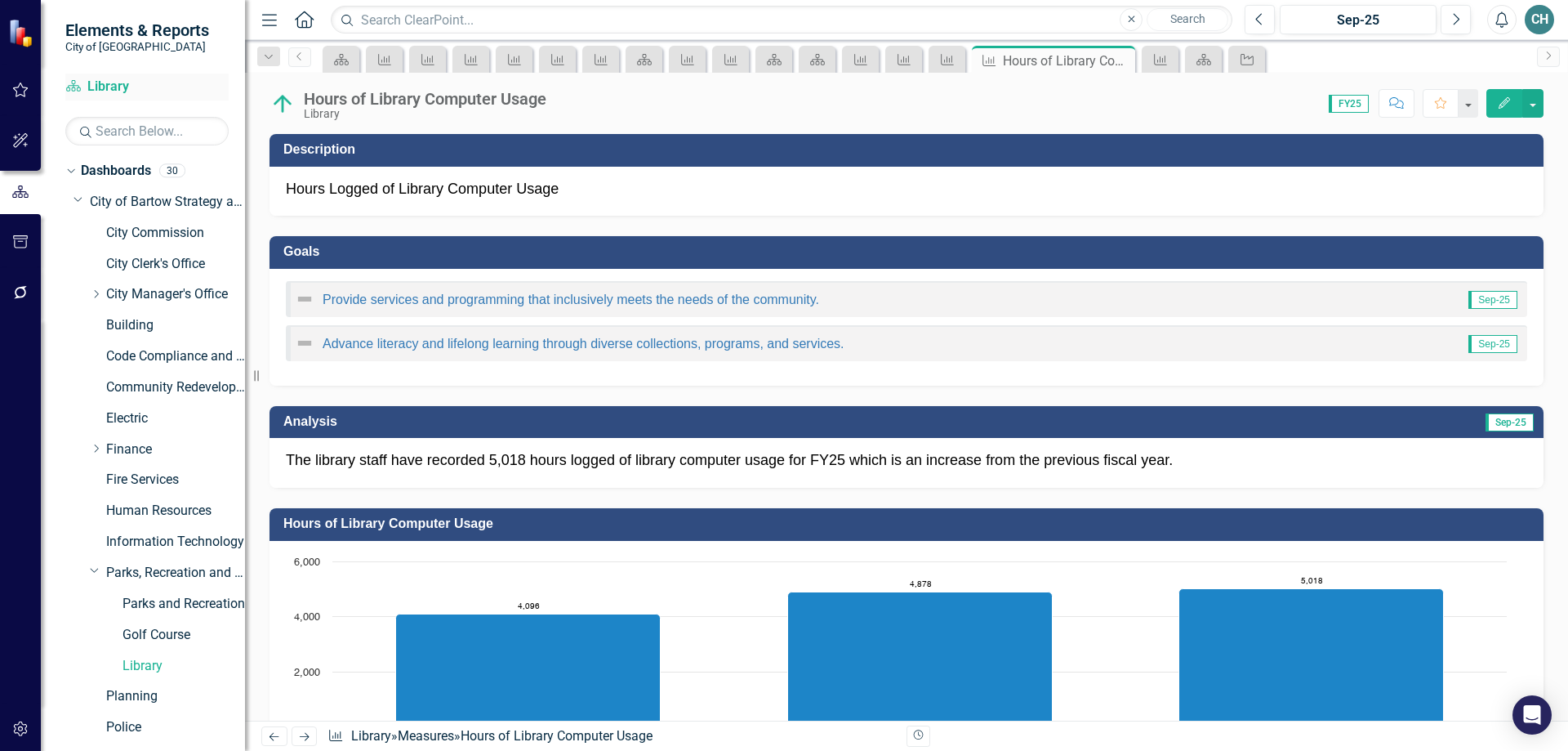
click at [98, 84] on link "Dashboard Library" at bounding box center [147, 87] width 164 height 19
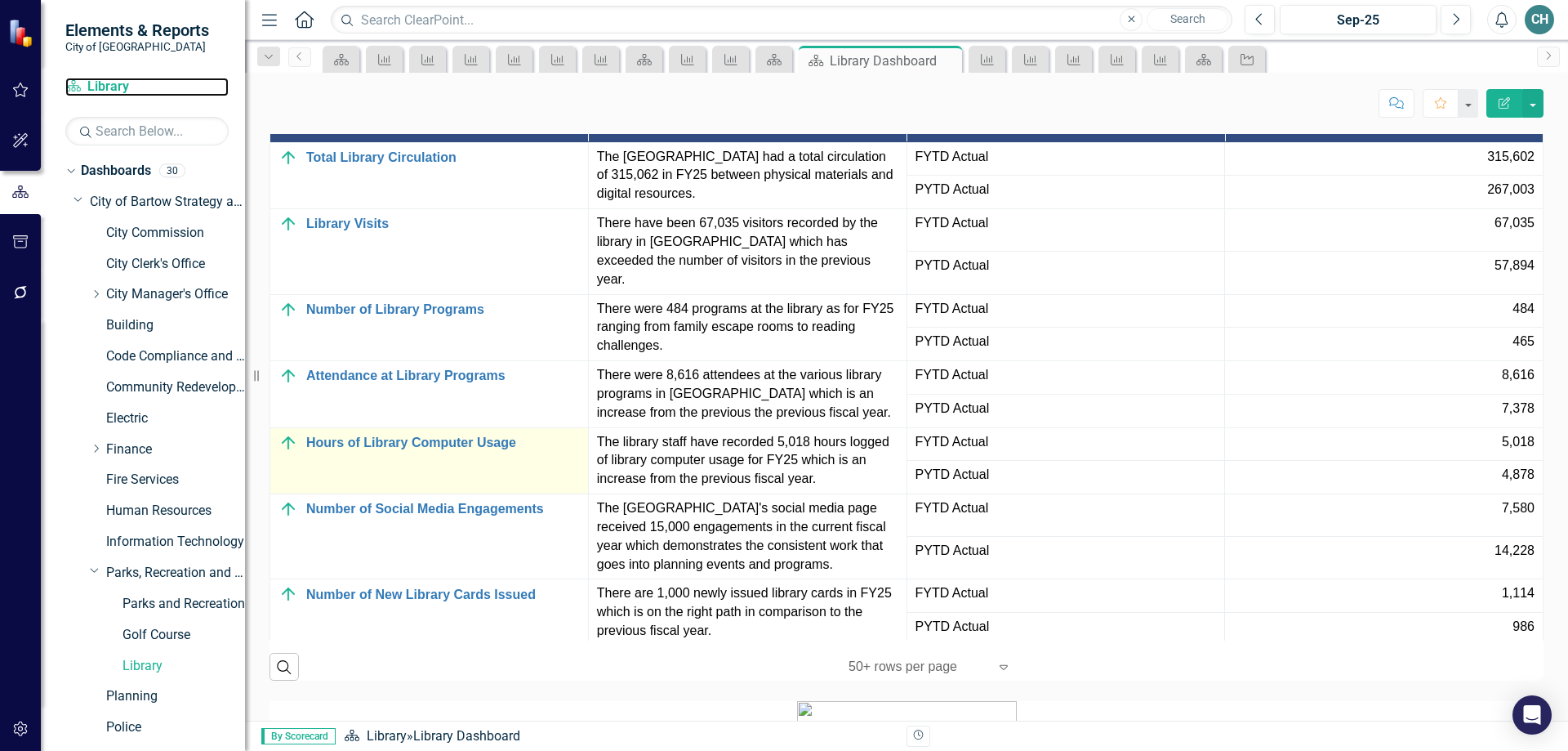
scroll to position [1634, 0]
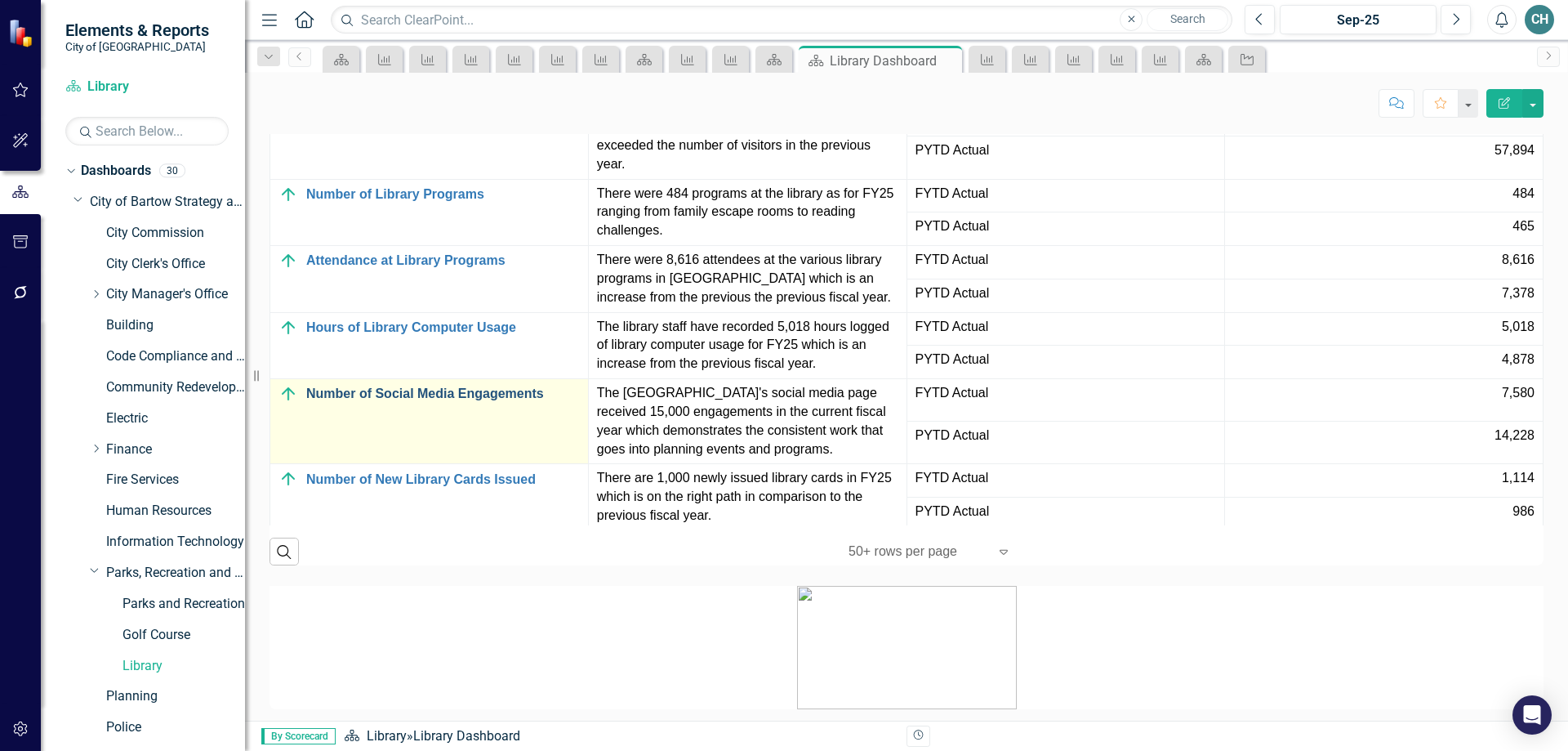
click at [458, 401] on link "Number of Social Media Engagements" at bounding box center [443, 393] width 274 height 15
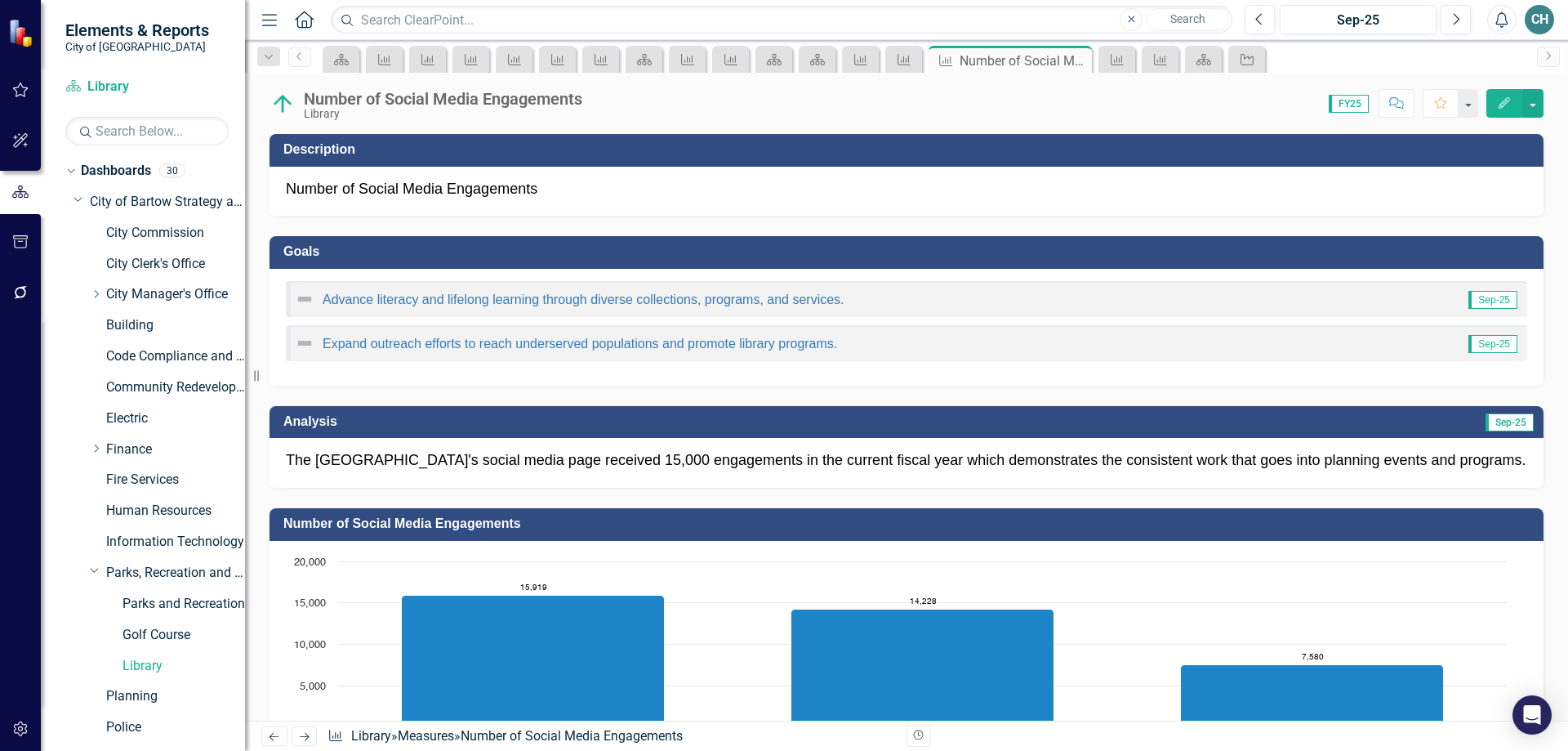
click at [615, 456] on p "The [GEOGRAPHIC_DATA]'s social media page received 15,000 engagements in the cu…" at bounding box center [907, 461] width 1242 height 21
click at [617, 456] on p "The [GEOGRAPHIC_DATA]'s social media page received 15,000 engagements in the cu…" at bounding box center [907, 461] width 1242 height 21
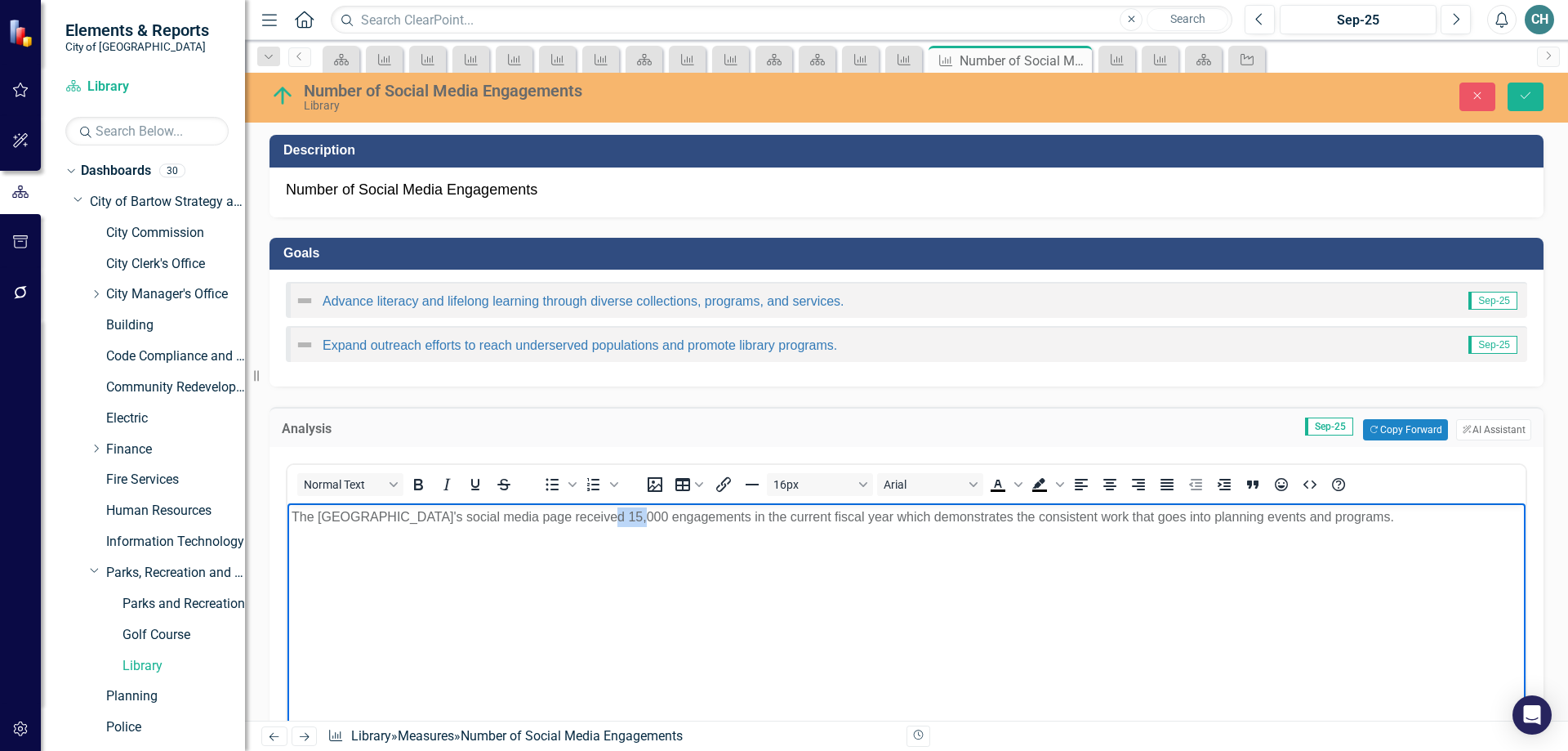
drag, startPoint x: 583, startPoint y: 510, endPoint x: 607, endPoint y: 509, distance: 24.0
click at [615, 509] on p "The [GEOGRAPHIC_DATA]'s social media page received 15,000 engagements in the cu…" at bounding box center [906, 517] width 1230 height 20
click at [519, 517] on p "The [GEOGRAPHIC_DATA]'s social media page received 7,580 engagements in the cur…" at bounding box center [906, 517] width 1230 height 20
drag, startPoint x: 715, startPoint y: 515, endPoint x: 841, endPoint y: 509, distance: 126.1
click at [841, 509] on p "The [GEOGRAPHIC_DATA]'s social media pages received 7,580 engagements in the cu…" at bounding box center [906, 517] width 1230 height 20
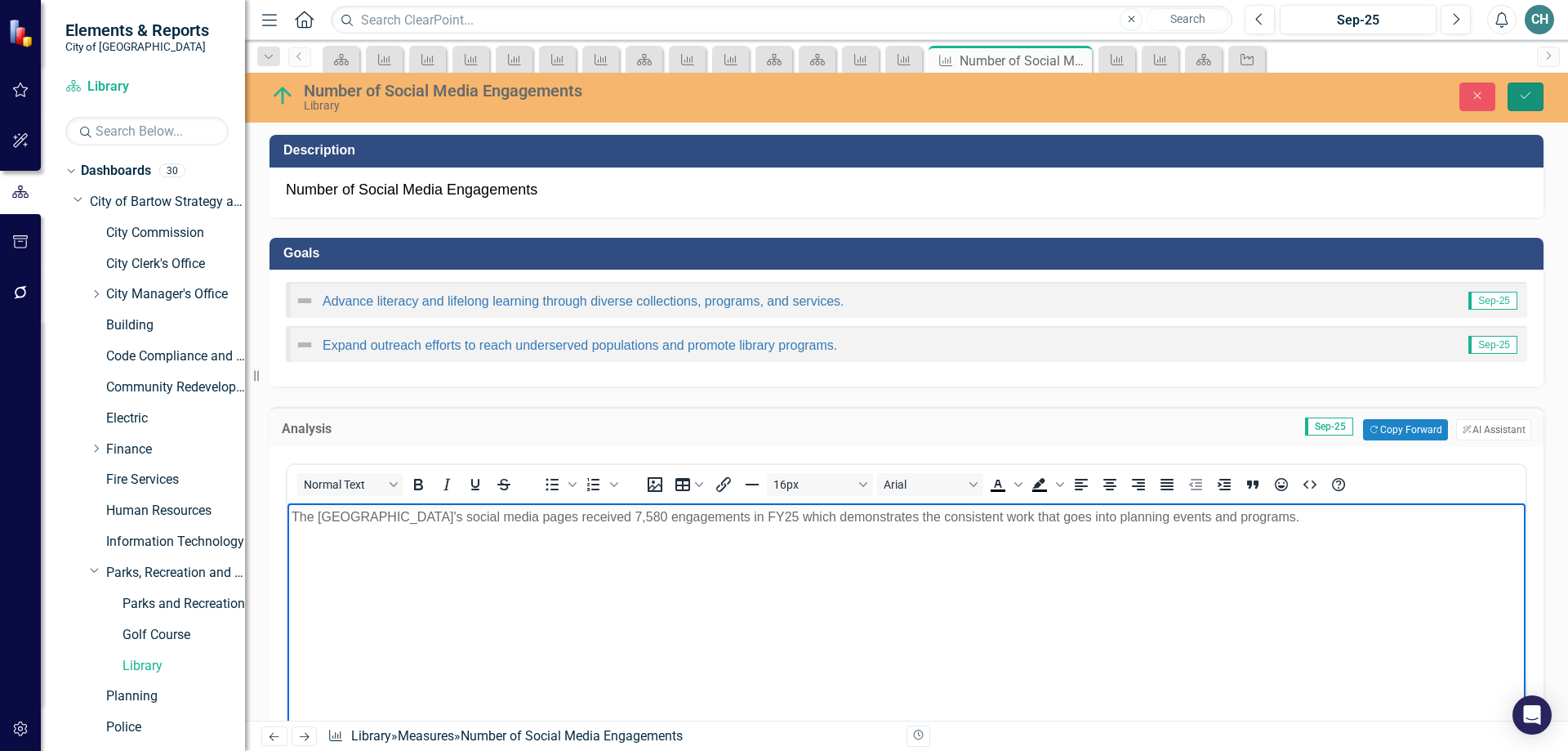
click at [1534, 94] on button "Save" at bounding box center [1525, 97] width 36 height 29
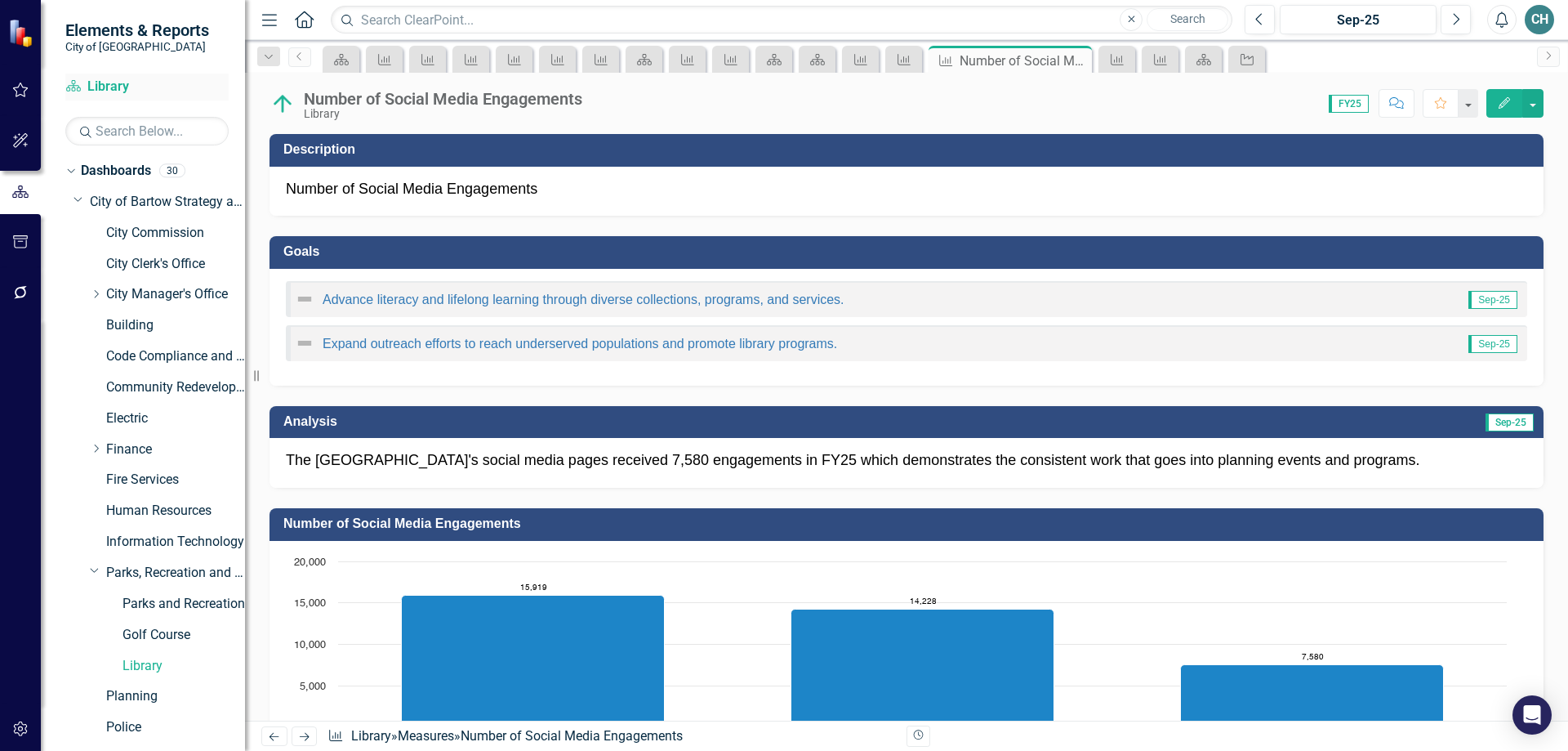
click at [111, 83] on link "Dashboard Library" at bounding box center [147, 87] width 164 height 19
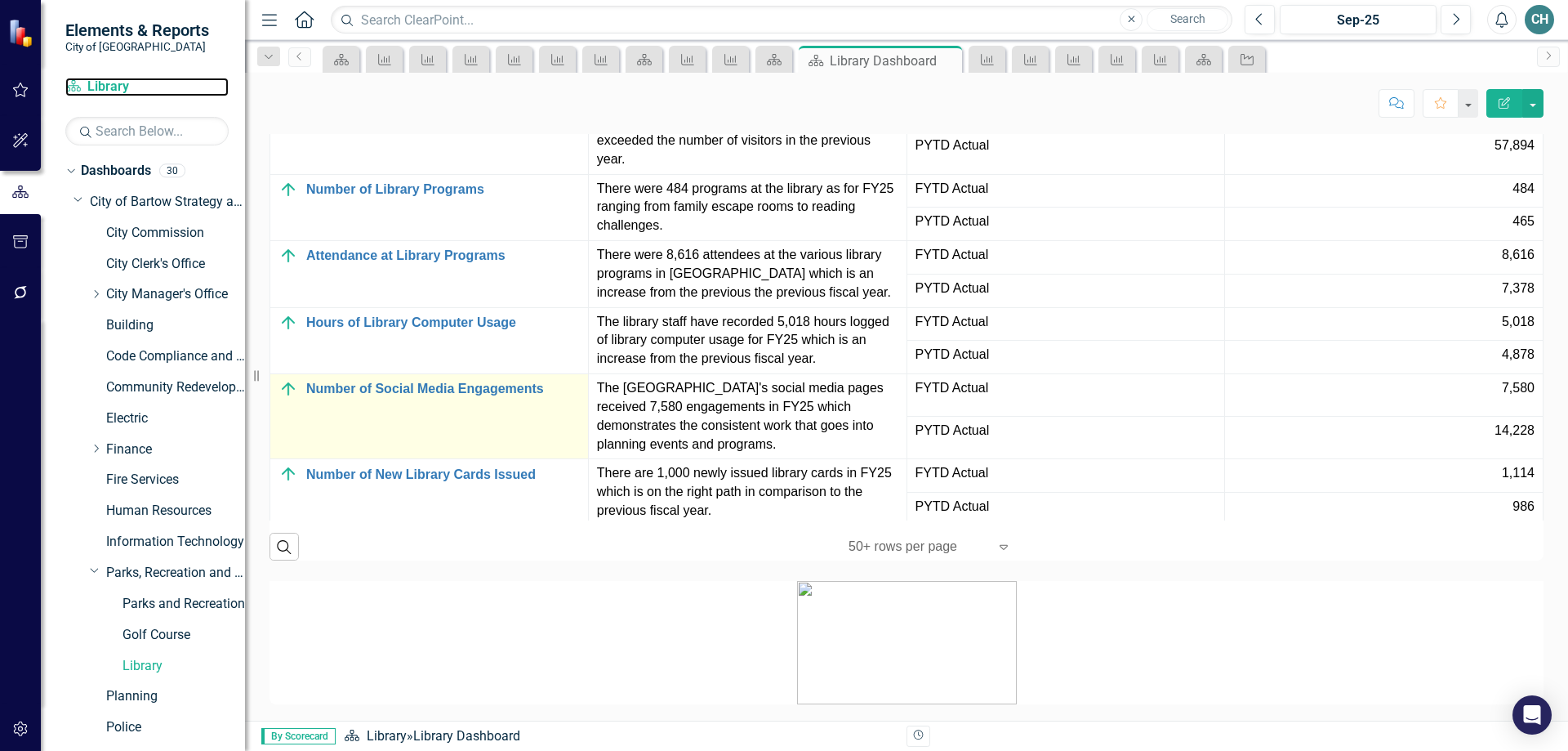
scroll to position [1716, 0]
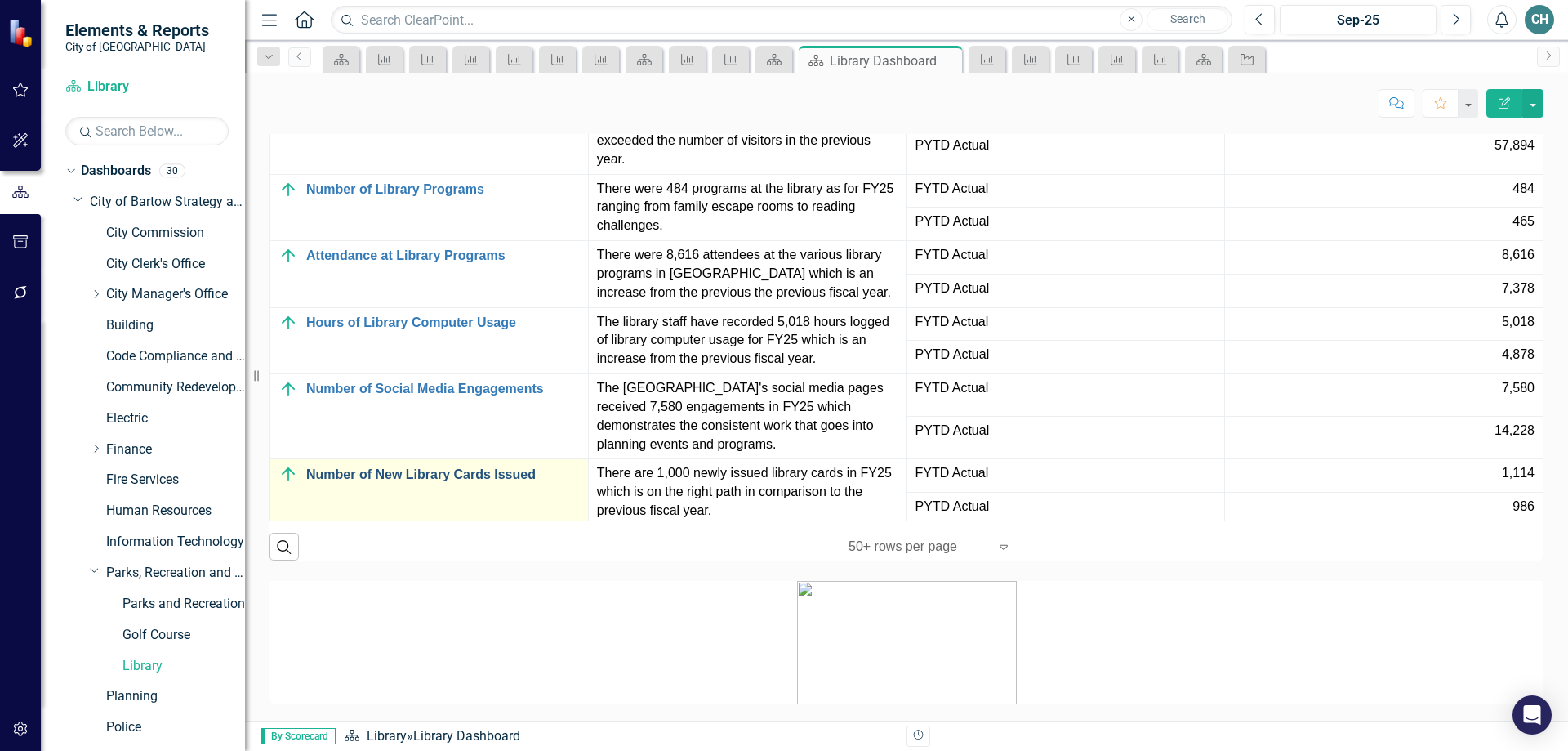
click at [415, 482] on link "Number of New Library Cards Issued" at bounding box center [443, 474] width 274 height 15
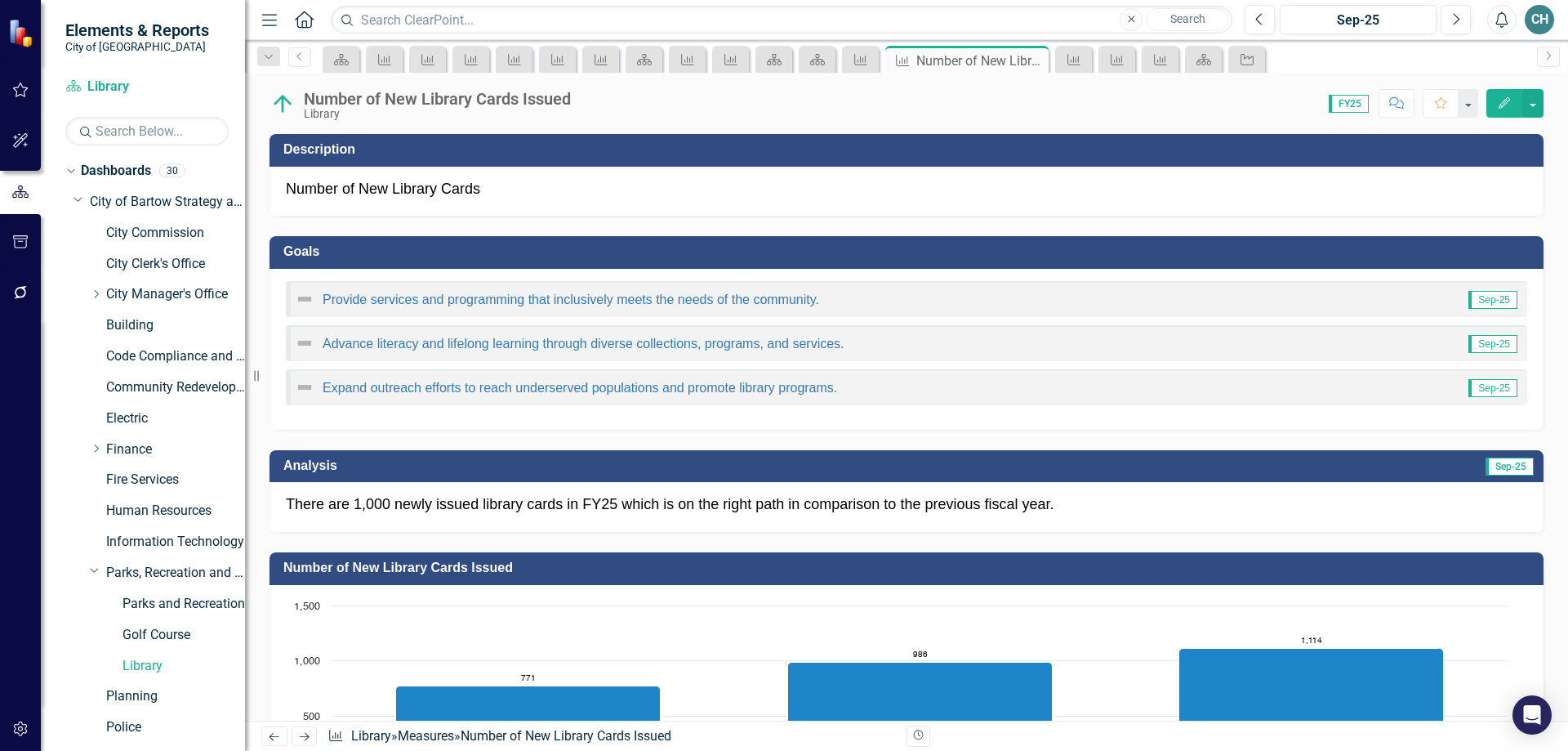
click at [333, 500] on p "There are 1,000 newly issued library cards in FY25 which is on the right path i…" at bounding box center [907, 505] width 1242 height 21
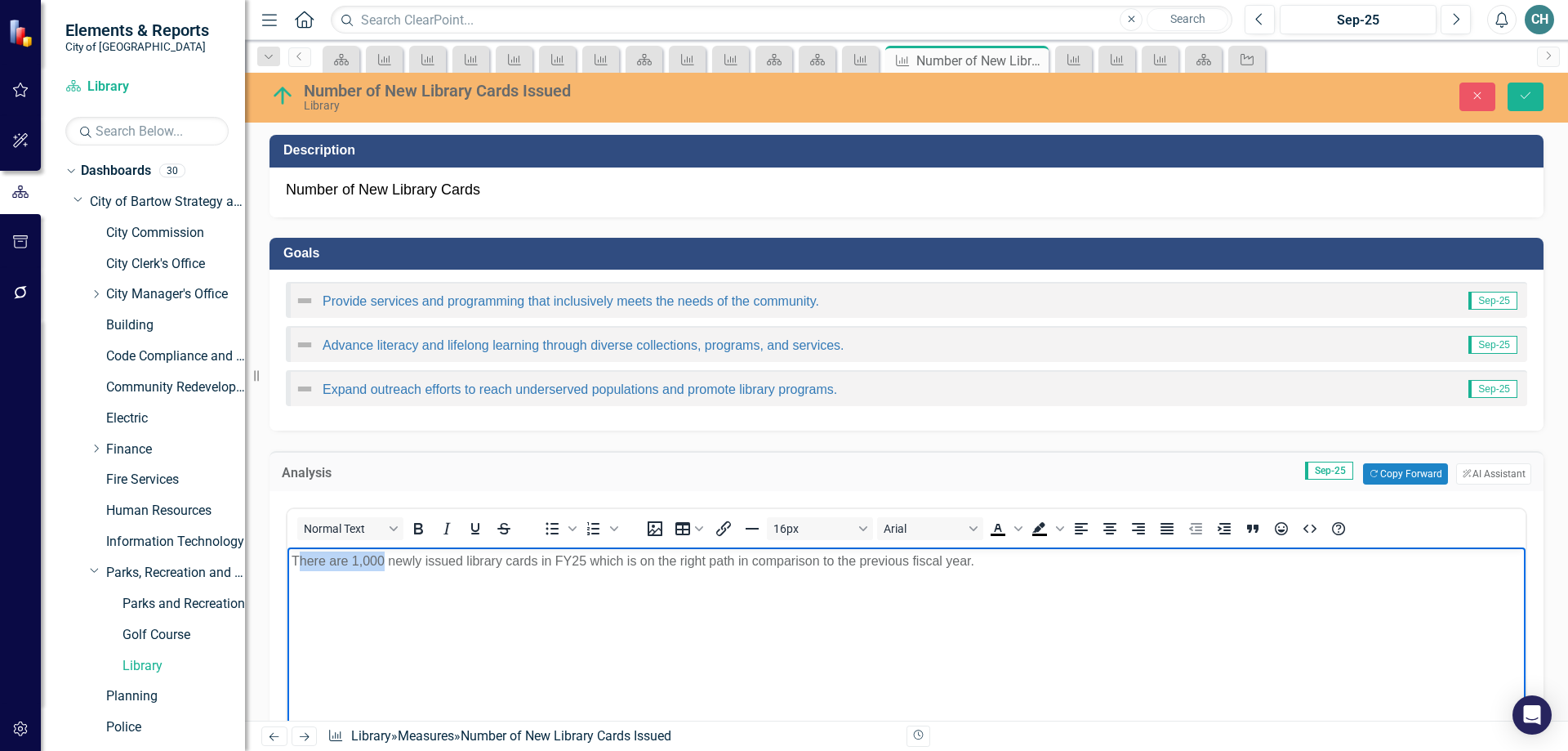
drag, startPoint x: 321, startPoint y: 557, endPoint x: 387, endPoint y: 566, distance: 66.6
click at [383, 564] on p "There are 1,000 newly issued library cards in FY25 which is on the right path i…" at bounding box center [906, 561] width 1230 height 20
click at [360, 562] on p "1,114 newly issued library cards in FY25 which is on the right path in comparis…" at bounding box center [906, 561] width 1230 height 20
drag, startPoint x: 503, startPoint y: 559, endPoint x: 575, endPoint y: 557, distance: 72.0
click at [575, 557] on p "1,114 new library cards were issued library cards in FY25 which is on the right…" at bounding box center [906, 561] width 1230 height 20
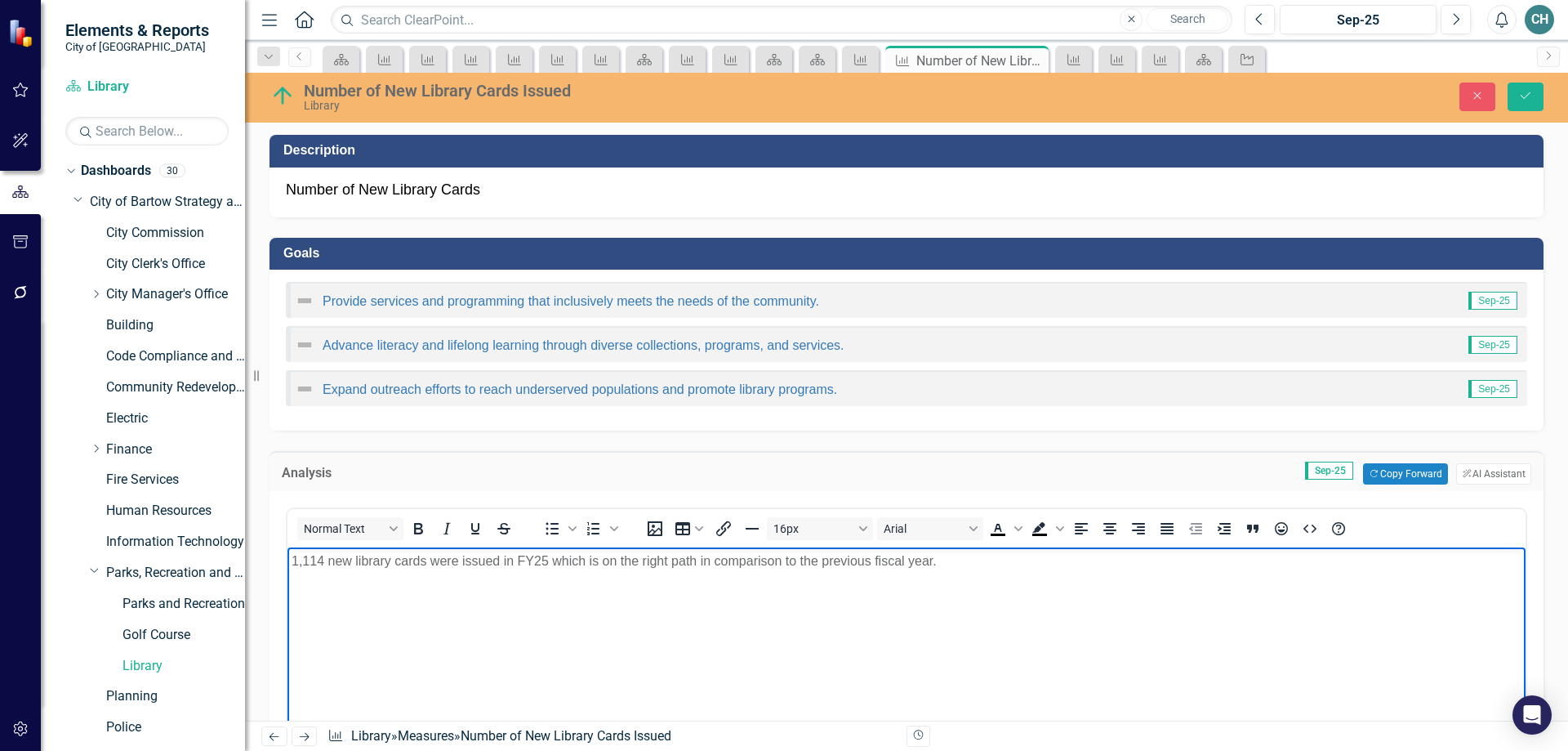
drag, startPoint x: 591, startPoint y: 562, endPoint x: 952, endPoint y: 555, distance: 361.1
click at [952, 555] on p "1,114 new library cards were issued in FY25 which is on the right path in compa…" at bounding box center [906, 561] width 1230 height 20
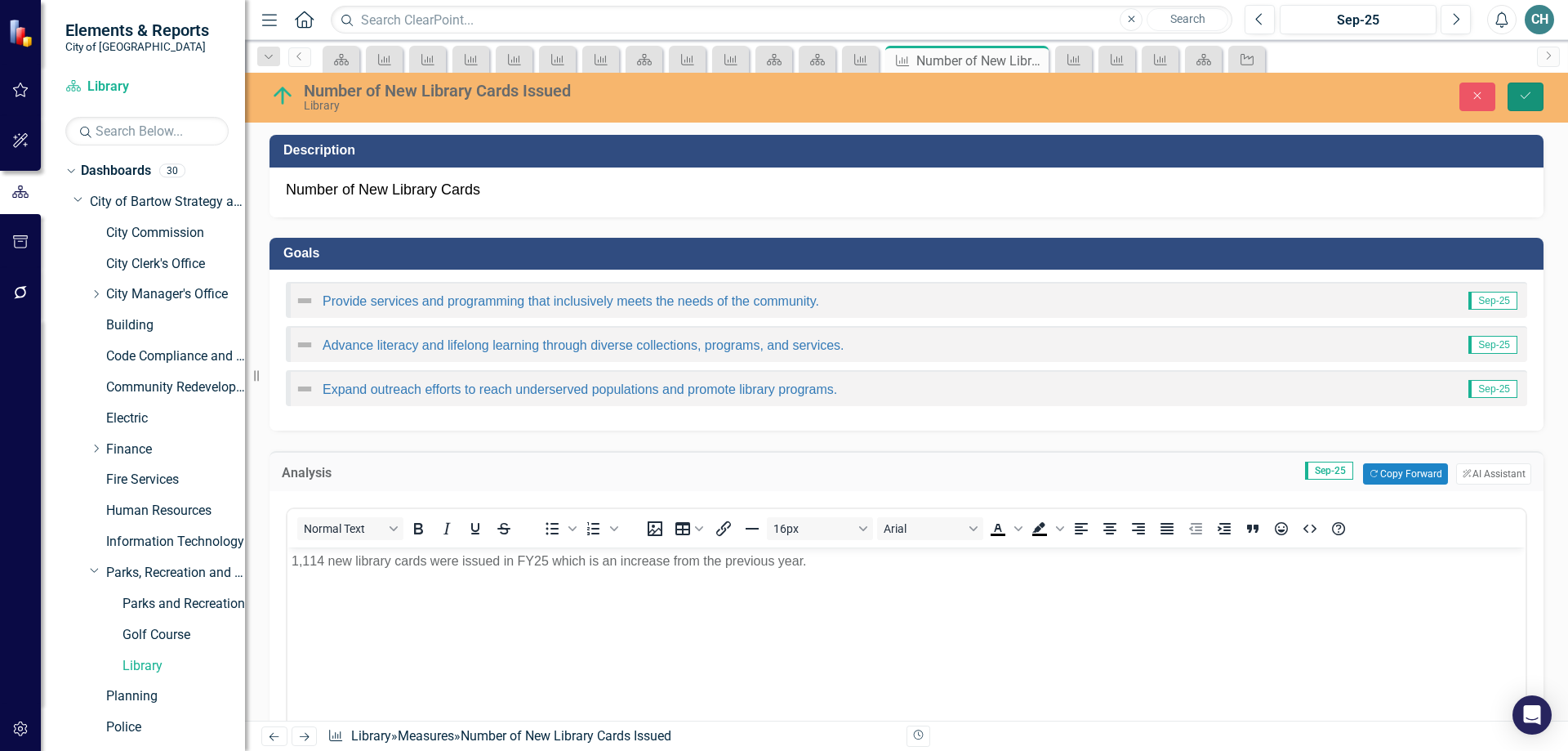
click at [1524, 97] on icon "Save" at bounding box center [1525, 96] width 15 height 11
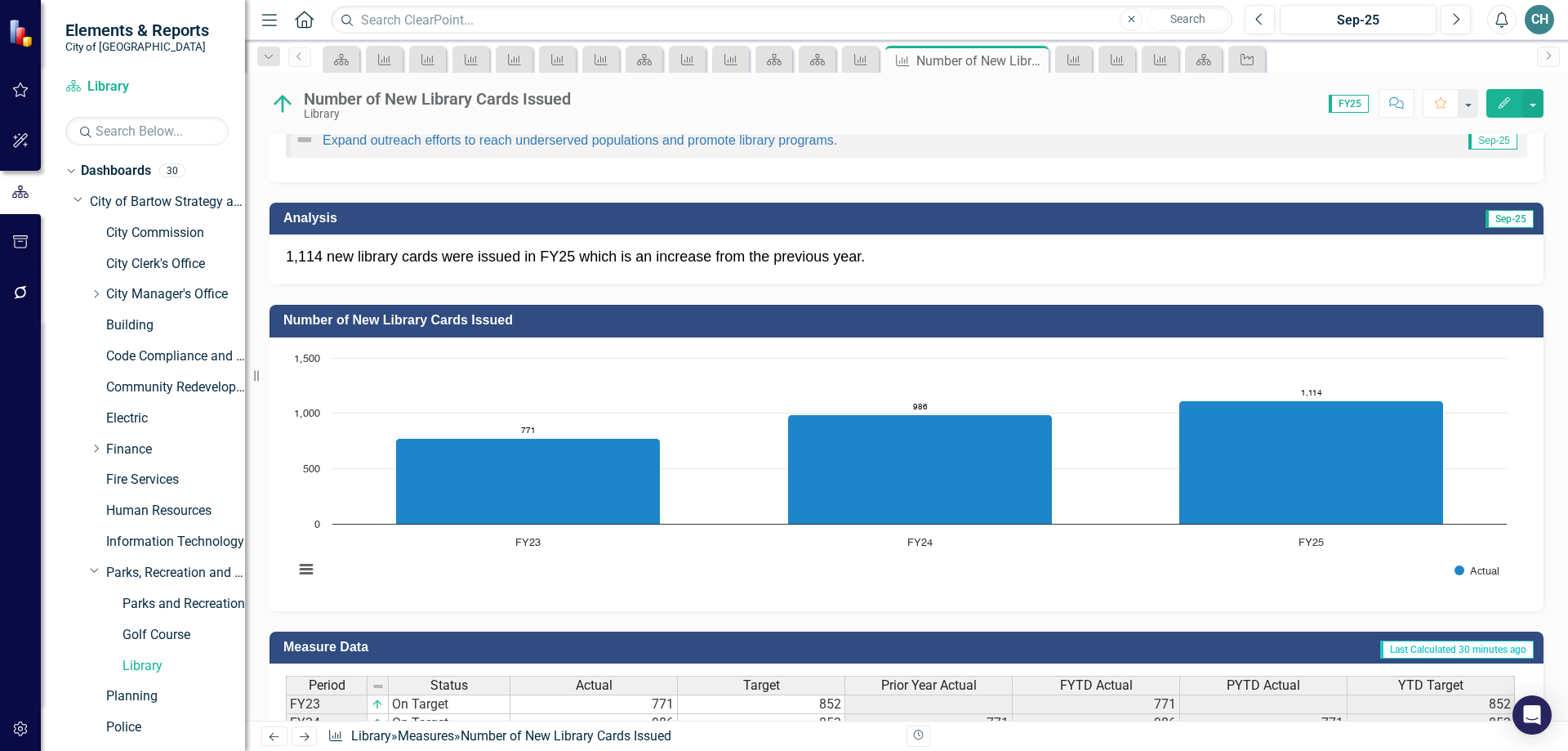
scroll to position [406, 0]
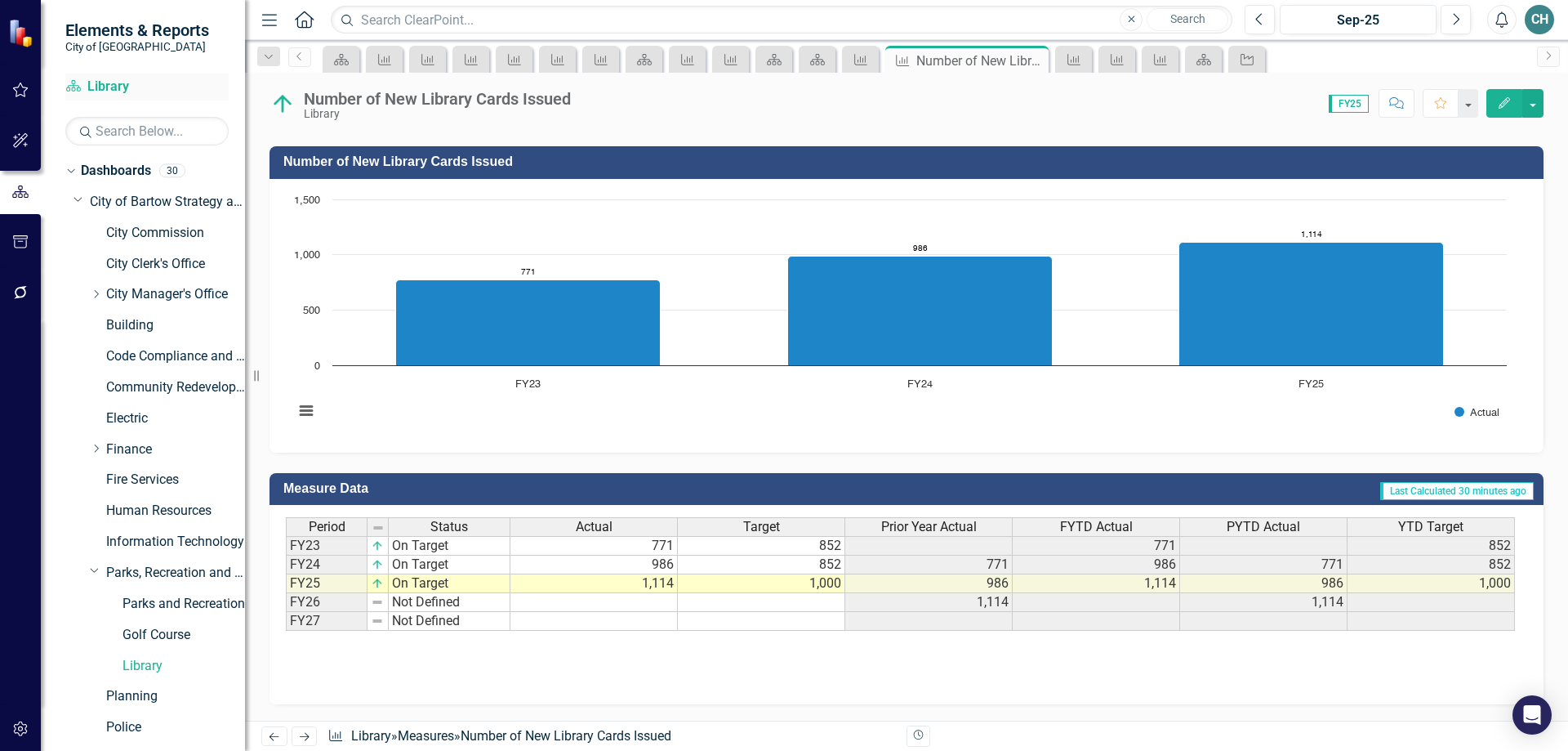
drag, startPoint x: 110, startPoint y: 85, endPoint x: 118, endPoint y: 91, distance: 10.0
click at [112, 87] on link "Dashboard Library" at bounding box center [147, 87] width 164 height 19
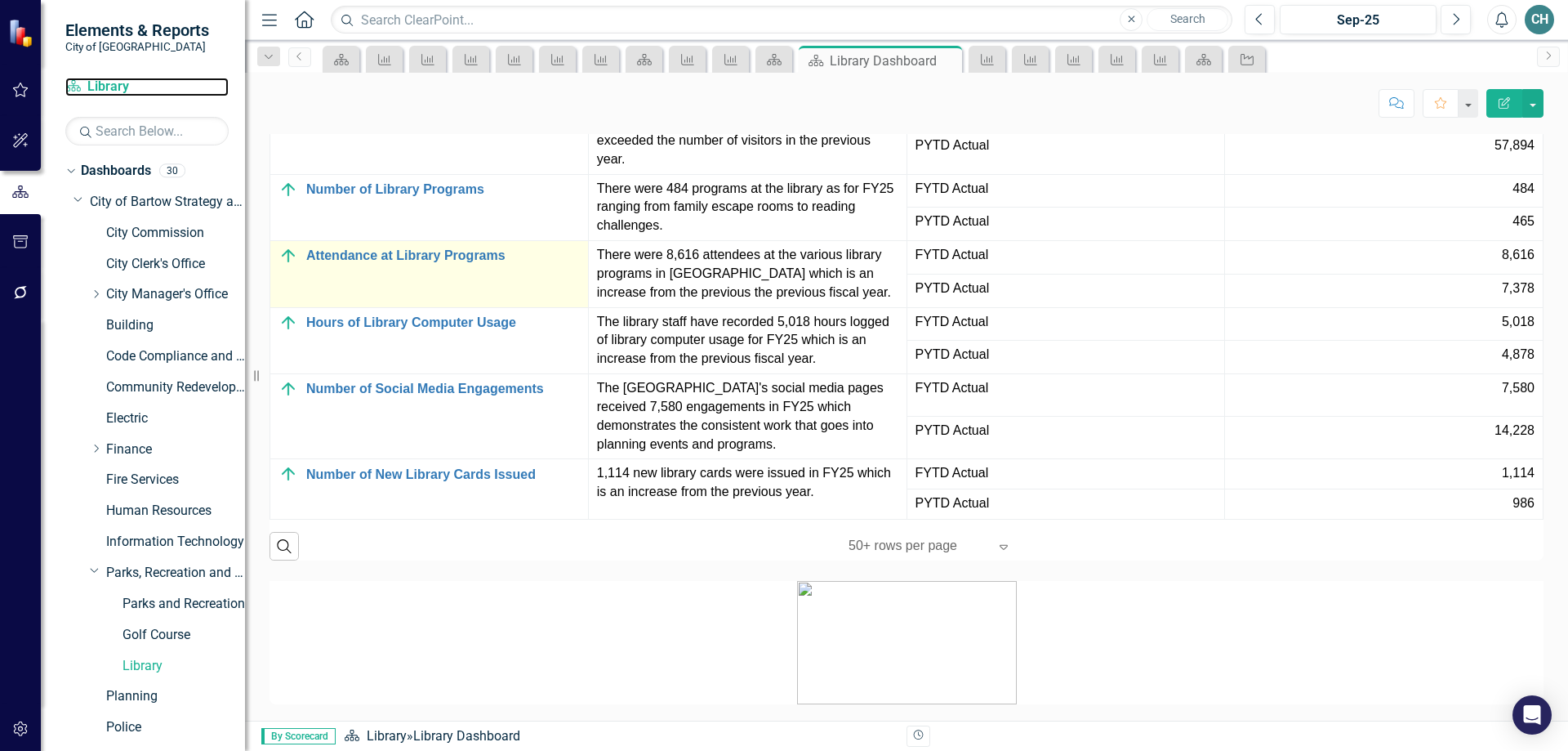
scroll to position [1716, 0]
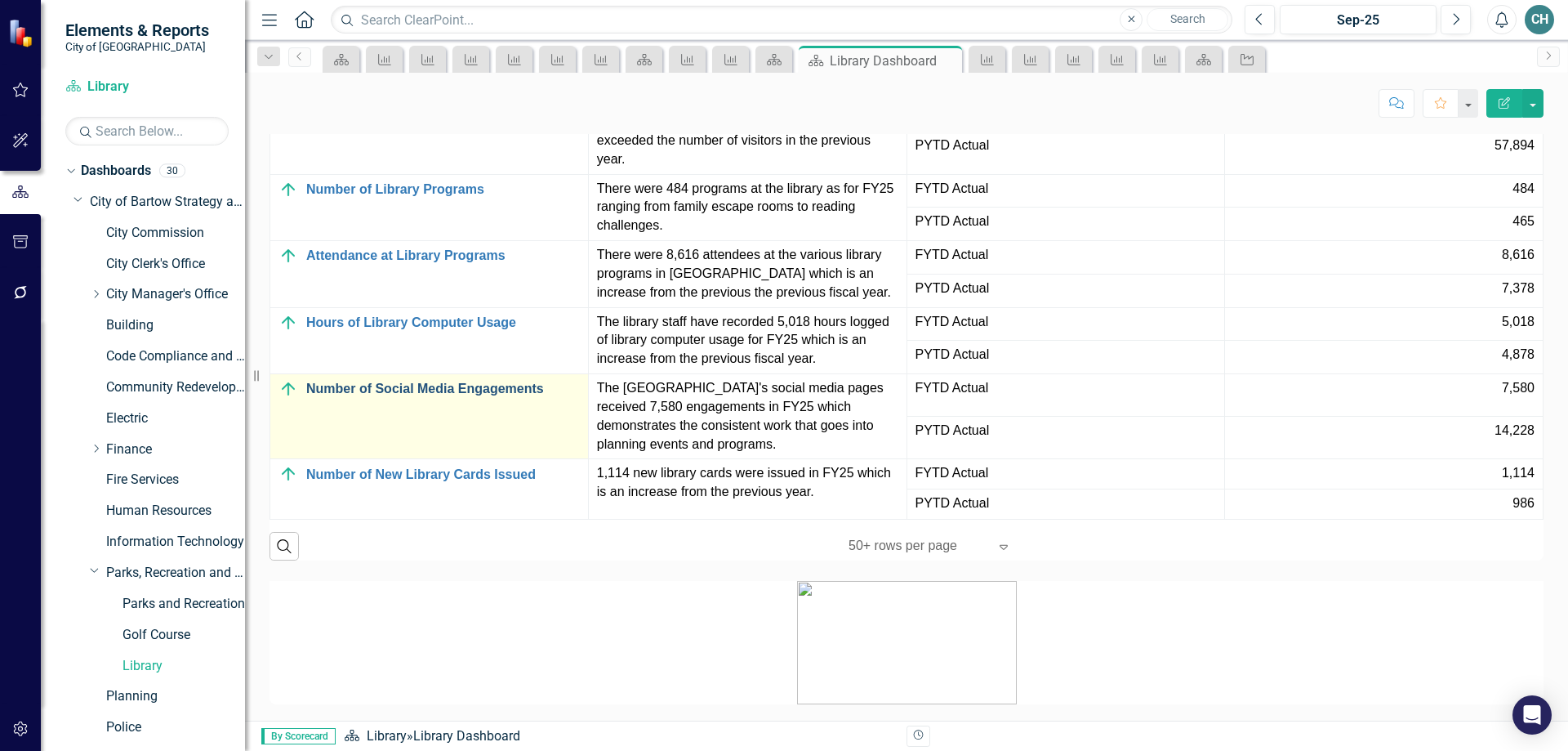
click at [361, 396] on link "Number of Social Media Engagements" at bounding box center [443, 389] width 274 height 15
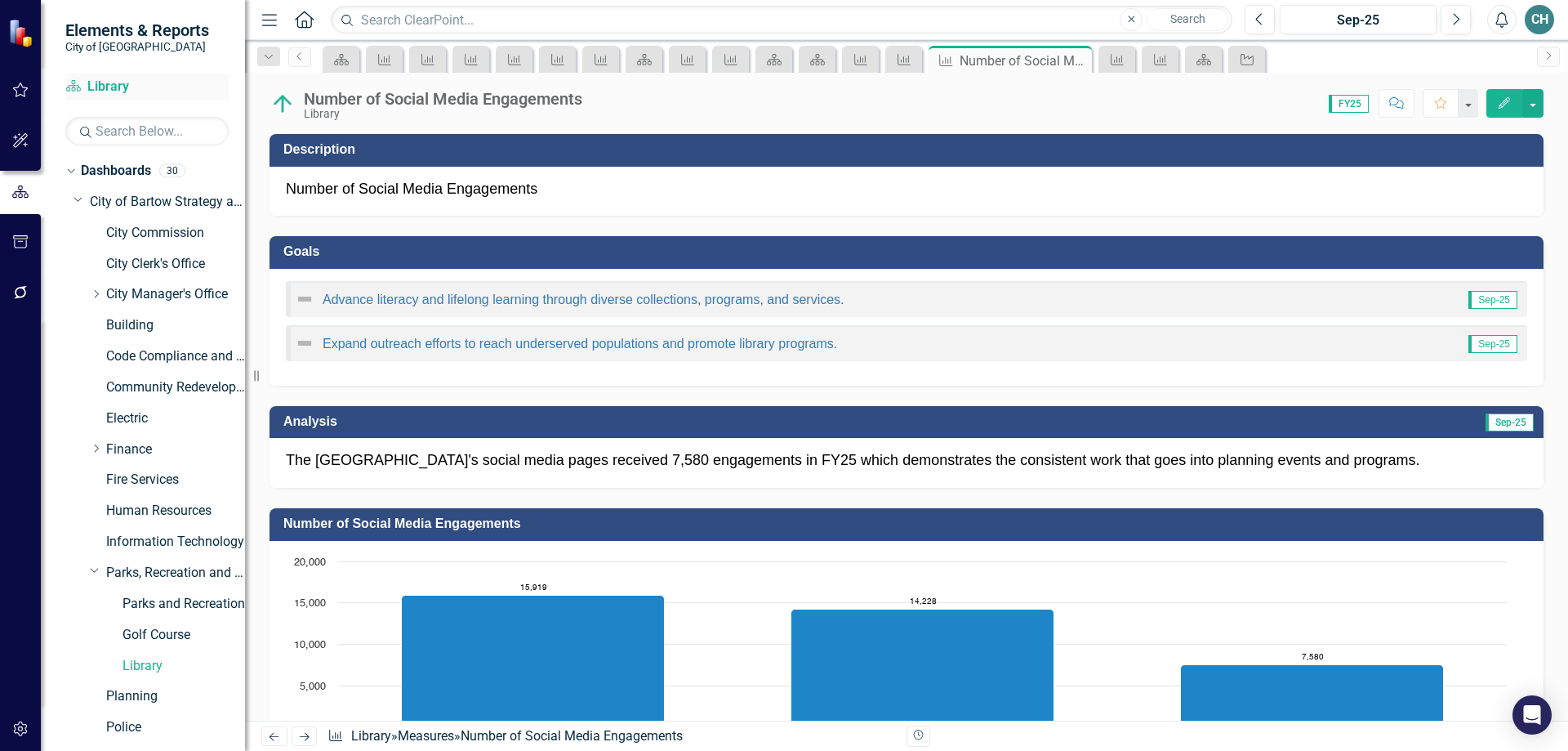
click at [106, 81] on link "Dashboard Library" at bounding box center [147, 87] width 164 height 19
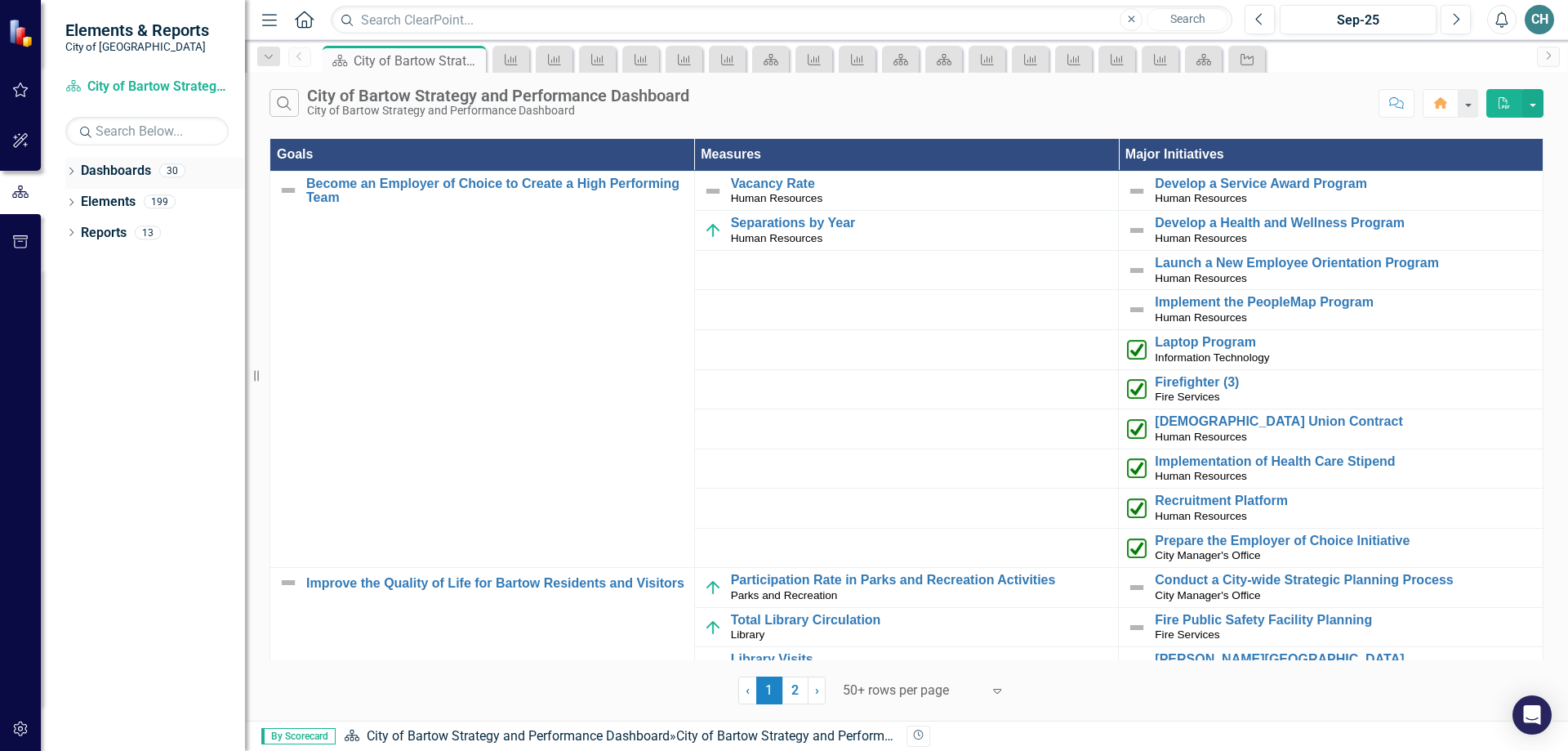
click at [73, 170] on icon at bounding box center [71, 171] width 4 height 7
click at [137, 193] on link "City of Bartow Strategy and Performance Dashboard" at bounding box center [168, 202] width 155 height 19
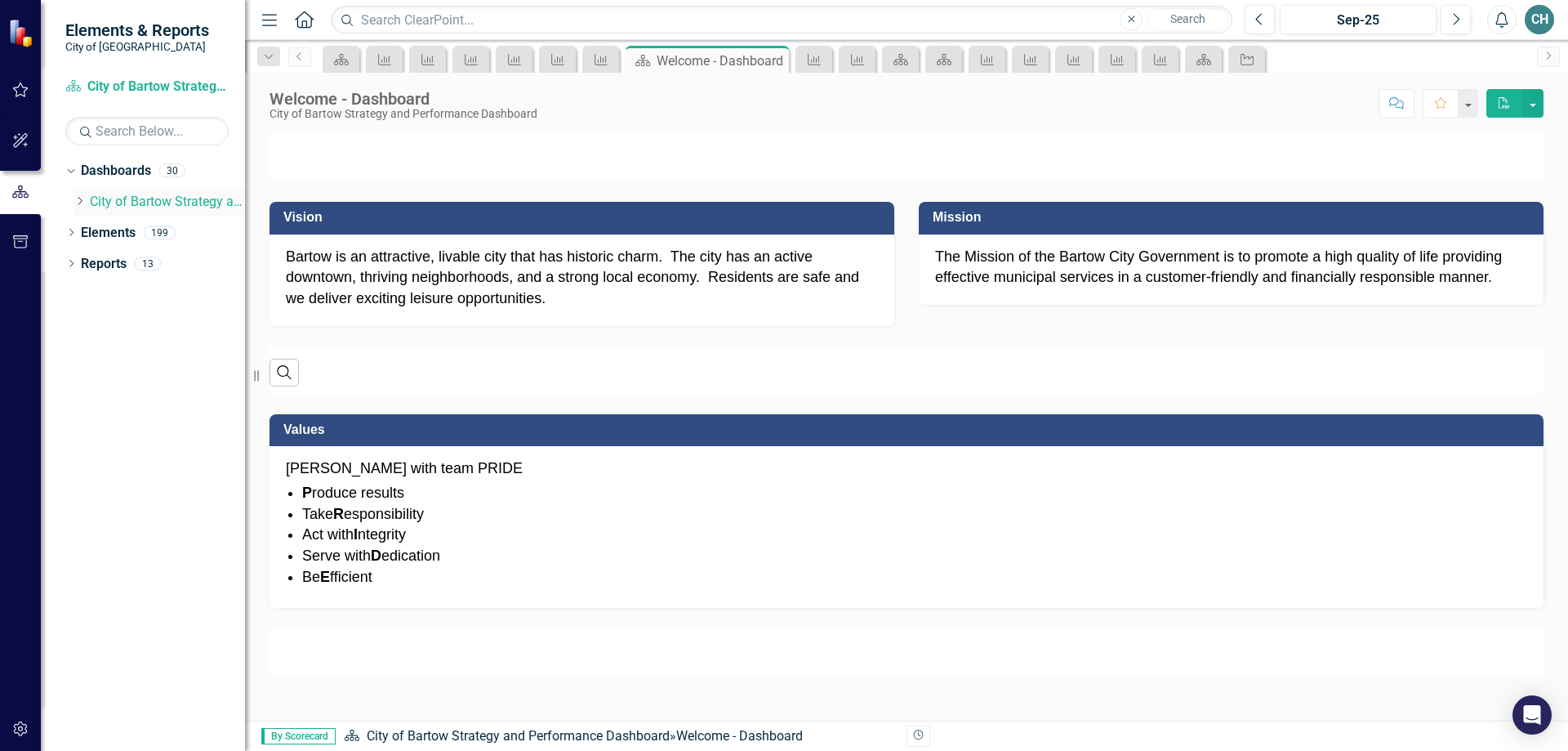
click at [80, 199] on icon at bounding box center [80, 201] width 4 height 8
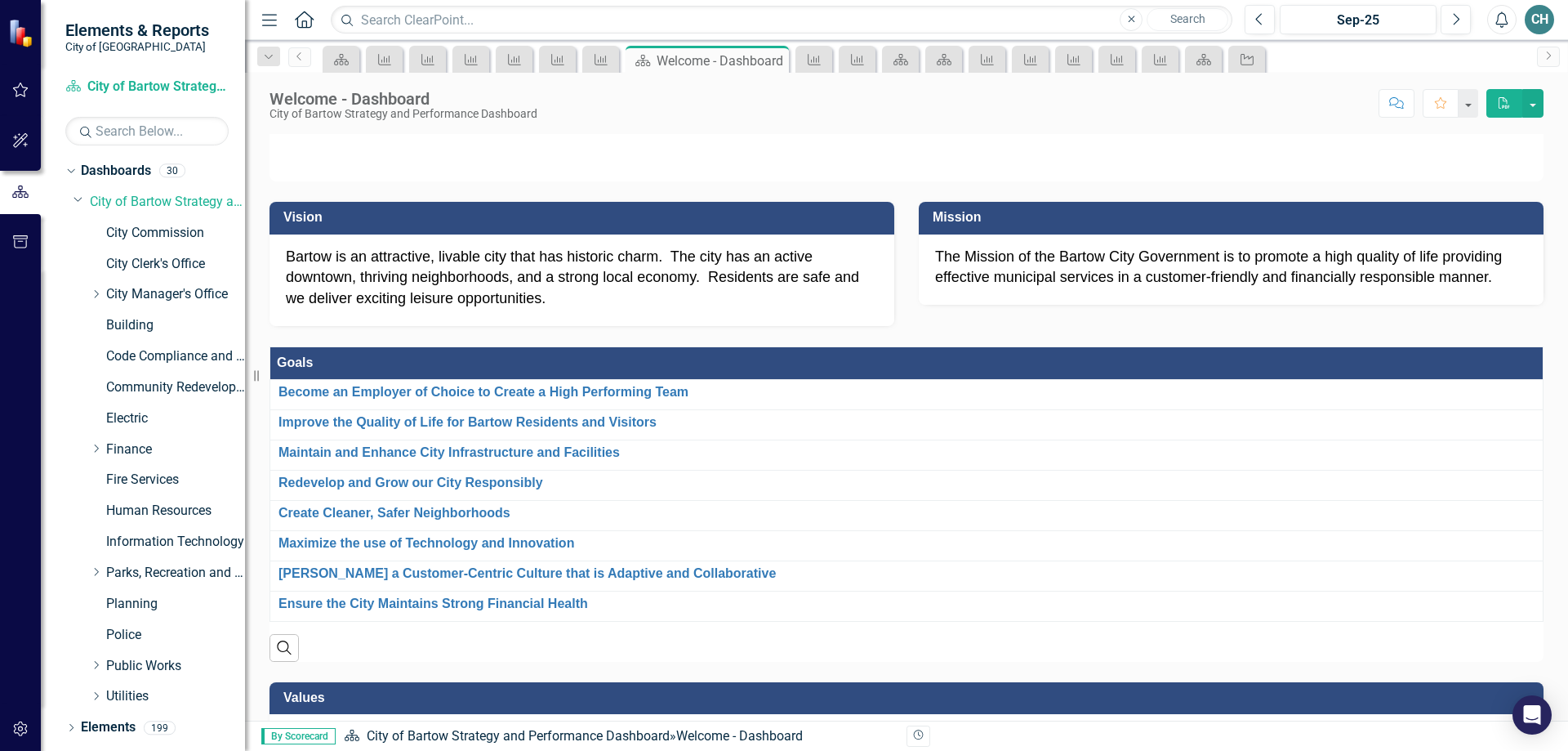
drag, startPoint x: 97, startPoint y: 569, endPoint x: 111, endPoint y: 590, distance: 25.2
click at [97, 569] on icon "Dropdown" at bounding box center [96, 572] width 12 height 10
click at [145, 661] on link "Library" at bounding box center [184, 666] width 123 height 19
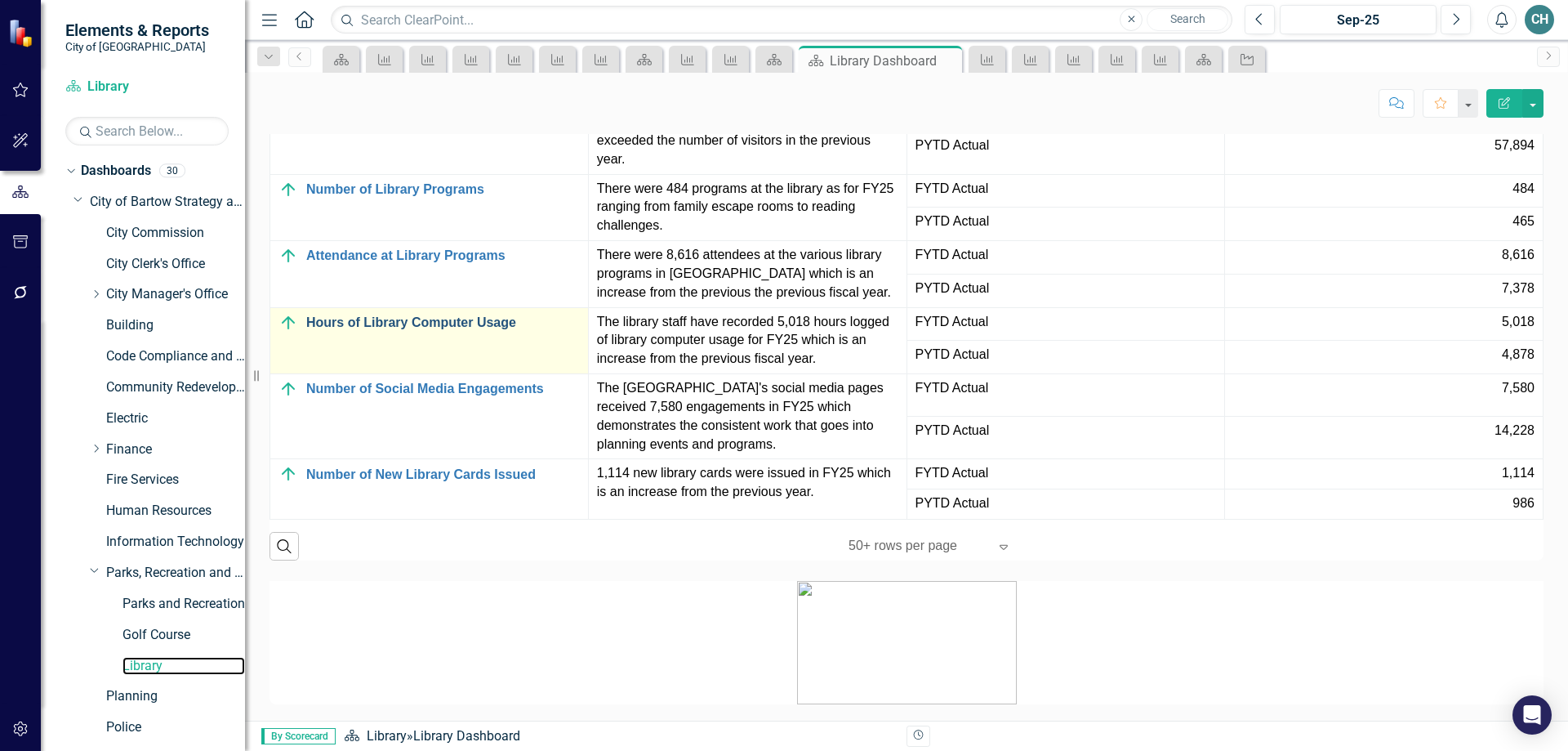
scroll to position [1443, 0]
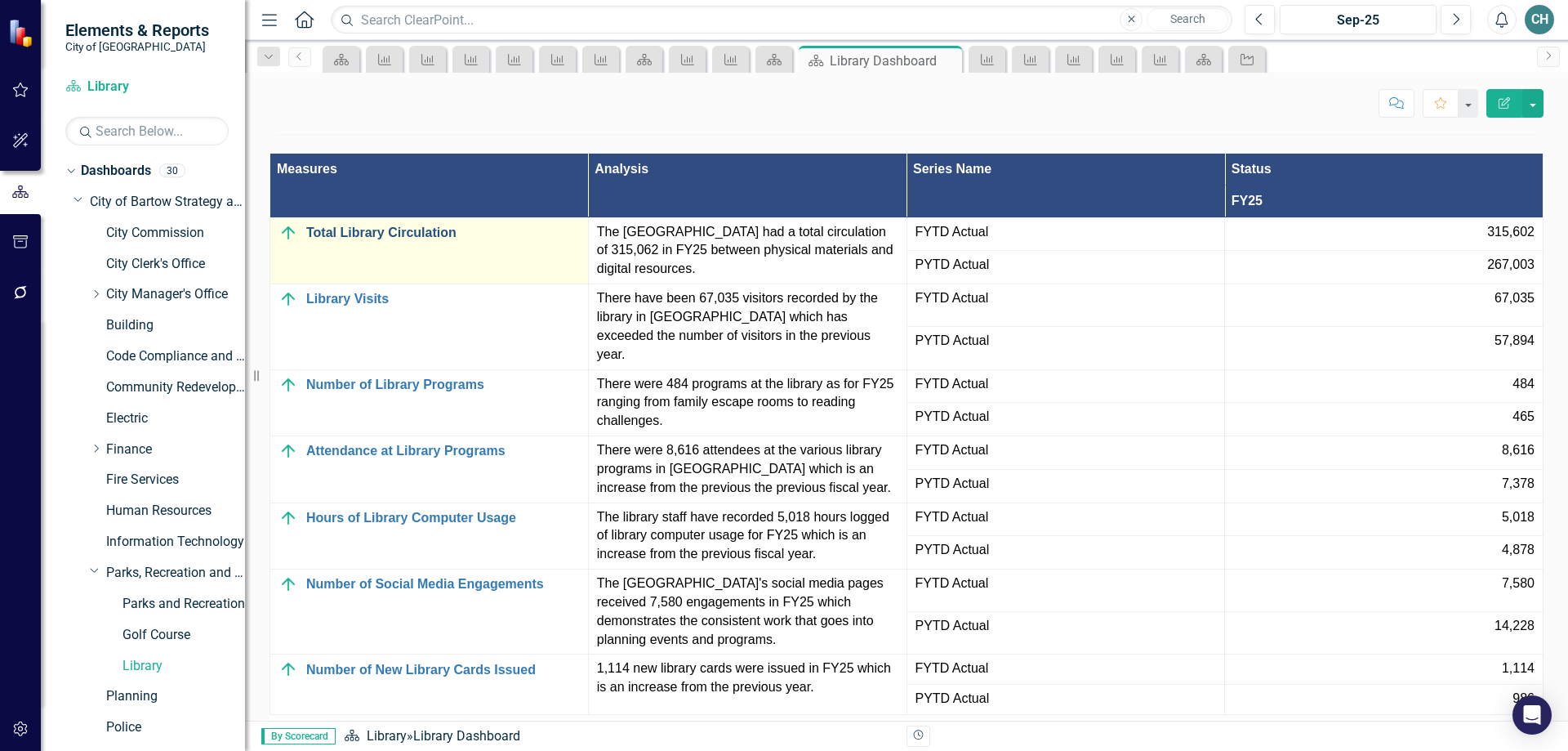
click at [399, 241] on link "Total Library Circulation" at bounding box center [443, 233] width 274 height 15
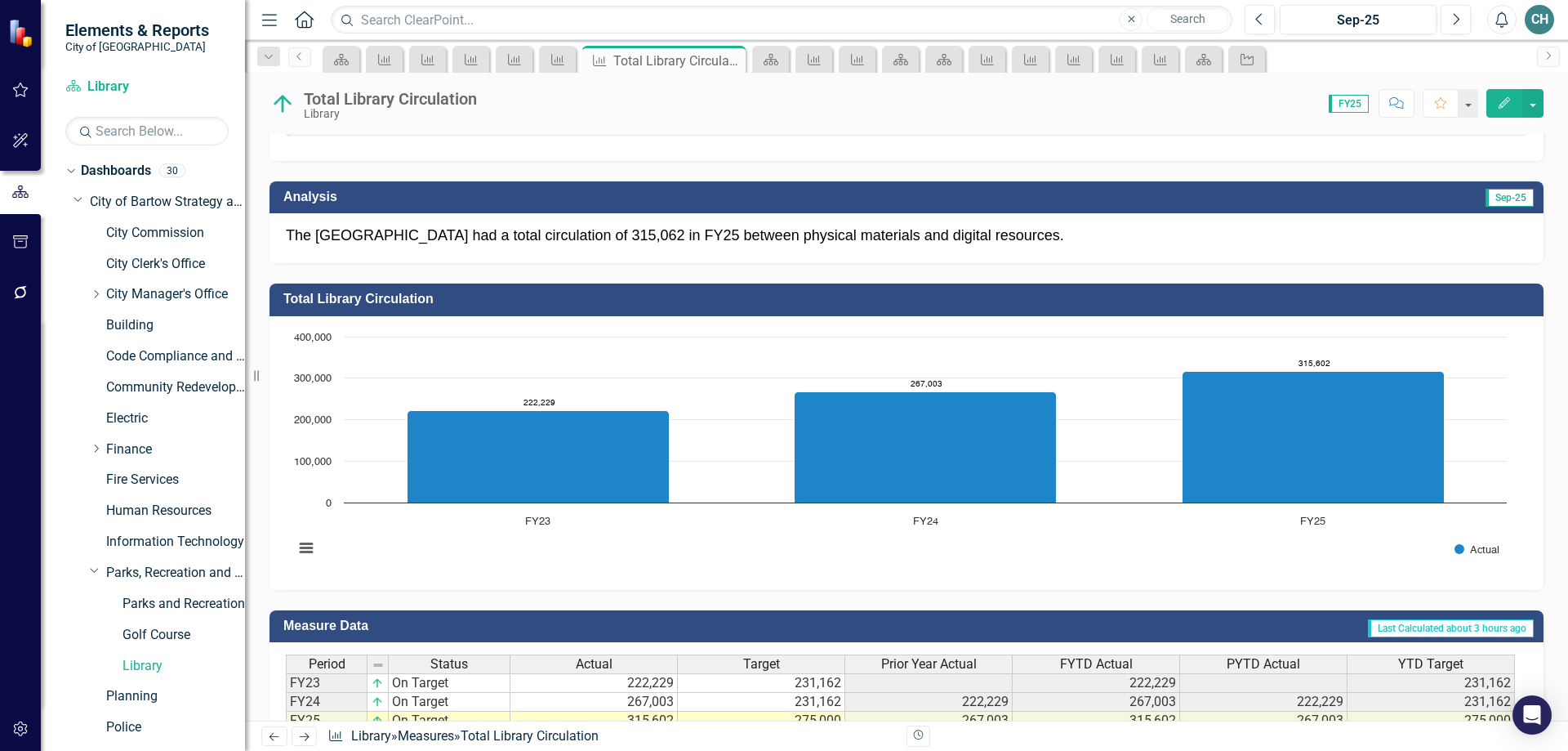
scroll to position [406, 0]
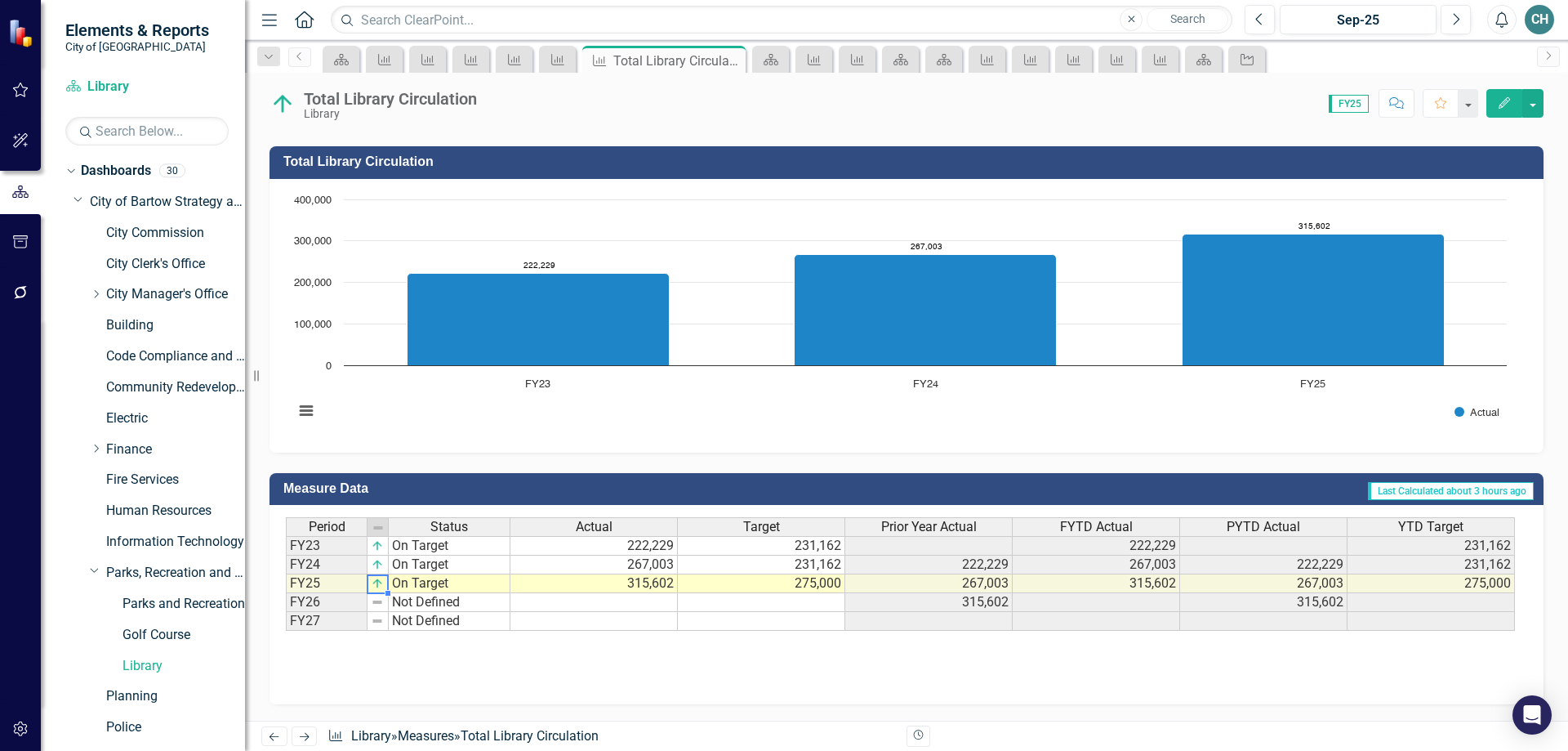
click at [418, 584] on td "On Target" at bounding box center [449, 583] width 122 height 19
type textarea "On Target"
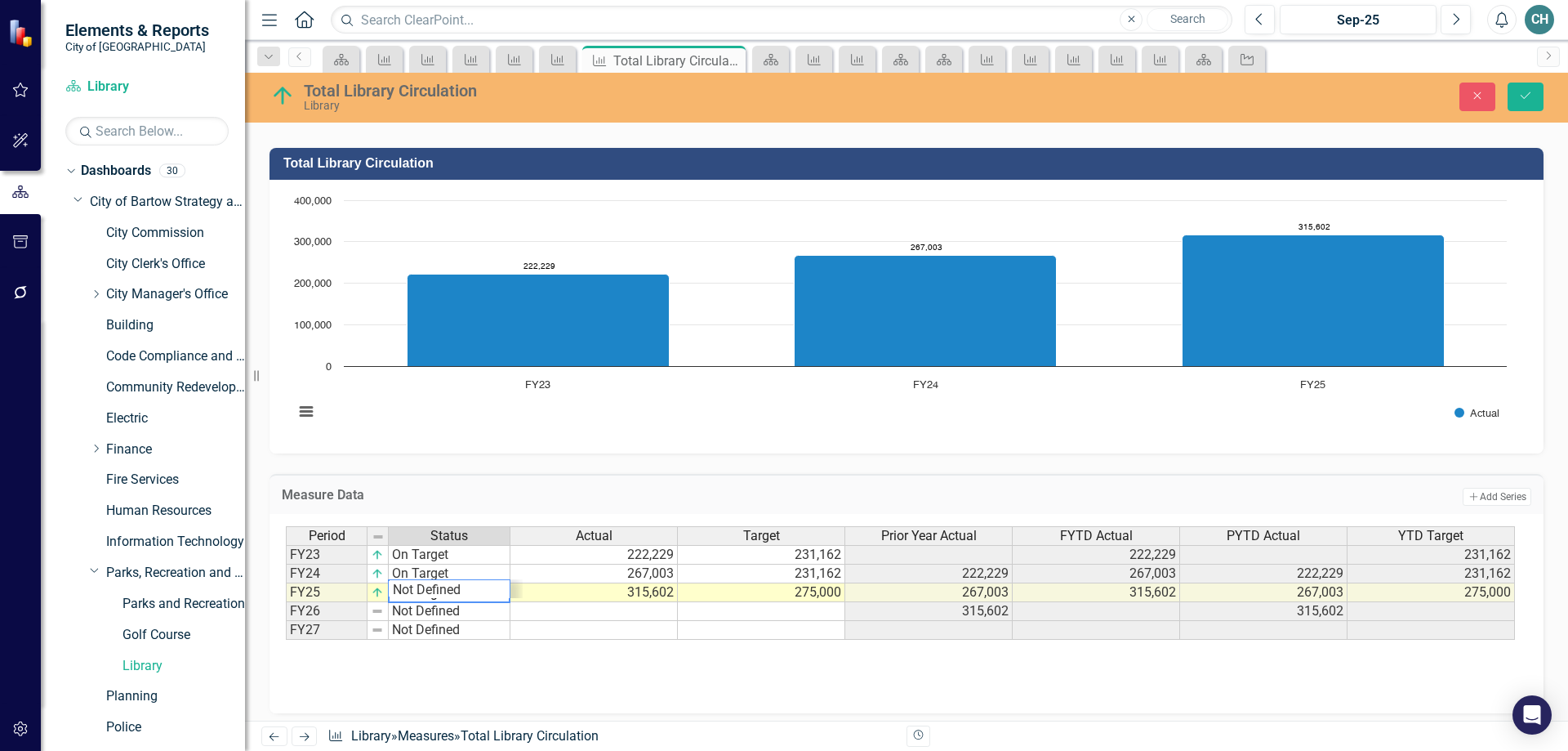
scroll to position [20, 0]
click at [555, 677] on div "Period Status Actual Target Prior Year Actual FYTD Actual PYTD Actual YTD Targe…" at bounding box center [907, 608] width 1242 height 164
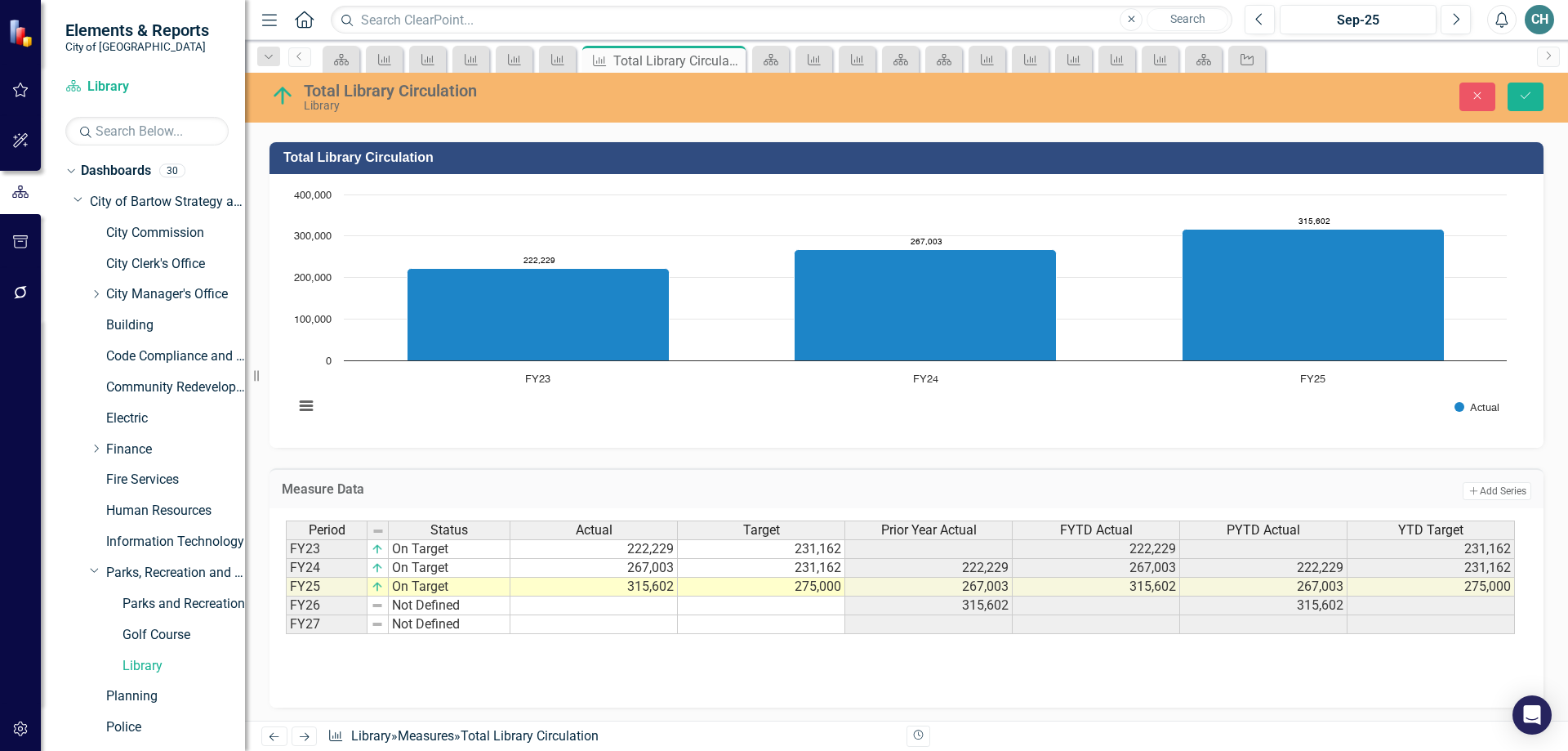
scroll to position [414, 0]
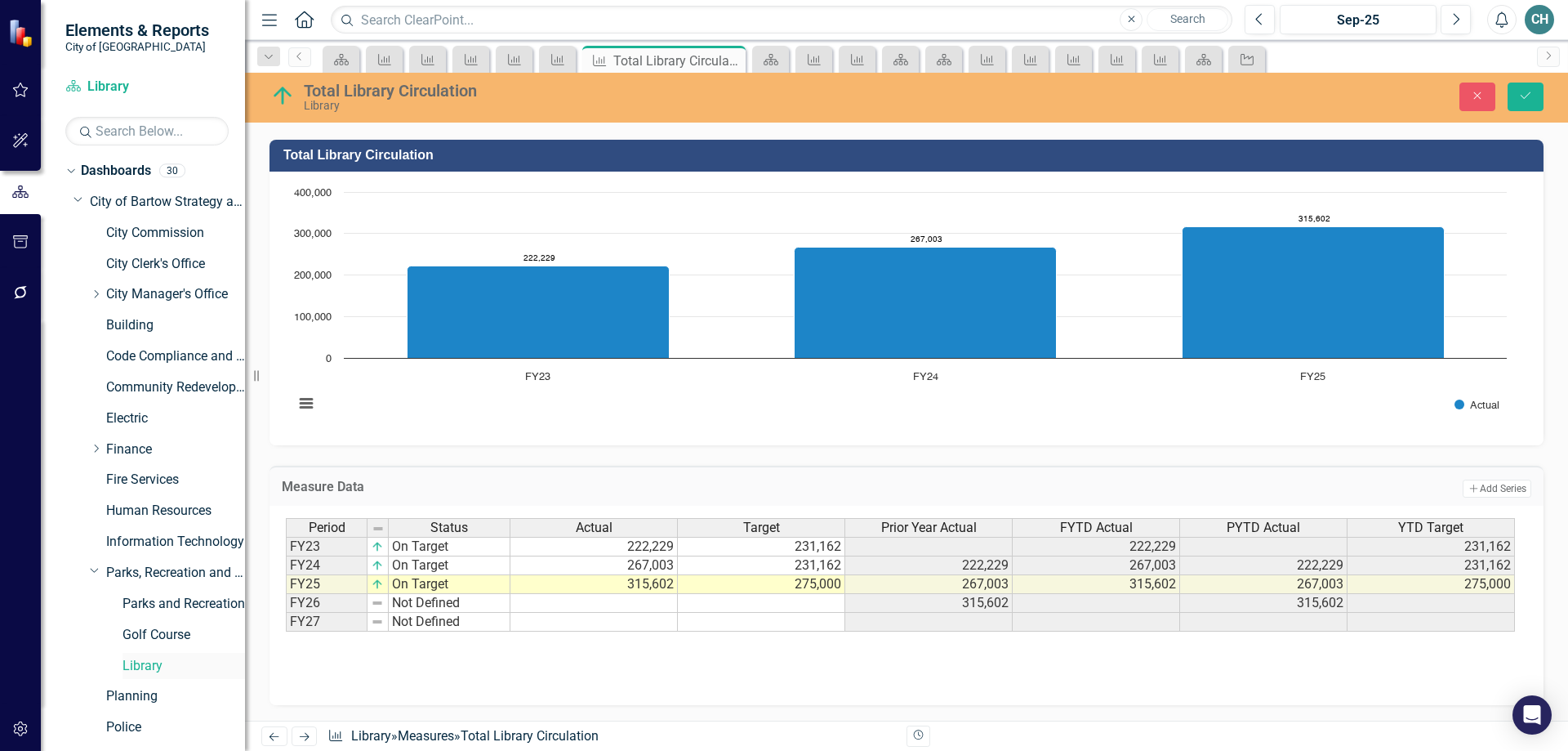
click at [146, 664] on link "Library" at bounding box center [184, 666] width 123 height 19
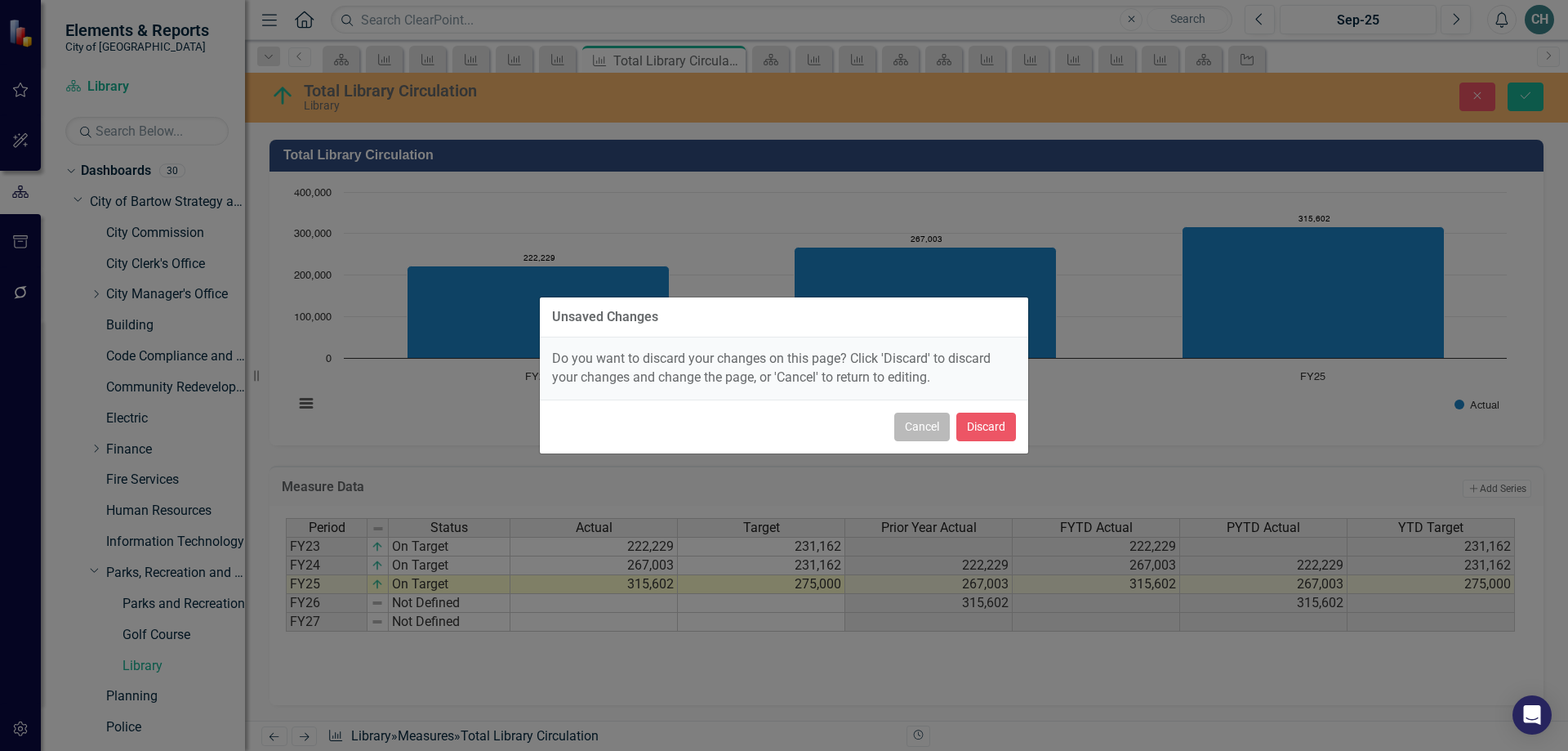
click at [929, 426] on button "Cancel" at bounding box center [922, 426] width 56 height 29
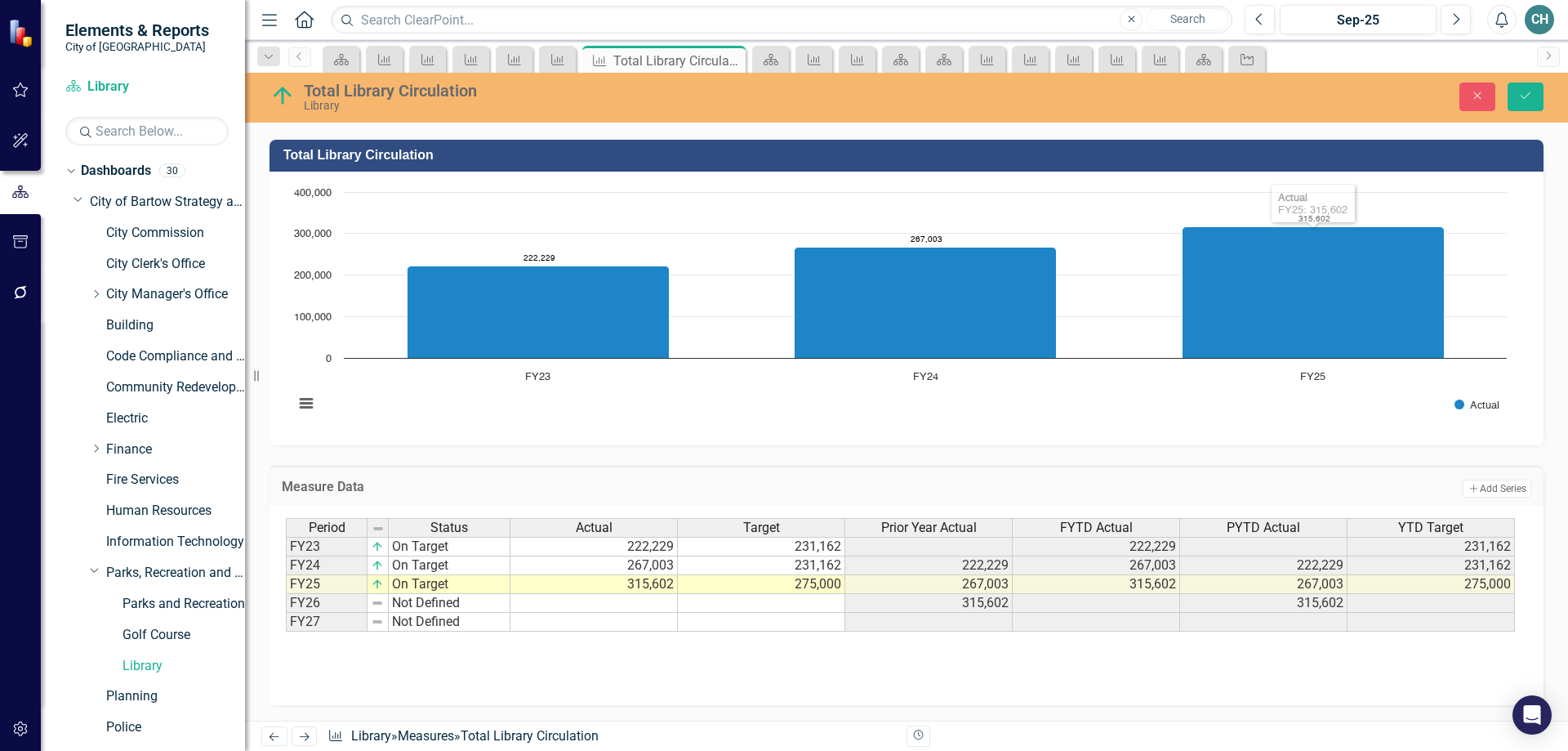
click at [825, 652] on div "Period Status Actual Target Prior Year Actual FYTD Actual PYTD Actual YTD Targe…" at bounding box center [907, 600] width 1242 height 164
click at [1525, 92] on icon "Save" at bounding box center [1525, 96] width 15 height 11
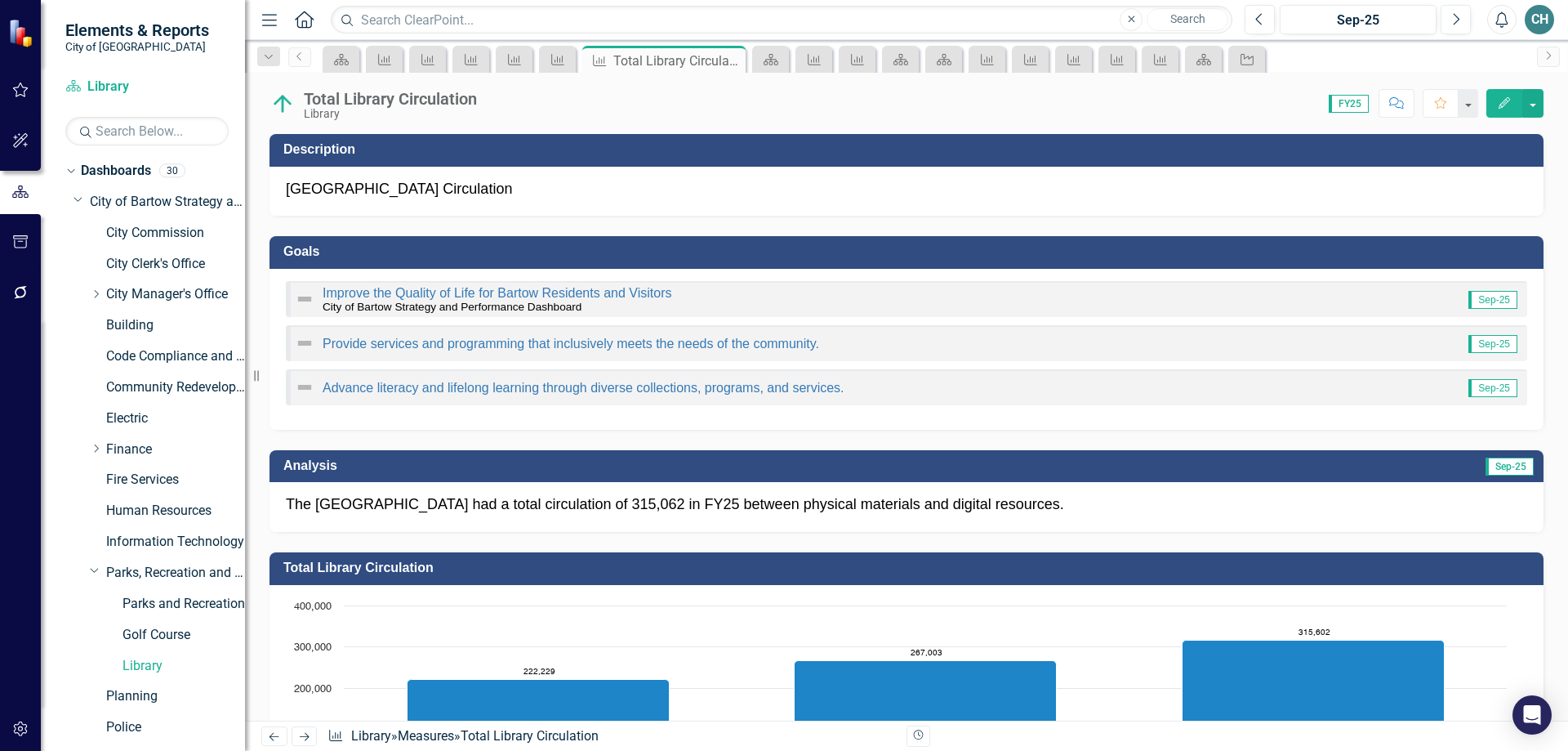
click at [588, 506] on p "The [GEOGRAPHIC_DATA] had a total circulation of 315,062 in FY25 between physic…" at bounding box center [907, 505] width 1242 height 21
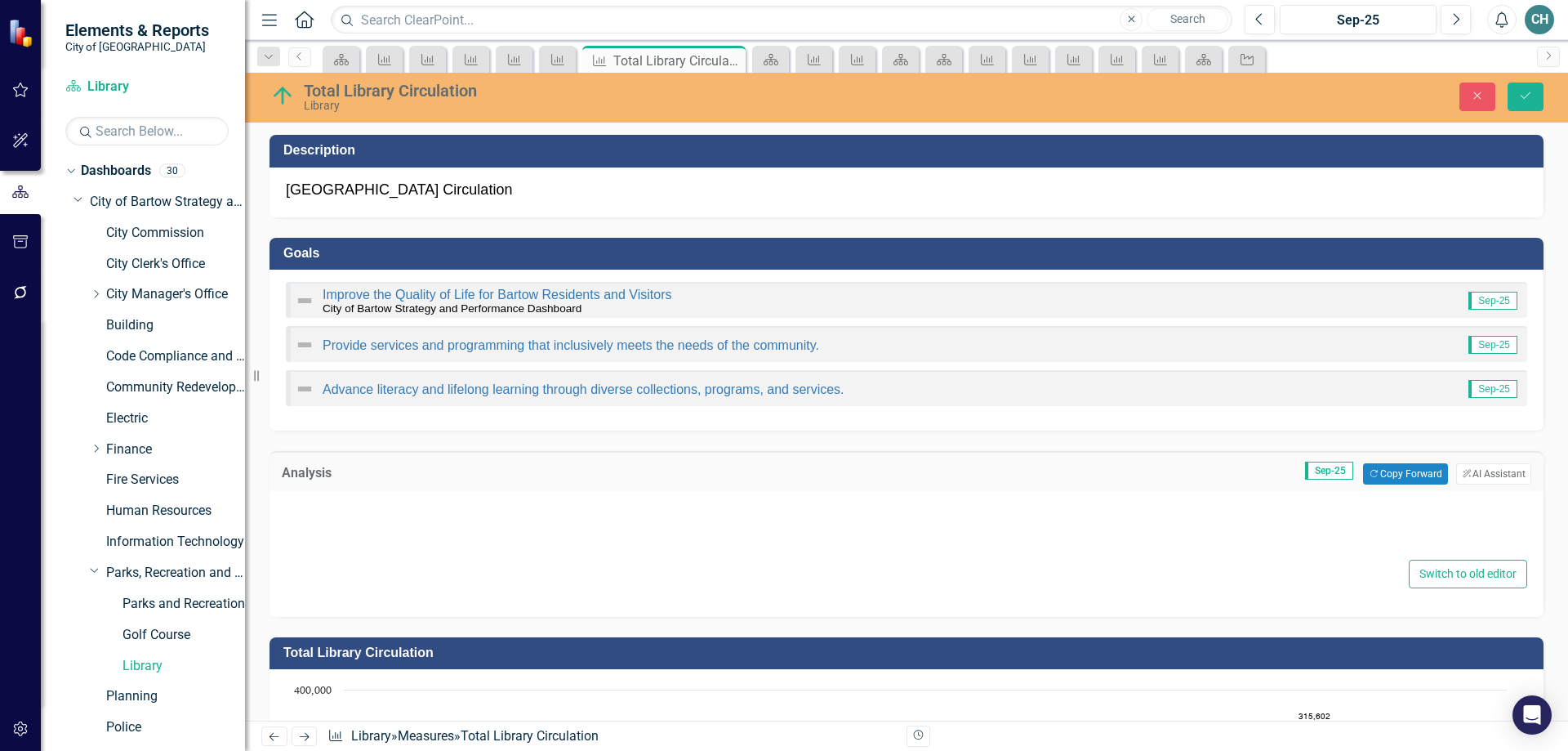
type textarea "<p>The Bartow Library had a total circulation of 315,062 in FY25 between physic…"
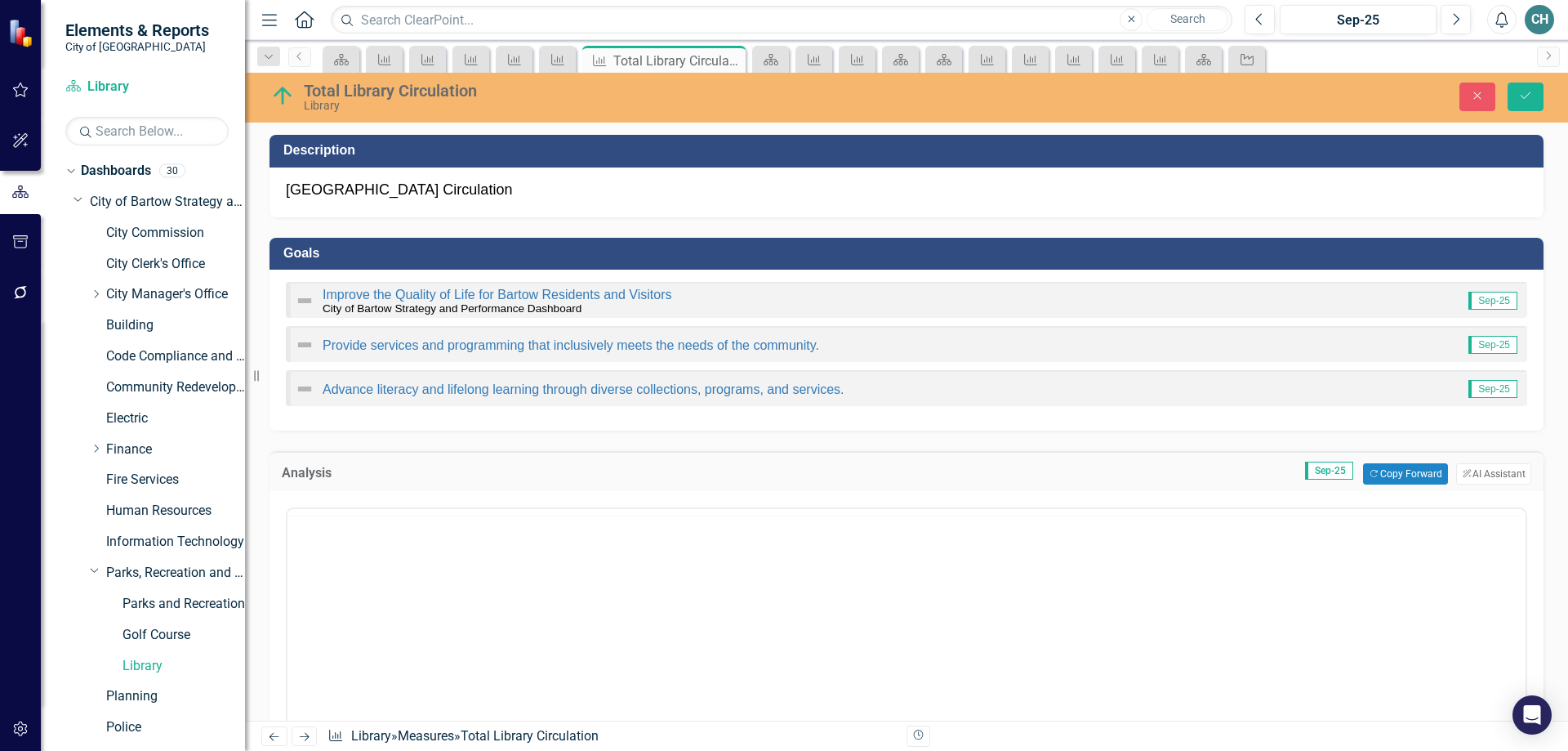
scroll to position [0, 0]
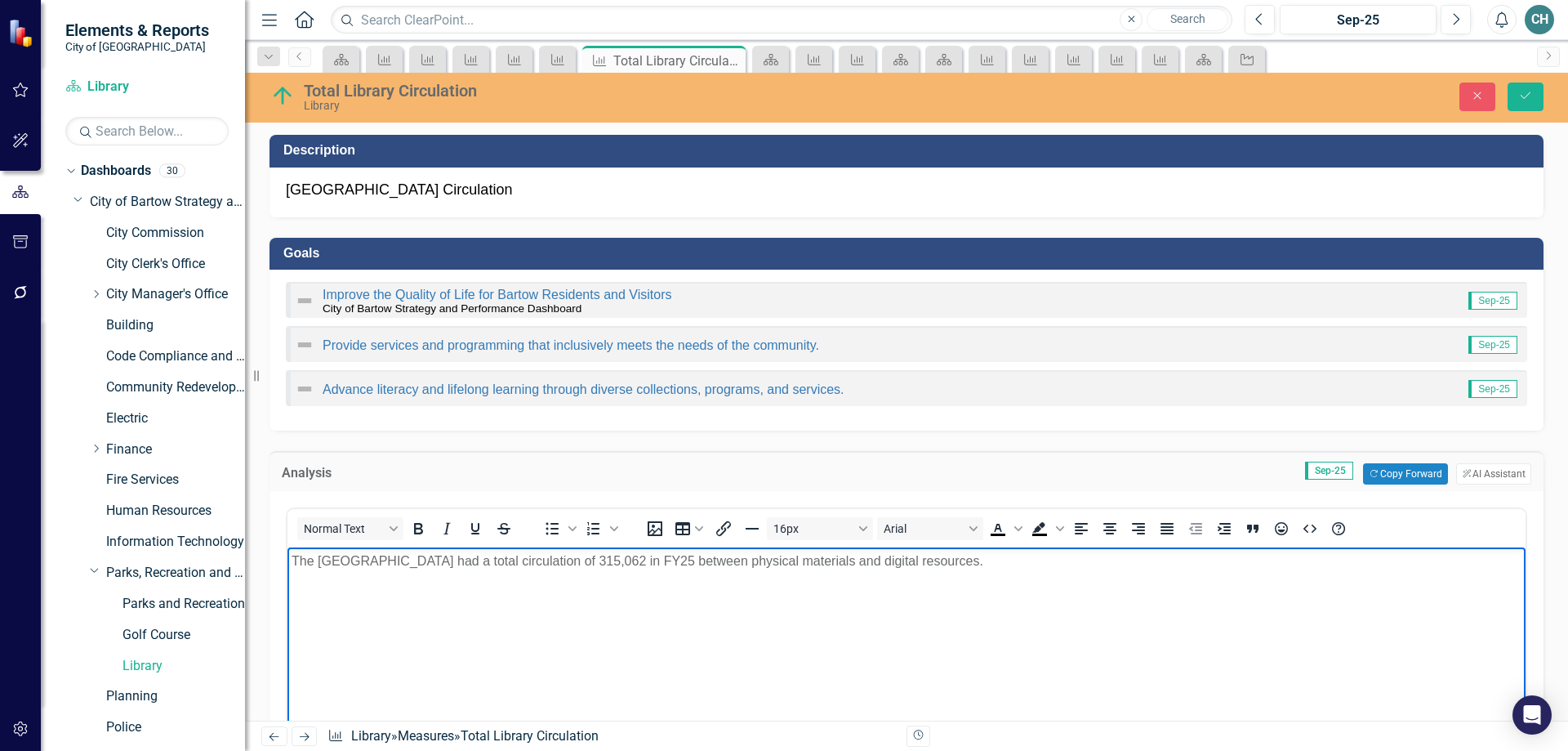
click at [933, 564] on p "The [GEOGRAPHIC_DATA] had a total circulation of 315,062 in FY25 between physic…" at bounding box center [906, 561] width 1230 height 20
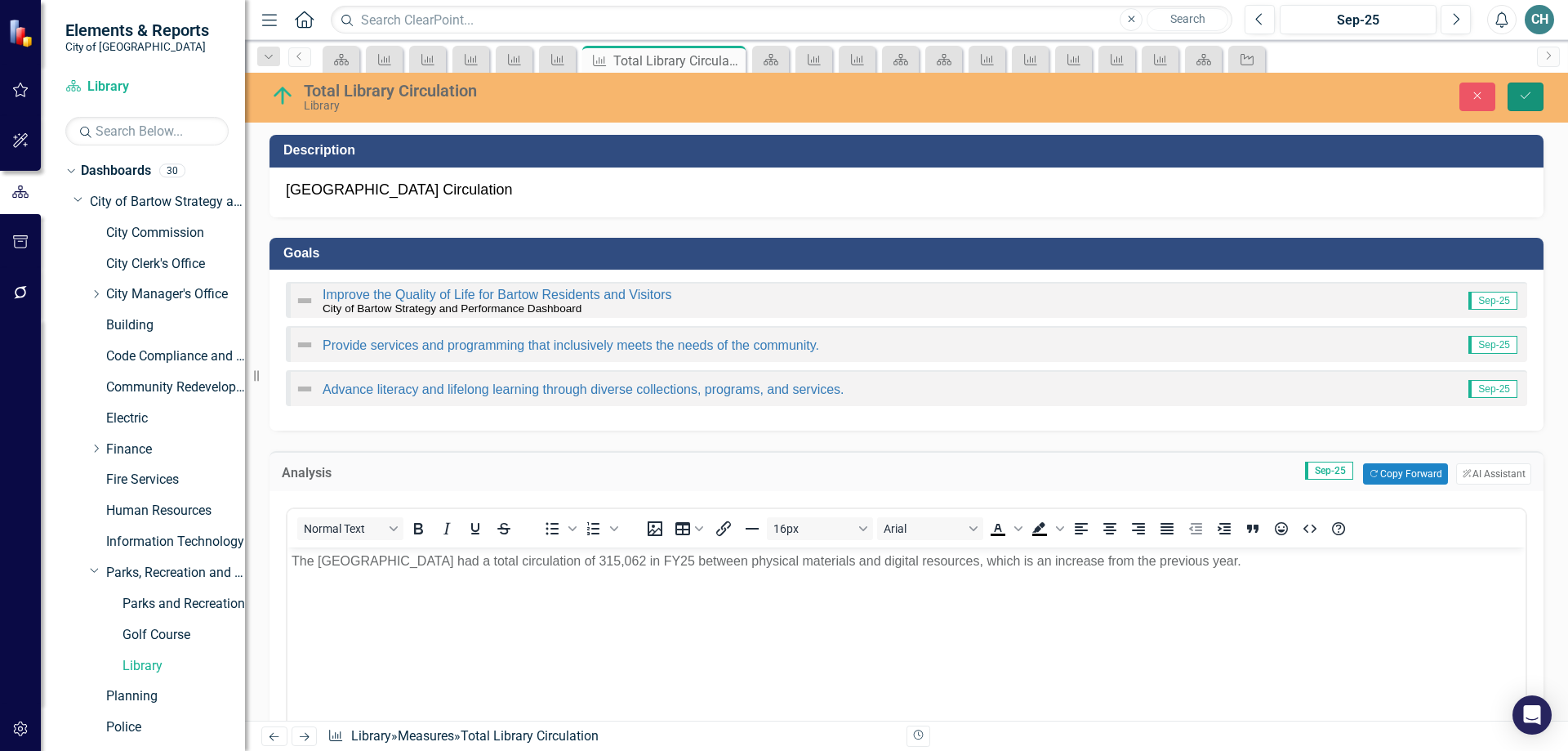
click at [1529, 97] on icon "Save" at bounding box center [1525, 96] width 15 height 11
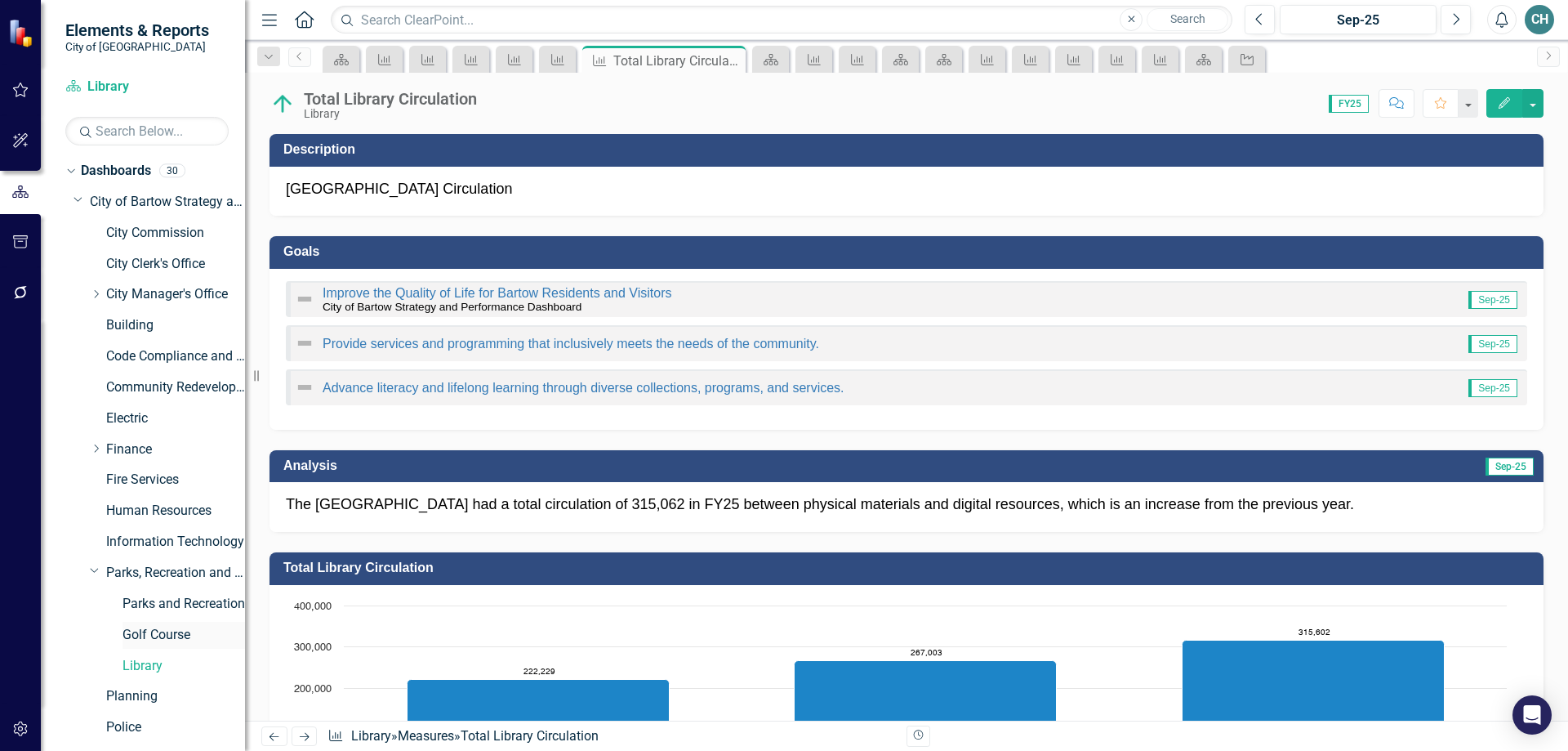
click at [154, 633] on link "Golf Course" at bounding box center [184, 635] width 123 height 19
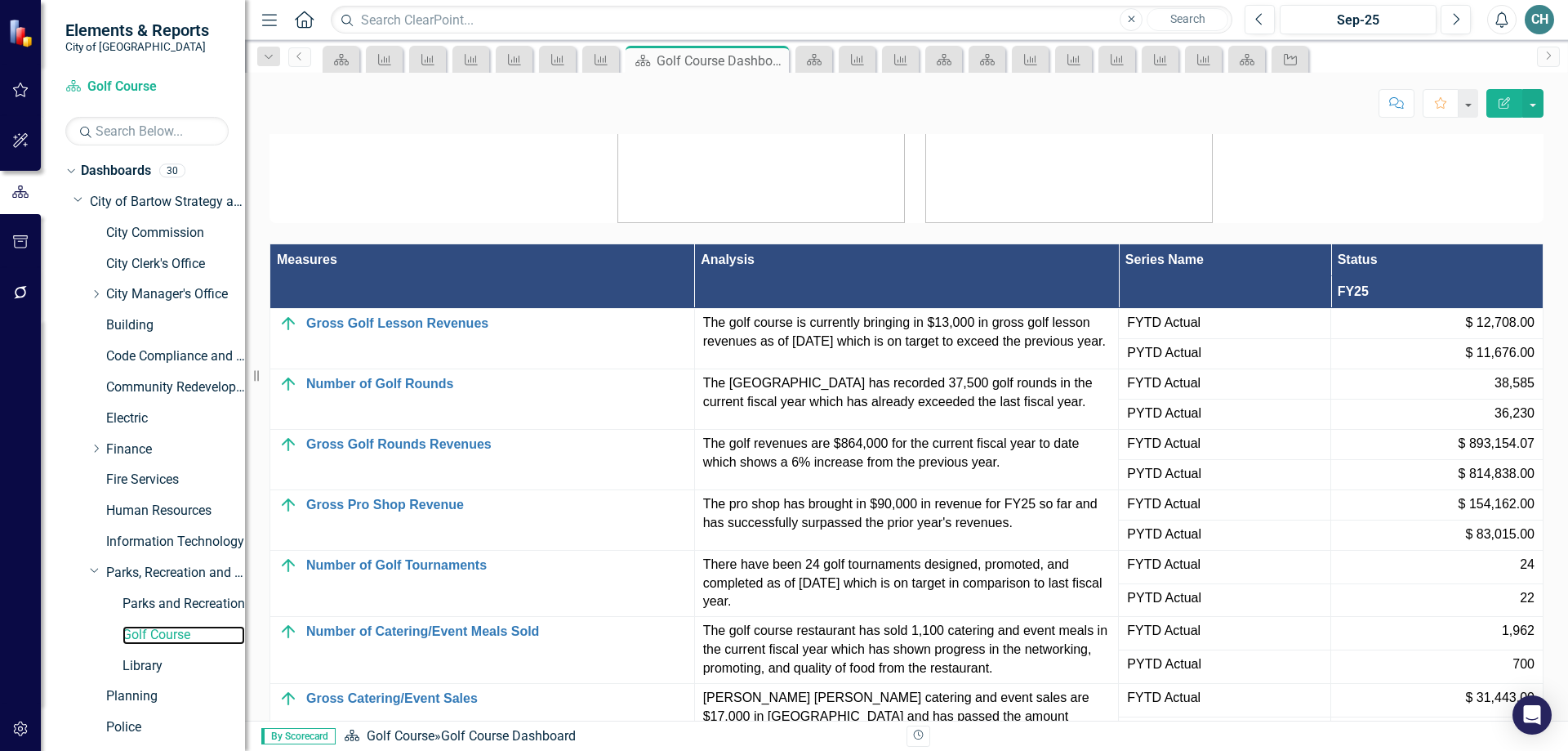
scroll to position [1552, 0]
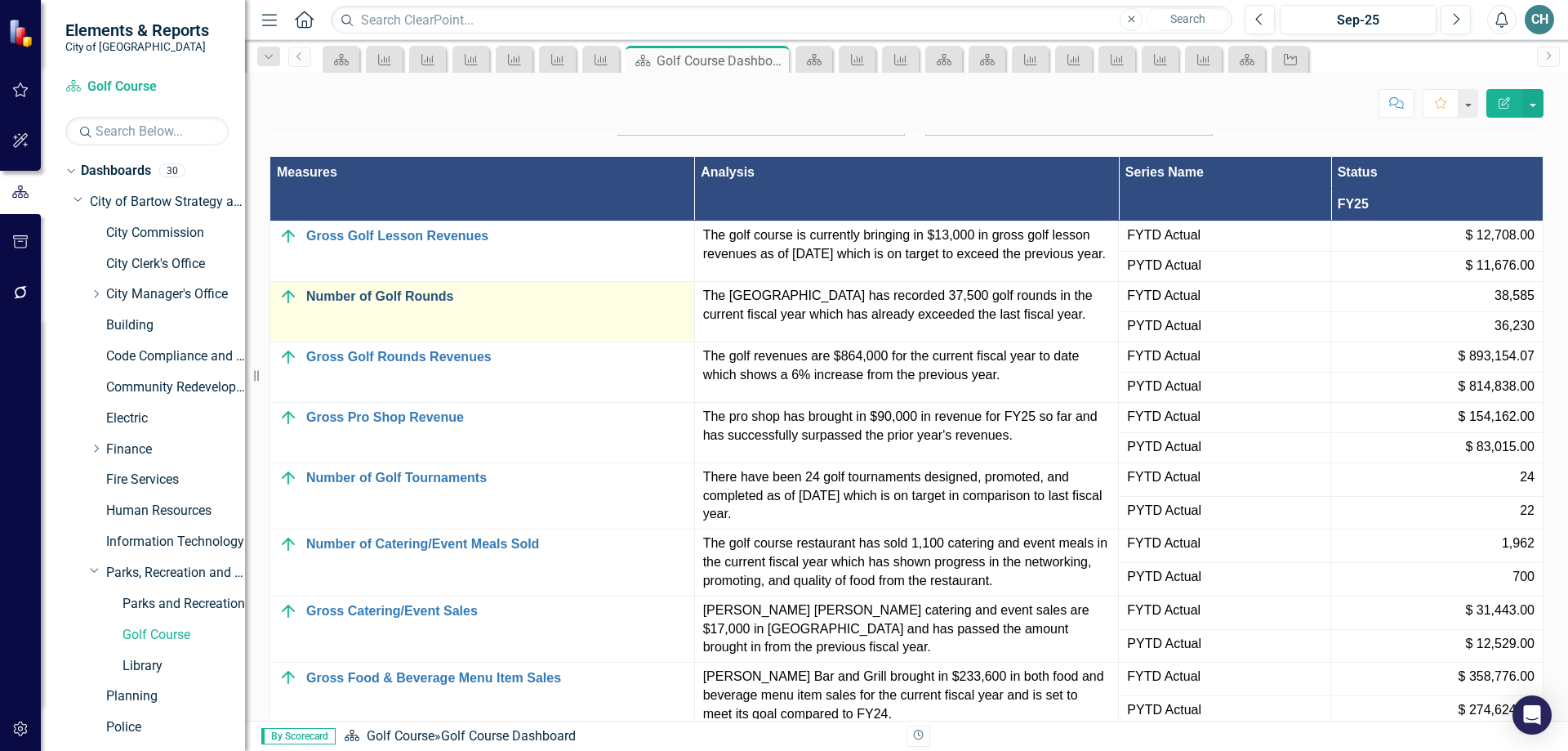
click at [386, 304] on link "Number of Golf Rounds" at bounding box center [496, 296] width 380 height 15
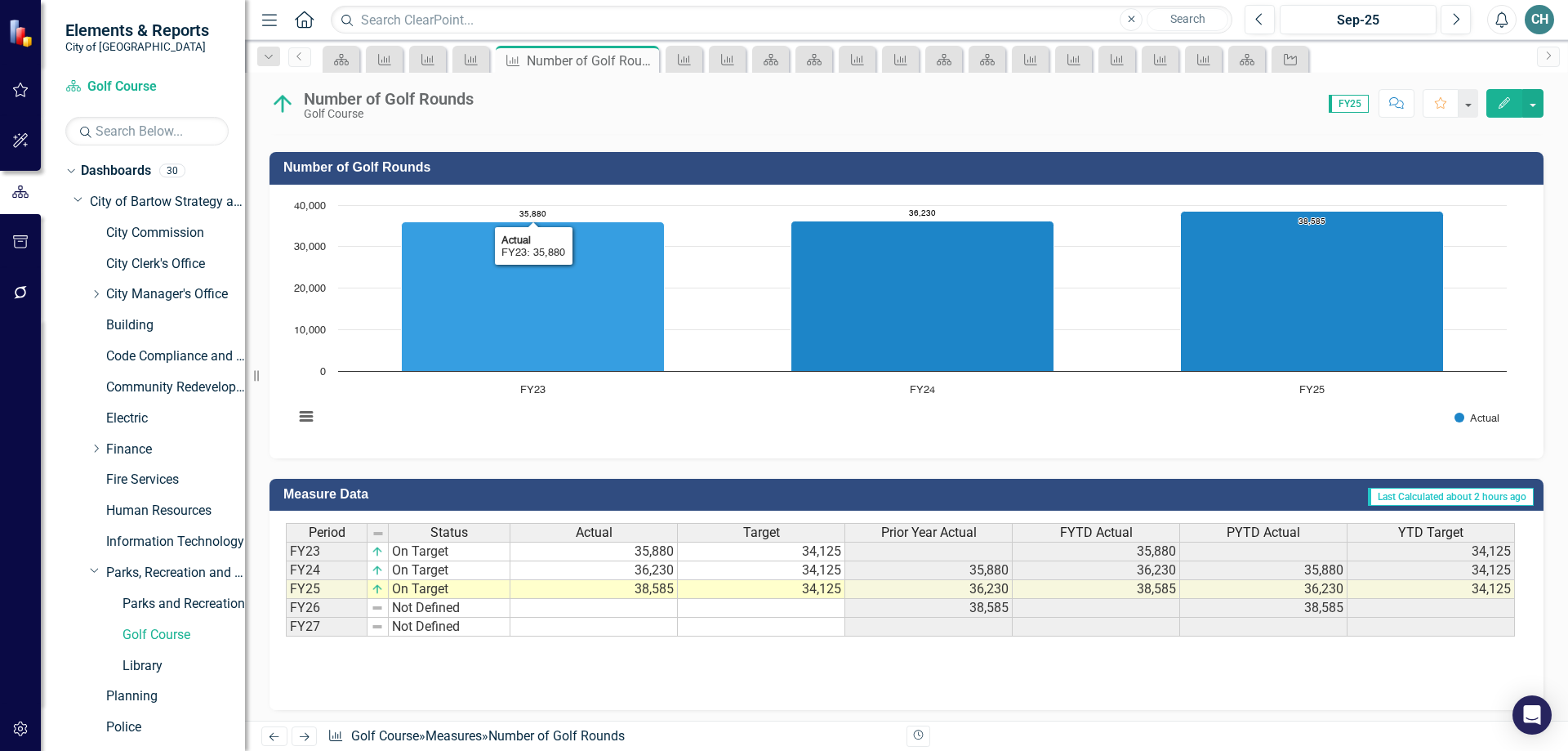
scroll to position [490, 0]
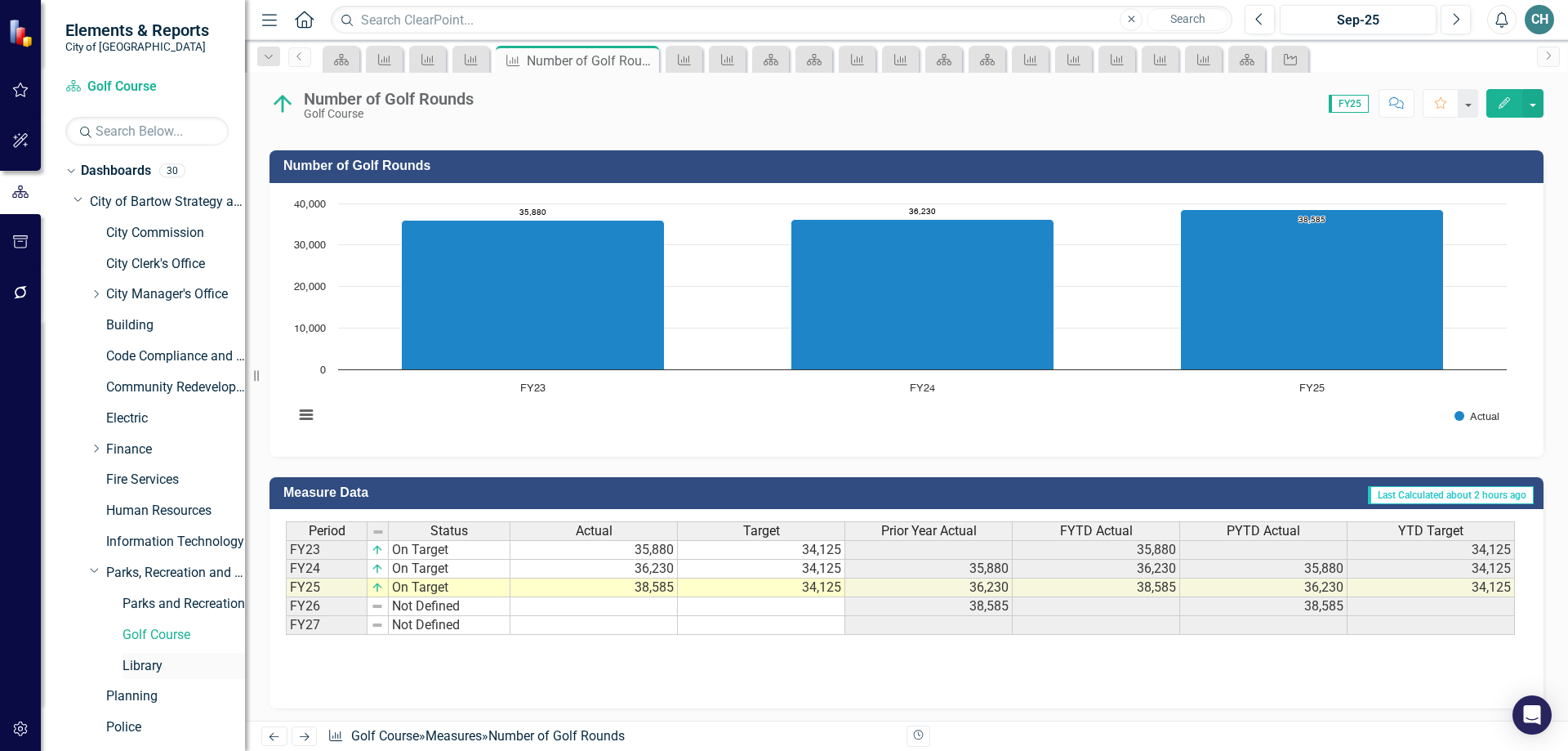
click at [146, 663] on link "Library" at bounding box center [184, 666] width 123 height 19
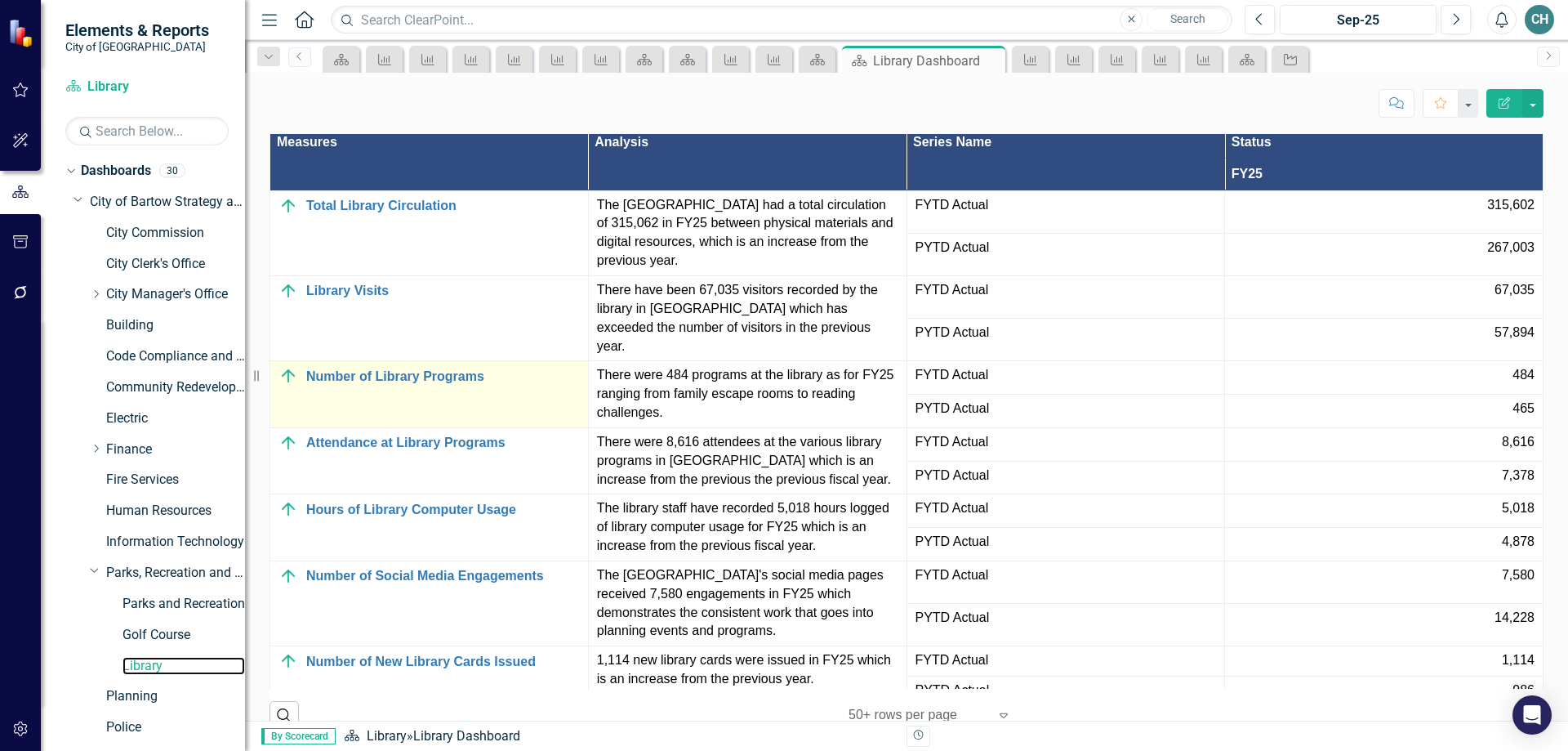
scroll to position [1634, 0]
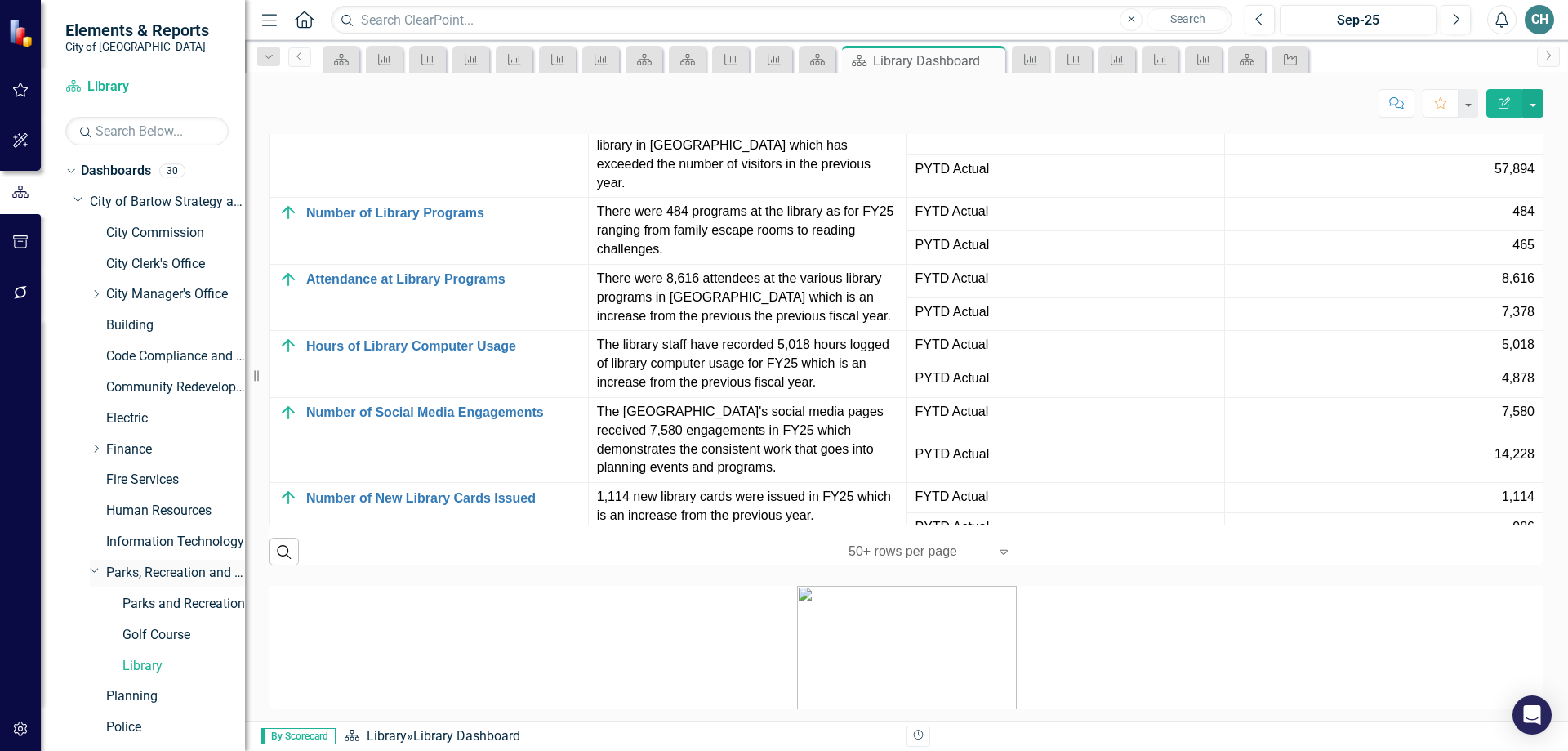
click at [146, 573] on link "Parks, Recreation and Cultural Arts" at bounding box center [176, 573] width 139 height 19
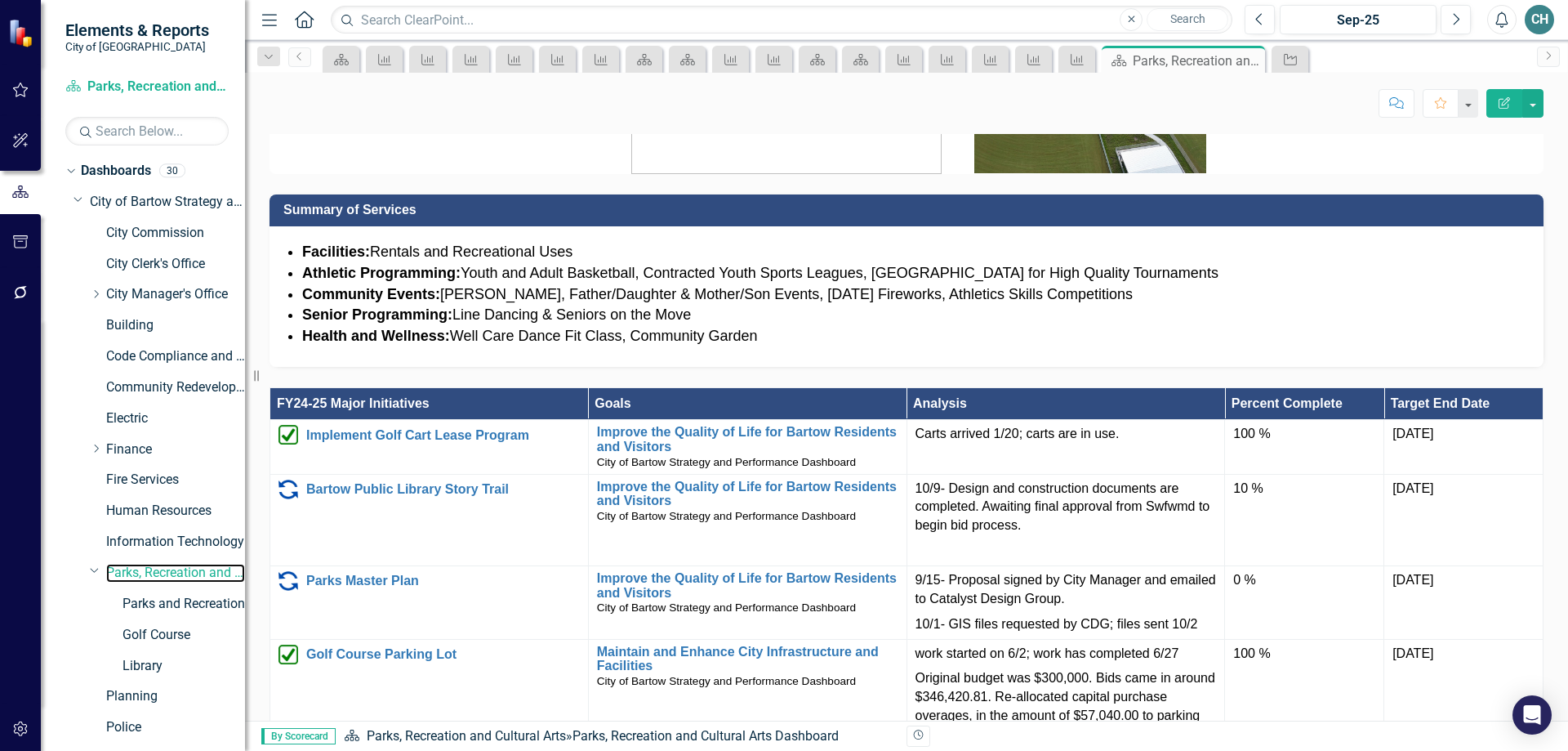
scroll to position [1159, 0]
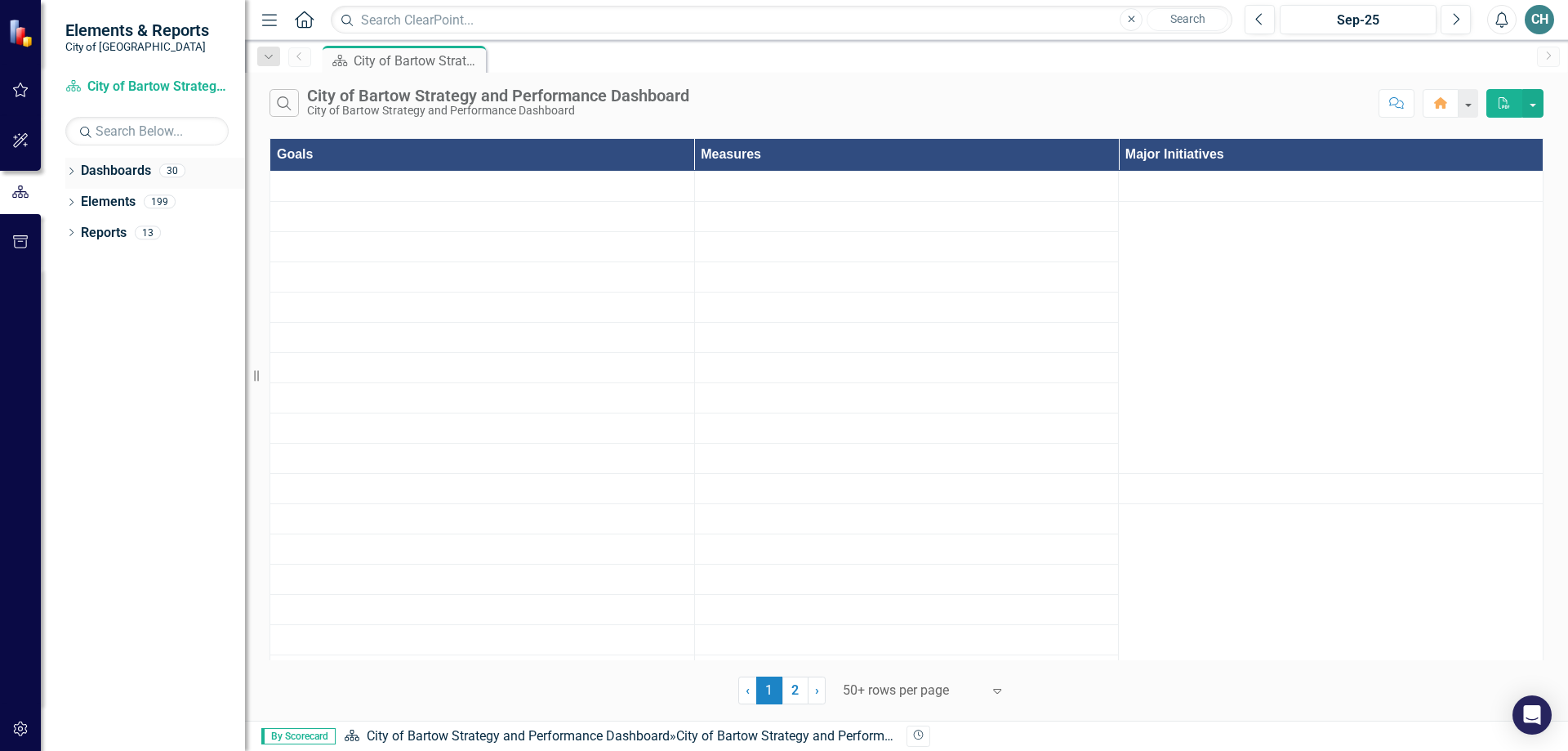
click at [71, 172] on icon "Dropdown" at bounding box center [71, 173] width 11 height 9
click at [75, 201] on icon "Dropdown" at bounding box center [79, 201] width 12 height 10
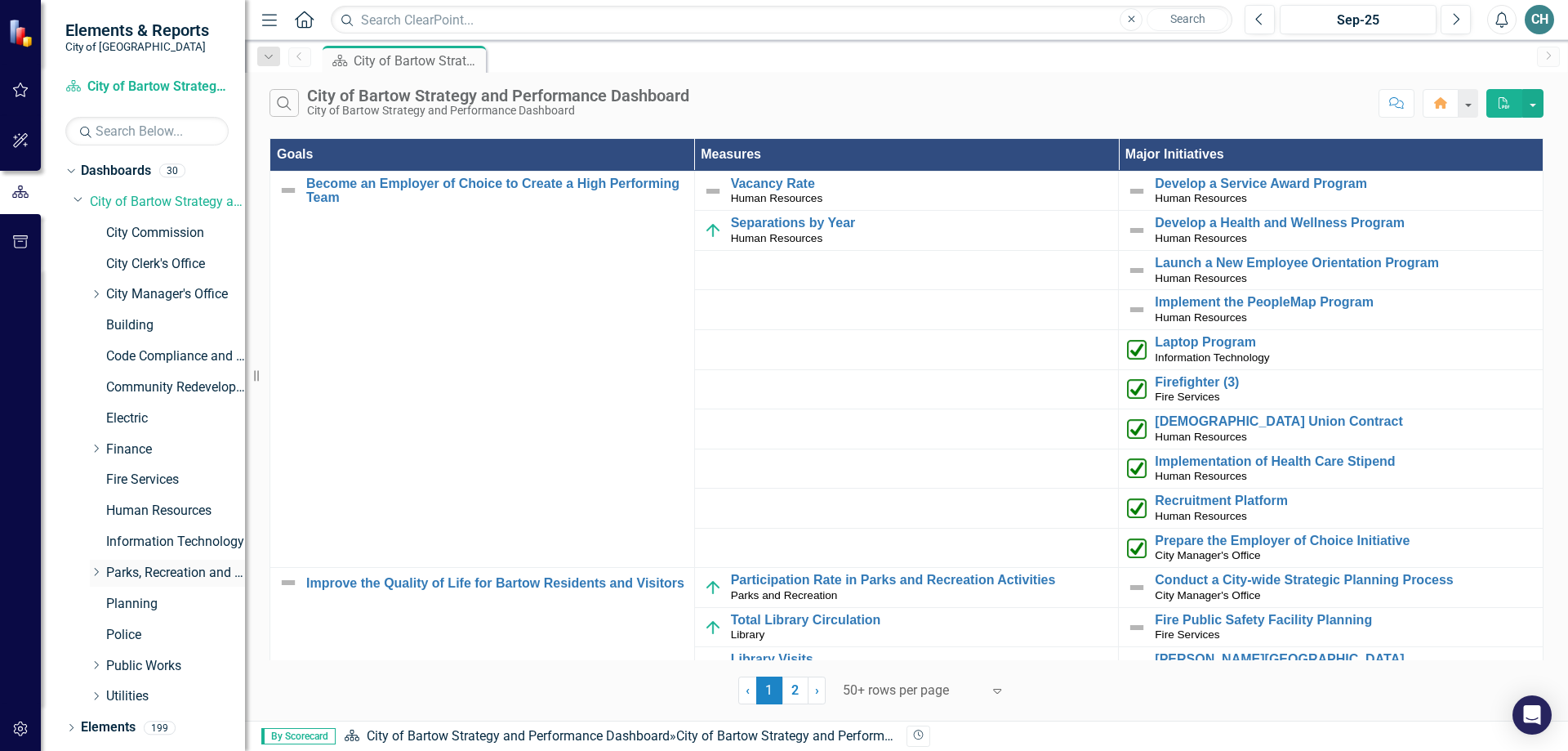
click at [96, 566] on div "Dropdown" at bounding box center [96, 573] width 12 height 14
click at [146, 663] on link "Library" at bounding box center [184, 666] width 123 height 19
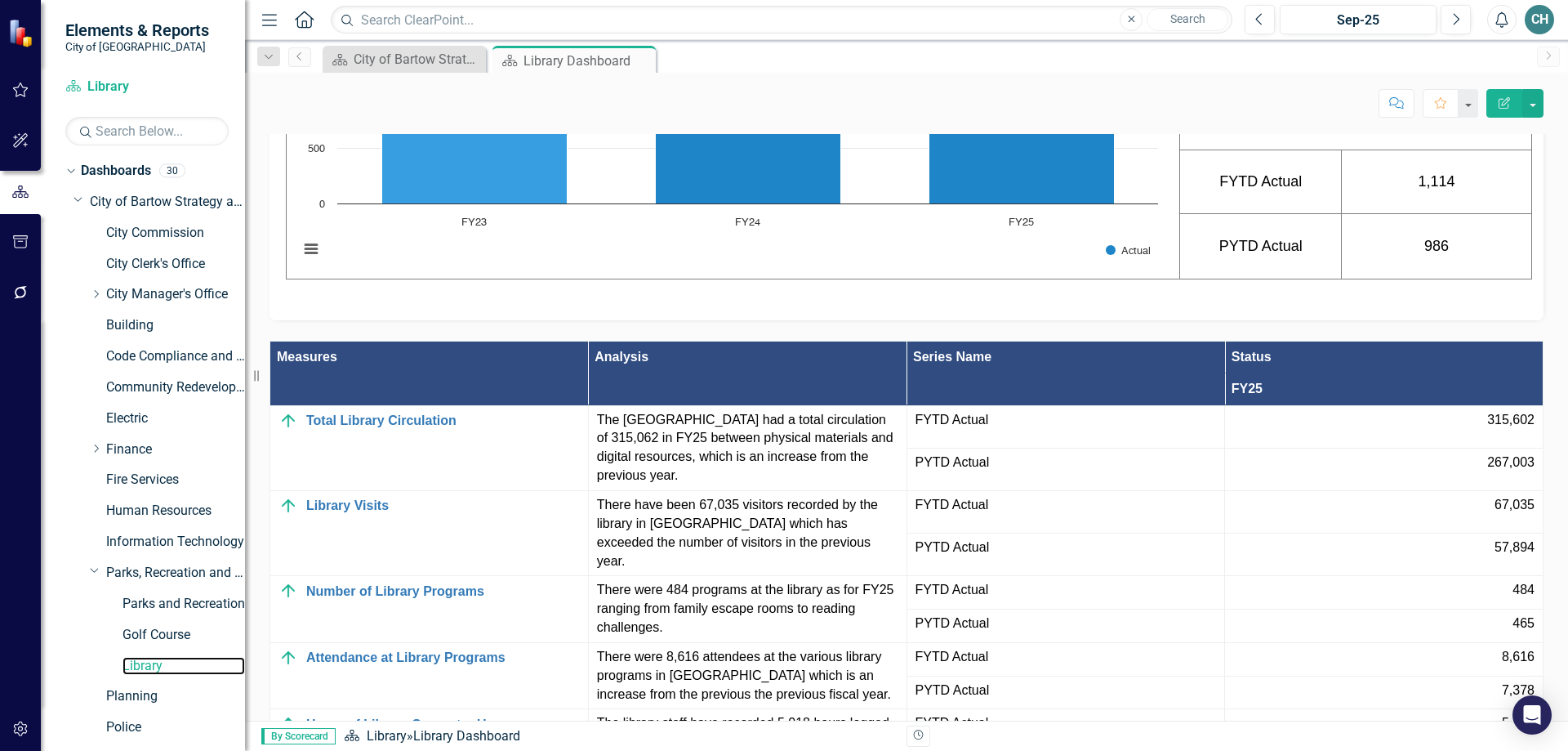
scroll to position [1294, 0]
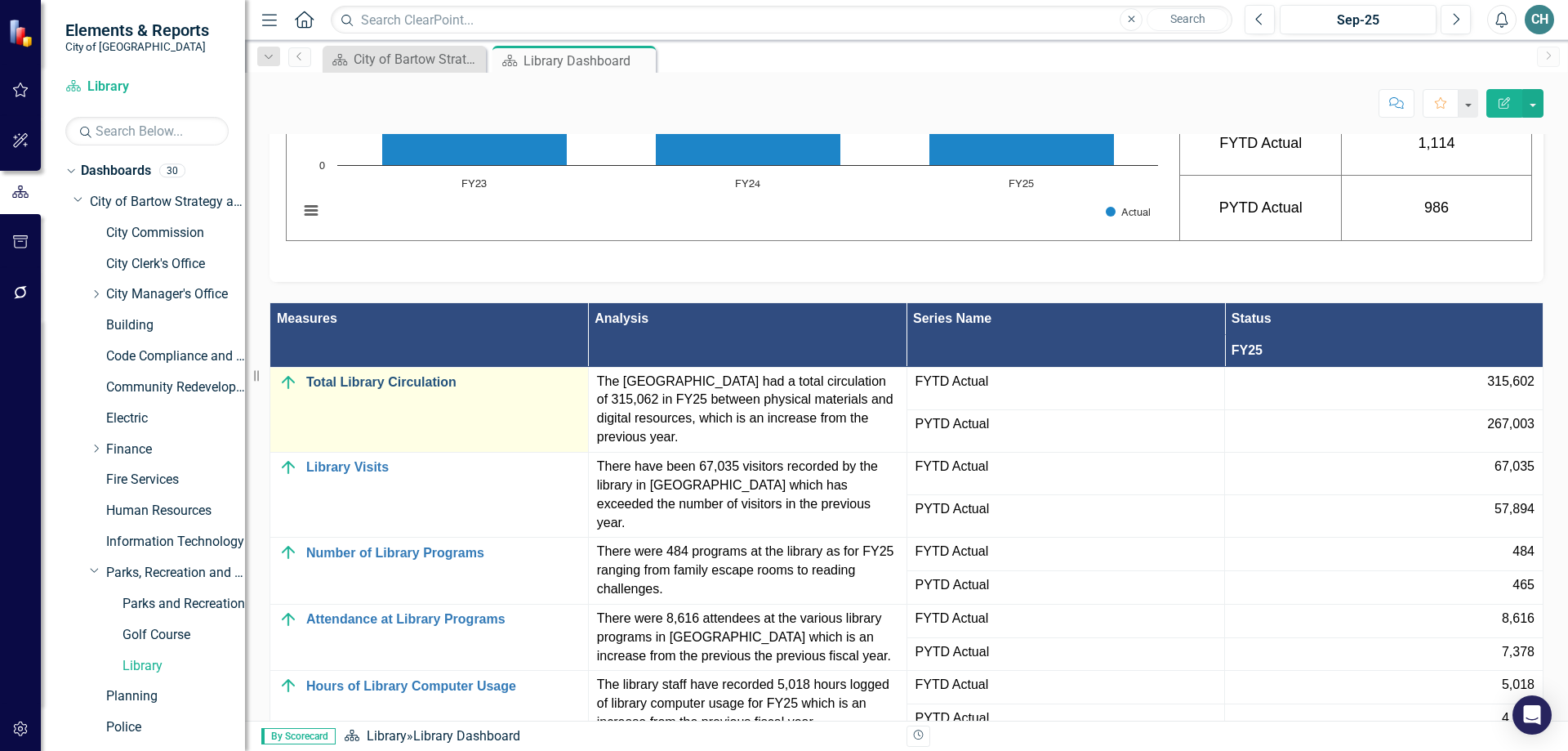
click at [369, 389] on link "Total Library Circulation" at bounding box center [443, 382] width 274 height 15
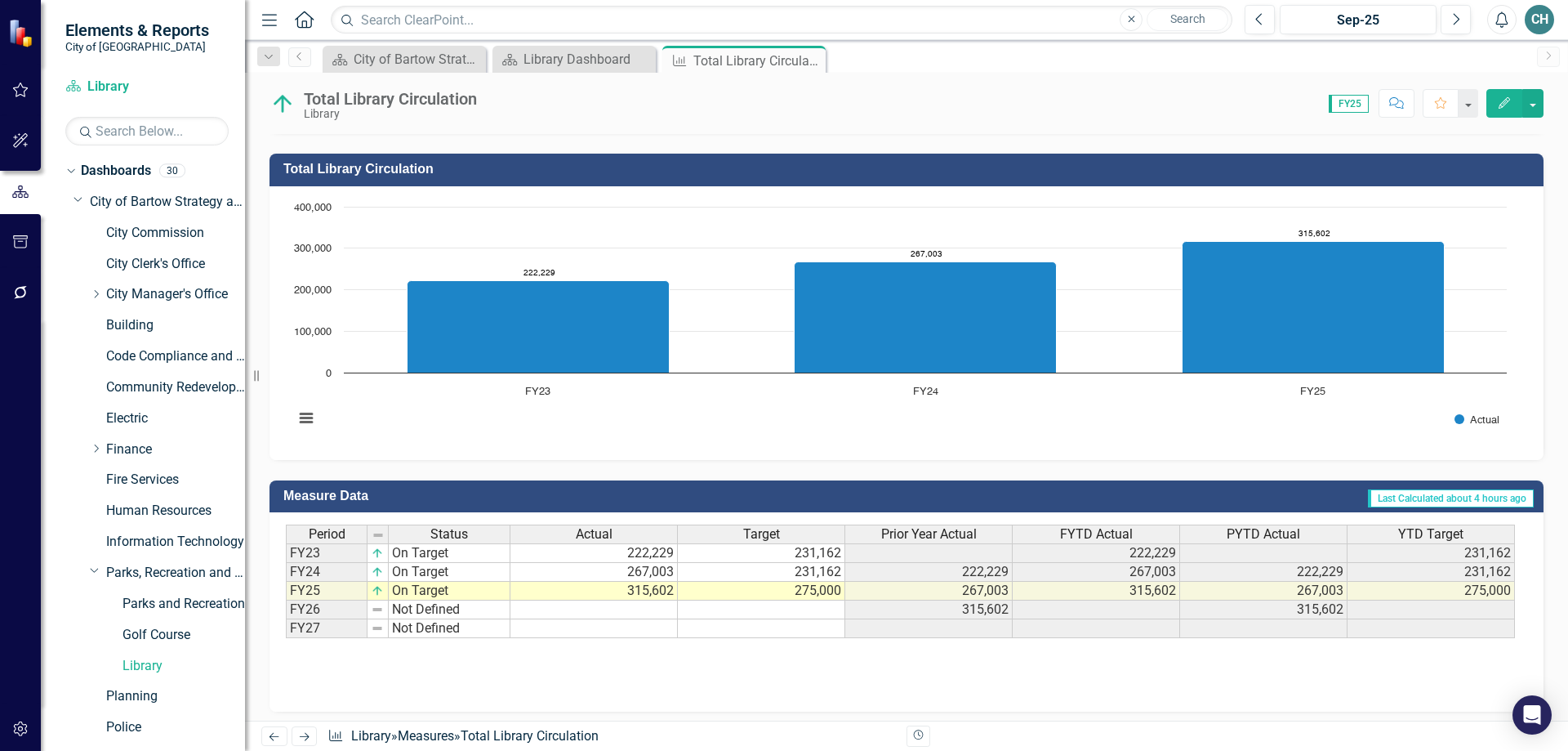
scroll to position [406, 0]
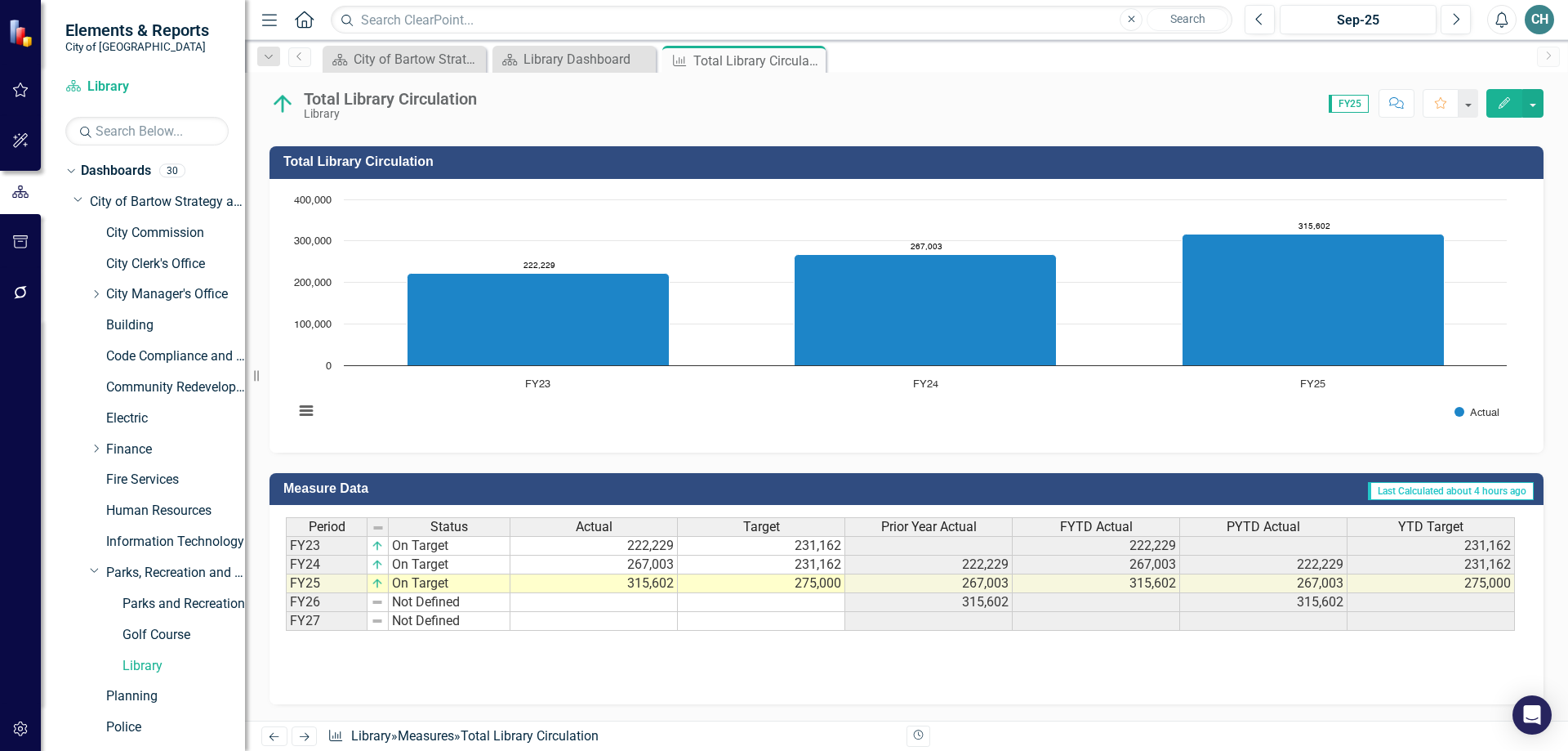
click at [647, 582] on td "315,602" at bounding box center [594, 583] width 168 height 19
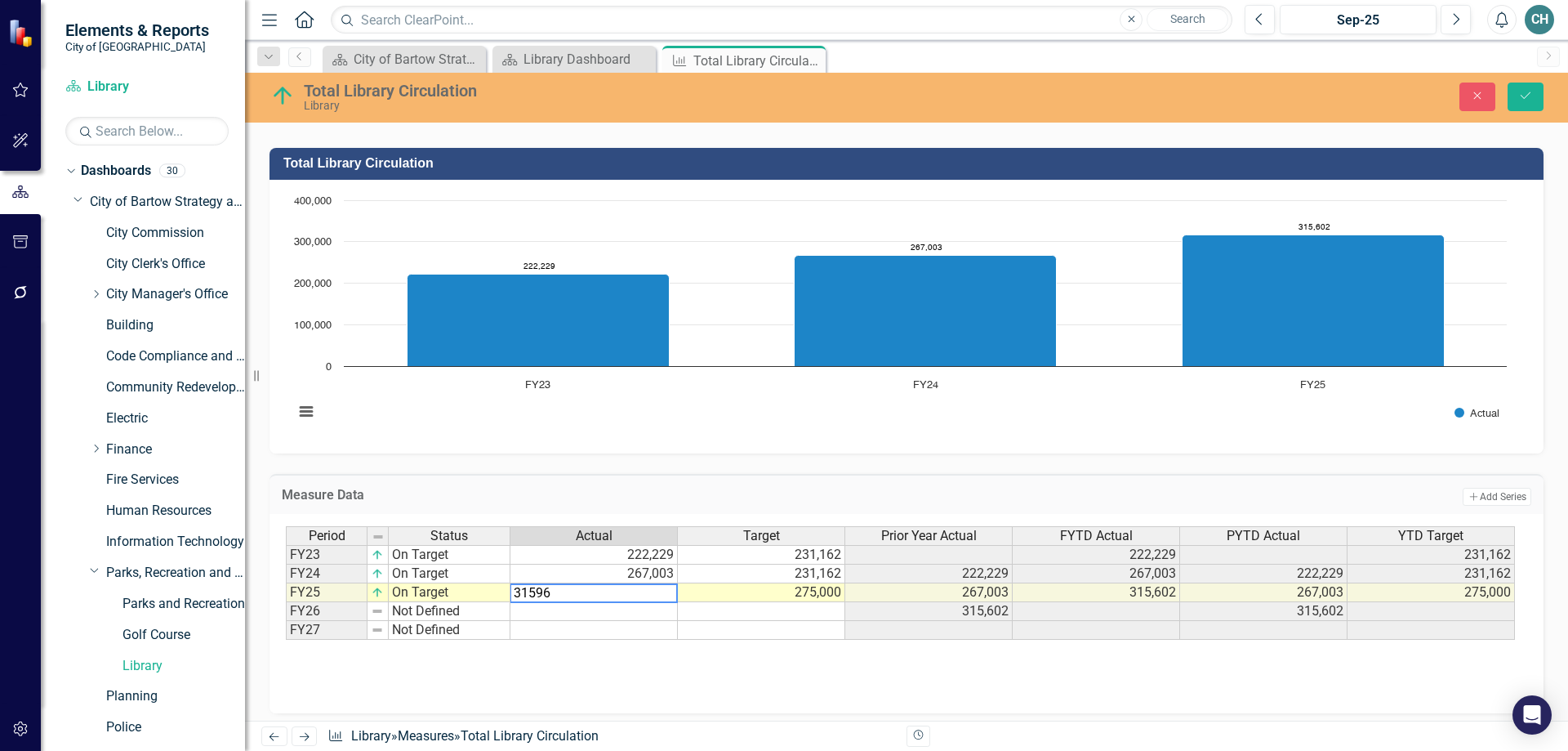
type textarea "315963"
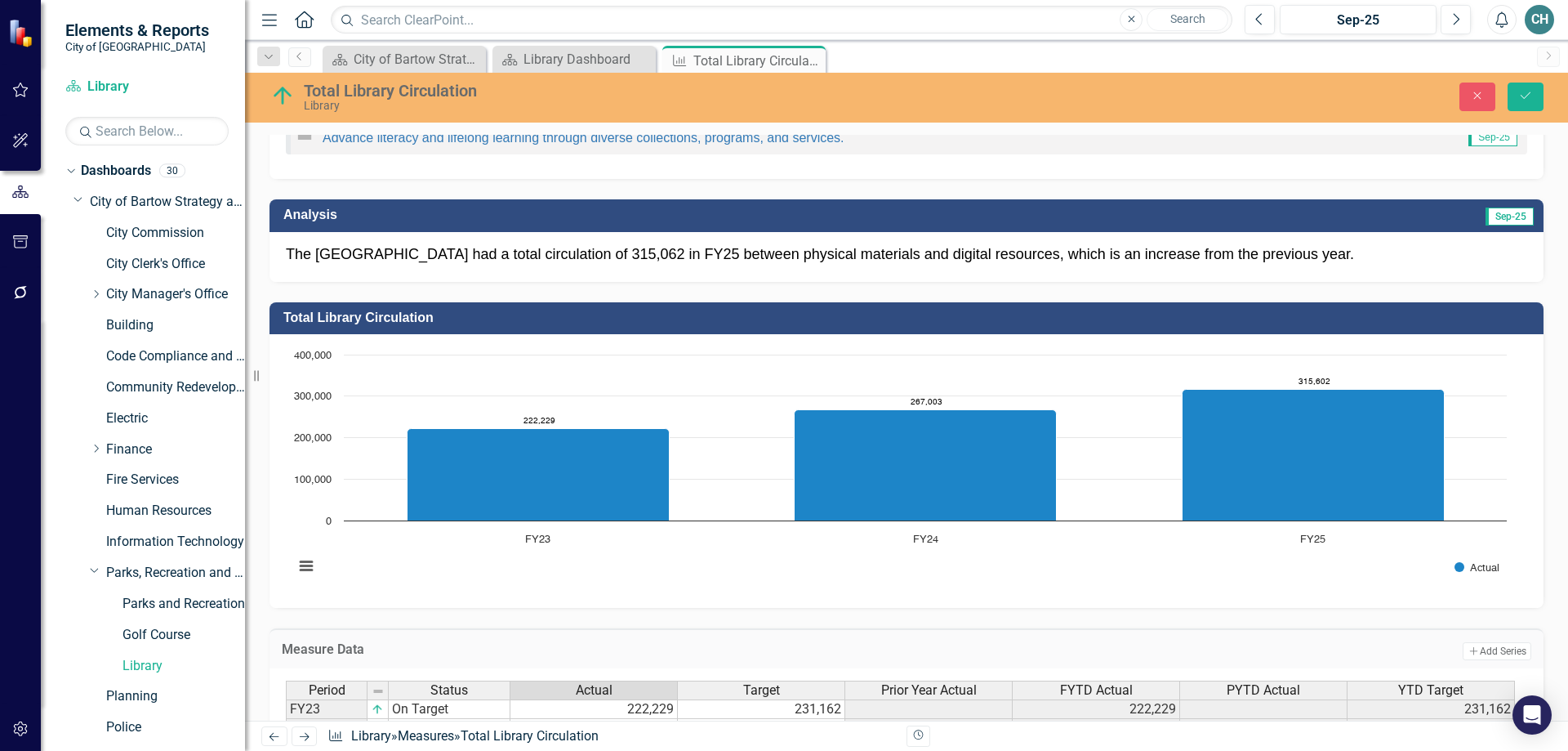
scroll to position [170, 0]
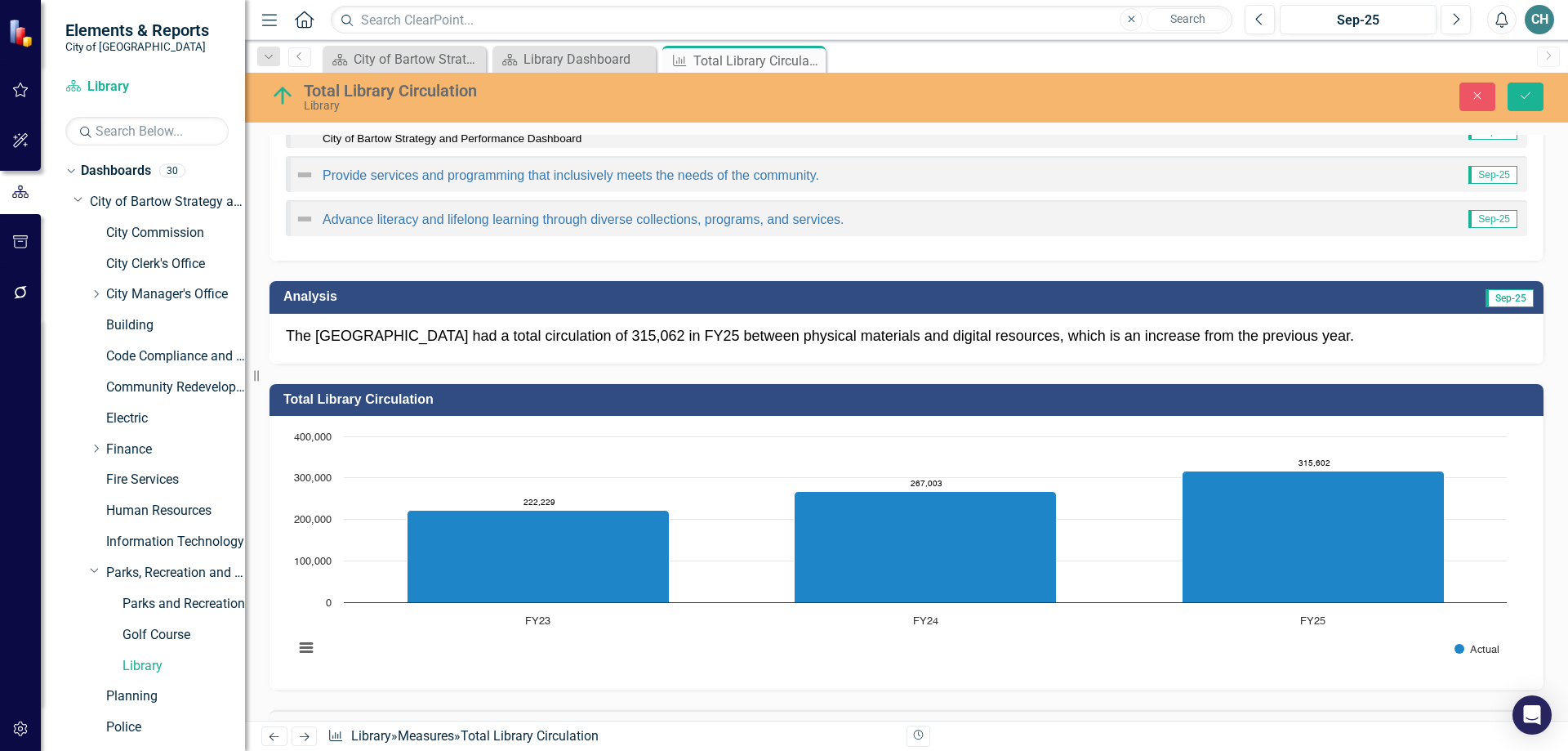
click at [570, 335] on p "The Bartow Library had a total circulation of 315,062 in FY25 between physical …" at bounding box center [907, 336] width 1242 height 21
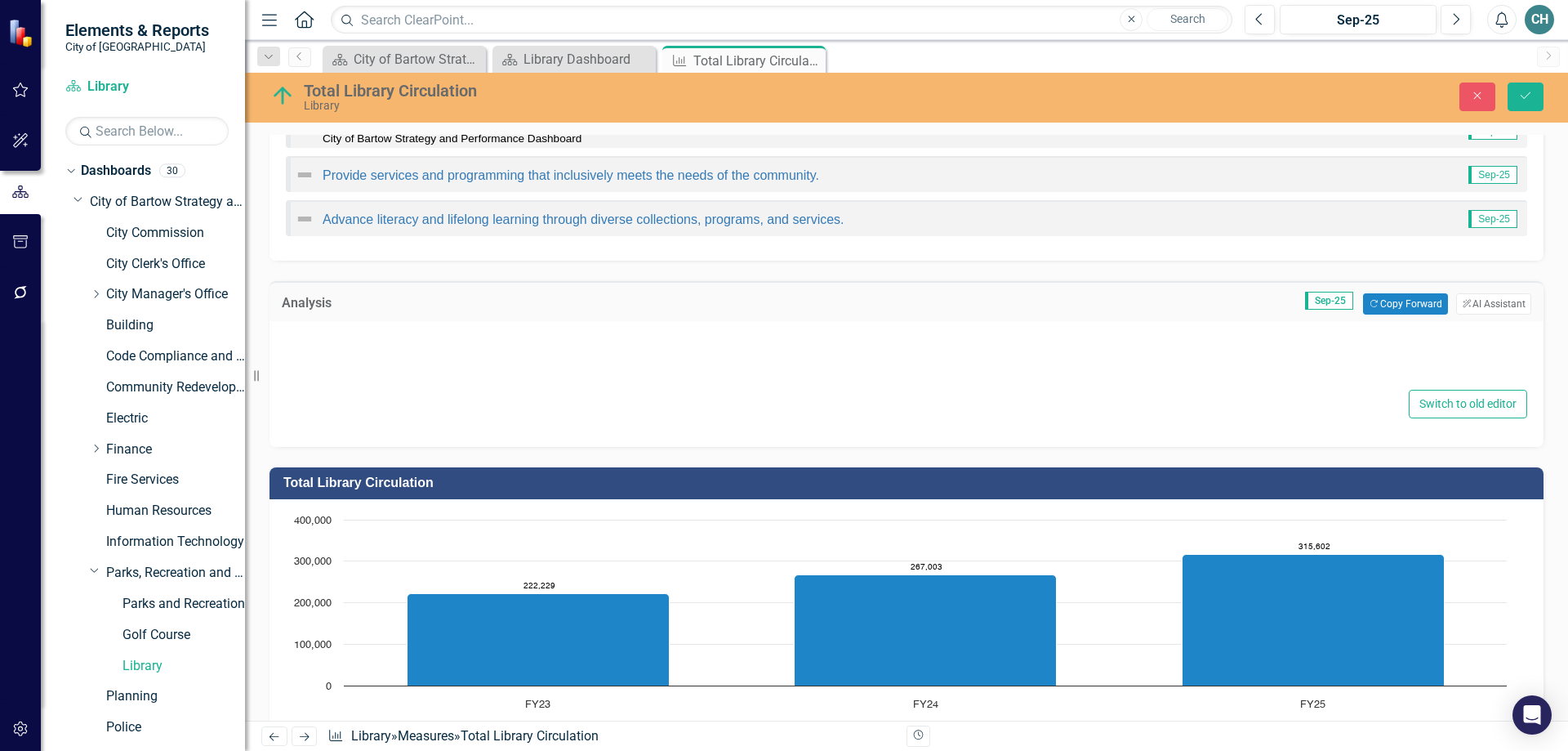
type textarea "<p>The Bartow Library had a total circulation of 315,062 in FY25 between physic…"
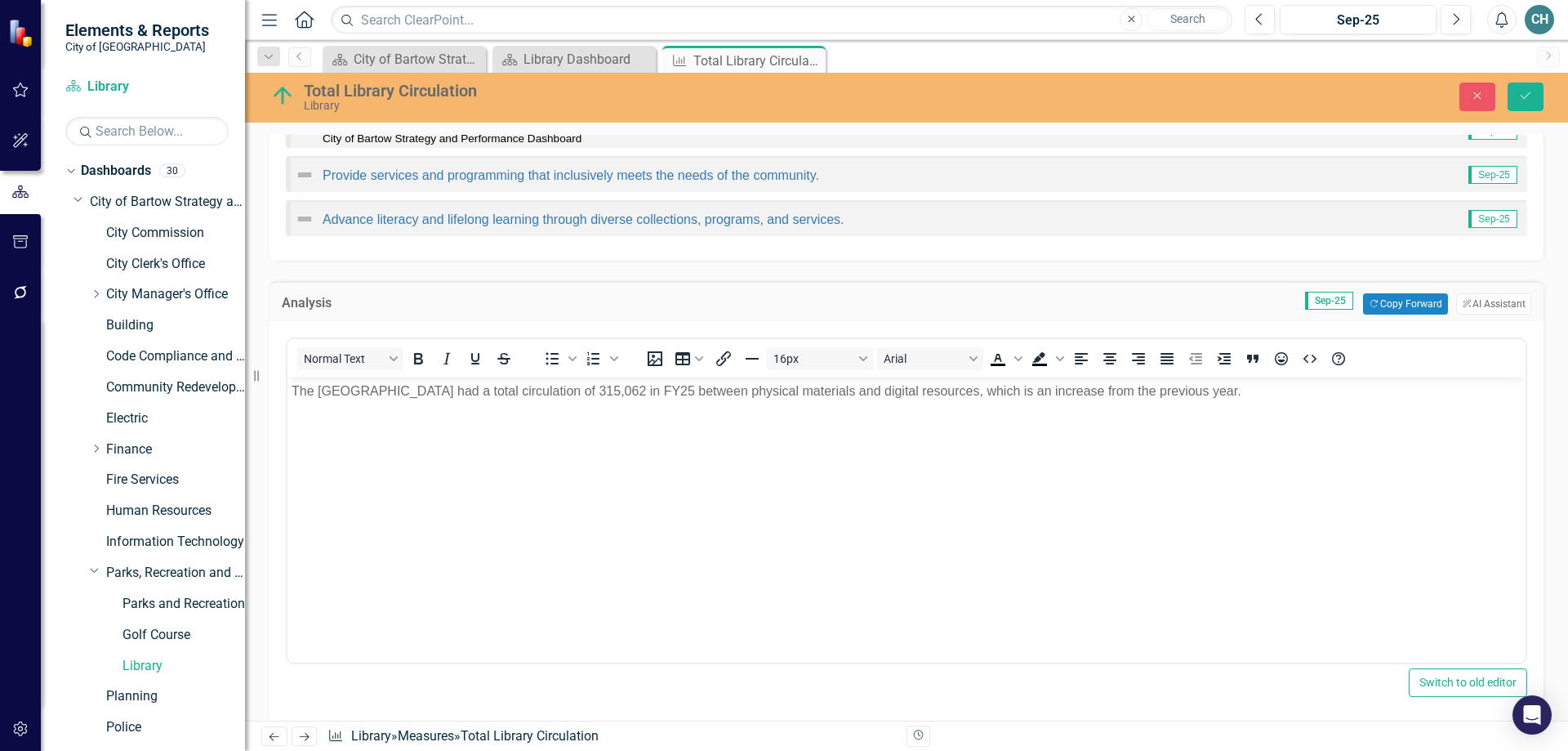
scroll to position [0, 0]
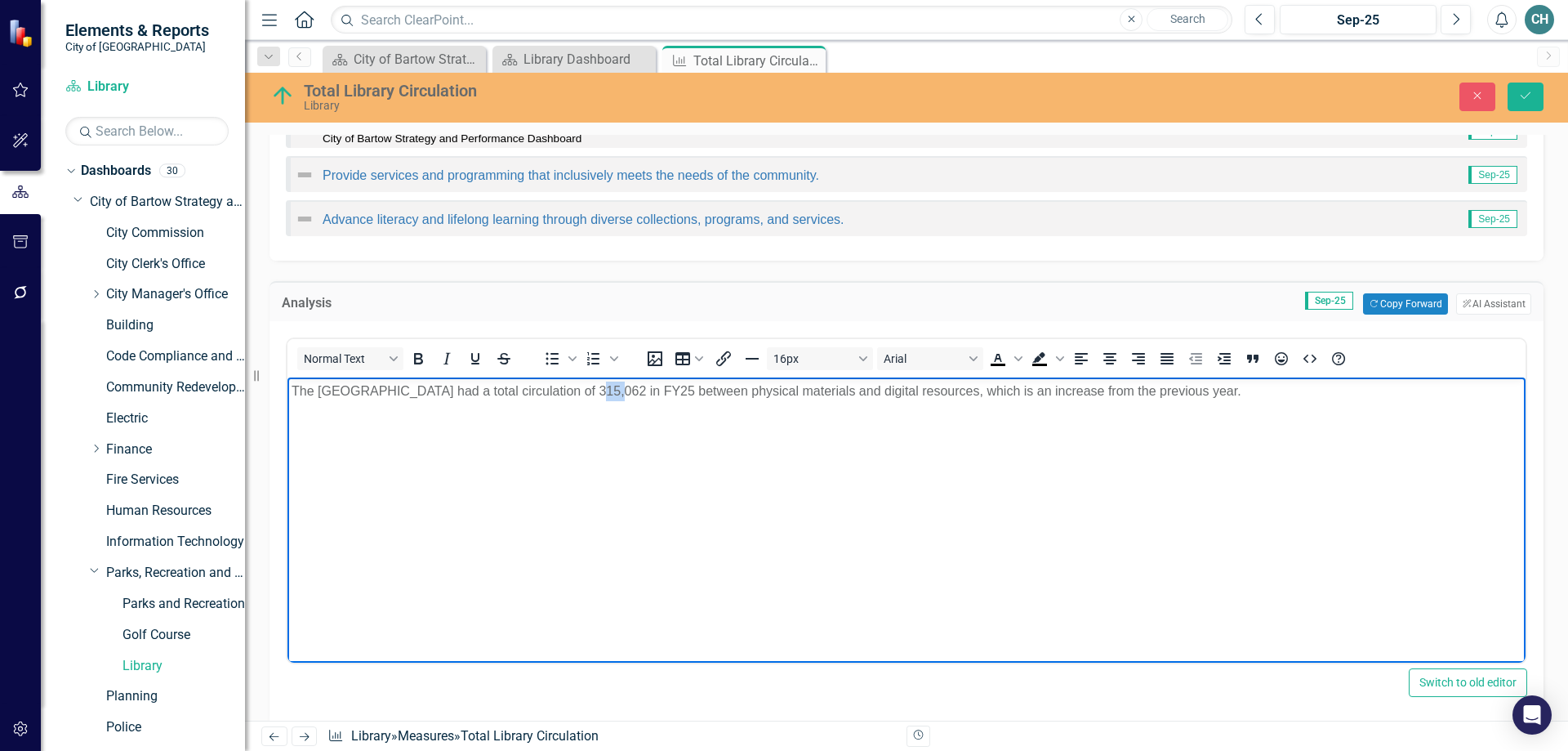
drag, startPoint x: 575, startPoint y: 387, endPoint x: 594, endPoint y: 385, distance: 19.1
click at [594, 385] on p "The Bartow Library had a total circulation of 315,062 in FY25 between physical …" at bounding box center [906, 391] width 1230 height 20
click at [1525, 88] on button "Save" at bounding box center [1525, 97] width 36 height 29
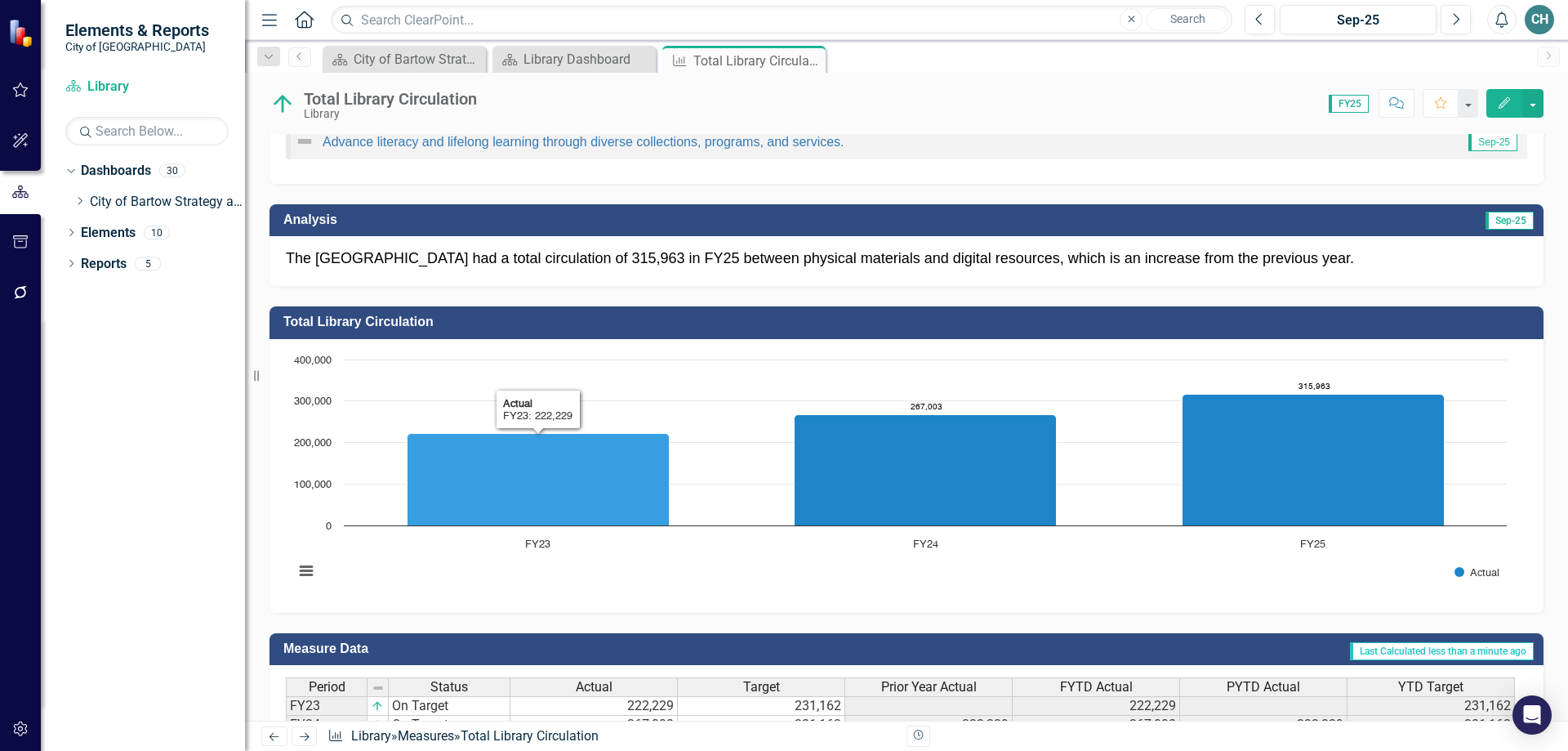
scroll to position [406, 0]
